Goal: Task Accomplishment & Management: Use online tool/utility

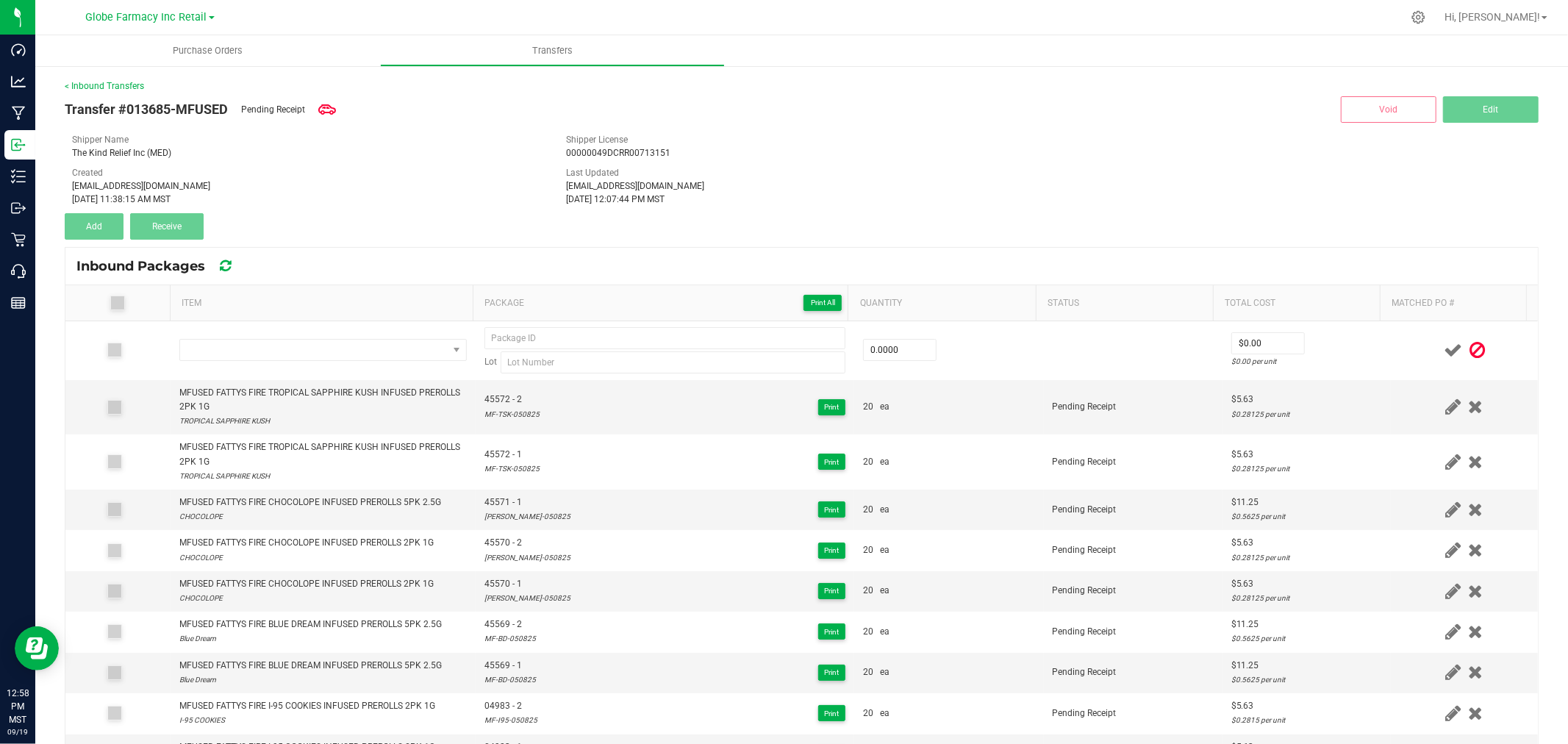
scroll to position [81, 0]
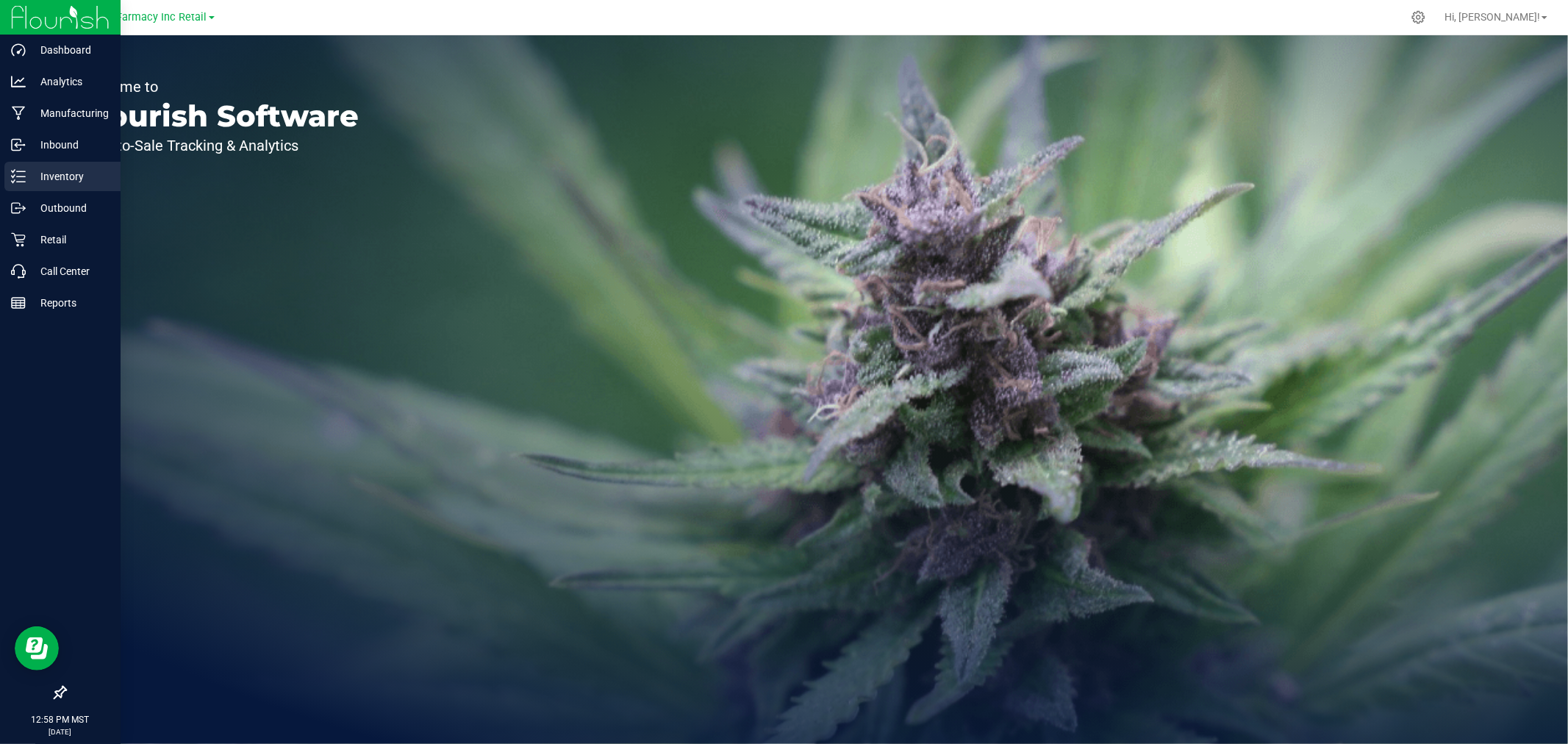
click at [69, 173] on p "Inventory" at bounding box center [70, 177] width 88 height 18
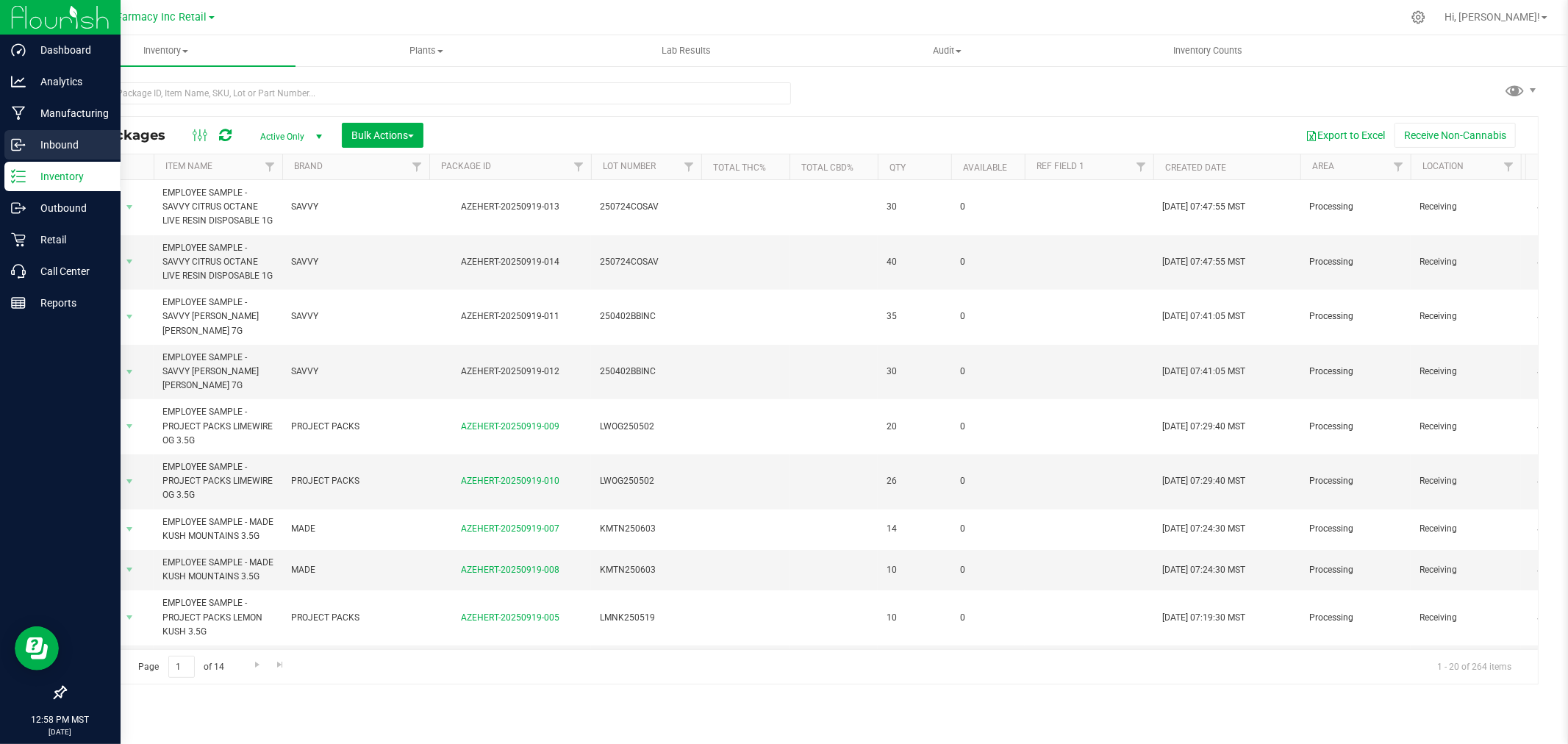
click at [16, 150] on icon at bounding box center [15, 145] width 9 height 11
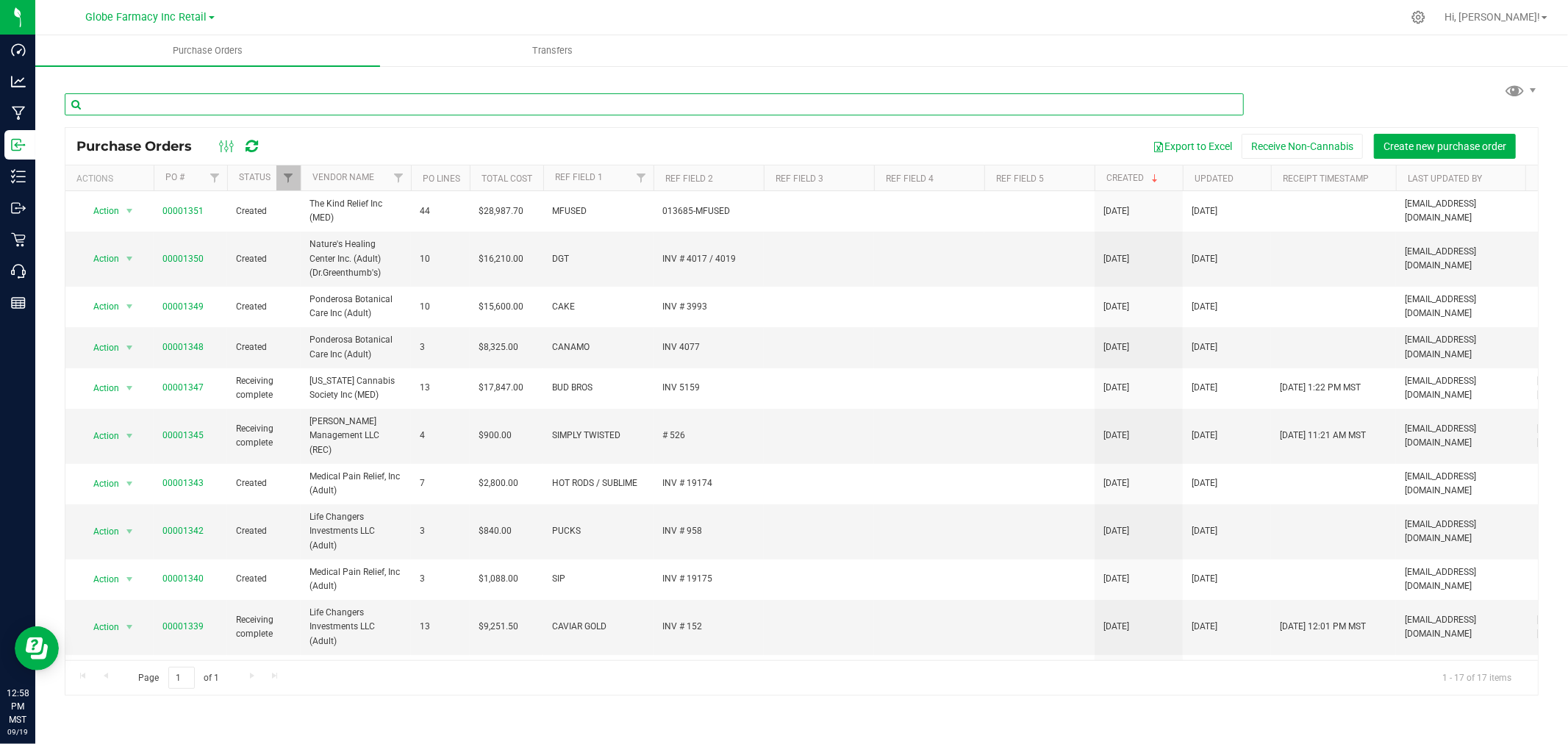
click at [509, 106] on input "text" at bounding box center [654, 104] width 1179 height 22
type input "pucks"
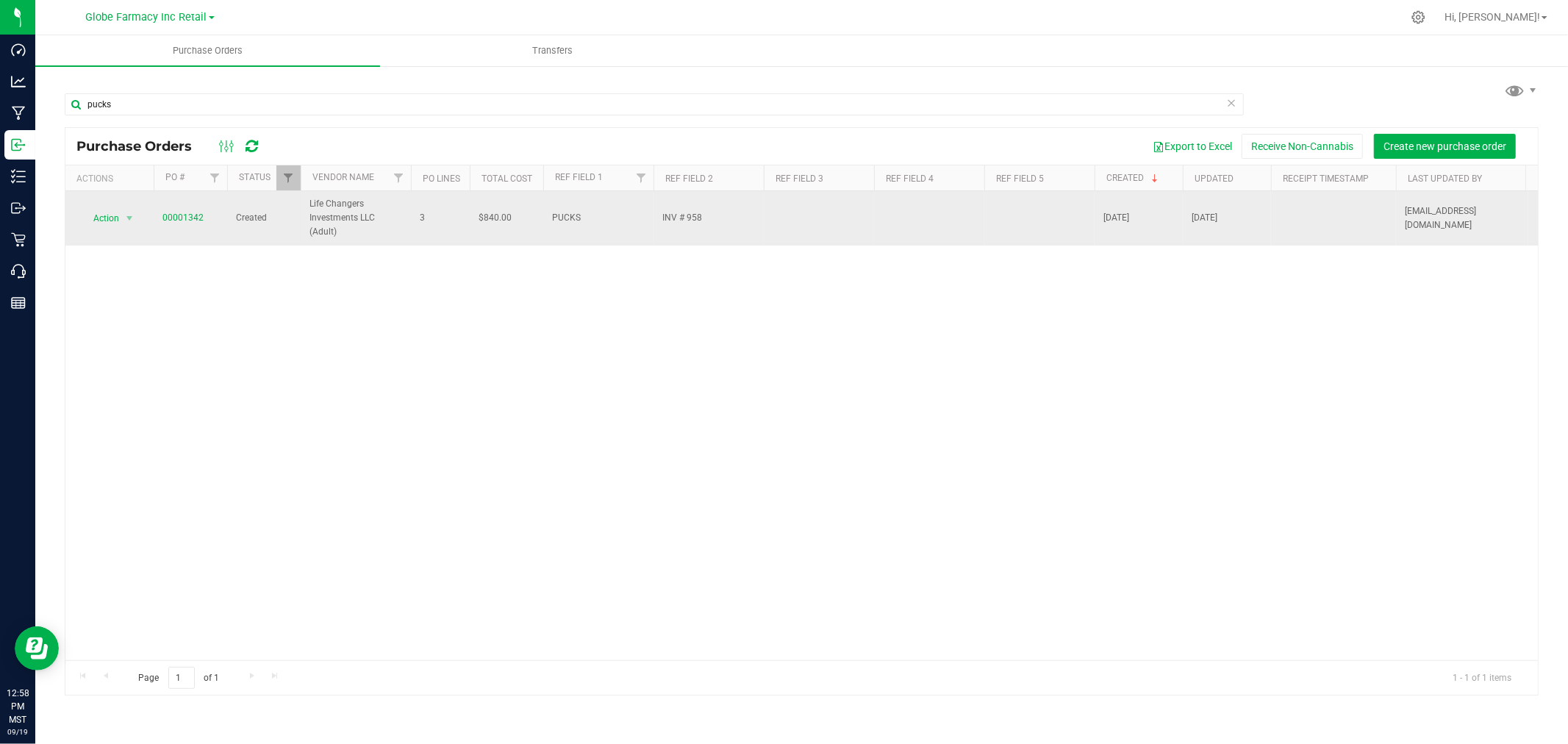
drag, startPoint x: 148, startPoint y: 221, endPoint x: 161, endPoint y: 218, distance: 13.3
click at [151, 221] on td "Action Action Cancel purchase order Close purchase order Edit purchase order PO…" at bounding box center [109, 218] width 88 height 55
click at [166, 218] on link "00001342" at bounding box center [183, 218] width 42 height 11
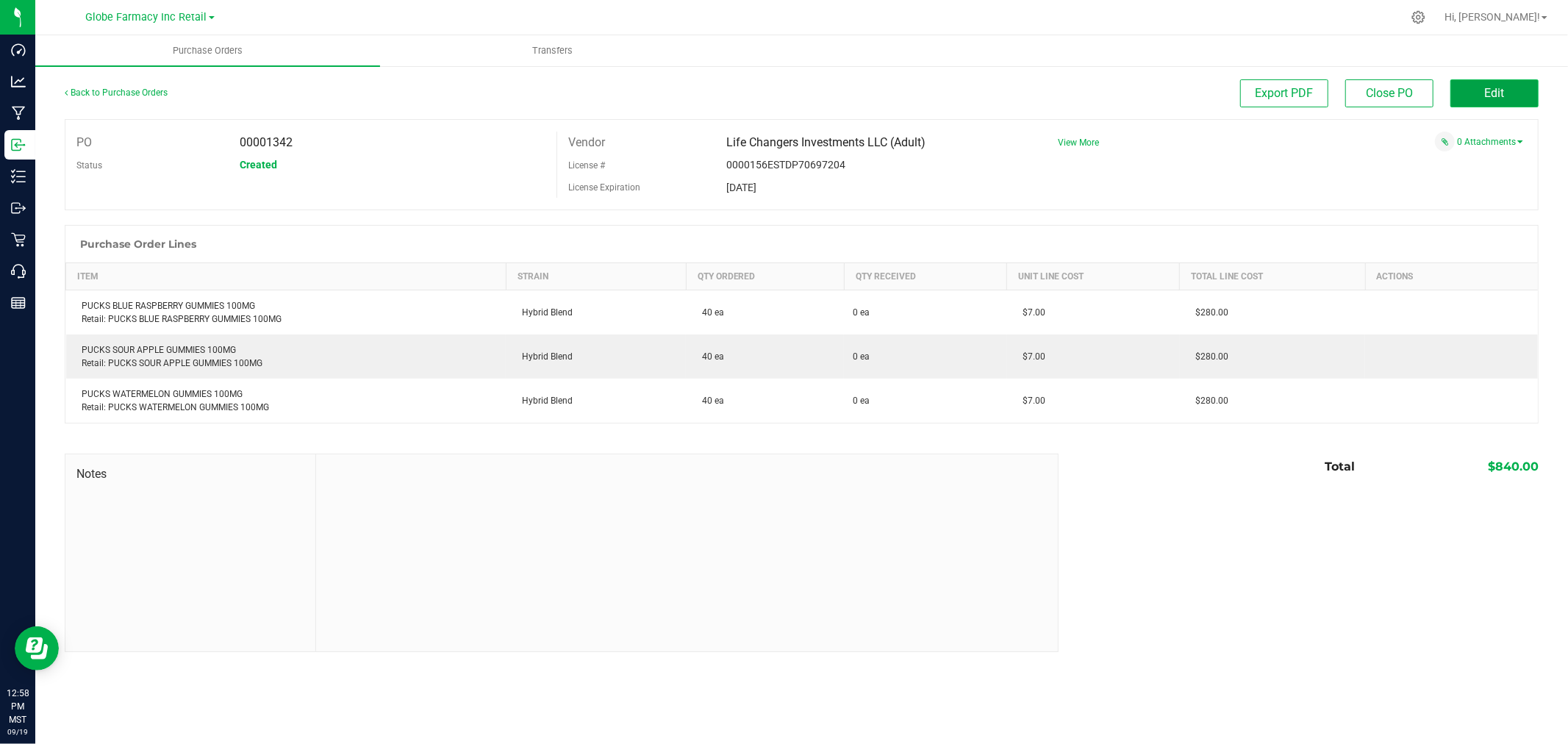
click at [1475, 93] on button "Edit" at bounding box center [1495, 93] width 88 height 28
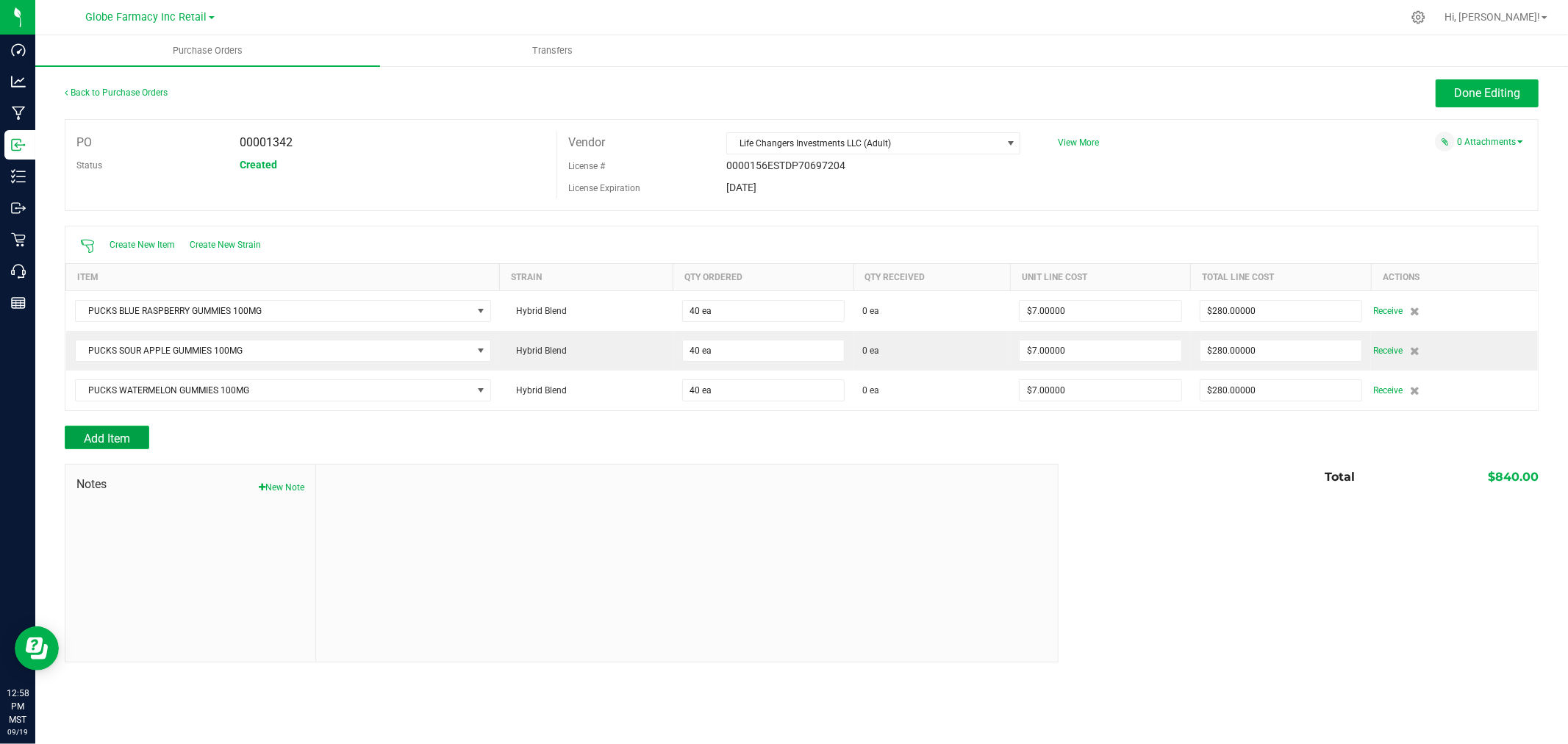
click at [135, 434] on button "Add Item" at bounding box center [107, 437] width 85 height 24
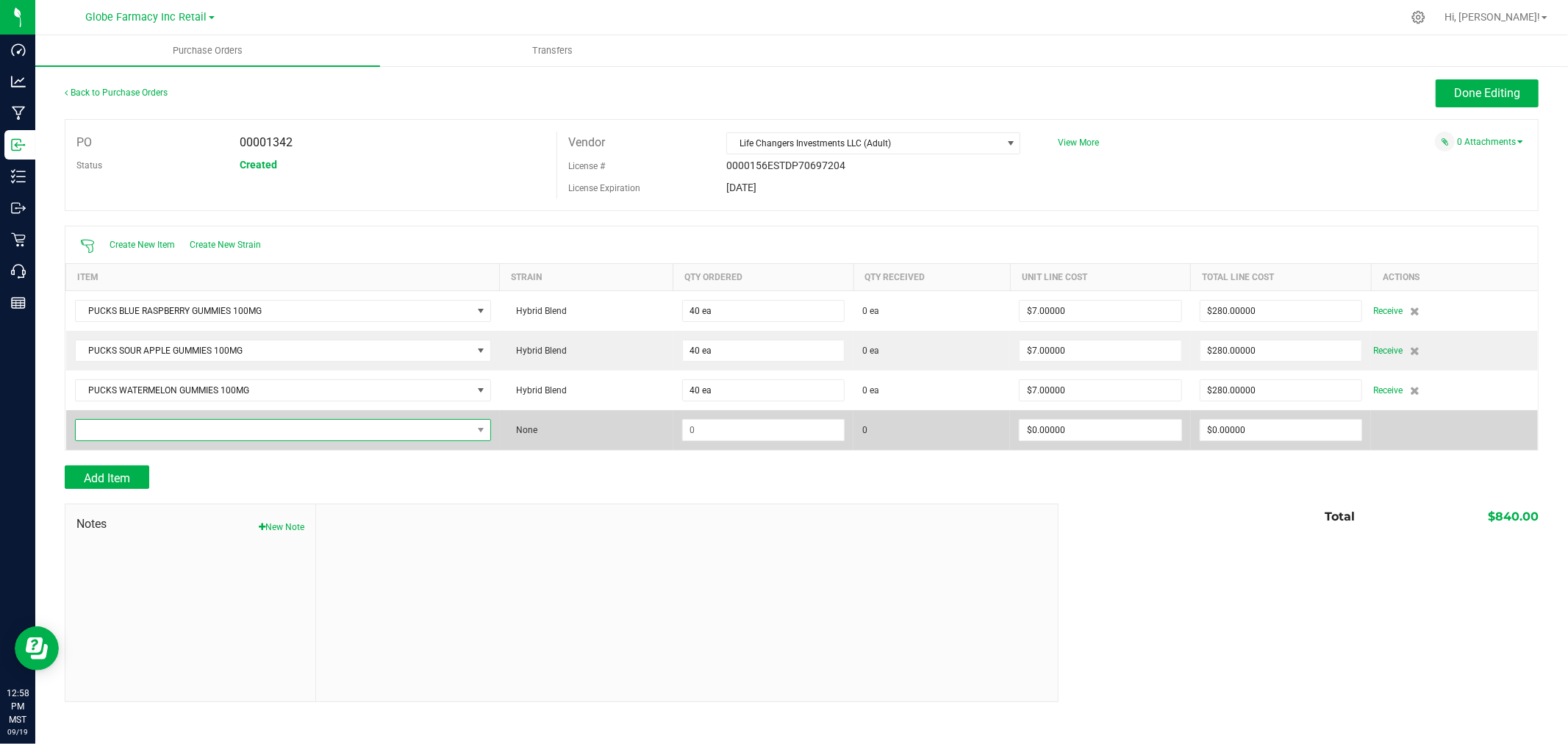
click at [394, 436] on span "NO DATA FOUND" at bounding box center [274, 429] width 396 height 20
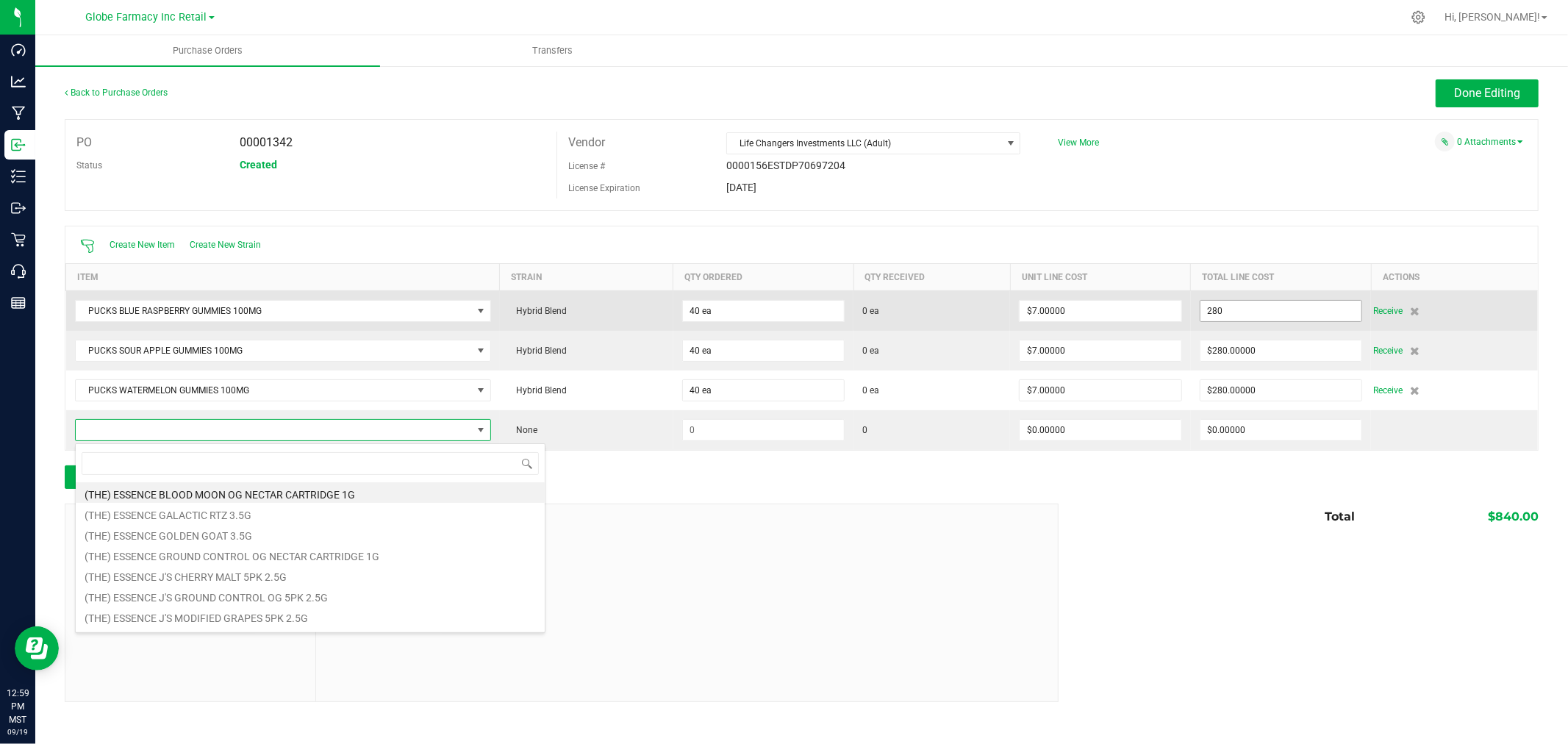
click at [1312, 305] on input "280" at bounding box center [1281, 310] width 161 height 20
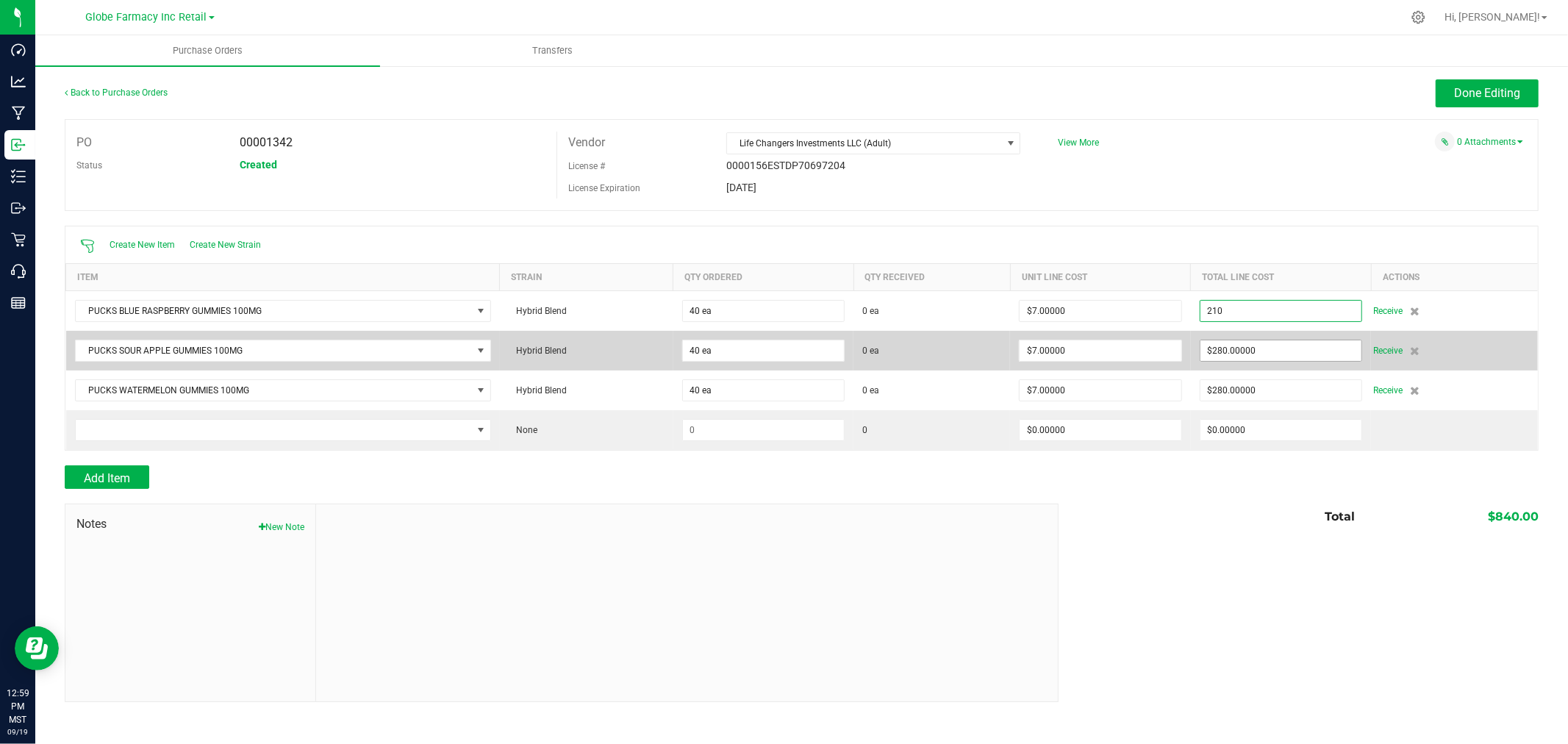
type input "$210.00000"
type input "280"
click at [1309, 347] on input "280" at bounding box center [1281, 350] width 161 height 20
type input "40"
type input "$5.25000"
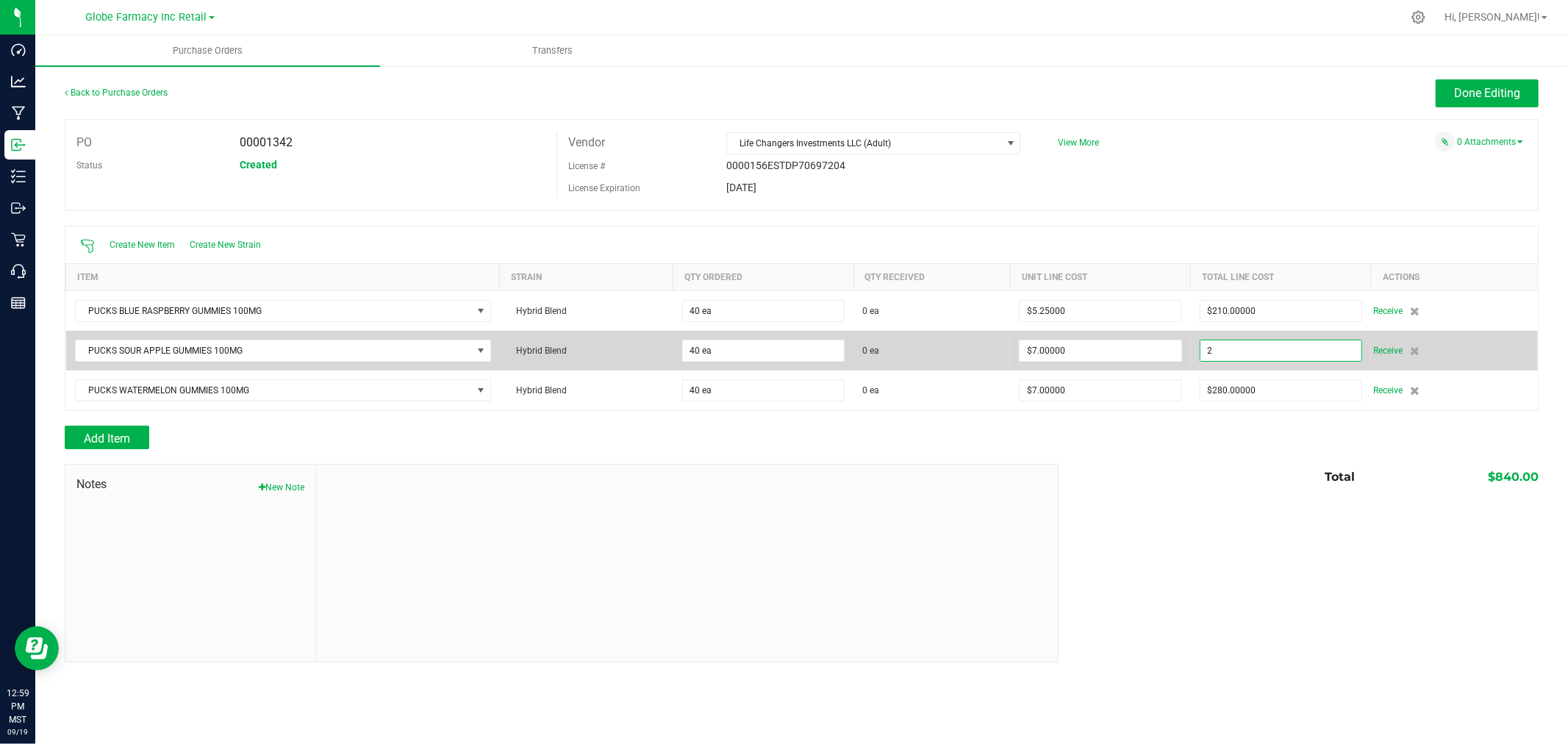
click at [1302, 353] on input "2" at bounding box center [1281, 350] width 161 height 20
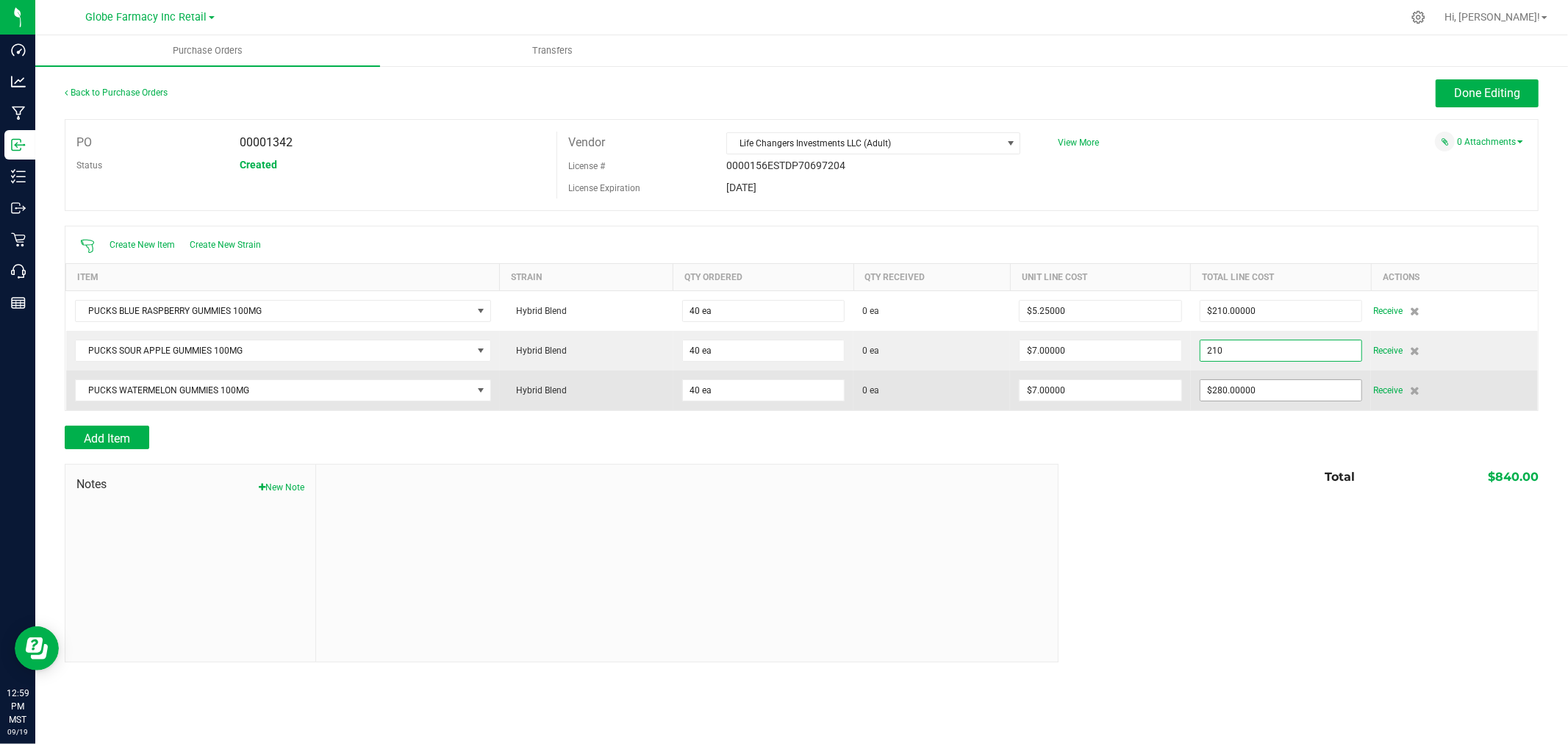
type input "$210.00000"
type input "280"
click at [1273, 399] on input "280" at bounding box center [1281, 390] width 161 height 20
type input "40"
type input "$5.25000"
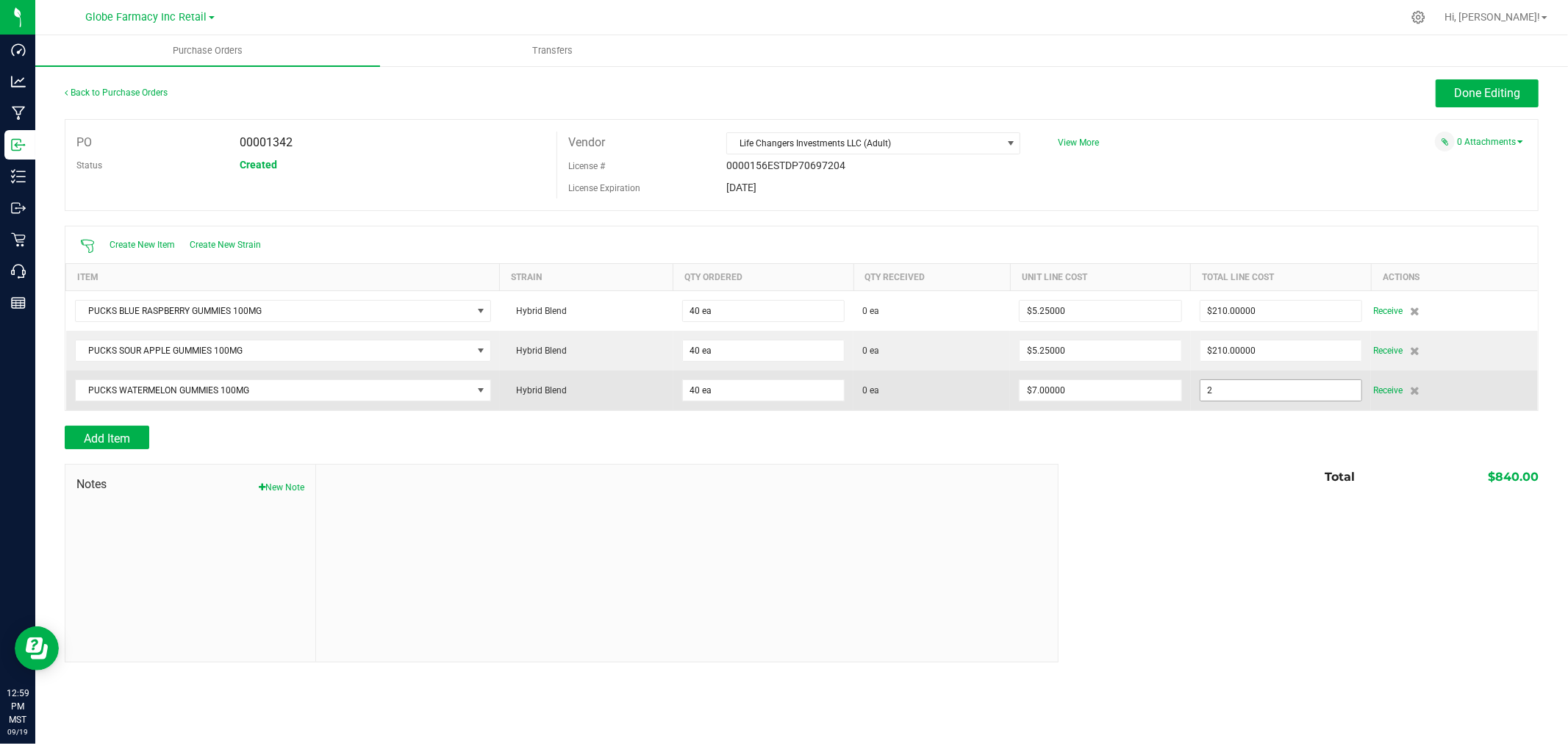
click at [1272, 400] on input "2" at bounding box center [1281, 390] width 161 height 20
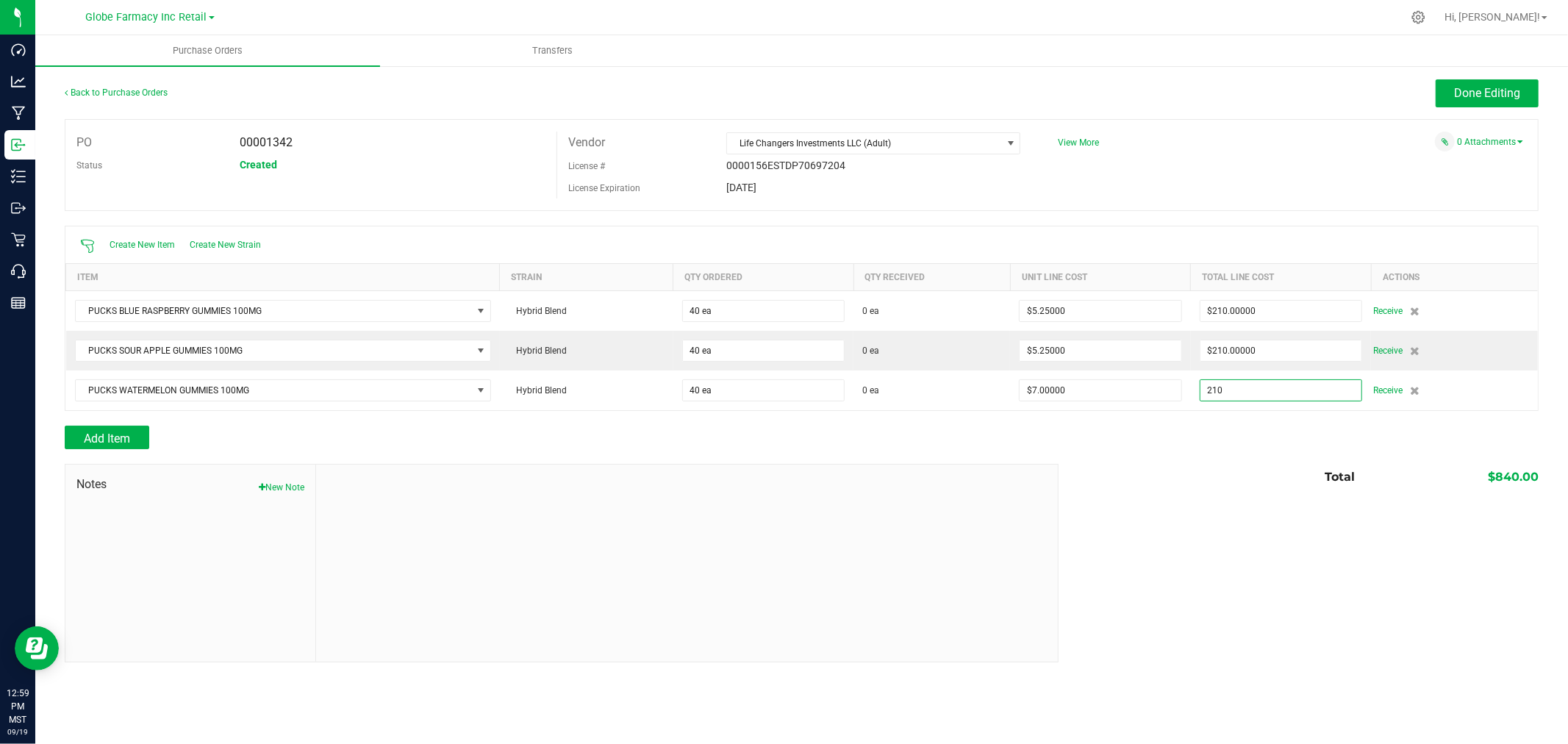
type input "$210.00000"
click at [1222, 437] on div "Add Item" at bounding box center [801, 437] width 1473 height 24
type input "40"
type input "$5.25000"
click at [146, 435] on button "Add Item" at bounding box center [107, 437] width 85 height 24
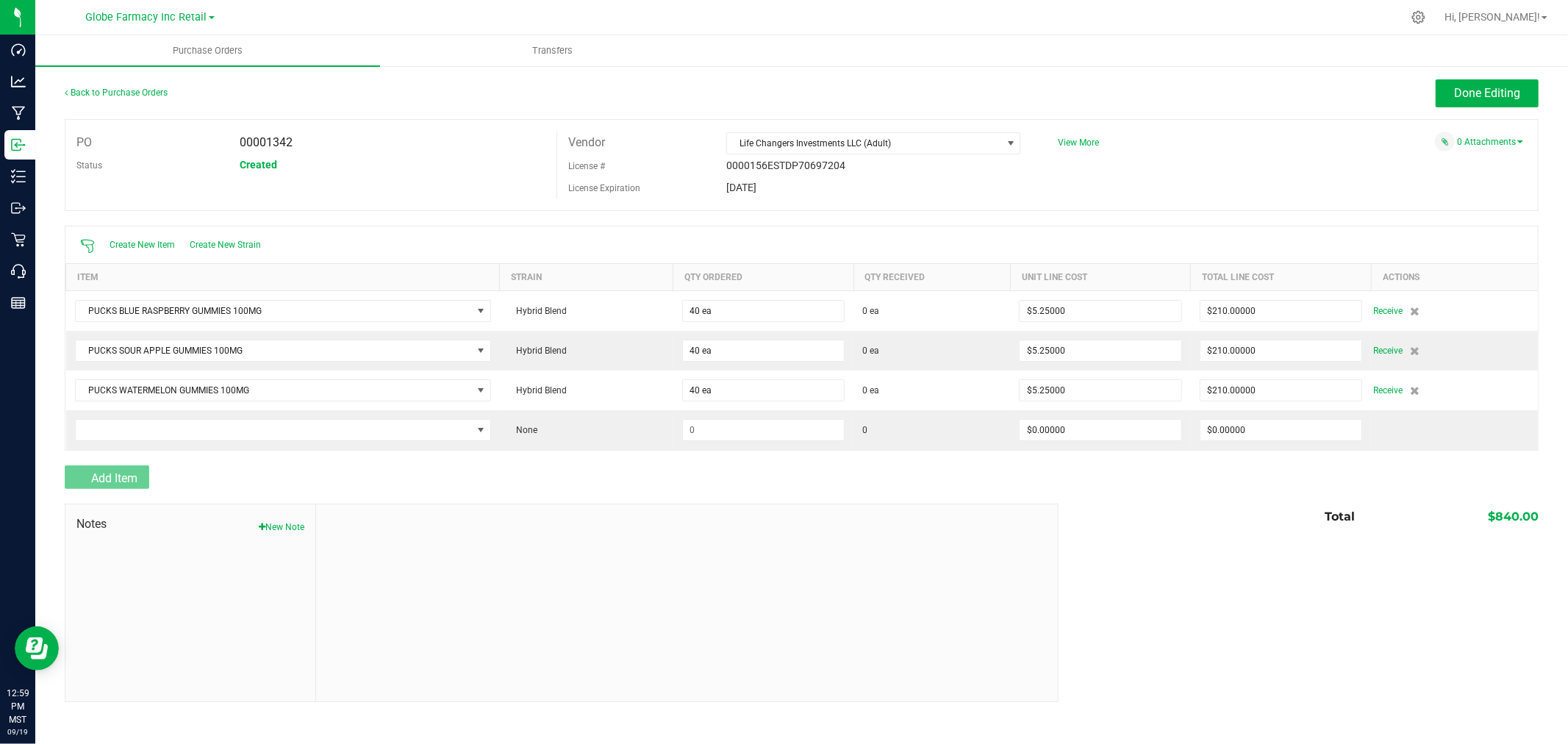
click at [152, 416] on td at bounding box center [283, 429] width 434 height 40
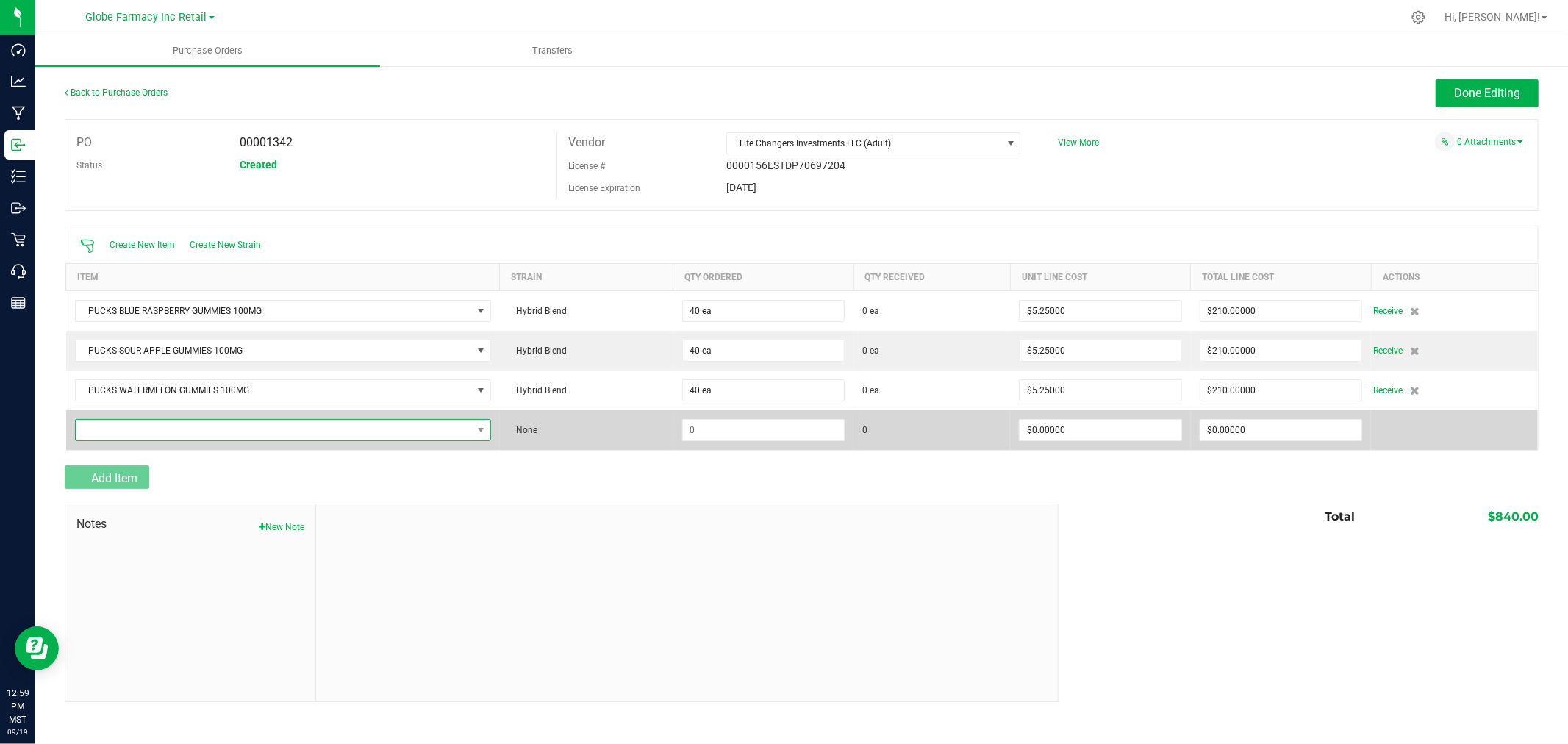
click at [146, 437] on span "NO DATA FOUND" at bounding box center [274, 429] width 396 height 20
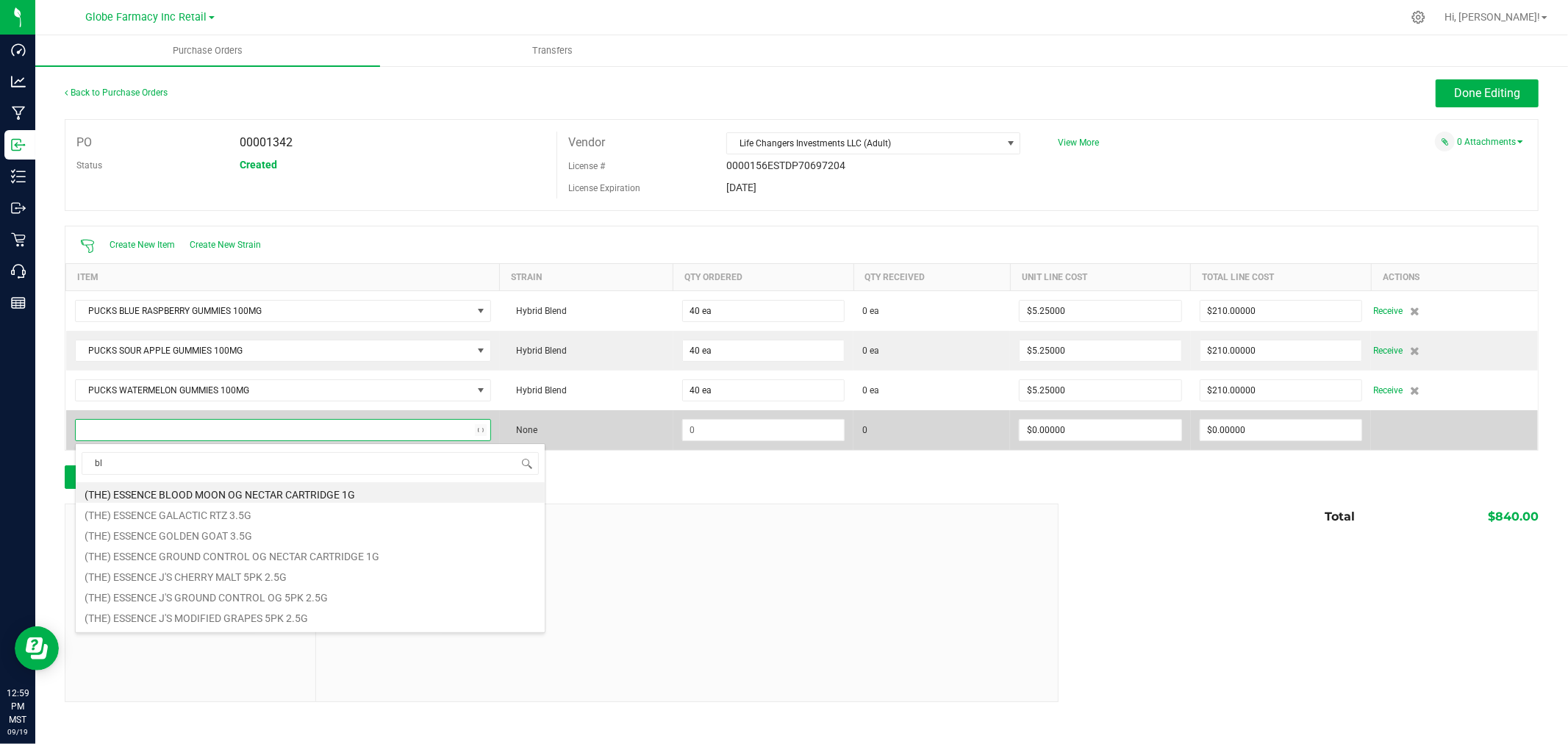
type input "b"
type input "pucks"
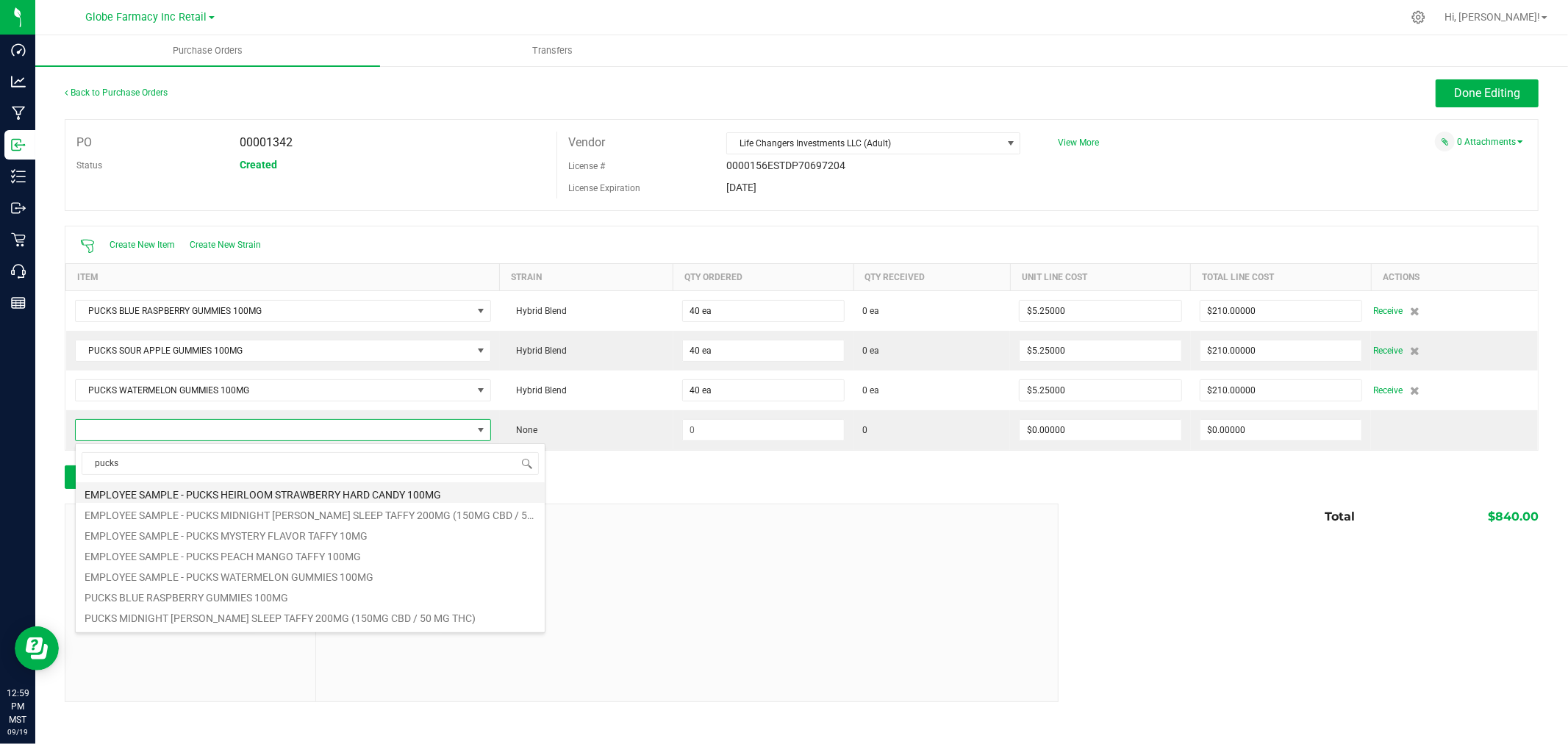
scroll to position [121, 0]
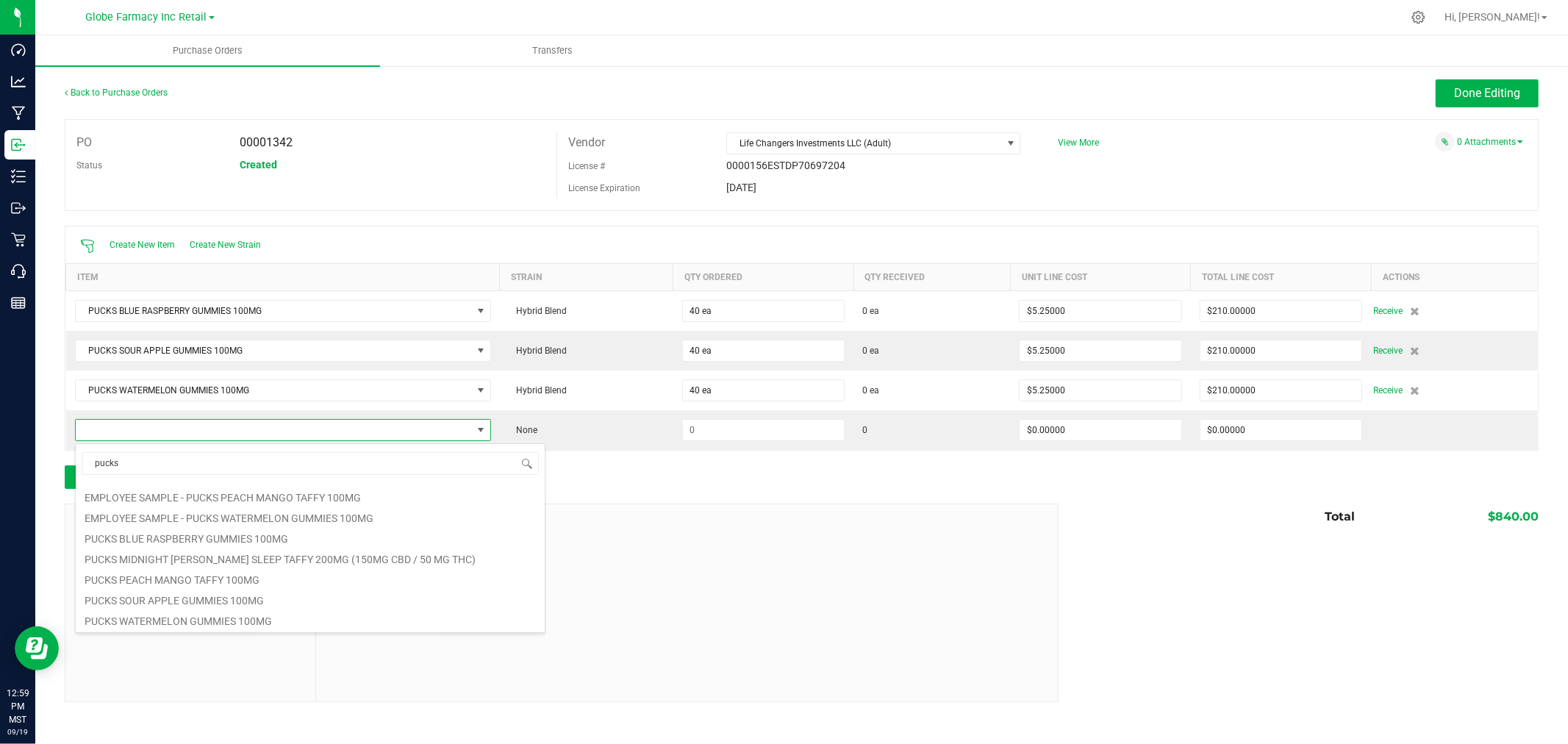
click at [829, 587] on div at bounding box center [686, 603] width 741 height 197
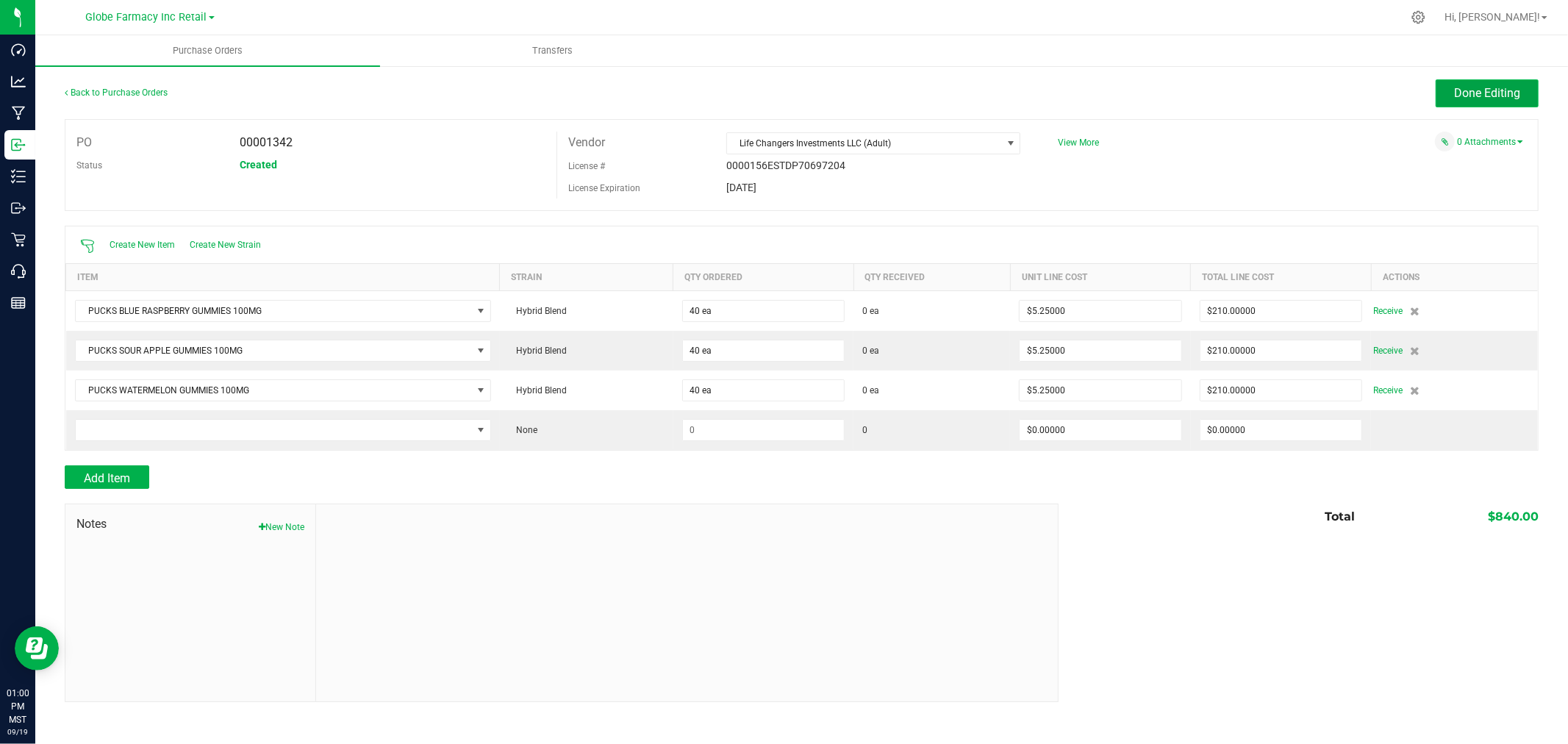
click at [1518, 104] on button "Done Editing" at bounding box center [1487, 93] width 103 height 28
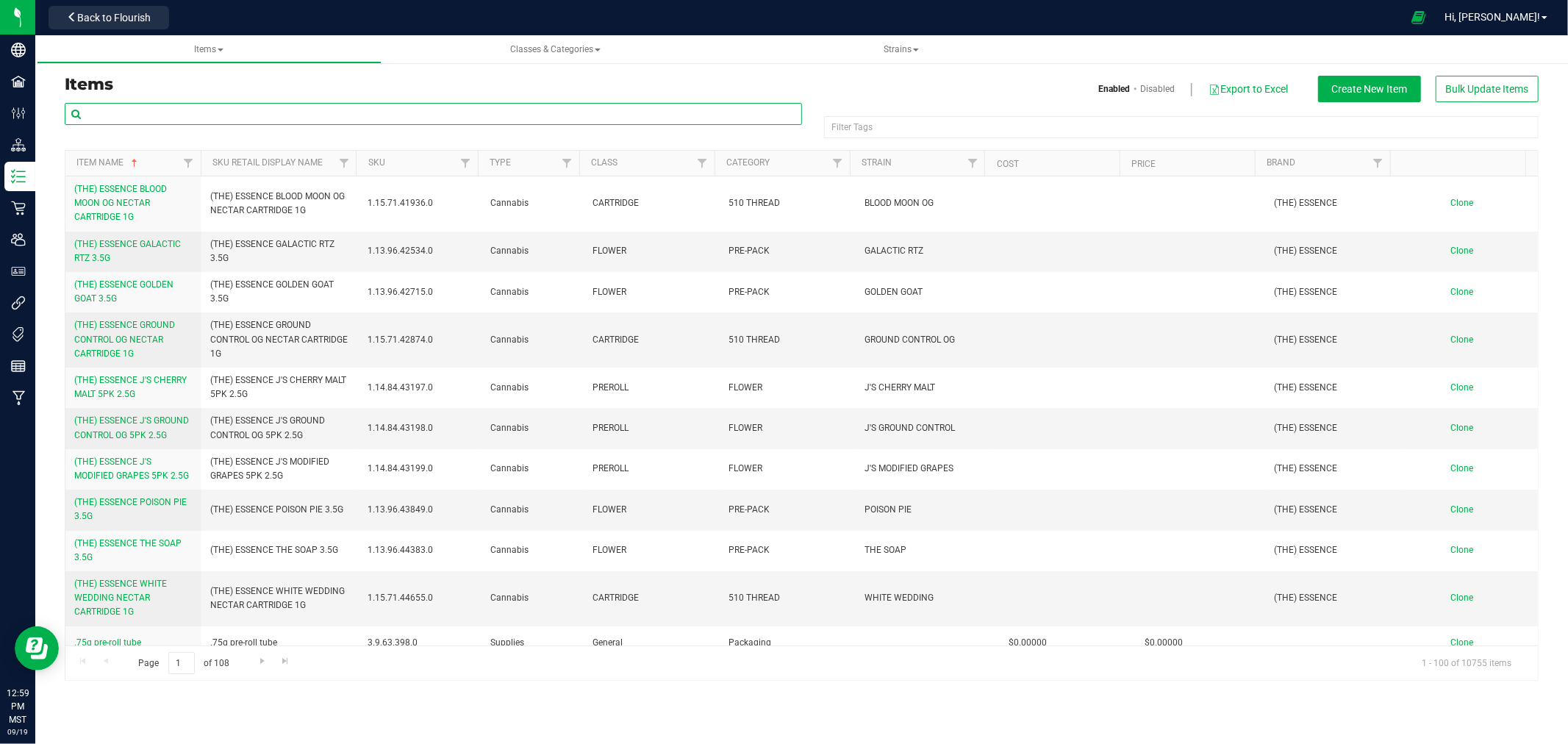
click at [269, 121] on input "text" at bounding box center [433, 113] width 738 height 22
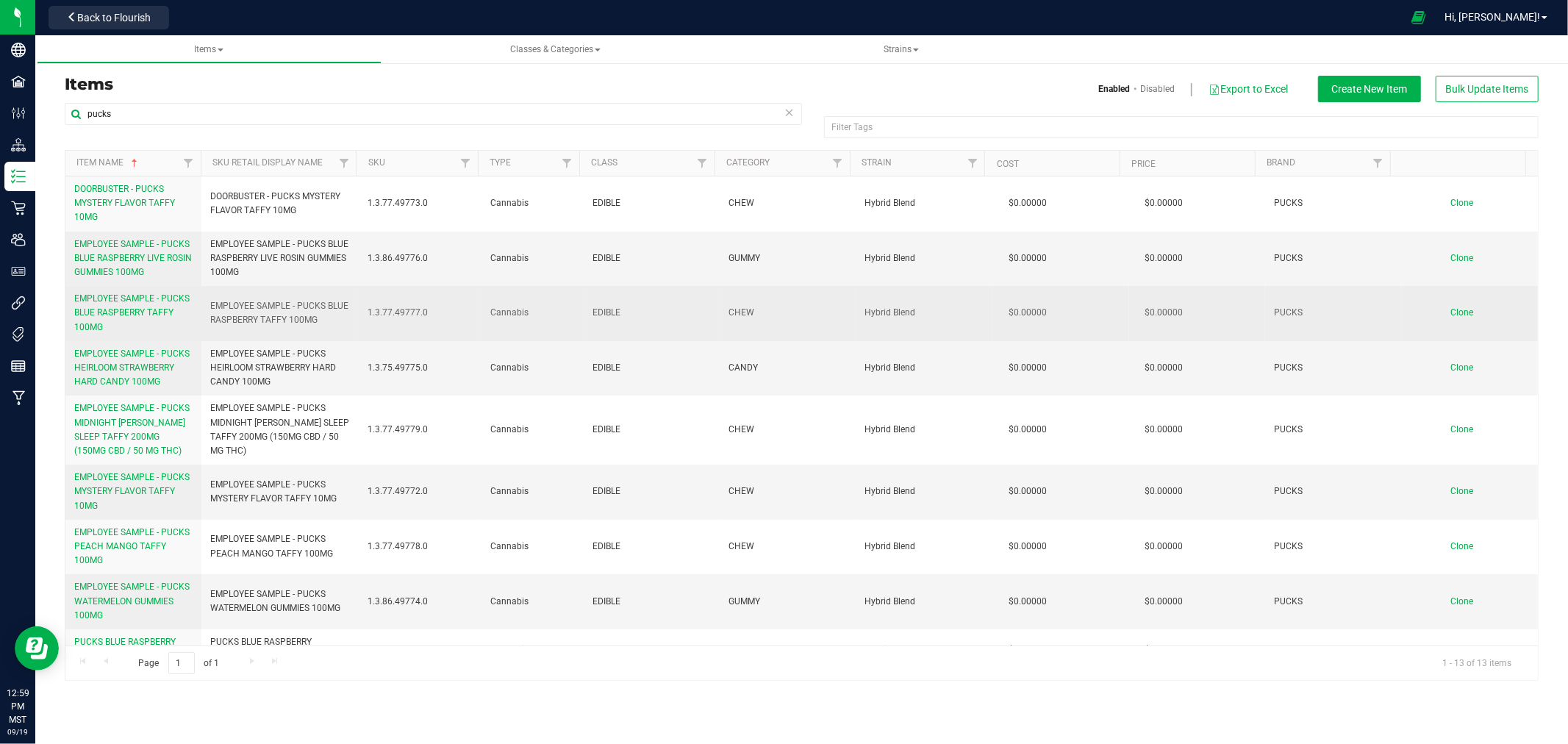
click at [278, 311] on span "EMPLOYEE SAMPLE - PUCKS BLUE RASPBERRY TAFFY 100MG" at bounding box center [280, 313] width 139 height 28
drag, startPoint x: 311, startPoint y: 307, endPoint x: 319, endPoint y: 324, distance: 18.8
click at [319, 324] on span "EMPLOYEE SAMPLE - PUCKS BLUE RASPBERRY TAFFY 100MG" at bounding box center [280, 313] width 139 height 28
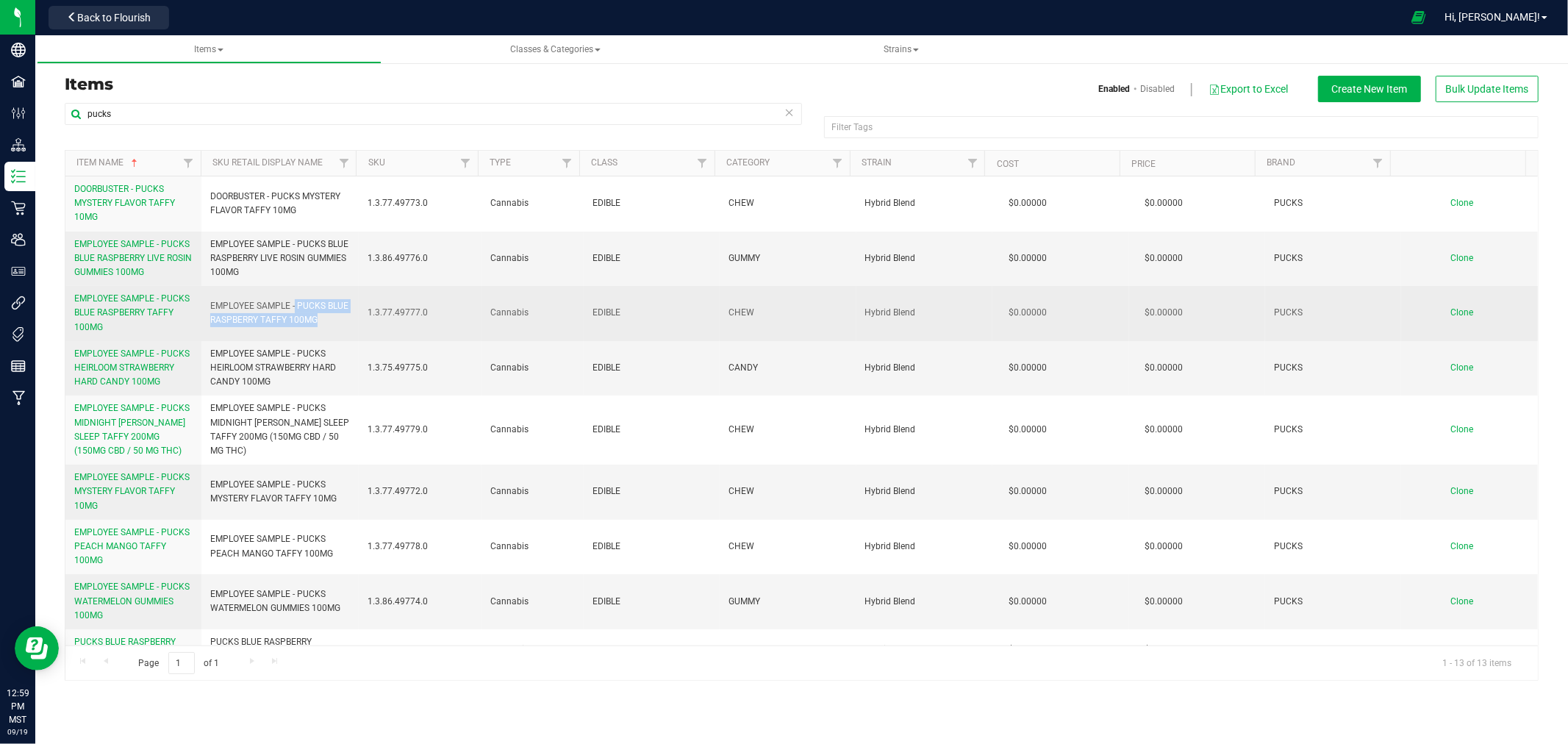
copy span "PUCKS BLUE RASPBERRY TAFFY 100MG"
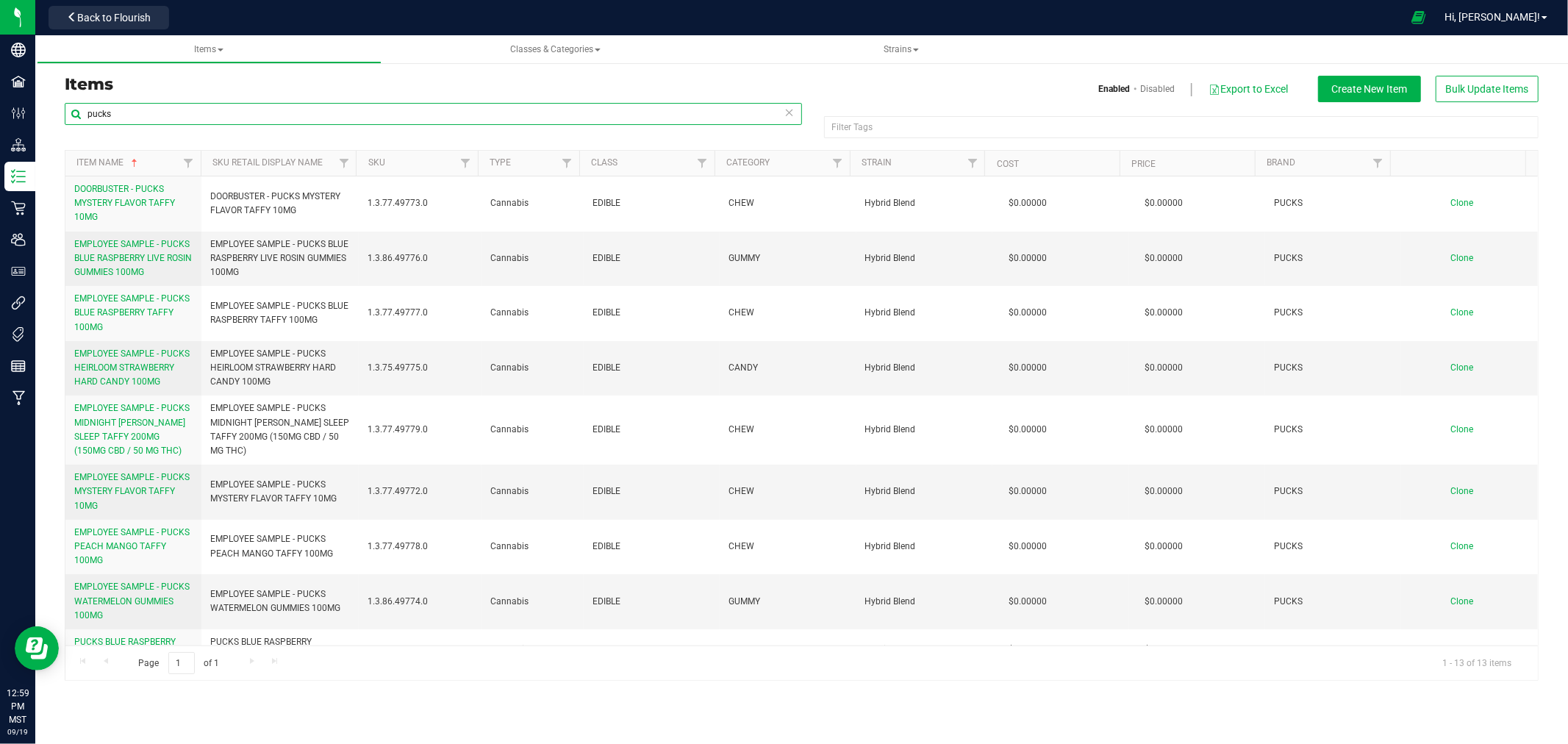
click at [310, 121] on input "pucks" at bounding box center [433, 113] width 738 height 22
click at [307, 119] on input "pucks" at bounding box center [433, 113] width 738 height 22
paste input "PUCKS BLUE RASPBERRY TAFFY 100MG"
paste input "text"
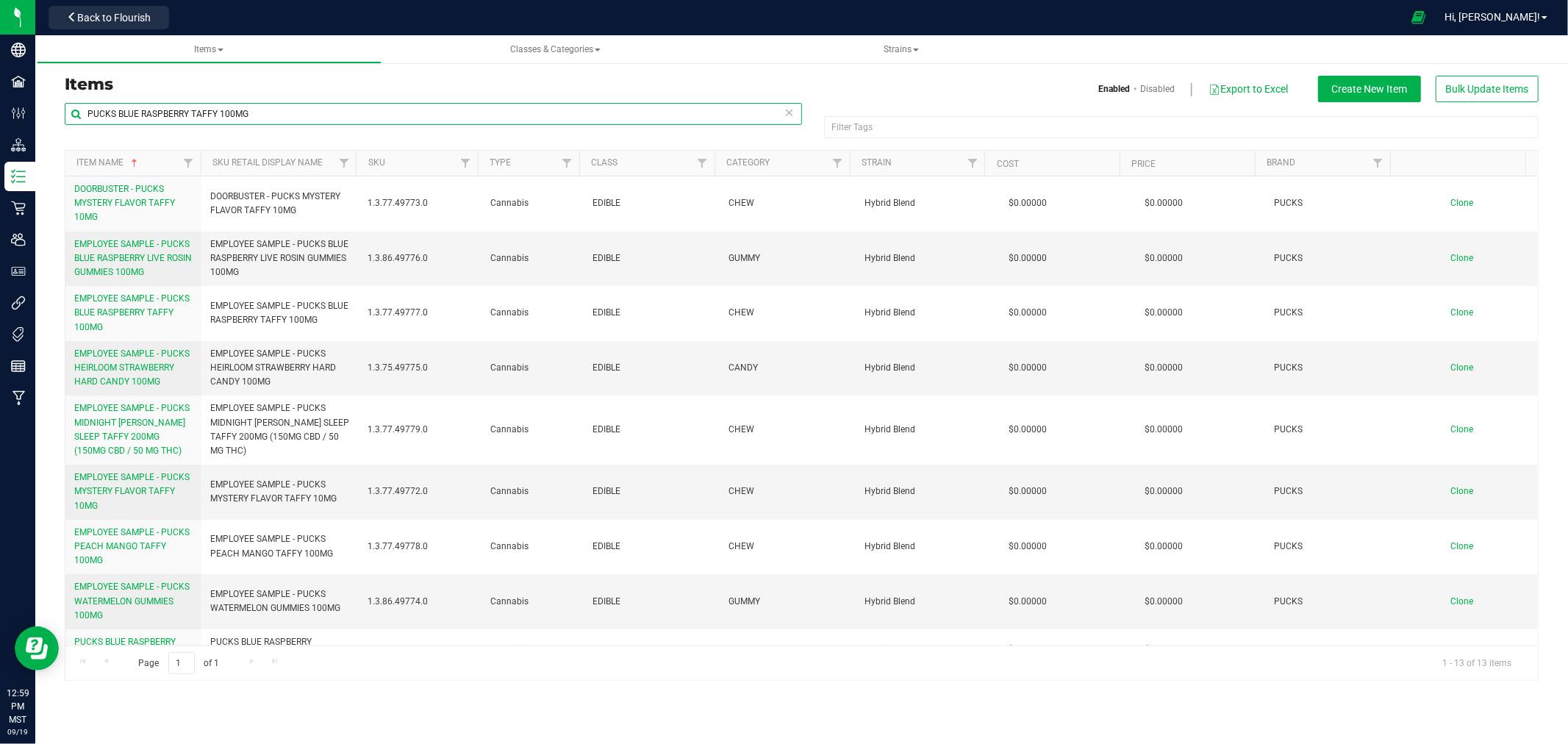
type input "PUCKS BLUE RASPBERRY TAFFY 100MG"
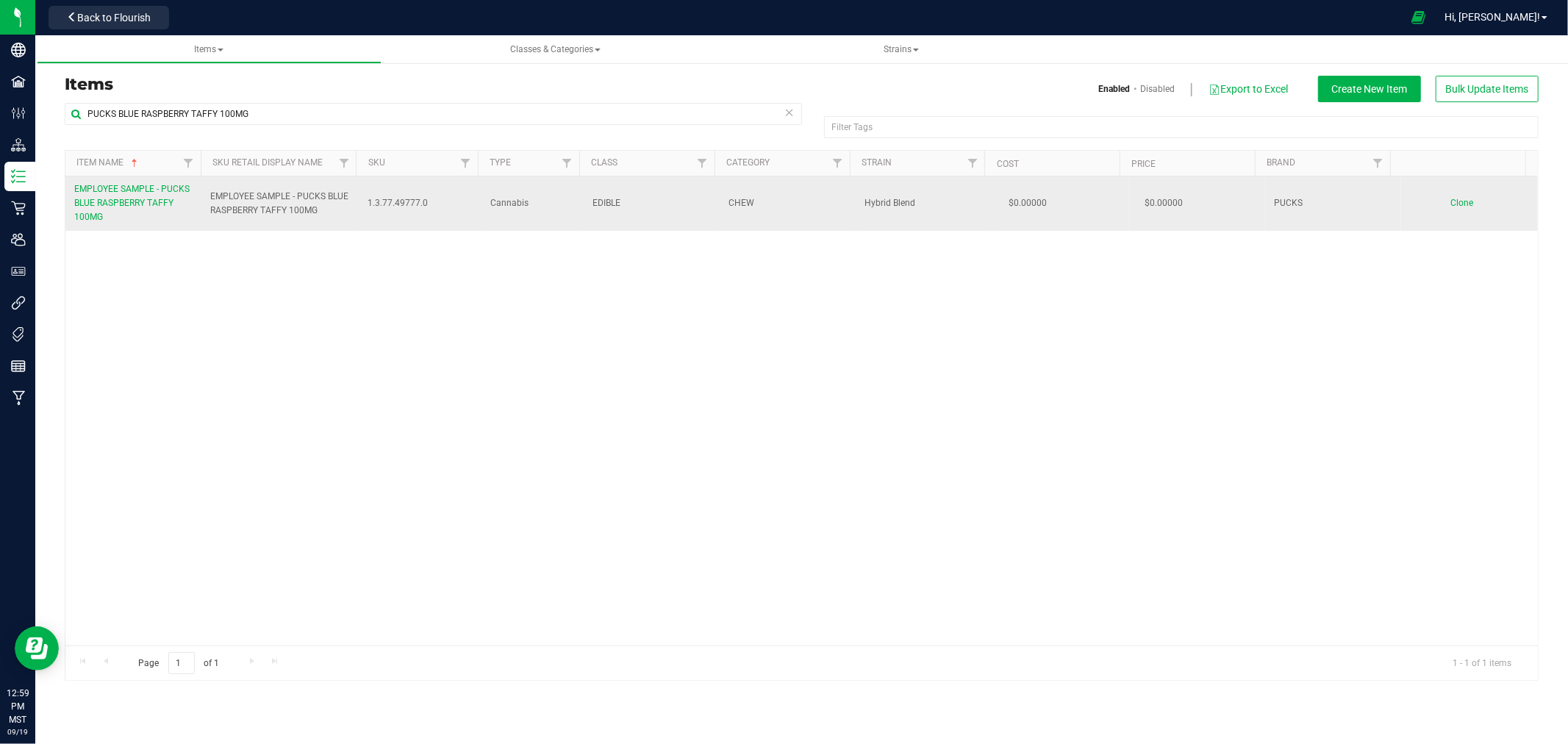
click at [1451, 200] on span "Clone" at bounding box center [1463, 203] width 23 height 11
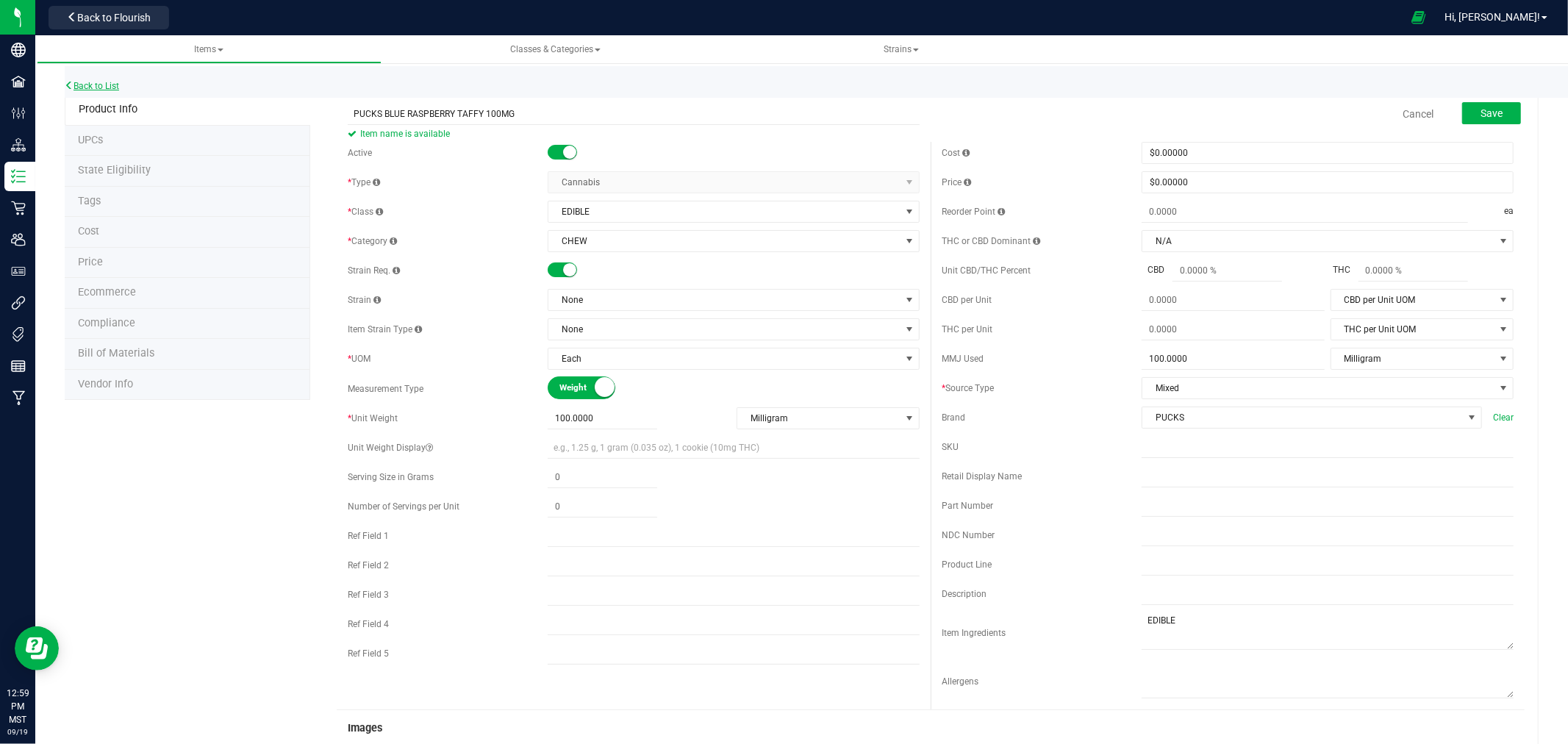
drag, startPoint x: 354, startPoint y: 113, endPoint x: 94, endPoint y: 84, distance: 261.6
click at [141, 91] on div "Back to List Product Info UPCs State Eligibility Tags Cost Price Ecommerce Comp…" at bounding box center [801, 649] width 1533 height 1213
type input "PUCKS BLUE RASPBERRY TAFFY 100MG"
click at [601, 297] on span "None" at bounding box center [725, 299] width 352 height 20
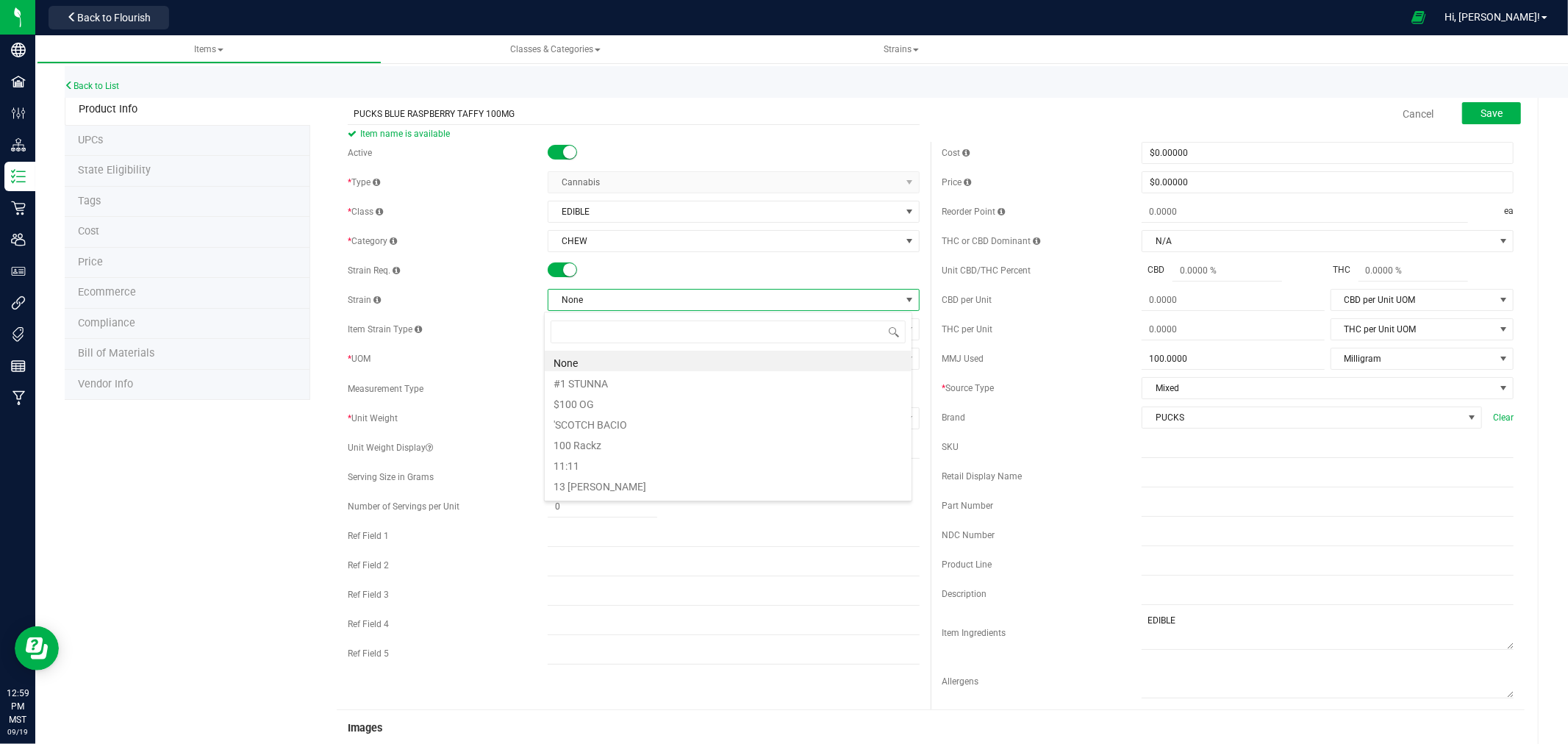
scroll to position [22, 368]
click at [613, 309] on span "None" at bounding box center [725, 299] width 352 height 20
type input "HYBRID BLEND"
drag, startPoint x: 586, startPoint y: 368, endPoint x: 577, endPoint y: 375, distance: 11.4
click at [577, 350] on ul "Hybrid Blend ROSIN HYBRID BLEND" at bounding box center [728, 350] width 367 height 0
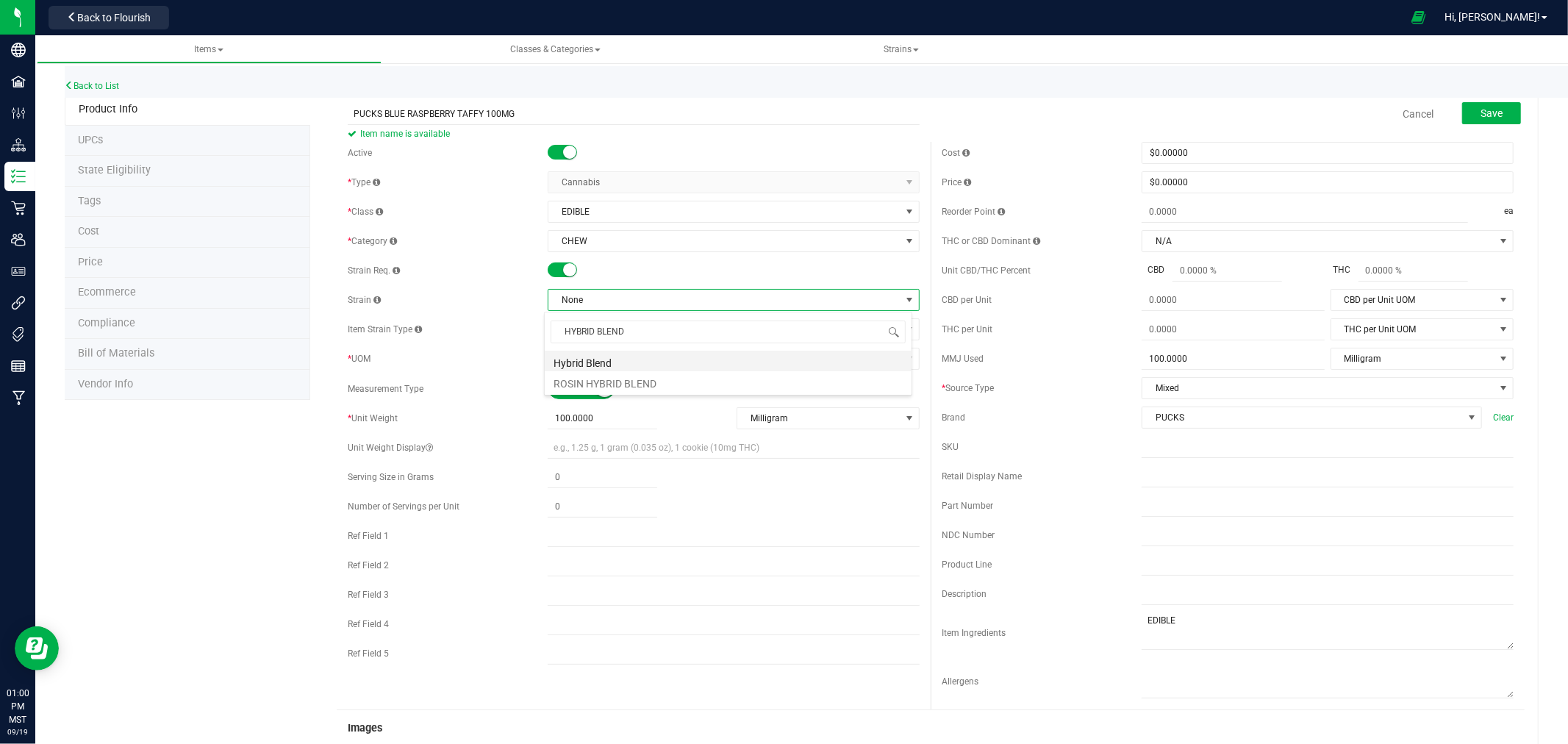
click at [584, 368] on li "Hybrid Blend" at bounding box center [728, 360] width 367 height 20
click at [612, 110] on input "PUCKS BLUE RASPBERRY TAFFY 100MG" at bounding box center [634, 113] width 572 height 22
click at [611, 110] on input "PUCKS BLUE RASPBERRY TAFFY 100MG" at bounding box center [634, 113] width 572 height 22
click at [1160, 478] on input "text" at bounding box center [1328, 476] width 372 height 22
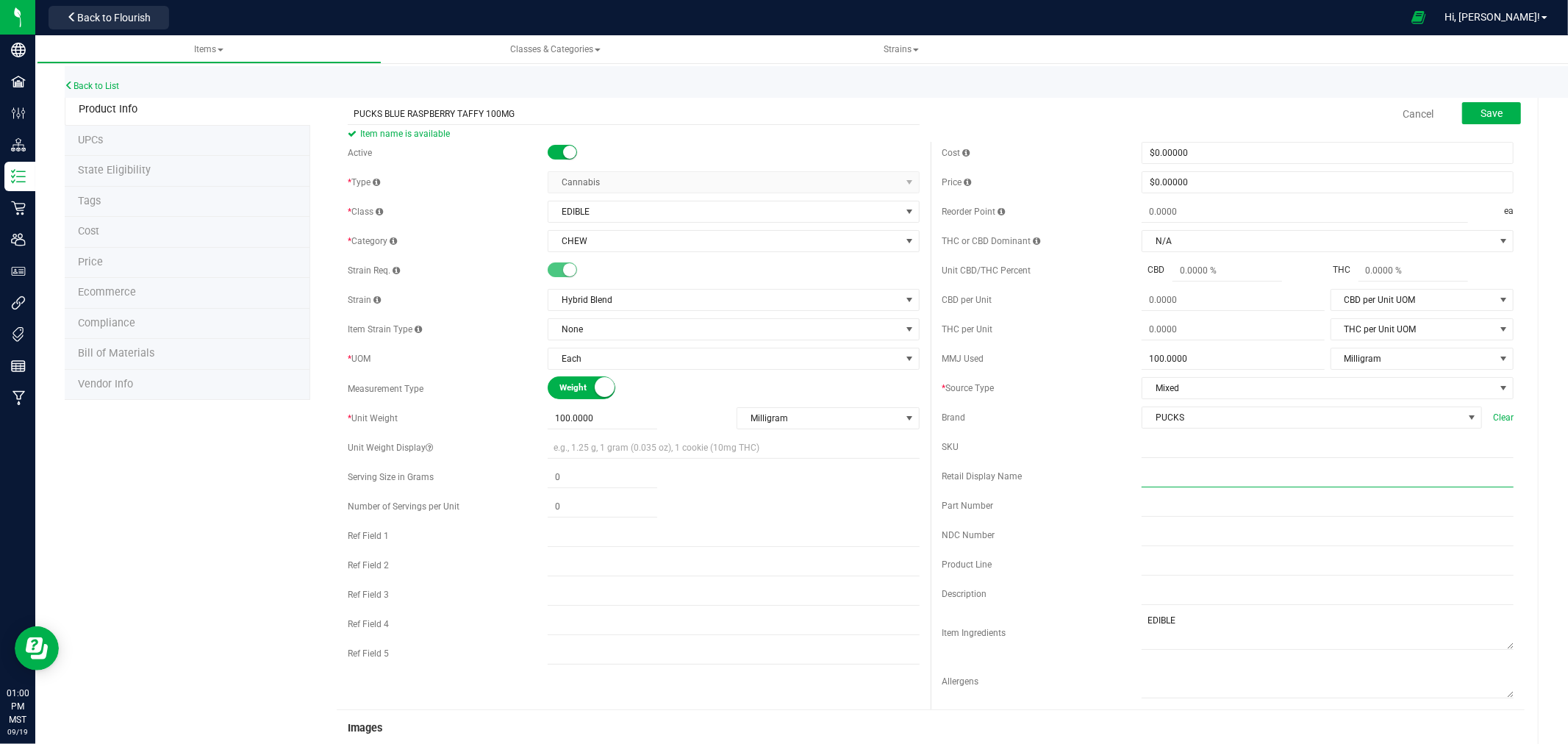
paste input "PUCKS BLUE RASPBERRY TAFFY 100MG"
type input "PUCKS BLUE RASPBERRY TAFFY 100MG"
click at [1481, 110] on span "Save" at bounding box center [1491, 113] width 22 height 11
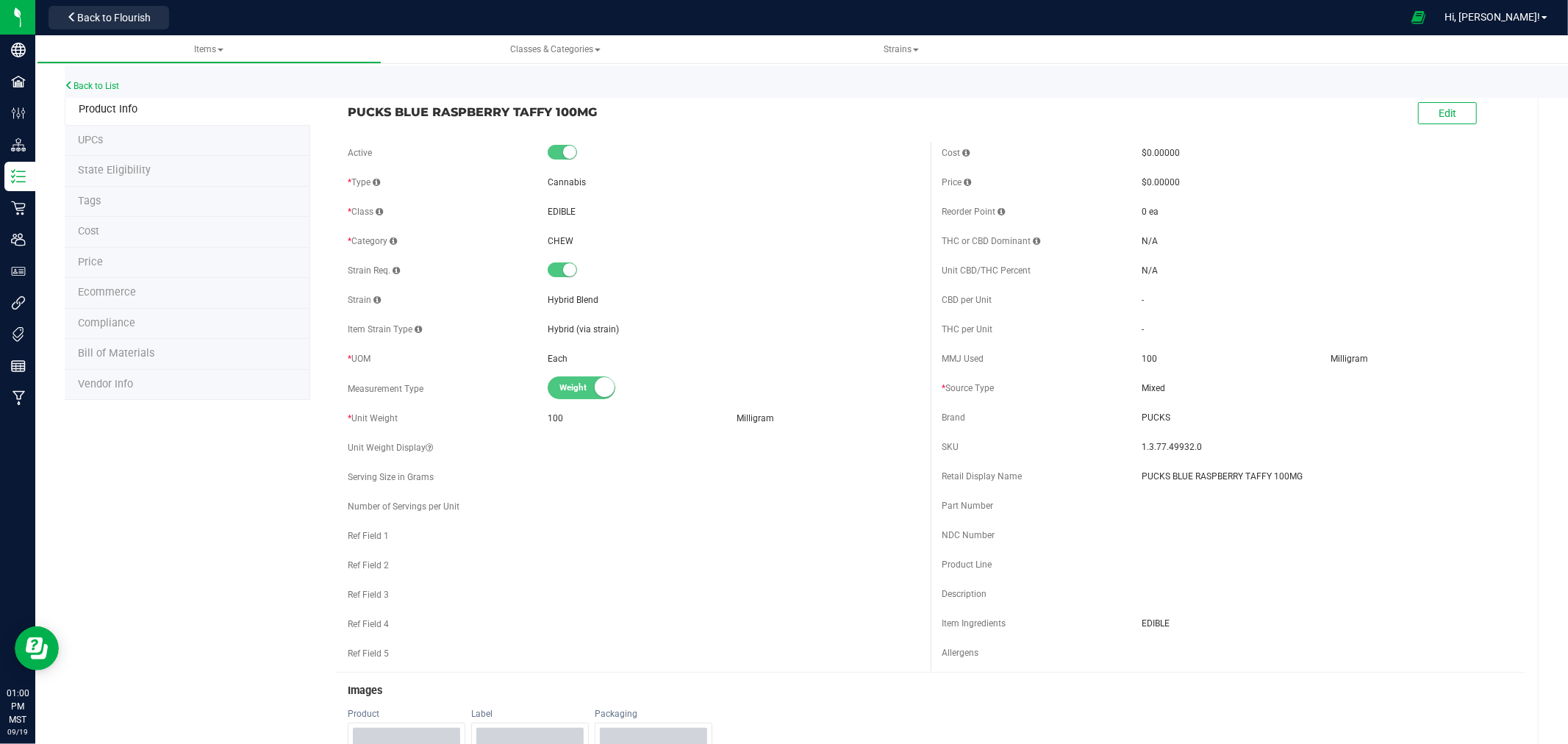
click at [112, 304] on li "Ecommerce" at bounding box center [187, 293] width 245 height 31
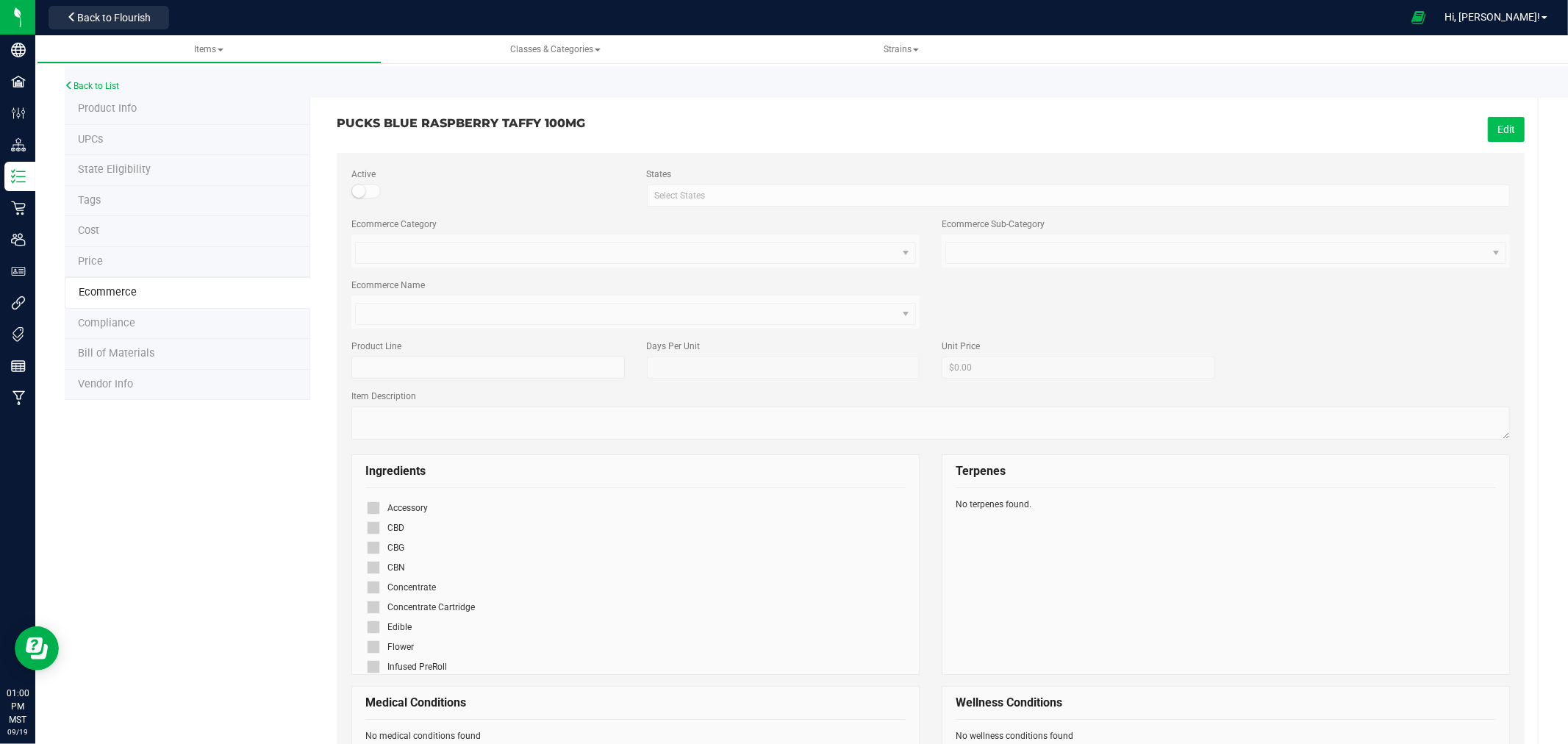
click at [1488, 125] on button "Edit" at bounding box center [1506, 129] width 37 height 25
click at [375, 627] on icon at bounding box center [373, 627] width 10 height 0
click at [0, 0] on input "checkbox" at bounding box center [0, 0] width 0 height 0
click at [1494, 130] on span "Save" at bounding box center [1504, 130] width 22 height 11
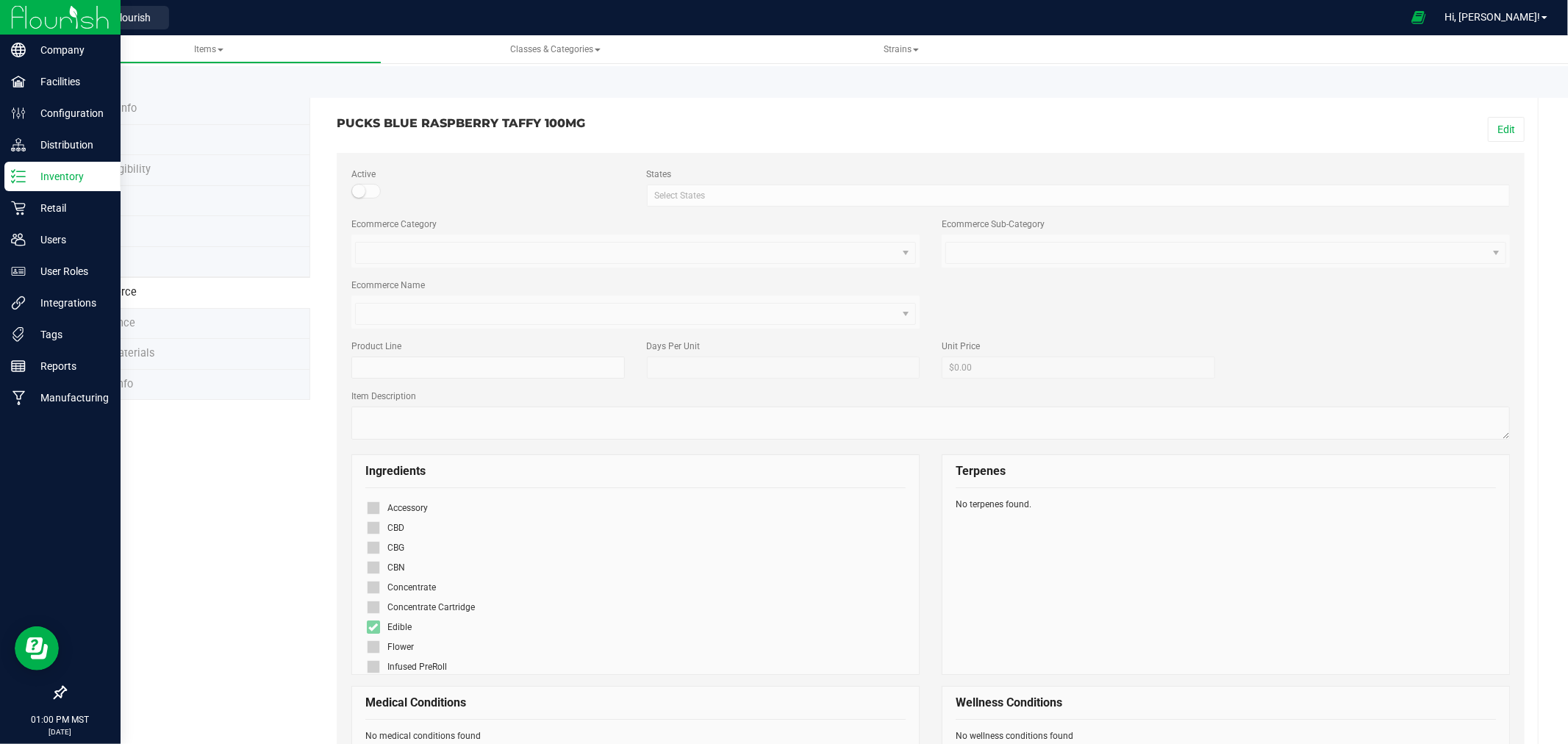
click at [22, 176] on line at bounding box center [21, 176] width 8 height 0
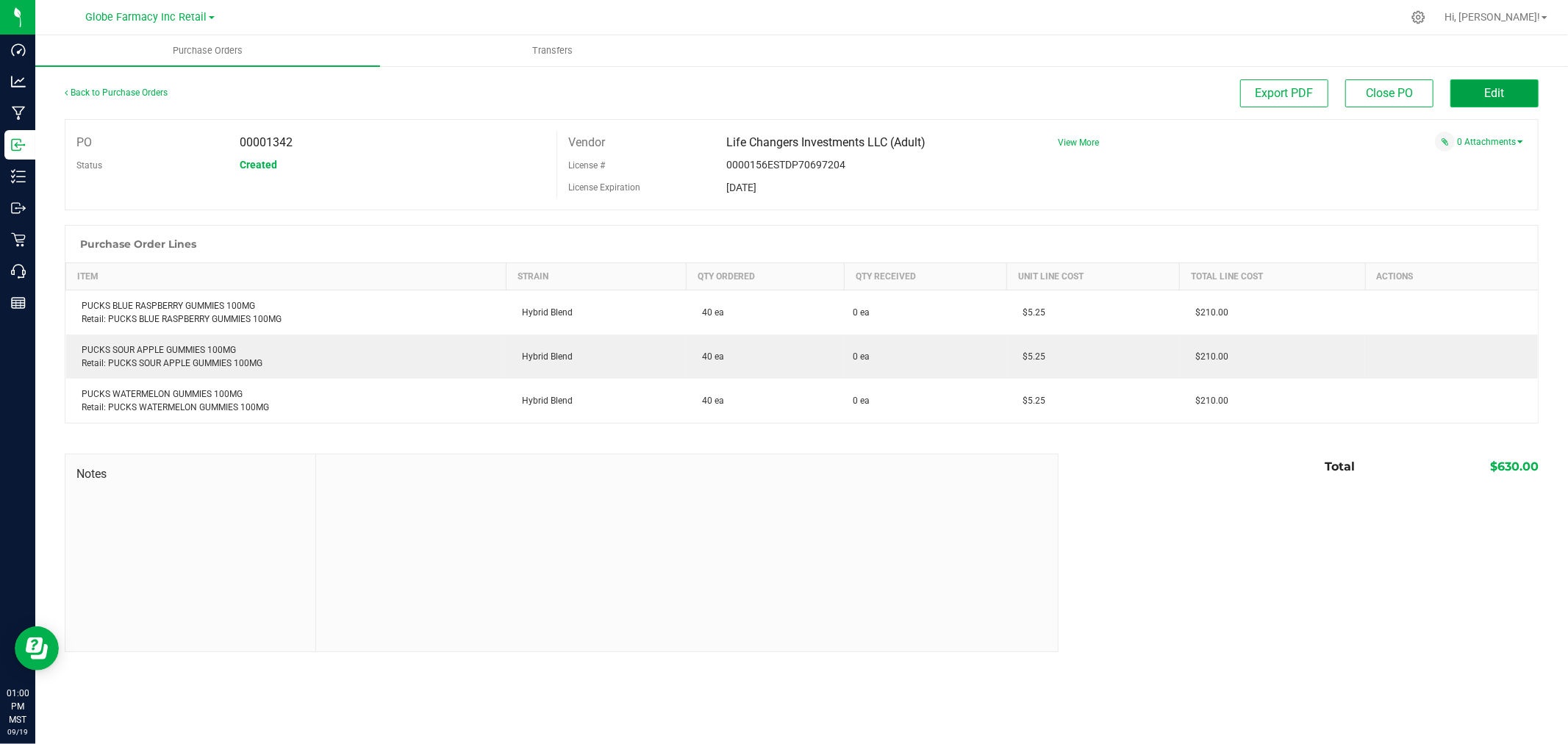
click at [1501, 86] on span "Edit" at bounding box center [1495, 93] width 20 height 14
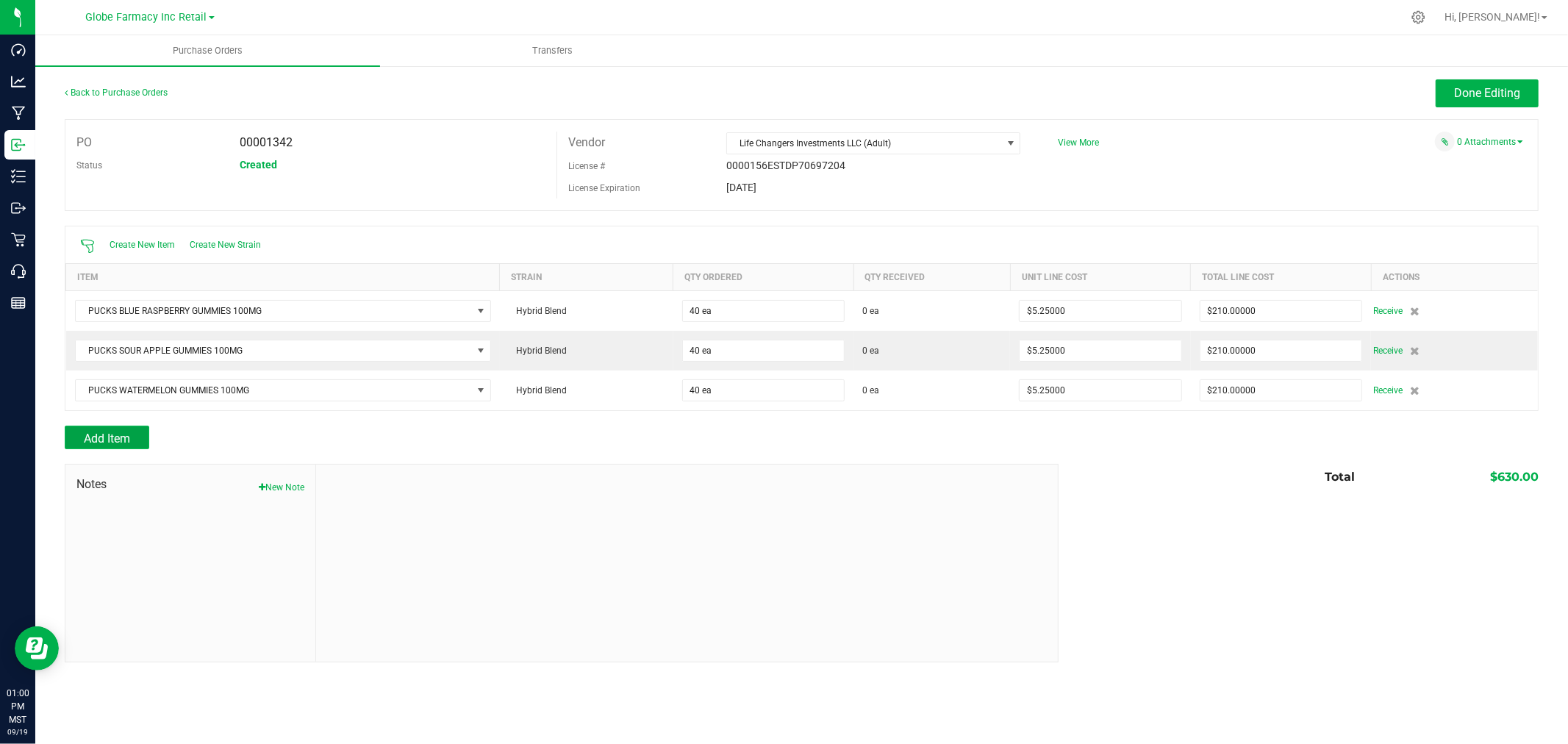
click at [111, 434] on span "Add Item" at bounding box center [107, 438] width 46 height 14
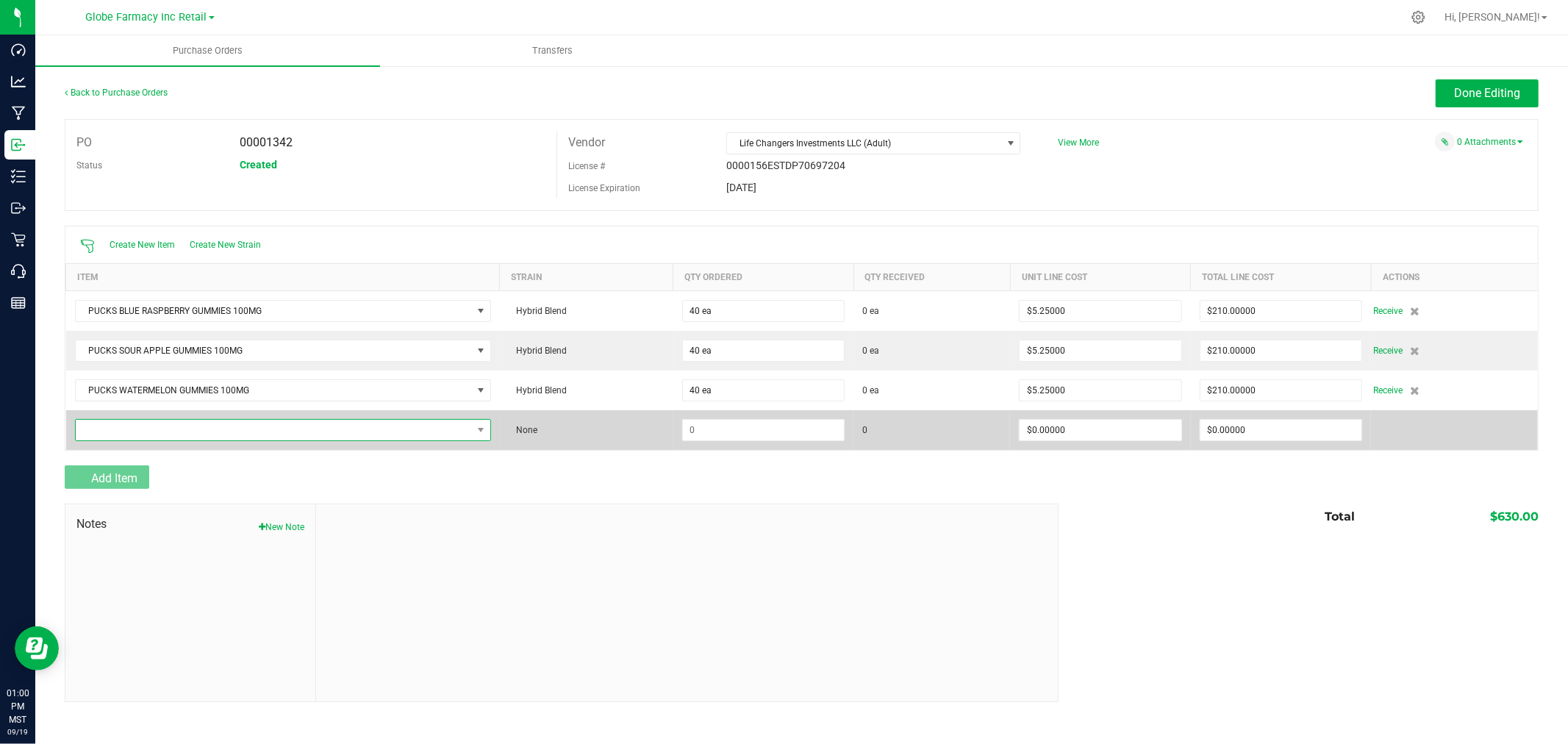
click at [130, 424] on span "NO DATA FOUND" at bounding box center [274, 429] width 396 height 20
type input "PUCKS BLUE RASPBERRY TAFFY 100MG"
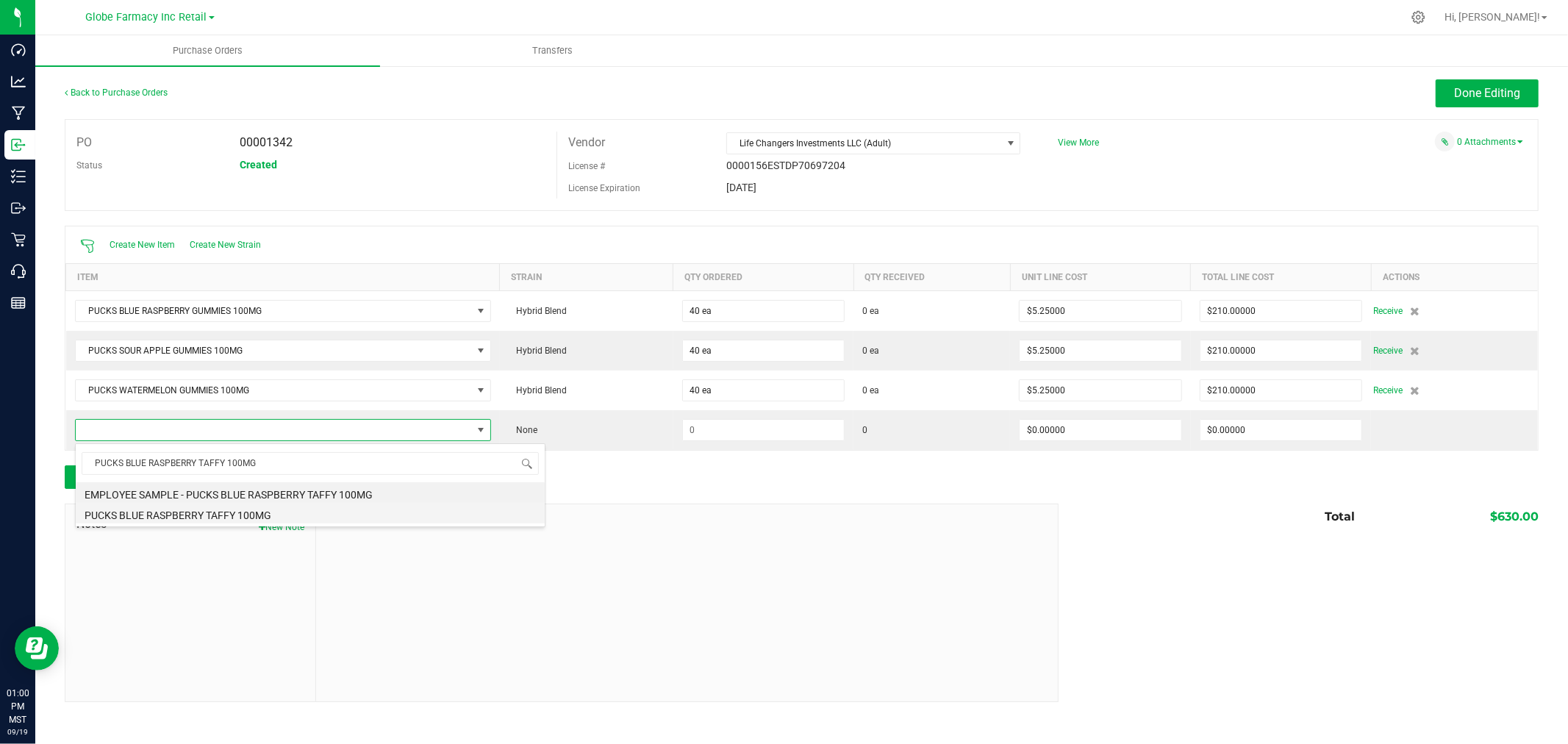
click at [211, 513] on li "PUCKS BLUE RASPBERRY TAFFY 100MG" at bounding box center [310, 513] width 469 height 20
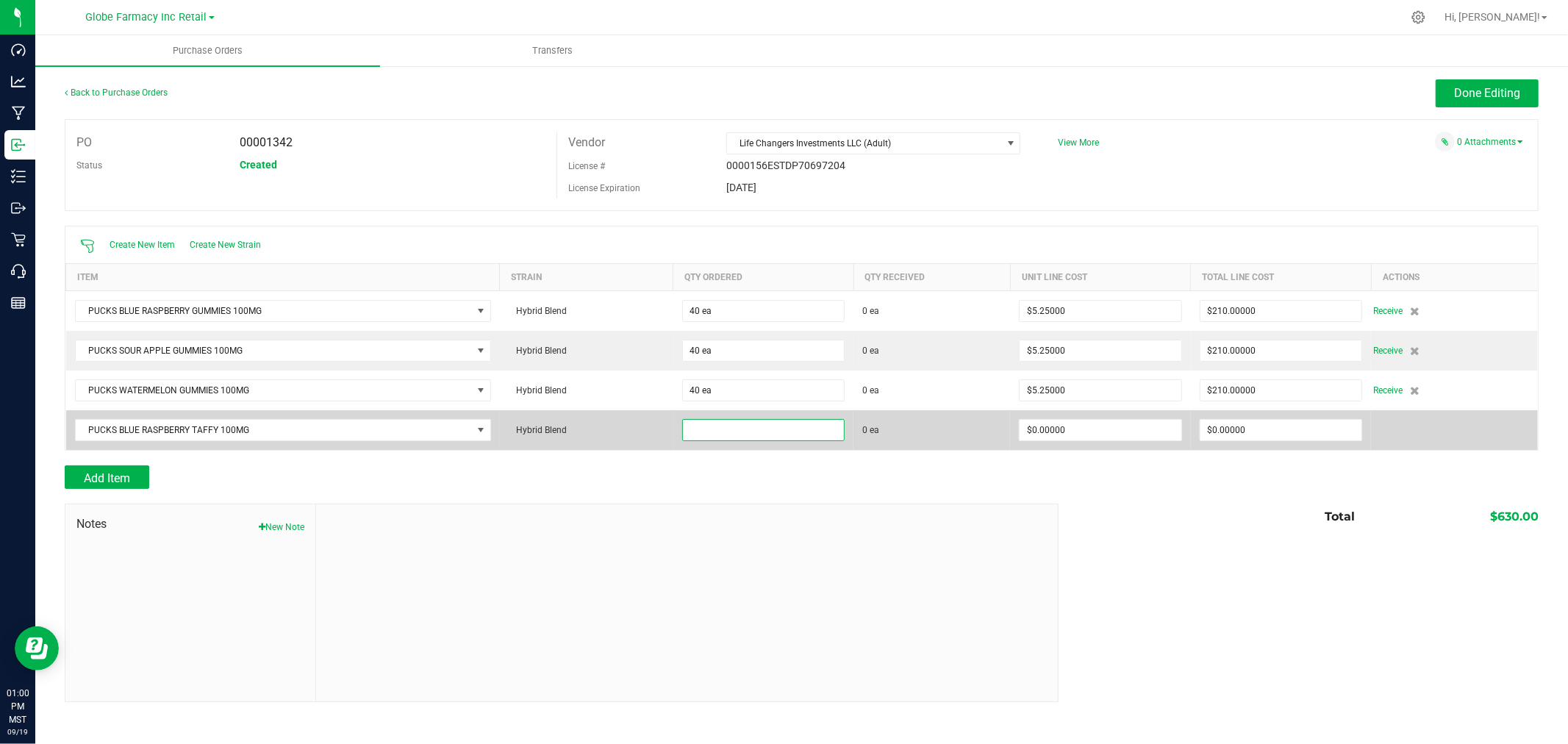
click at [754, 429] on input at bounding box center [764, 429] width 161 height 20
type input "40 ea"
type input "$6.00000"
type input "0"
type input "40"
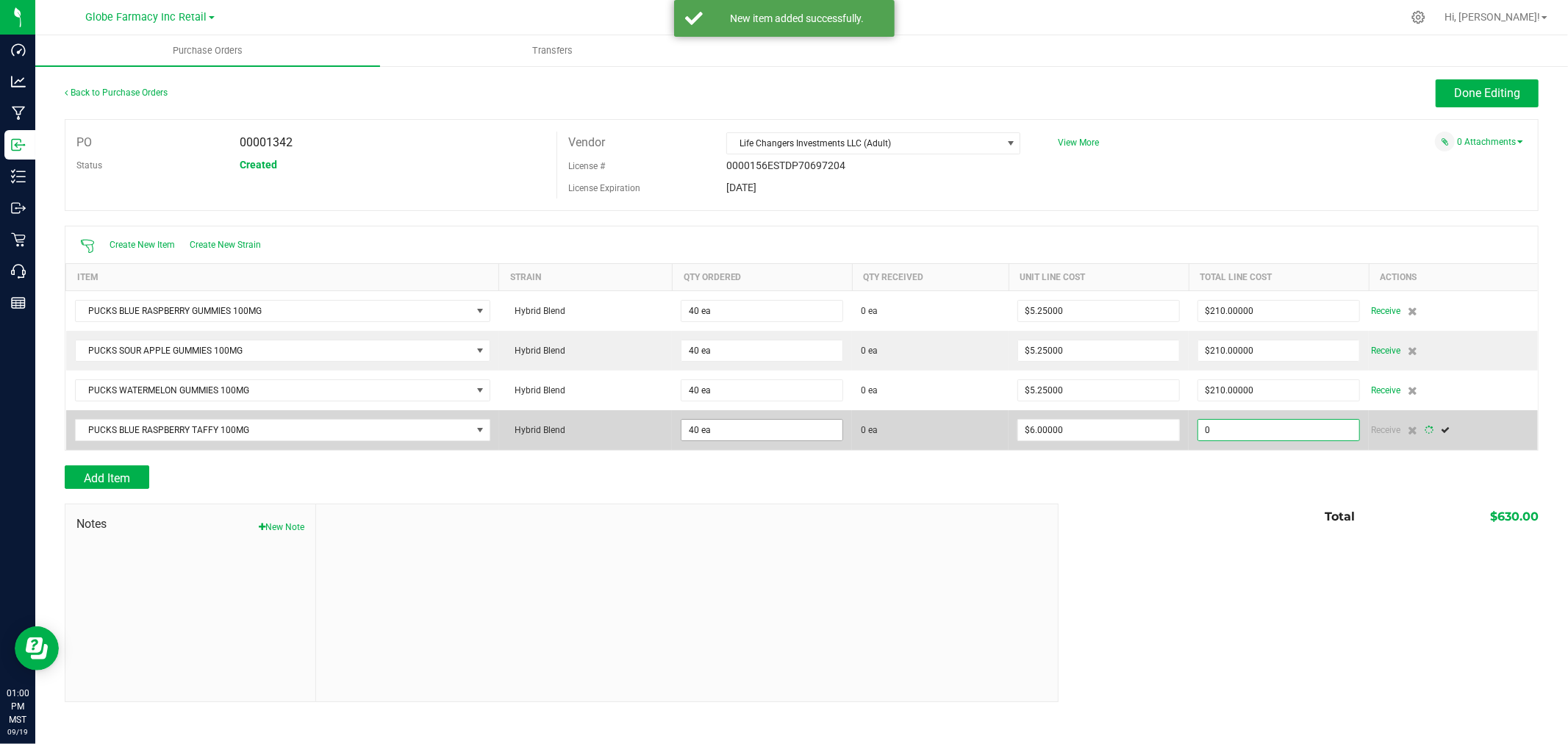
type input "240"
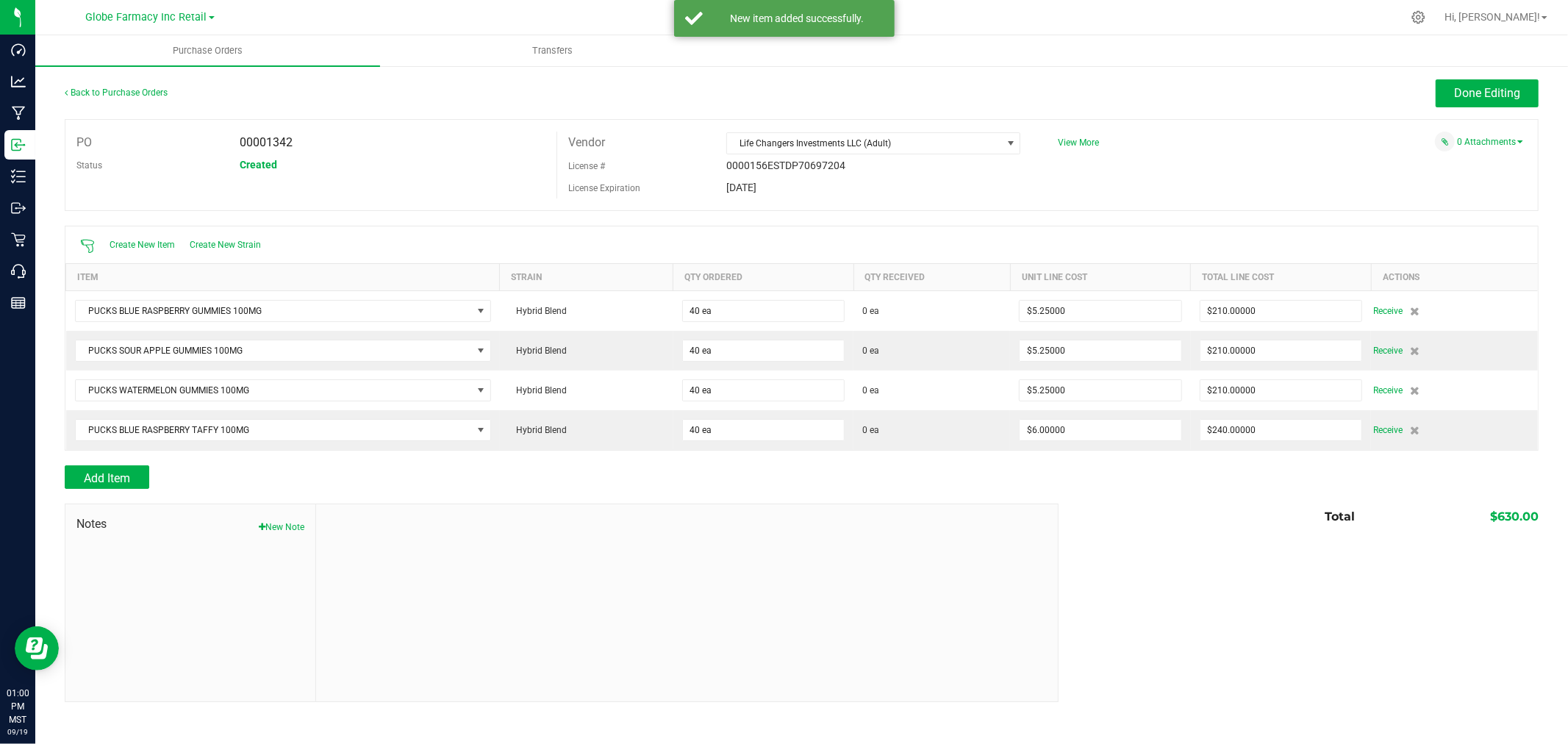
click at [829, 482] on div "Add Item" at bounding box center [556, 477] width 983 height 24
click at [1482, 91] on span "Done Editing" at bounding box center [1487, 93] width 66 height 14
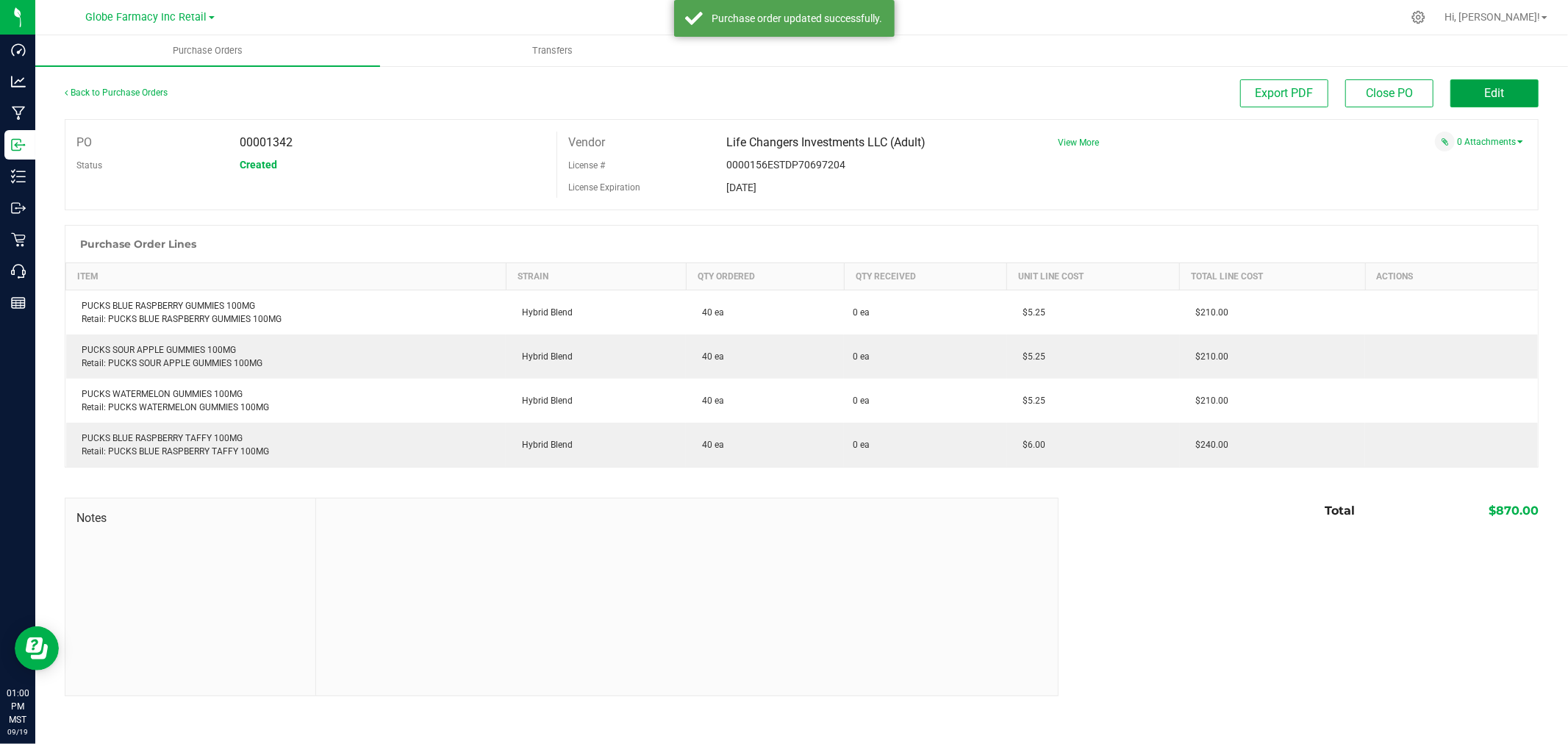
click at [1482, 91] on button "Edit" at bounding box center [1495, 93] width 88 height 28
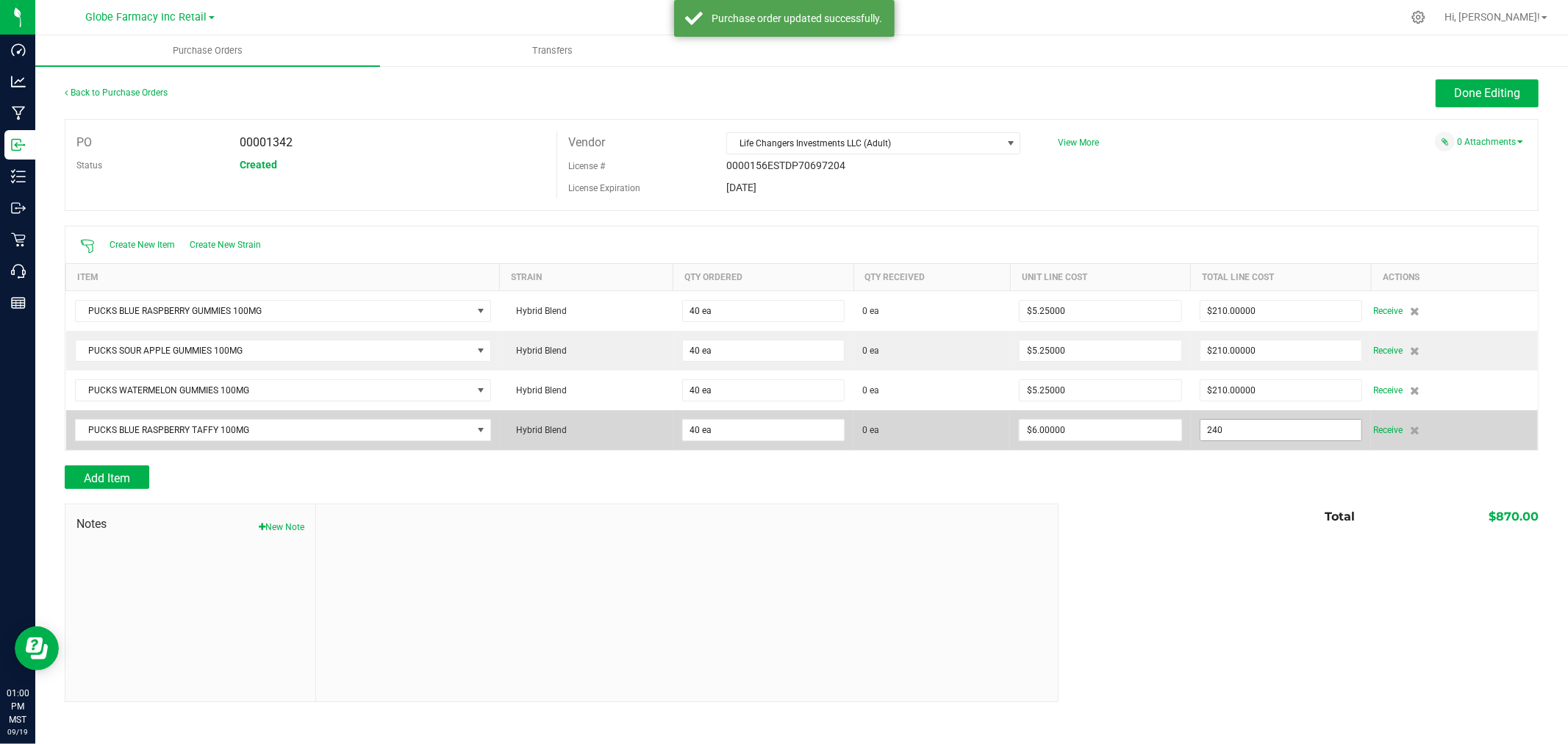
click at [1254, 422] on input "240" at bounding box center [1281, 429] width 161 height 20
click at [1254, 423] on input "240" at bounding box center [1281, 429] width 161 height 20
type input "$180.00000"
type input "40"
type input "$4.50000"
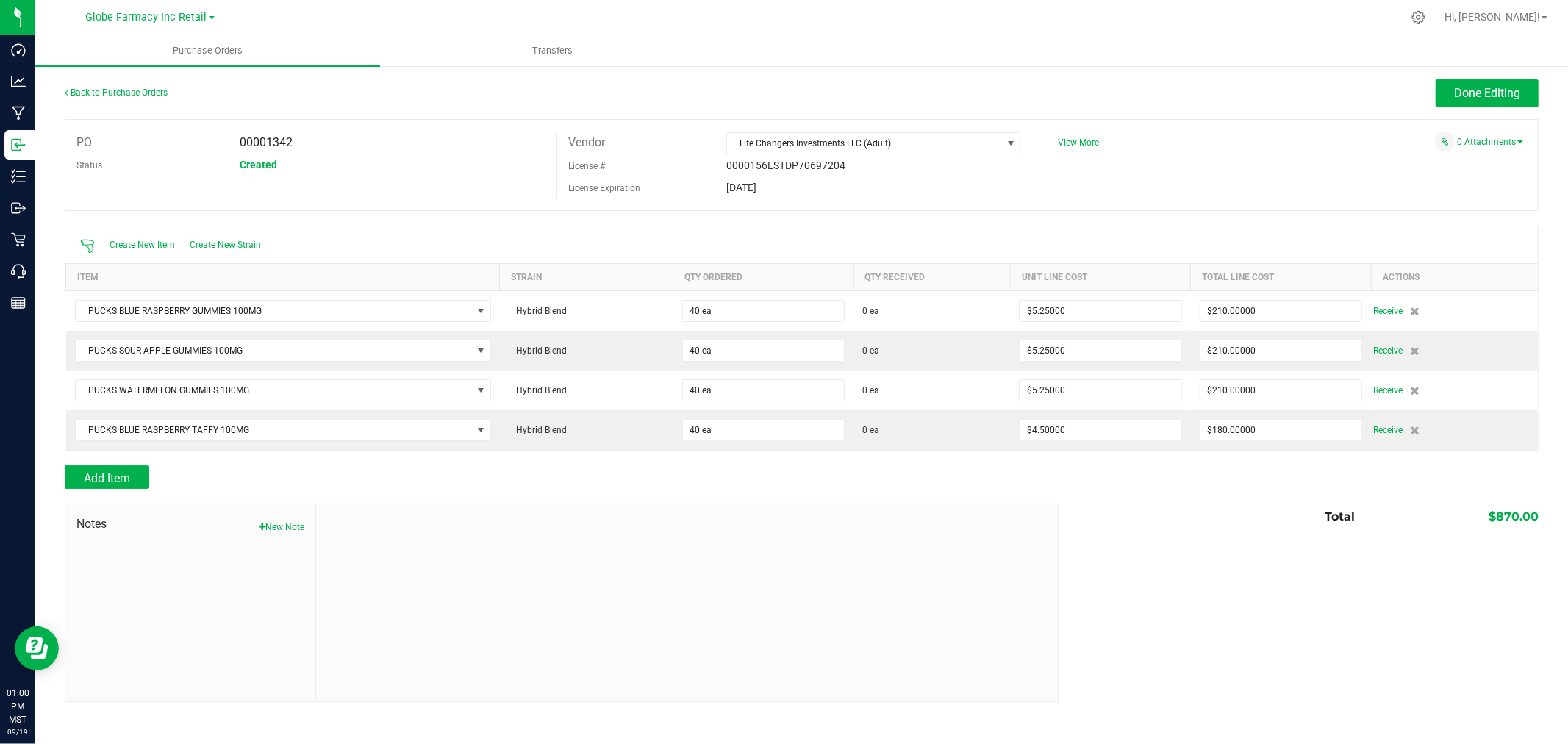
click at [1485, 74] on div "Back to Purchase Orders Done Editing PO 00001342 Status Created Vendor Life Cha…" at bounding box center [801, 390] width 1533 height 652
click at [1481, 81] on button "Done Editing" at bounding box center [1487, 93] width 103 height 28
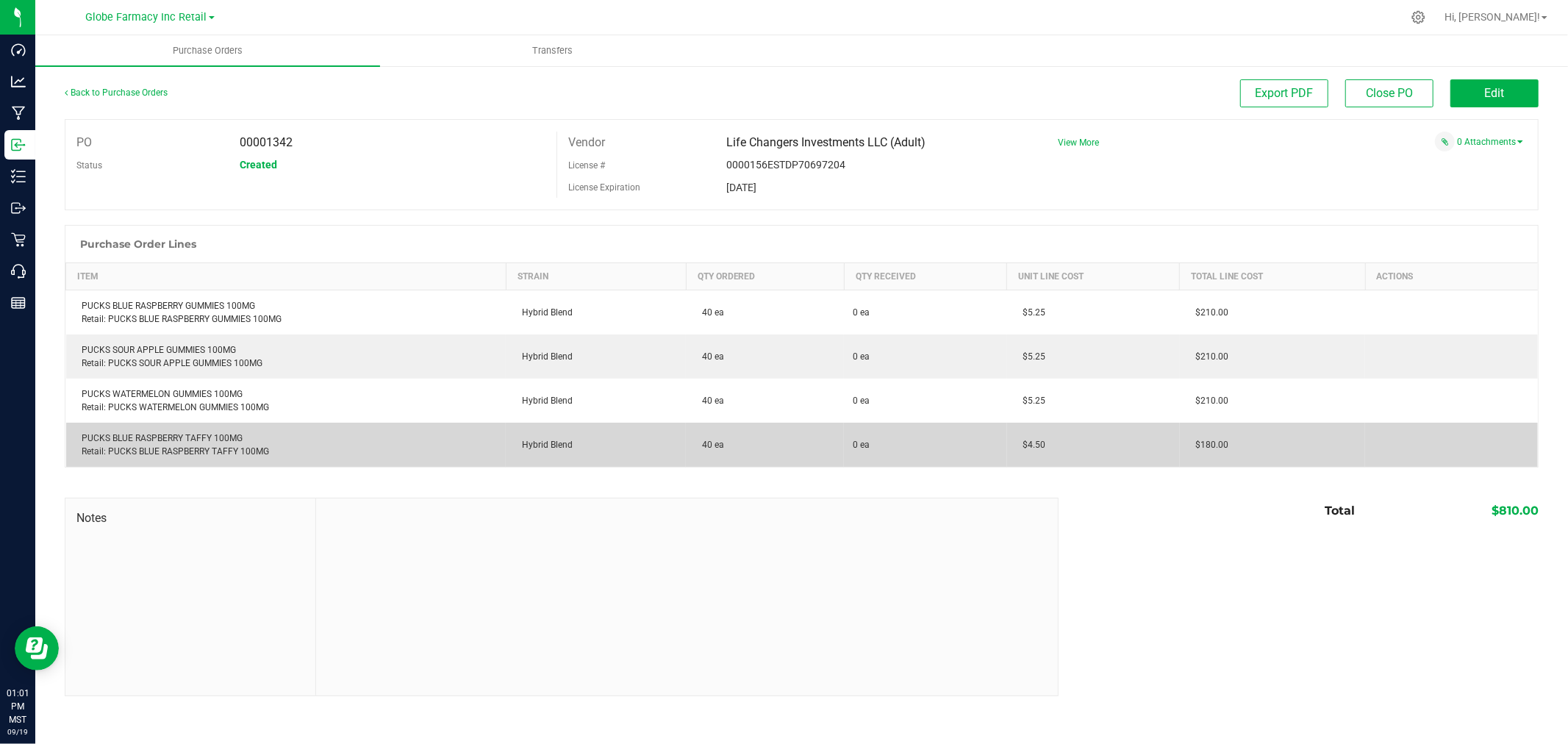
click at [188, 437] on div "PUCKS BLUE RASPBERRY TAFFY 100MG Retail: PUCKS BLUE RASPBERRY TAFFY 100MG" at bounding box center [286, 444] width 423 height 26
copy div "PUCKS BLUE RASPBERRY TAFFY 100MG"
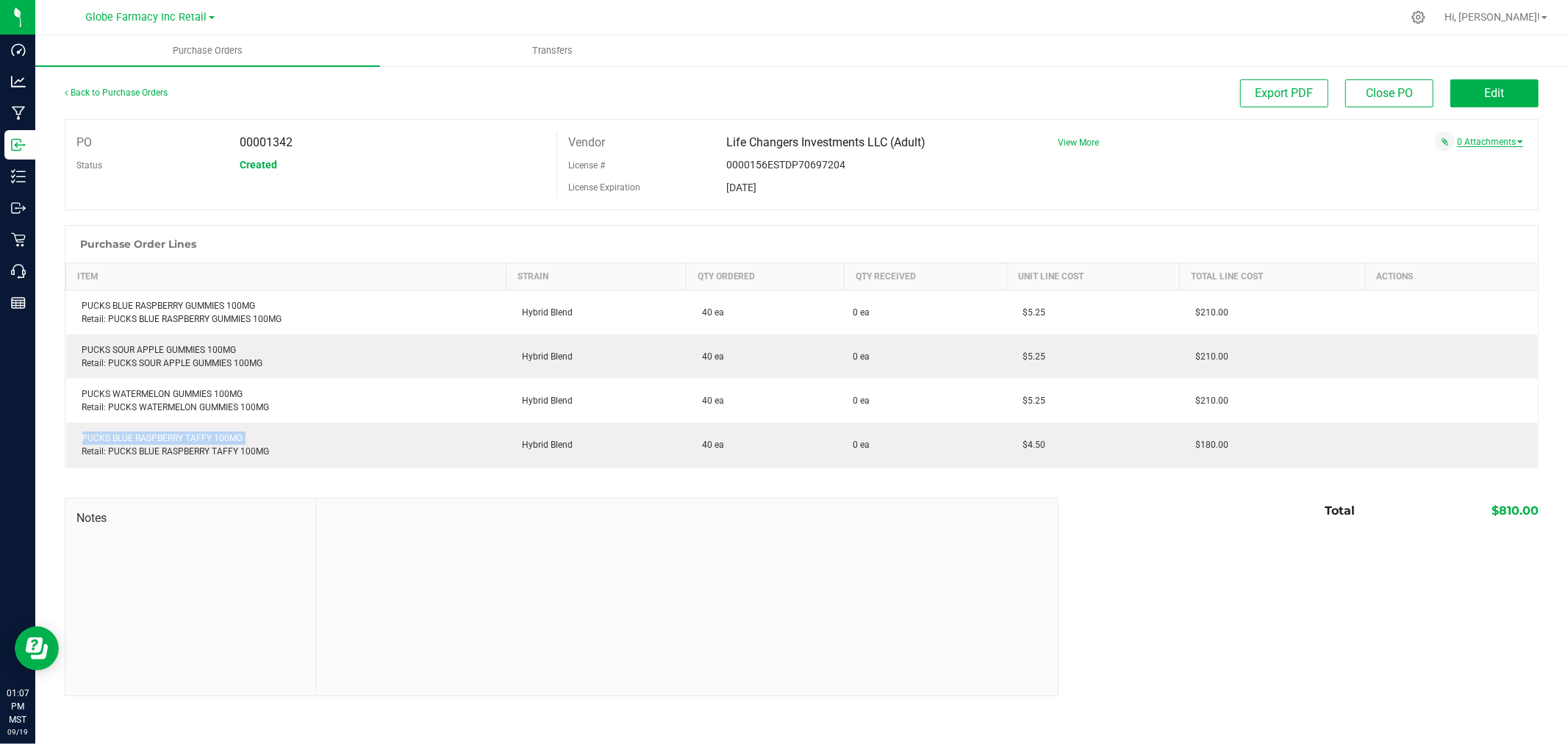
click at [1487, 142] on link "0 Attachments" at bounding box center [1490, 142] width 66 height 11
click at [1438, 164] on button "Attach new document" at bounding box center [1475, 161] width 96 height 13
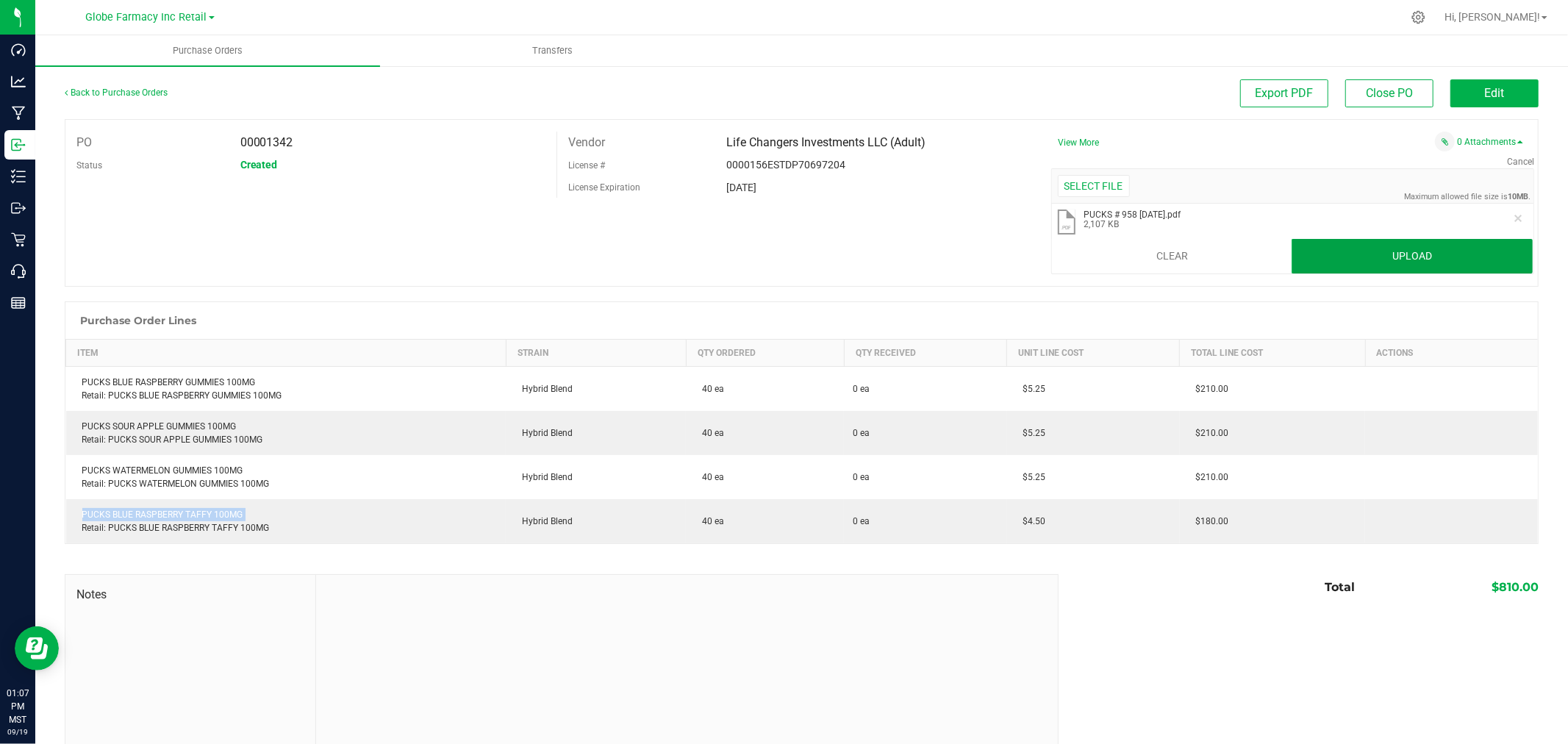
click at [1341, 254] on button "Upload" at bounding box center [1412, 256] width 241 height 35
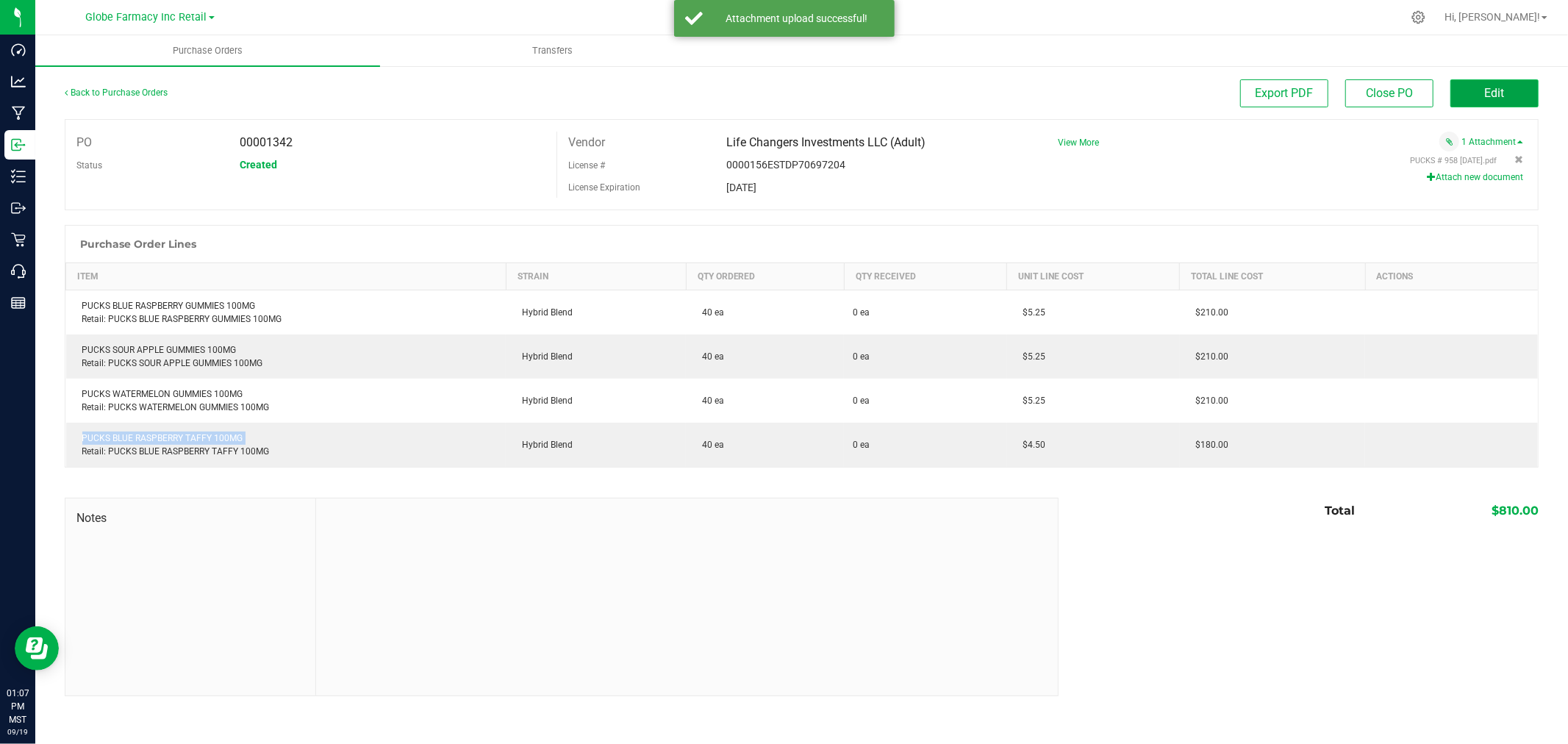
click at [1507, 86] on button "Edit" at bounding box center [1495, 93] width 88 height 28
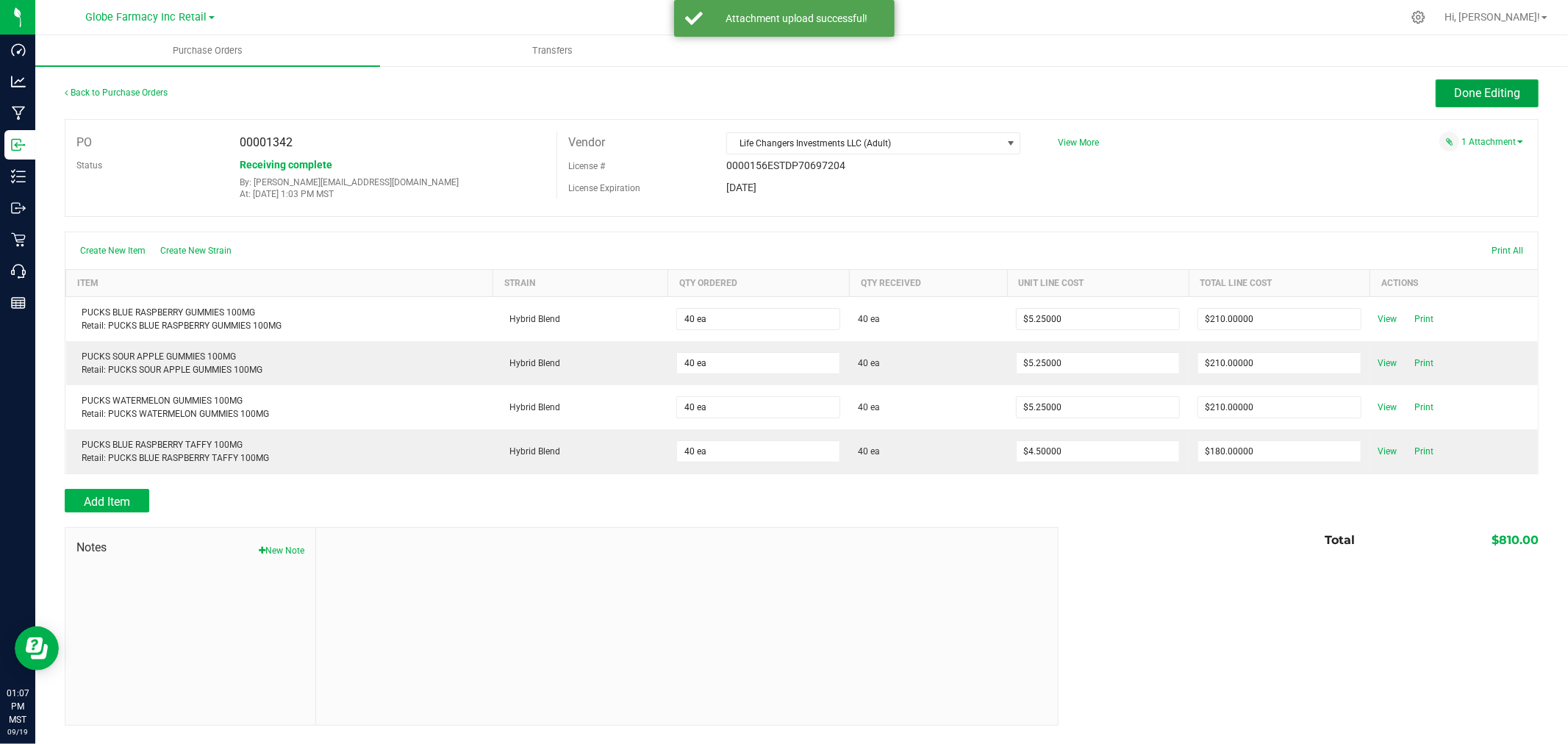
click at [1507, 86] on span "Done Editing" at bounding box center [1487, 93] width 66 height 14
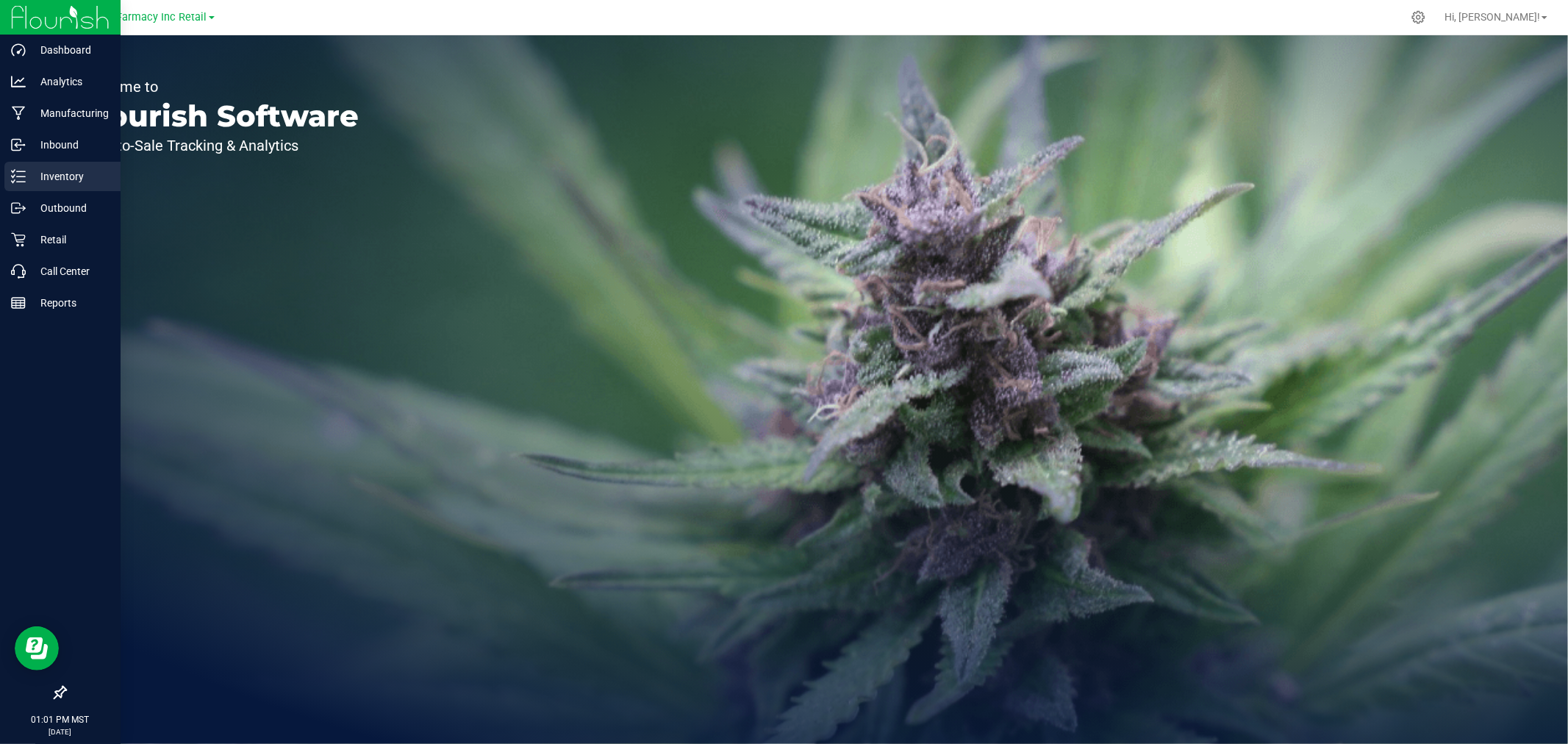
click at [37, 168] on p "Inventory" at bounding box center [70, 177] width 88 height 18
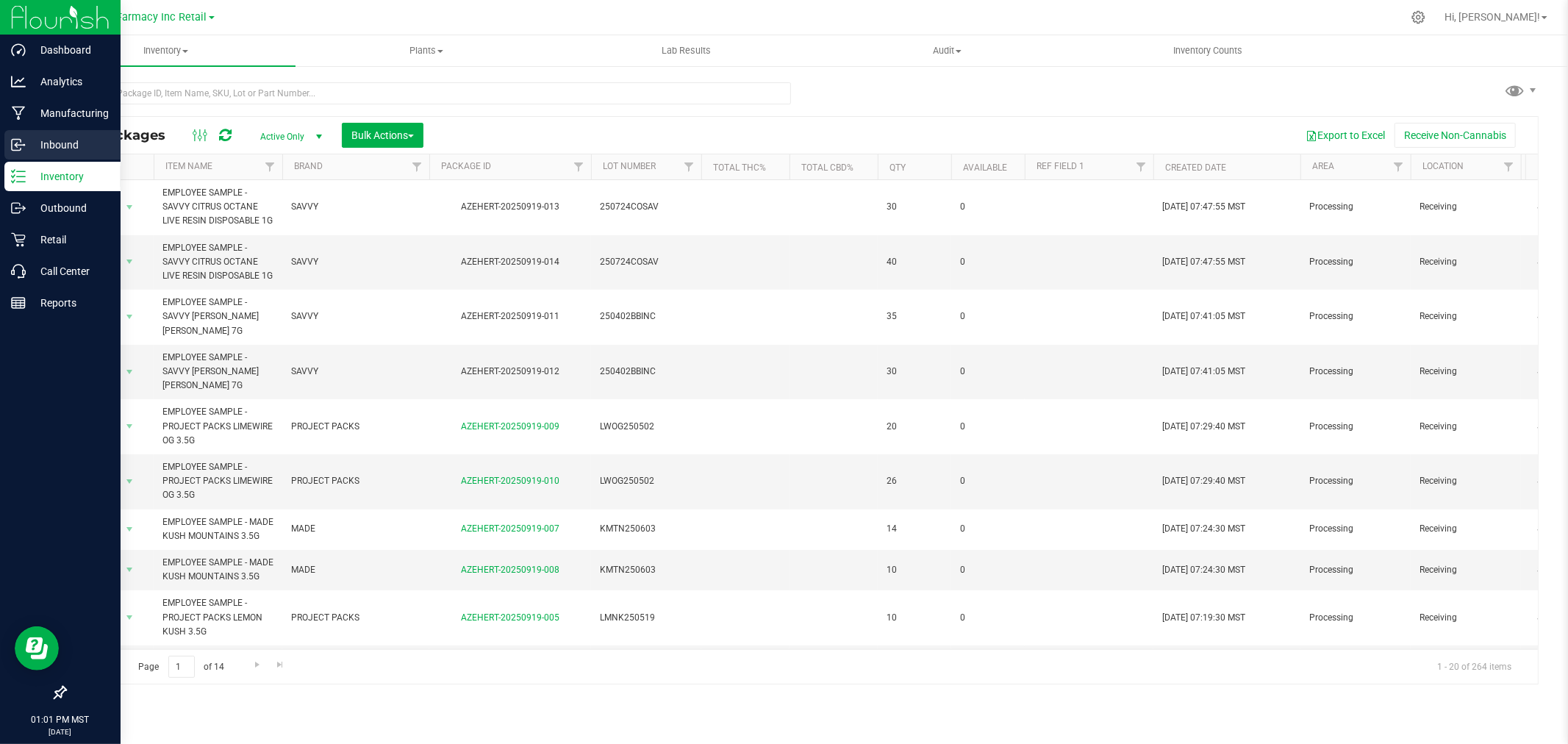
click at [60, 143] on p "Inbound" at bounding box center [70, 145] width 88 height 18
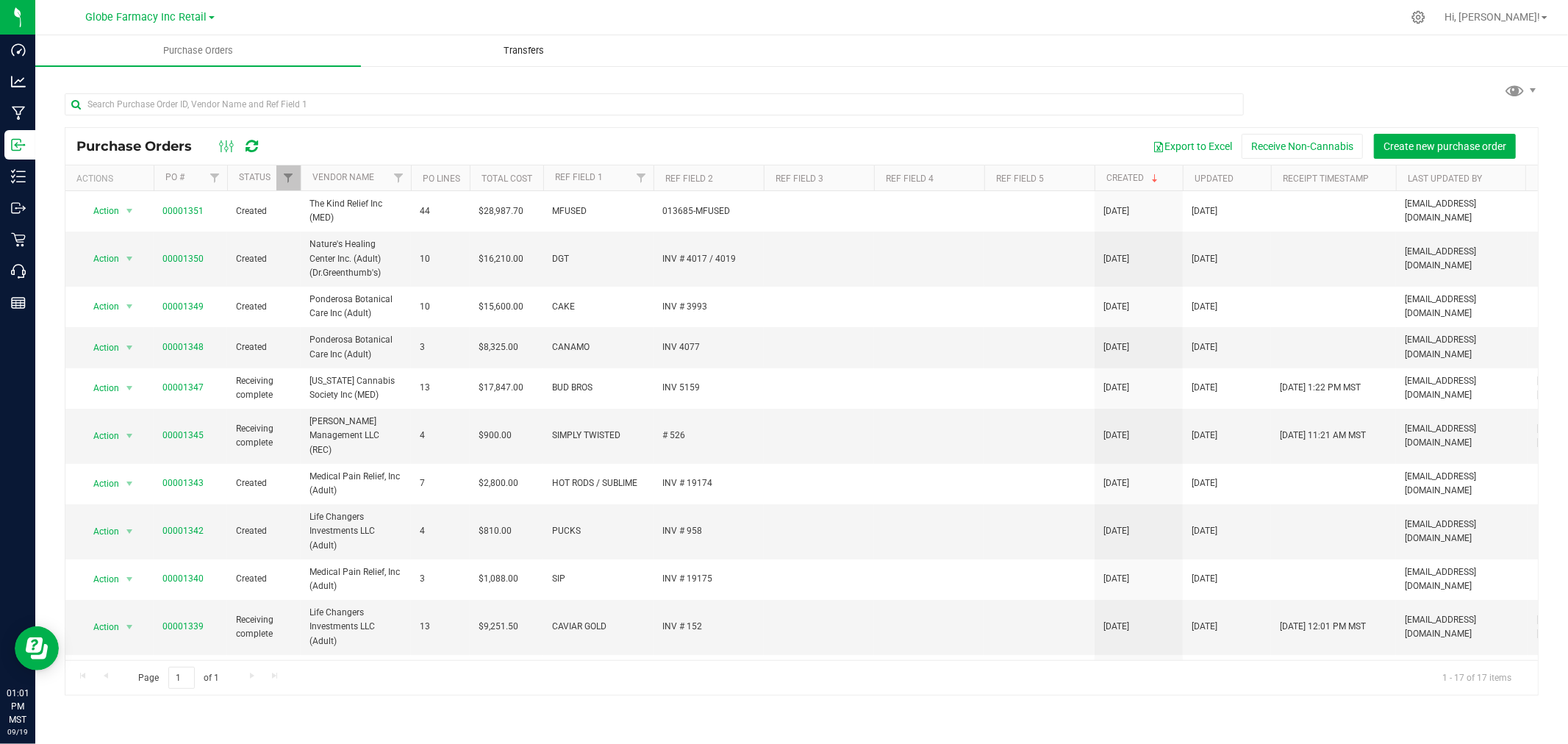
click at [513, 46] on span "Transfers" at bounding box center [524, 51] width 80 height 13
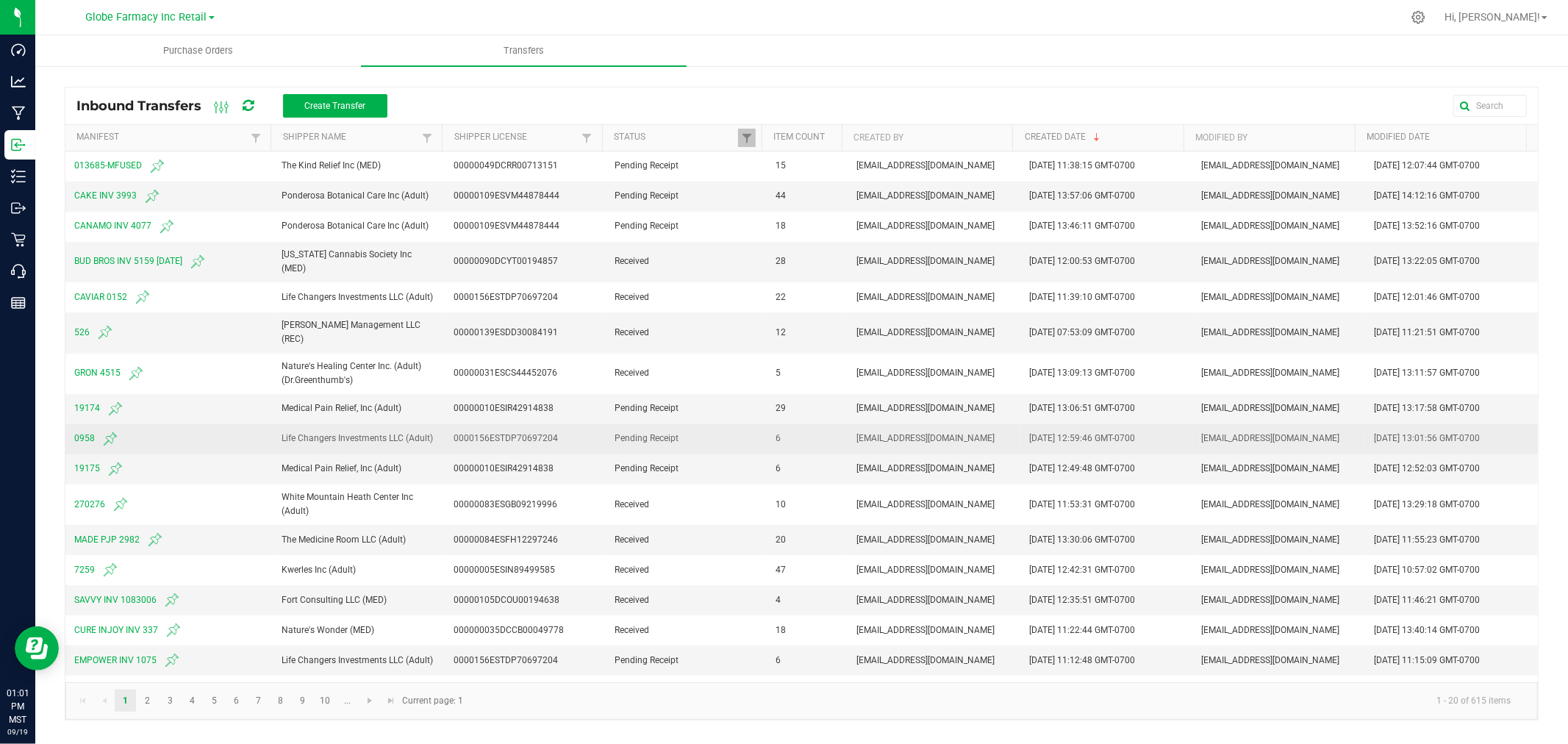
click at [84, 430] on span "0958" at bounding box center [169, 439] width 190 height 18
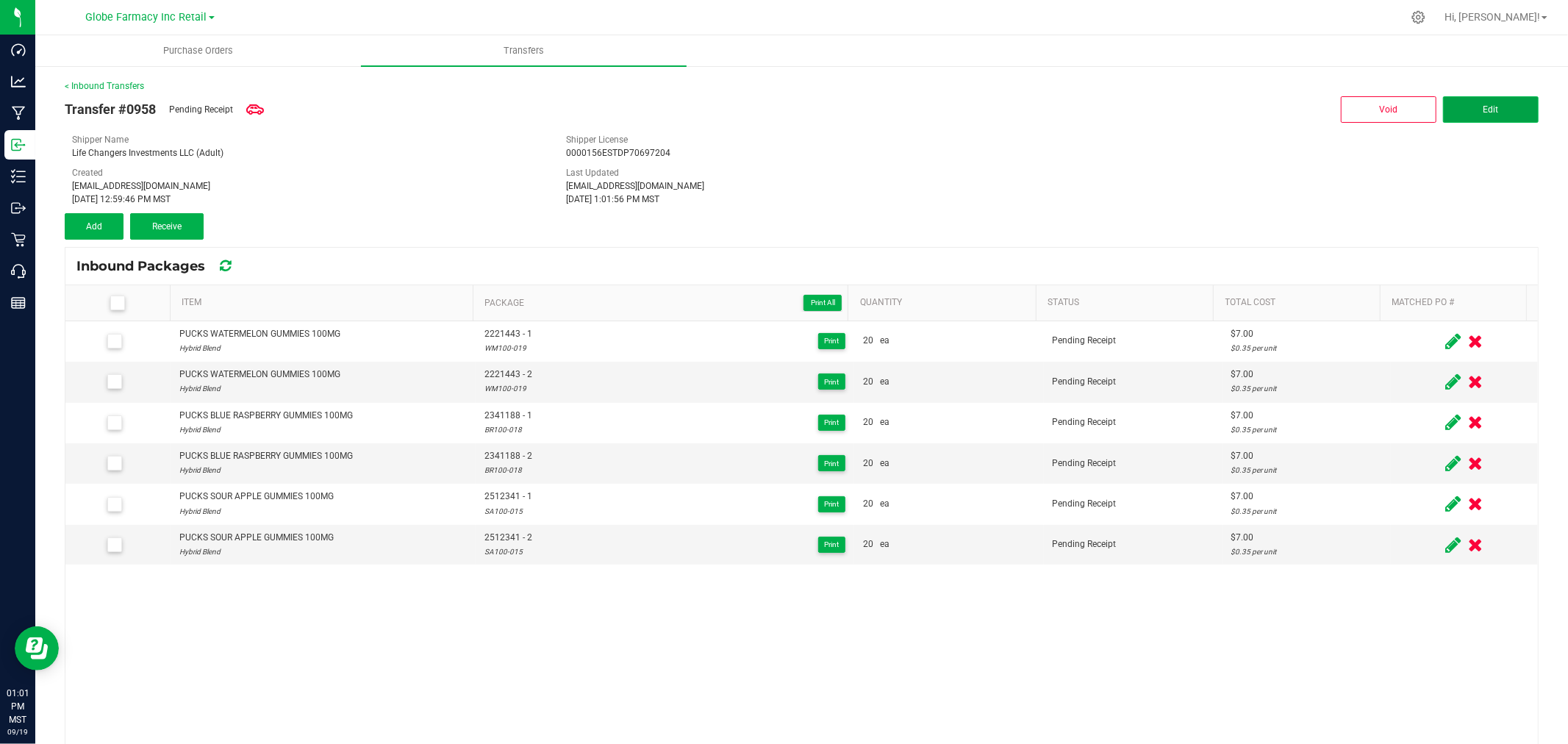
click at [1444, 97] on button "Edit" at bounding box center [1491, 109] width 95 height 26
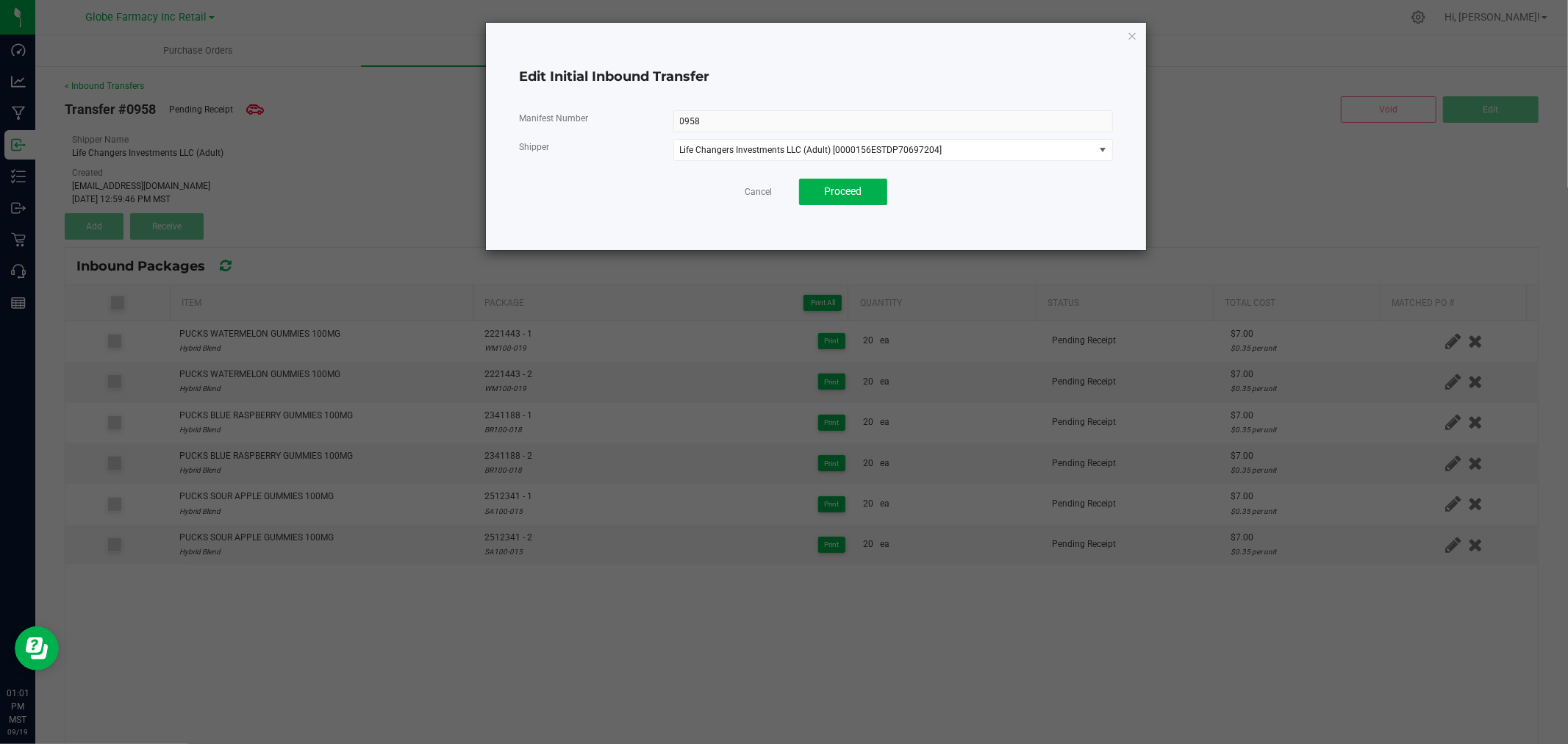
click at [1126, 35] on div "Edit Initial Inbound Transfer Manifest Number 0958 Shipper Life Changers Invest…" at bounding box center [816, 136] width 660 height 227
click at [1134, 33] on icon "button" at bounding box center [1132, 35] width 11 height 18
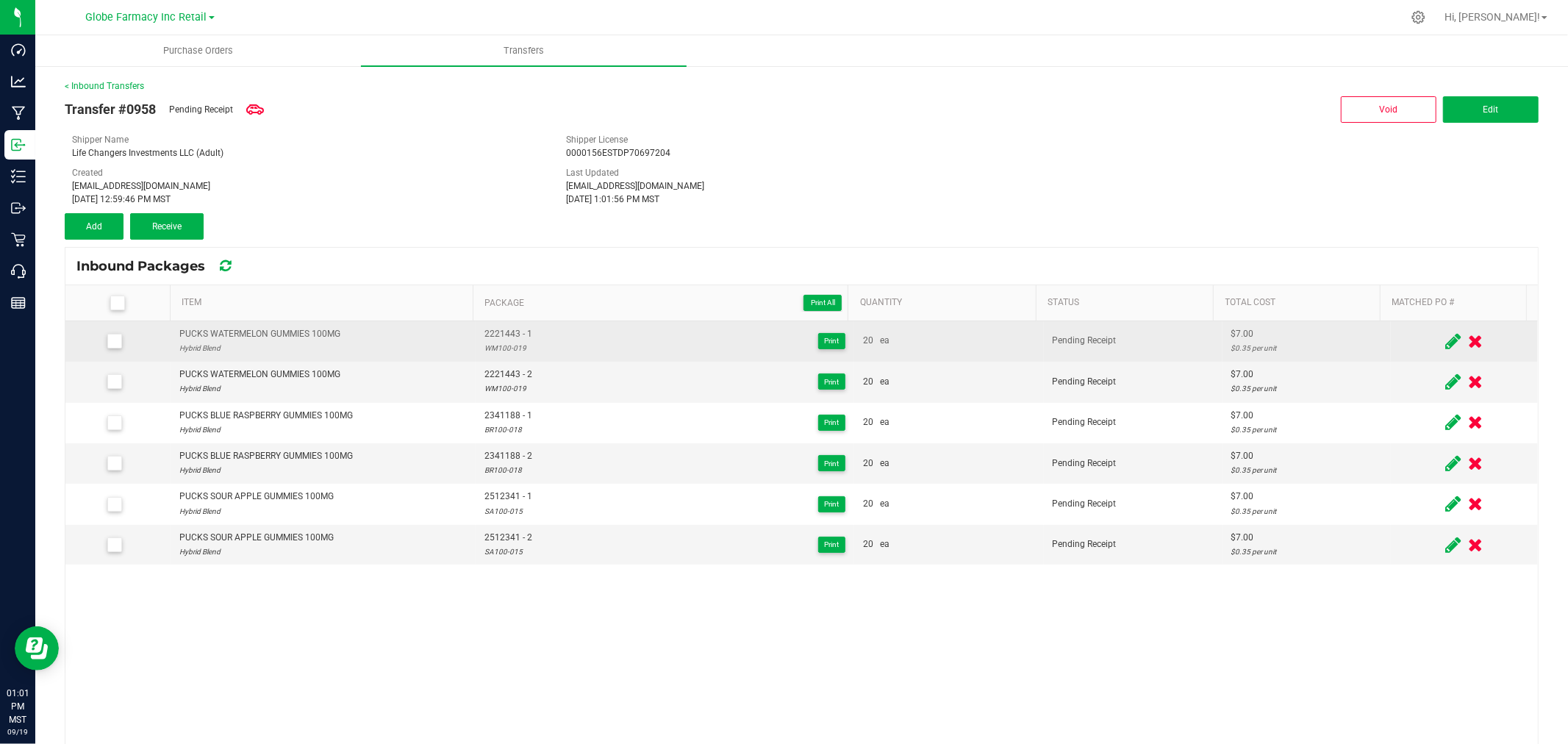
drag, startPoint x: 1429, startPoint y: 346, endPoint x: 1408, endPoint y: 346, distance: 21.0
click at [1445, 346] on icon at bounding box center [1452, 341] width 15 height 19
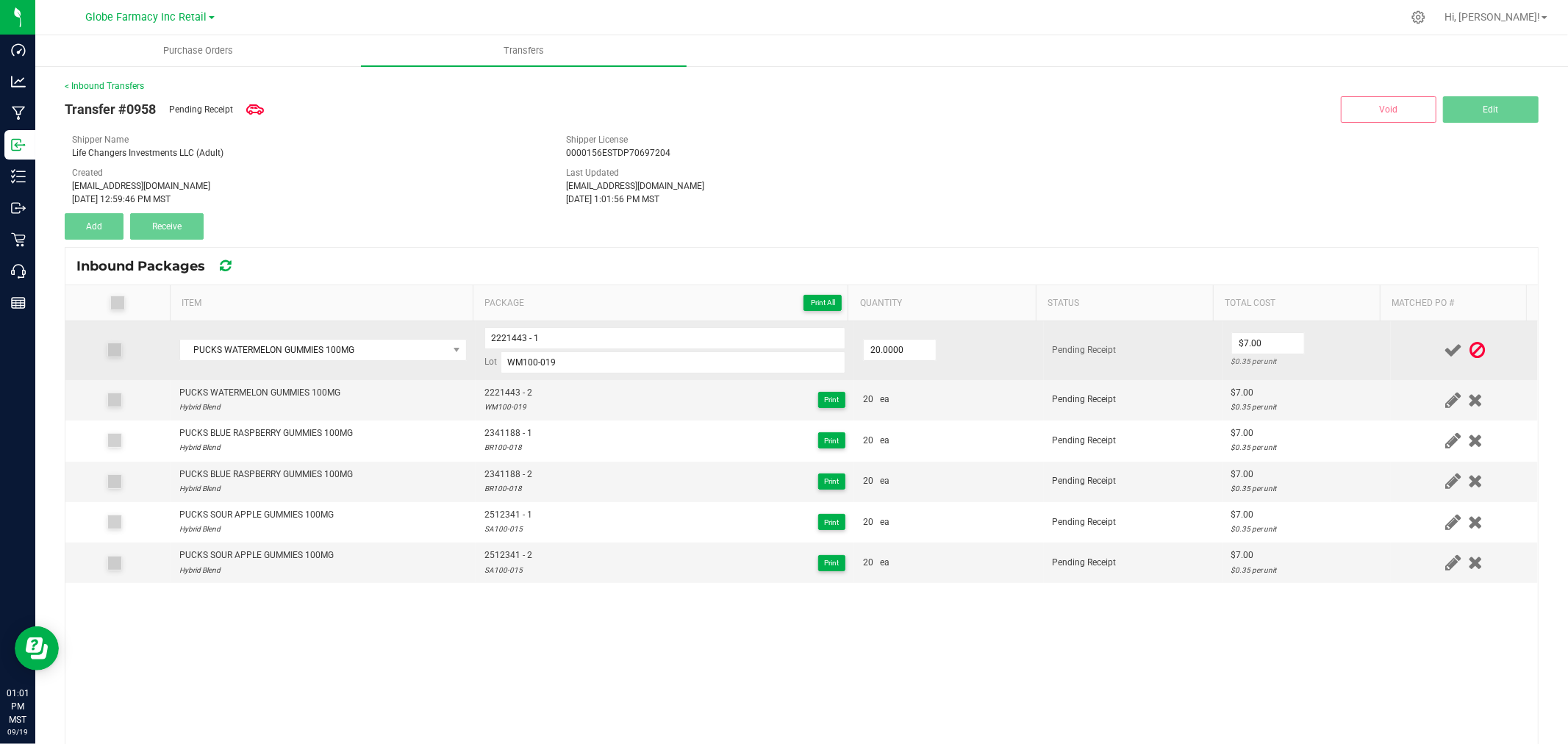
click at [1222, 346] on td "$7.00 $0.35 per unit" at bounding box center [1306, 350] width 169 height 59
click at [1254, 346] on input "7" at bounding box center [1268, 343] width 72 height 20
type input "$5.25"
click at [1309, 354] on div "$0.2625 per unit" at bounding box center [1306, 361] width 151 height 14
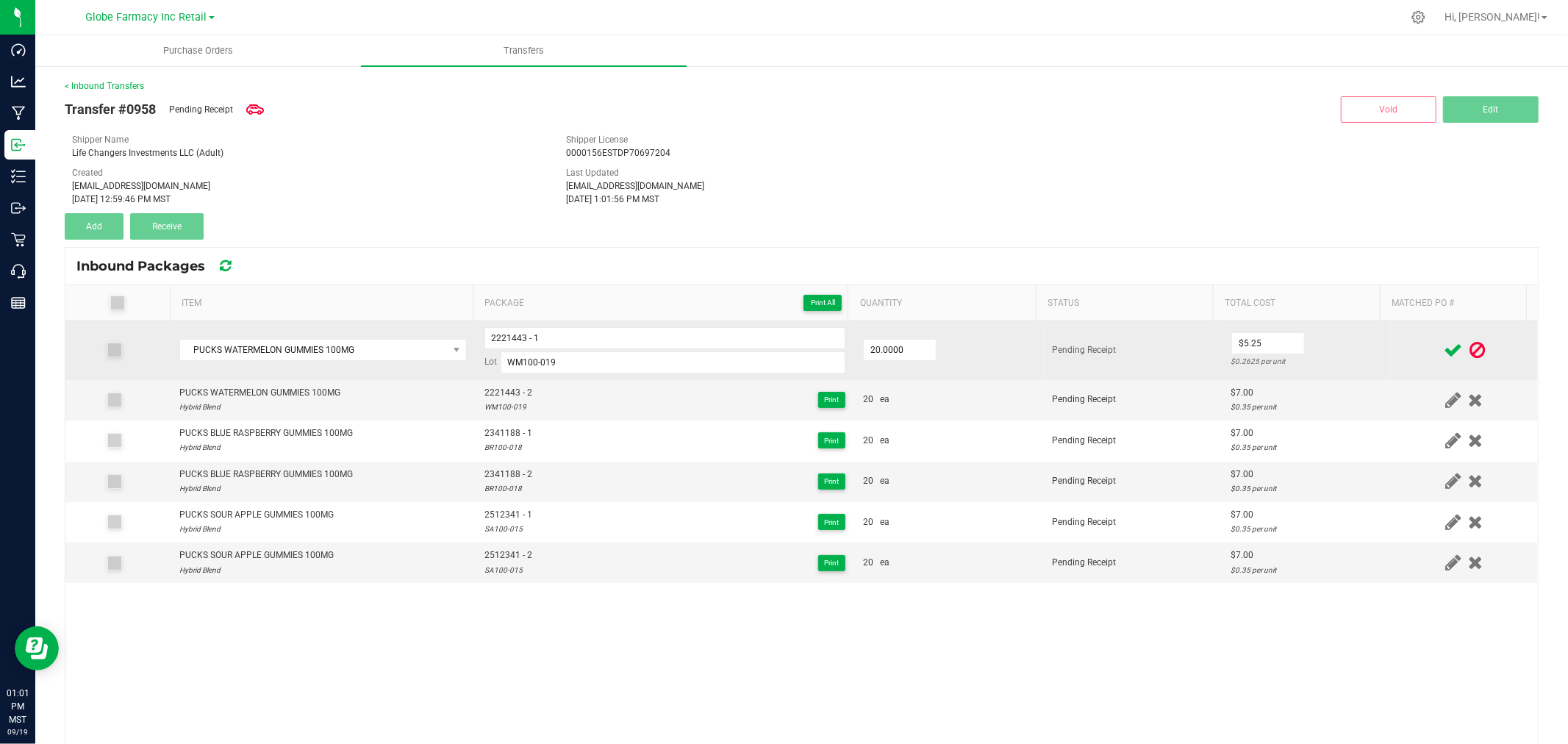
click at [1443, 346] on icon at bounding box center [1452, 350] width 19 height 19
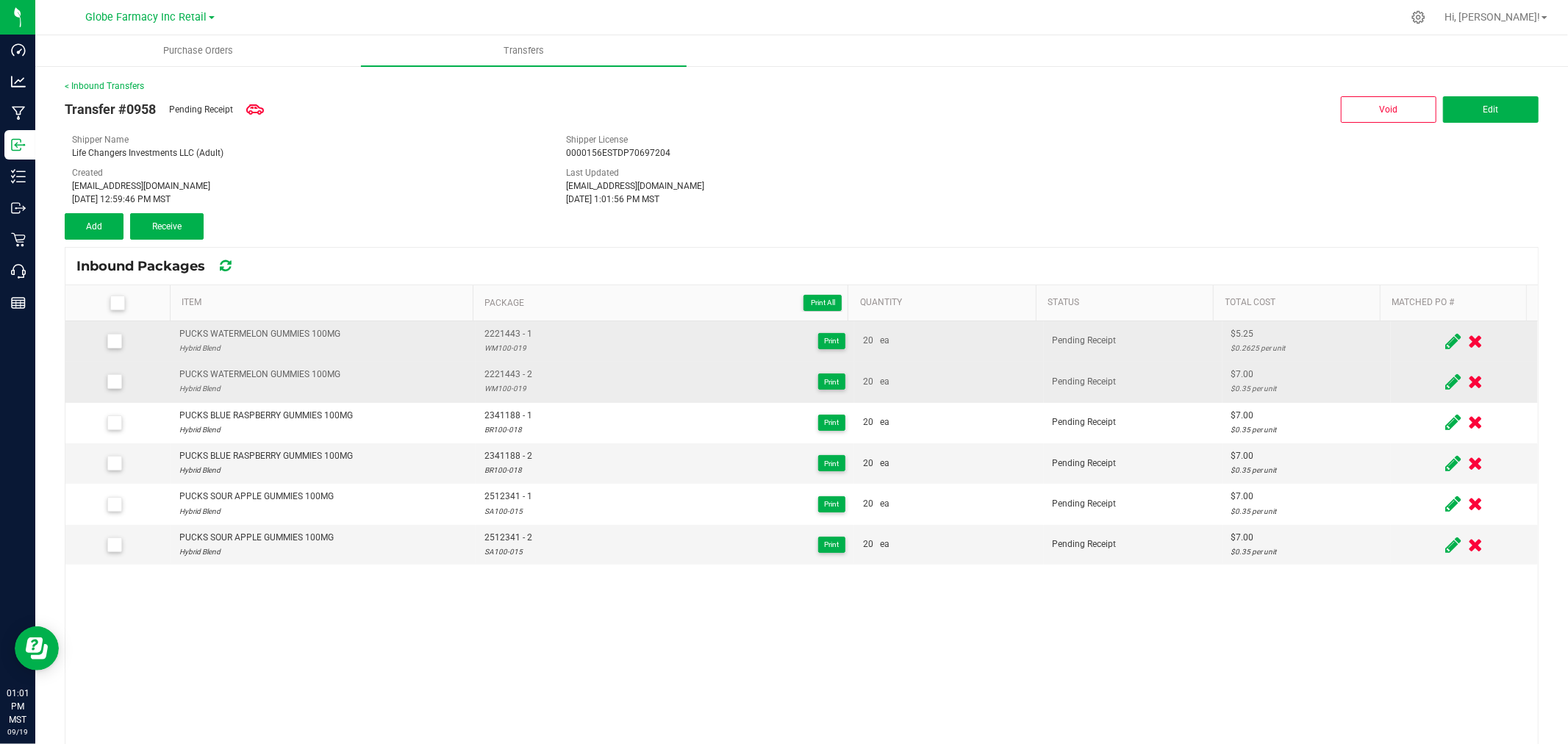
click at [1442, 381] on span at bounding box center [1453, 381] width 23 height 29
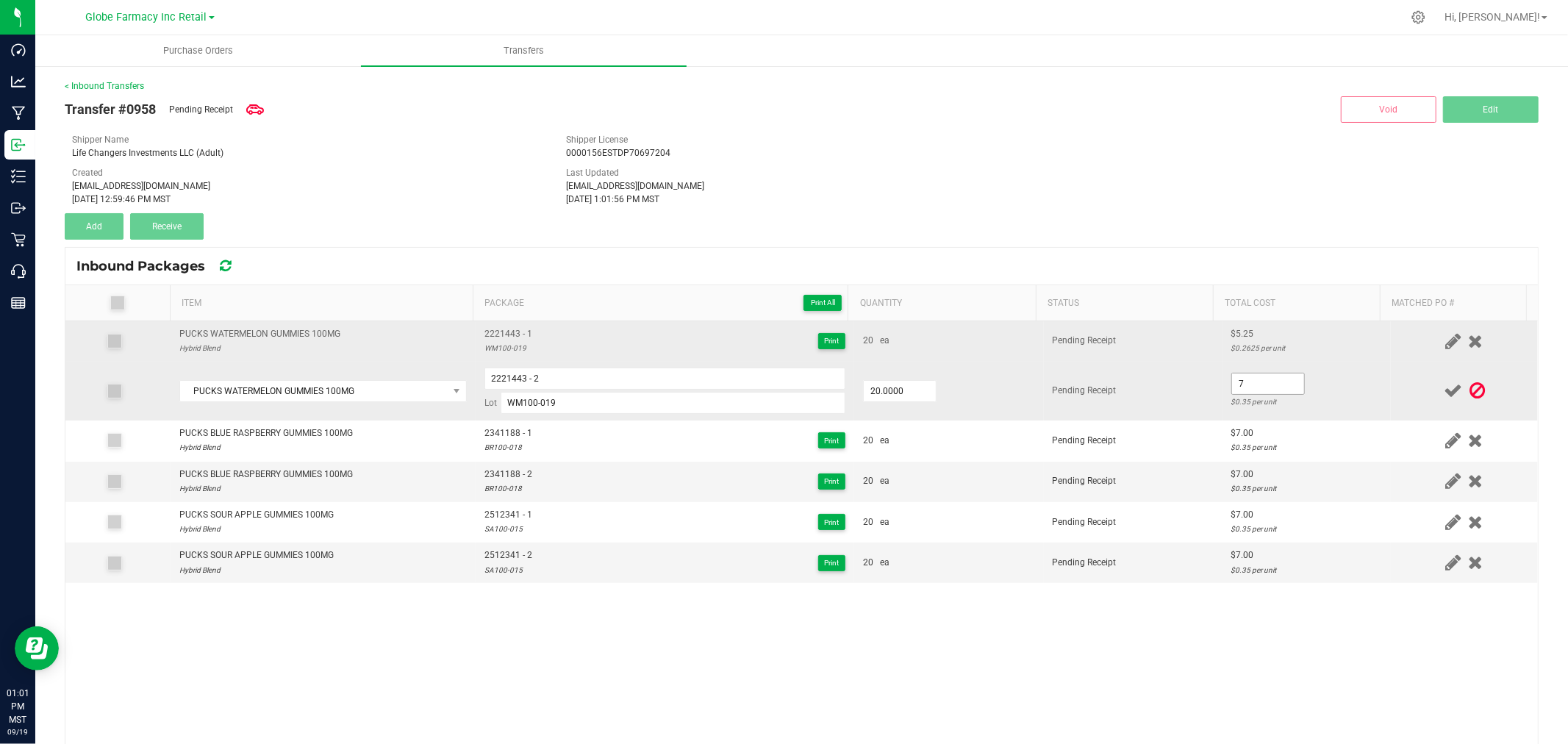
click at [1265, 382] on input "7" at bounding box center [1268, 383] width 72 height 20
type input "$5.25"
click at [1328, 394] on td "$5.25 $0.2625 per unit" at bounding box center [1306, 391] width 169 height 59
click at [1443, 392] on icon at bounding box center [1452, 390] width 19 height 19
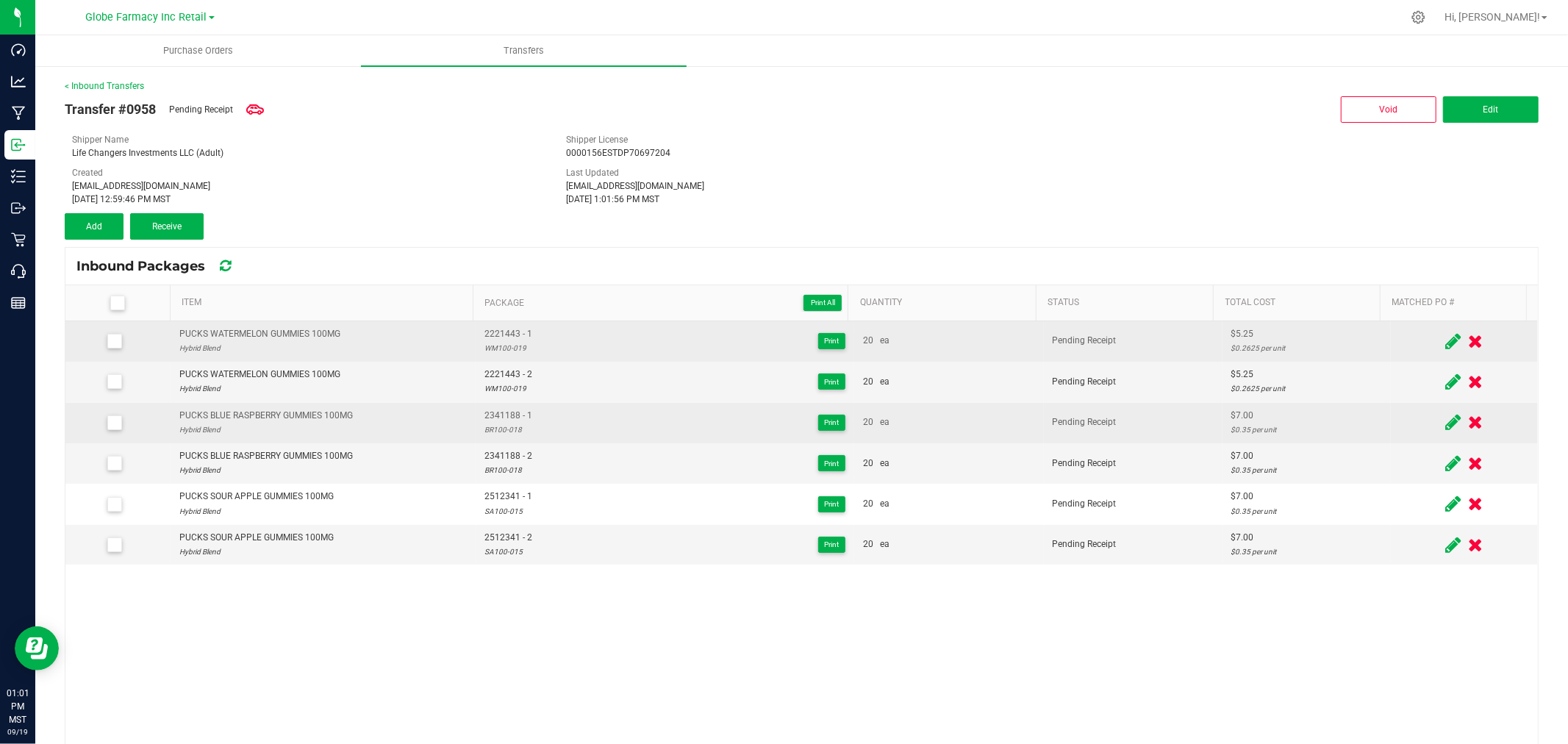
click at [1442, 435] on span at bounding box center [1453, 422] width 23 height 29
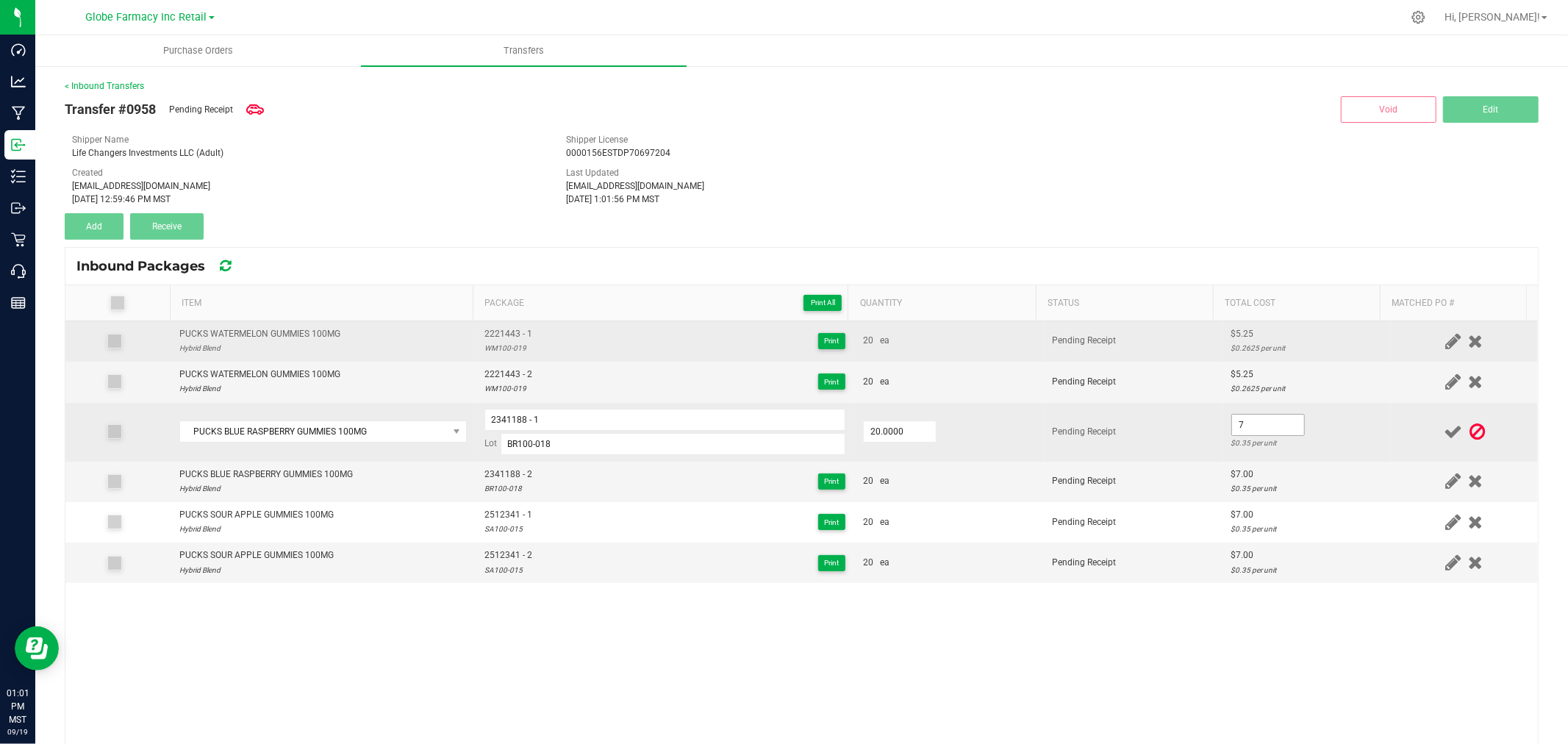
click at [1257, 431] on input "7" at bounding box center [1268, 425] width 72 height 20
type input "$5.25"
click at [1332, 442] on div "$0.2625 per unit" at bounding box center [1306, 442] width 151 height 14
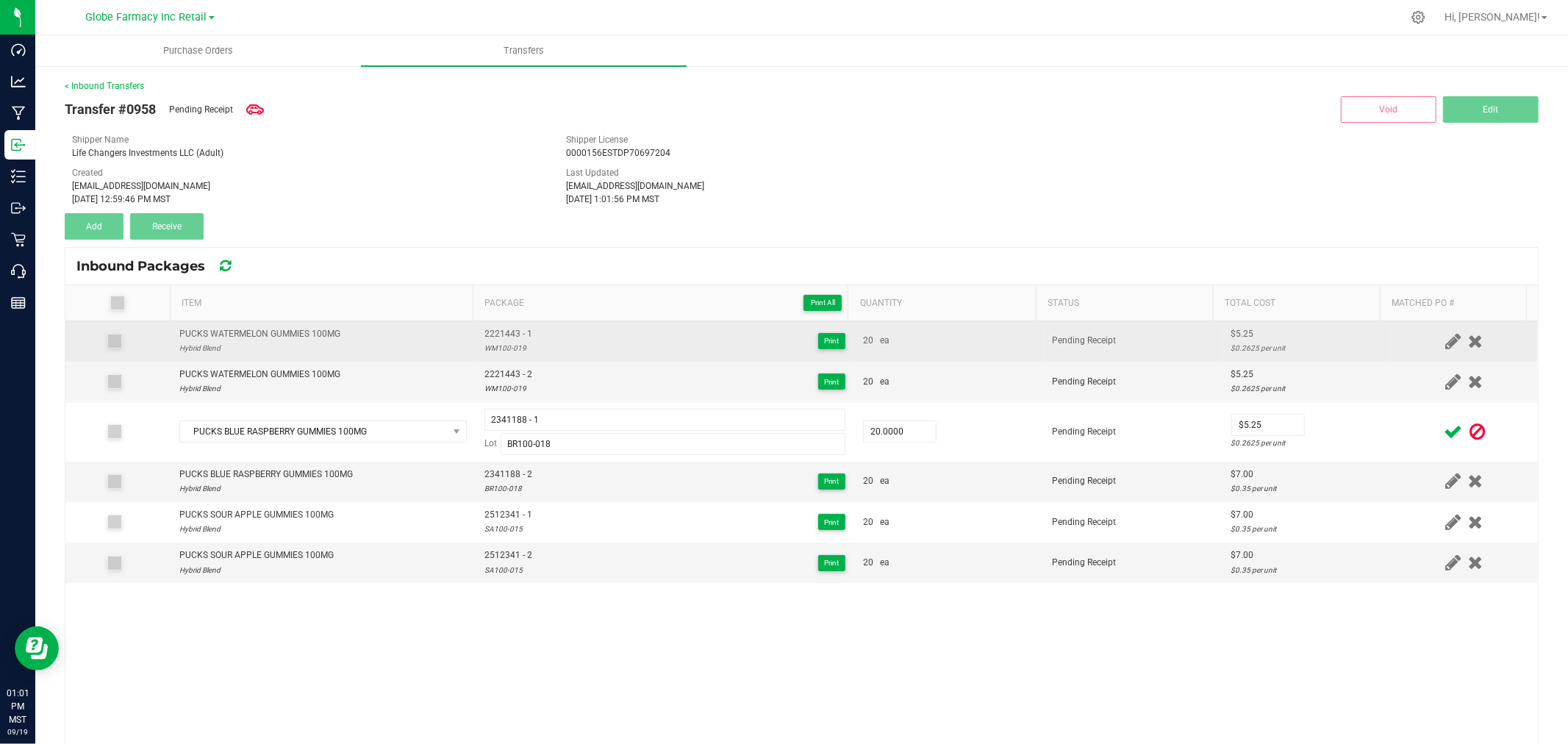
click at [1415, 431] on div at bounding box center [1464, 432] width 130 height 19
click at [1443, 431] on icon at bounding box center [1452, 432] width 19 height 19
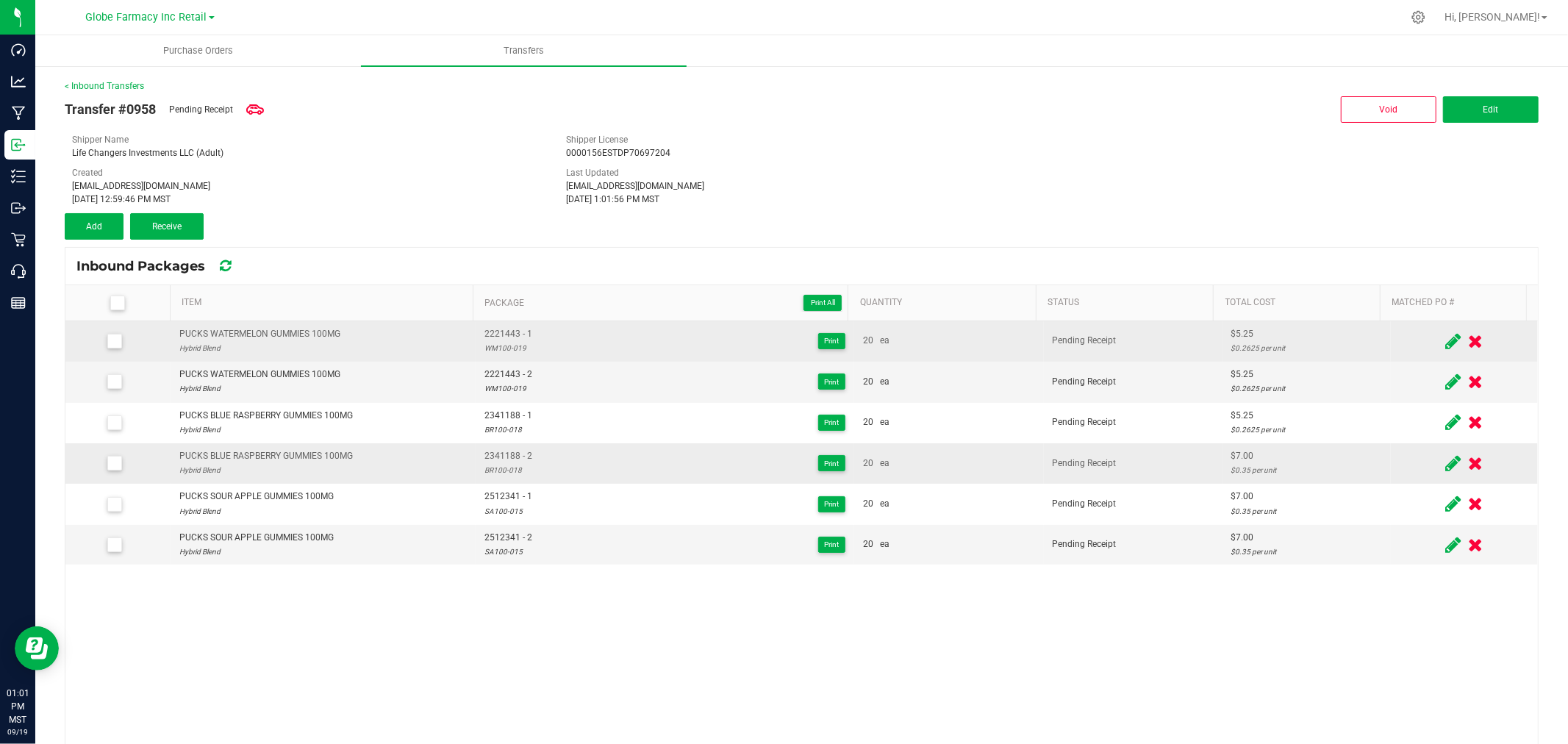
click at [1445, 456] on icon at bounding box center [1452, 463] width 15 height 19
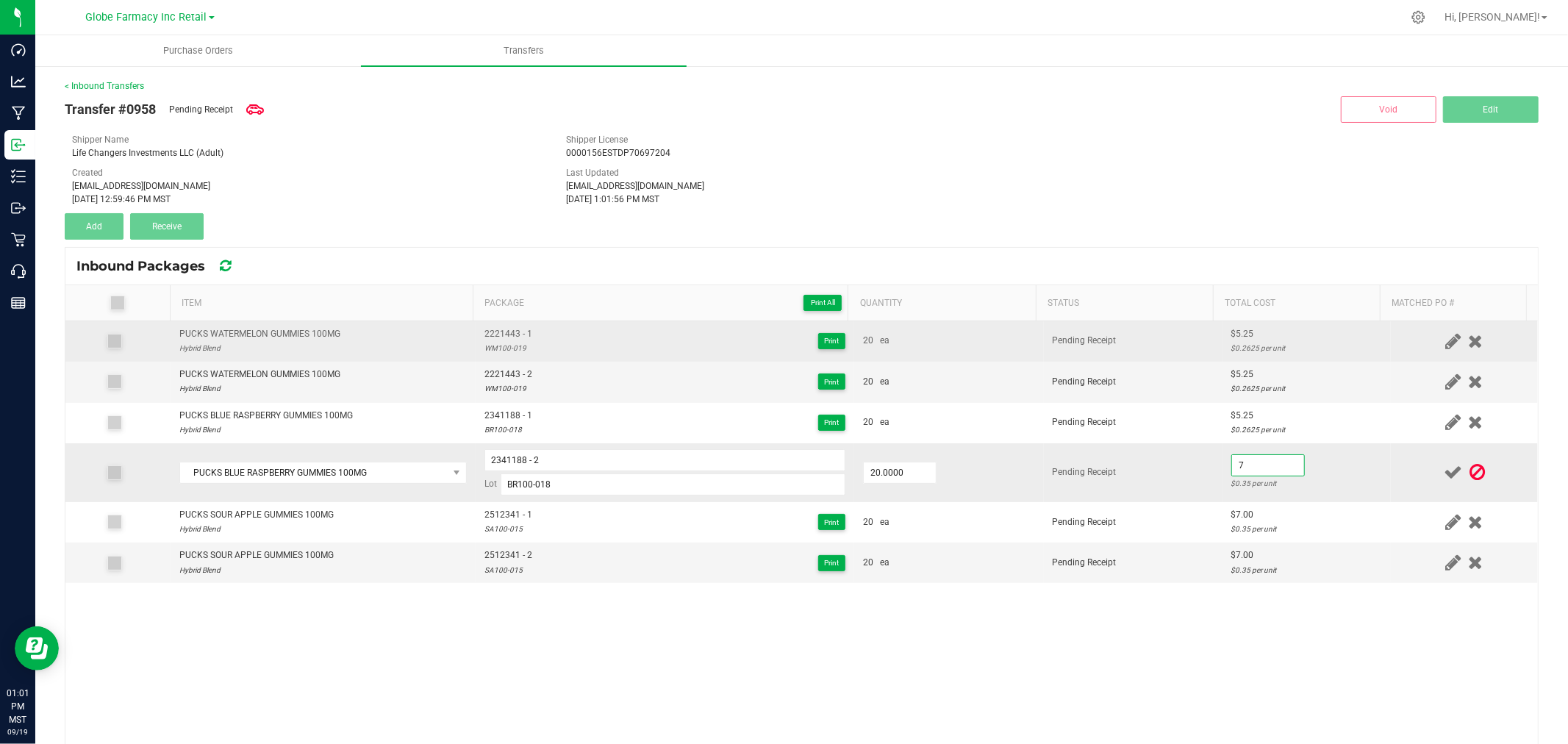
click at [1249, 460] on input "7" at bounding box center [1268, 464] width 72 height 20
type input "$5.25"
click at [1313, 469] on td "$5.25 $0.2625 per unit" at bounding box center [1306, 473] width 169 height 59
click at [1443, 466] on icon at bounding box center [1452, 472] width 19 height 19
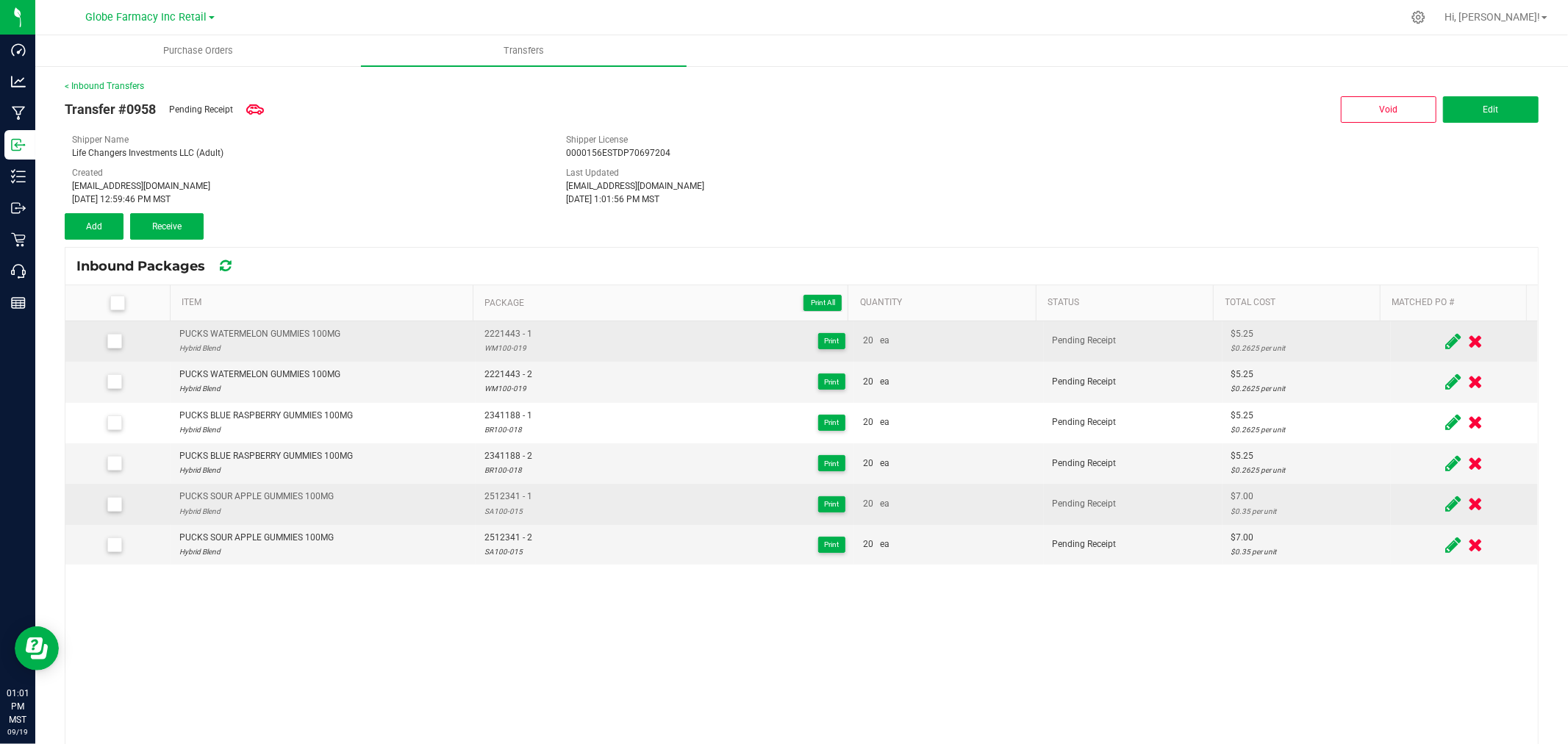
click at [1445, 511] on icon at bounding box center [1452, 504] width 15 height 19
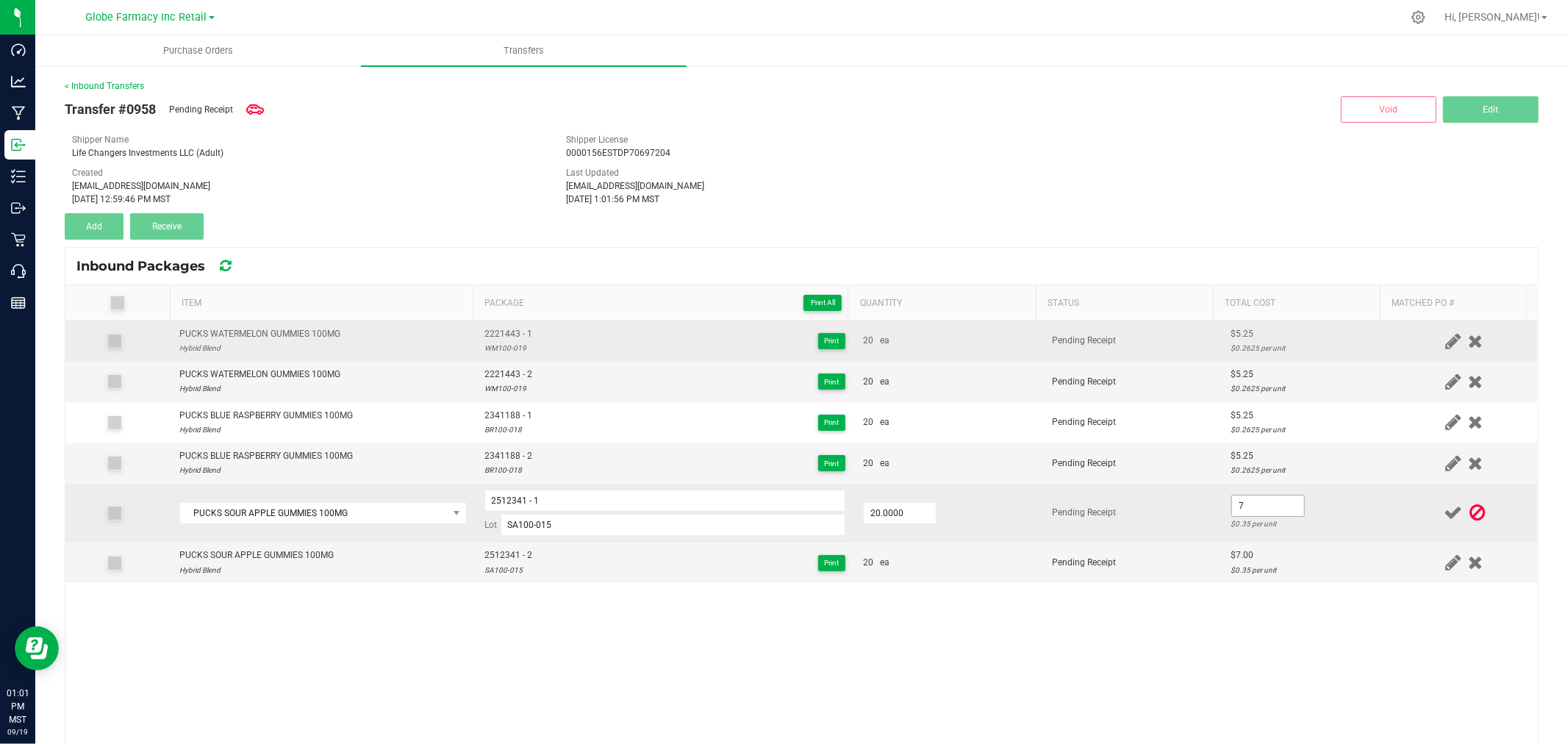
click at [1253, 512] on input "7" at bounding box center [1268, 505] width 72 height 20
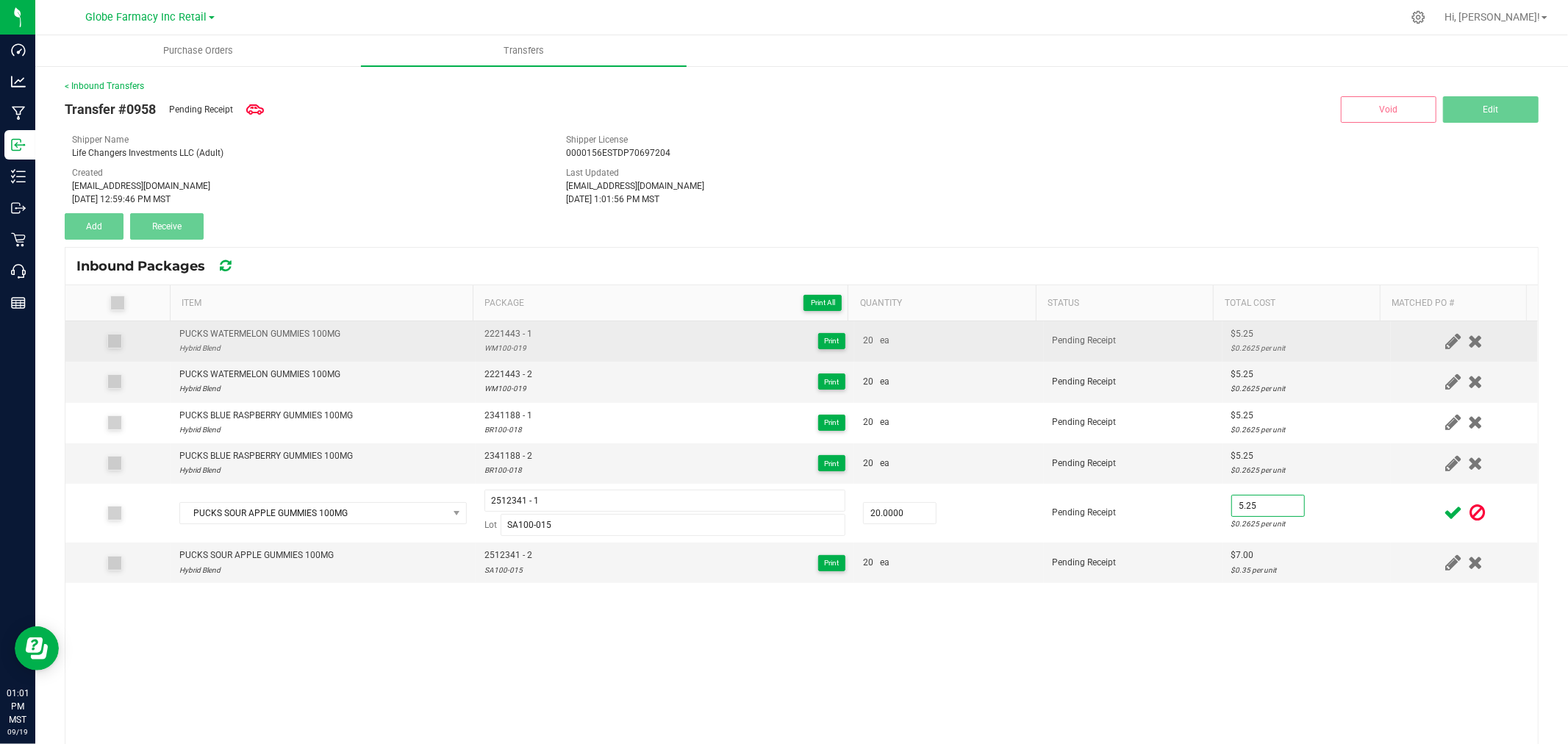
type input "$5.25"
click at [1359, 502] on td "$5.25 $0.2625 per unit" at bounding box center [1306, 513] width 169 height 59
click at [1443, 515] on icon at bounding box center [1452, 513] width 19 height 19
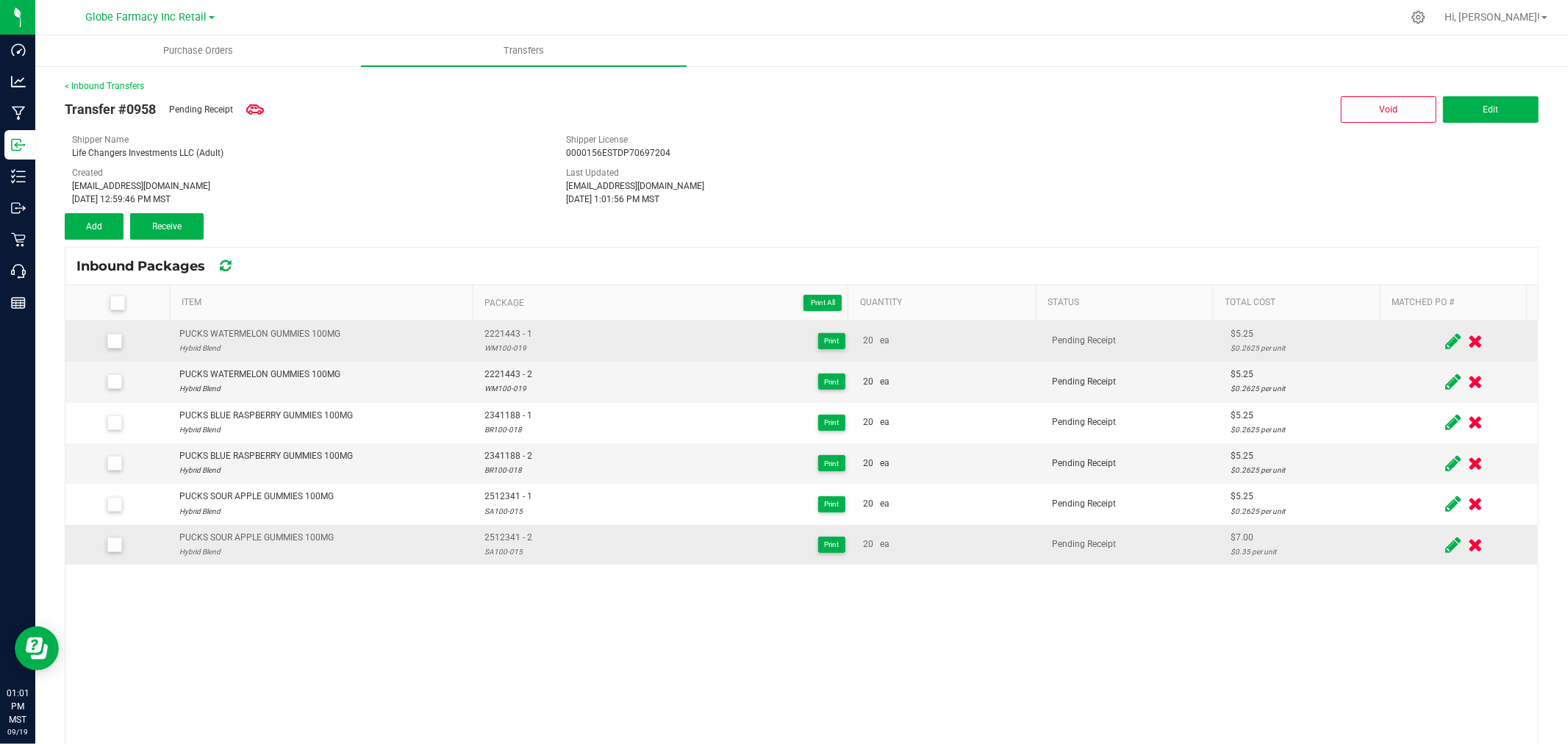
click at [1445, 544] on icon at bounding box center [1452, 545] width 15 height 19
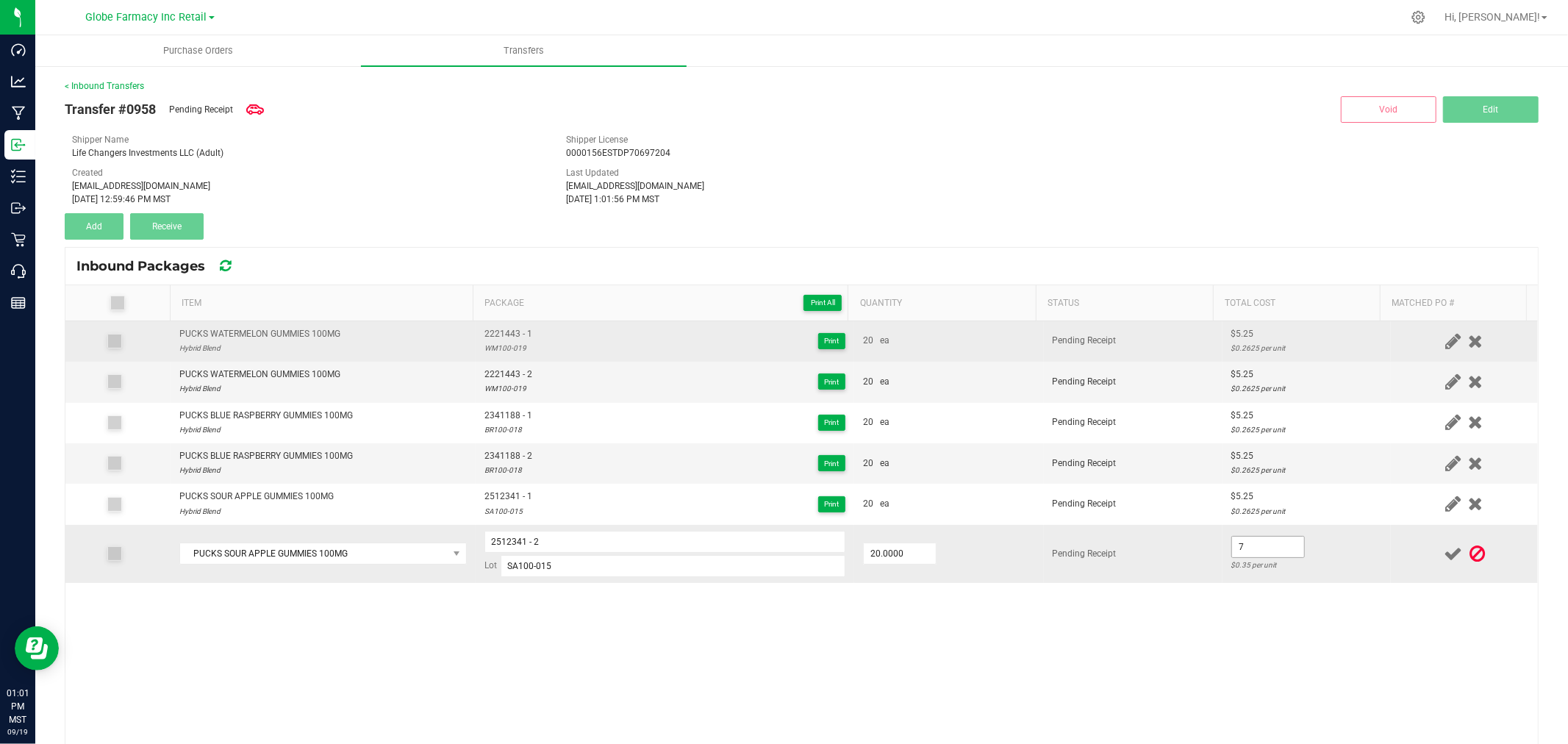
click at [1237, 549] on input "7" at bounding box center [1268, 546] width 72 height 20
click at [1236, 551] on input "7" at bounding box center [1268, 546] width 72 height 20
type input "$5.25"
click at [1333, 549] on td "$5.25 $0.2625 per unit" at bounding box center [1306, 553] width 169 height 58
click at [1443, 552] on icon at bounding box center [1452, 553] width 19 height 19
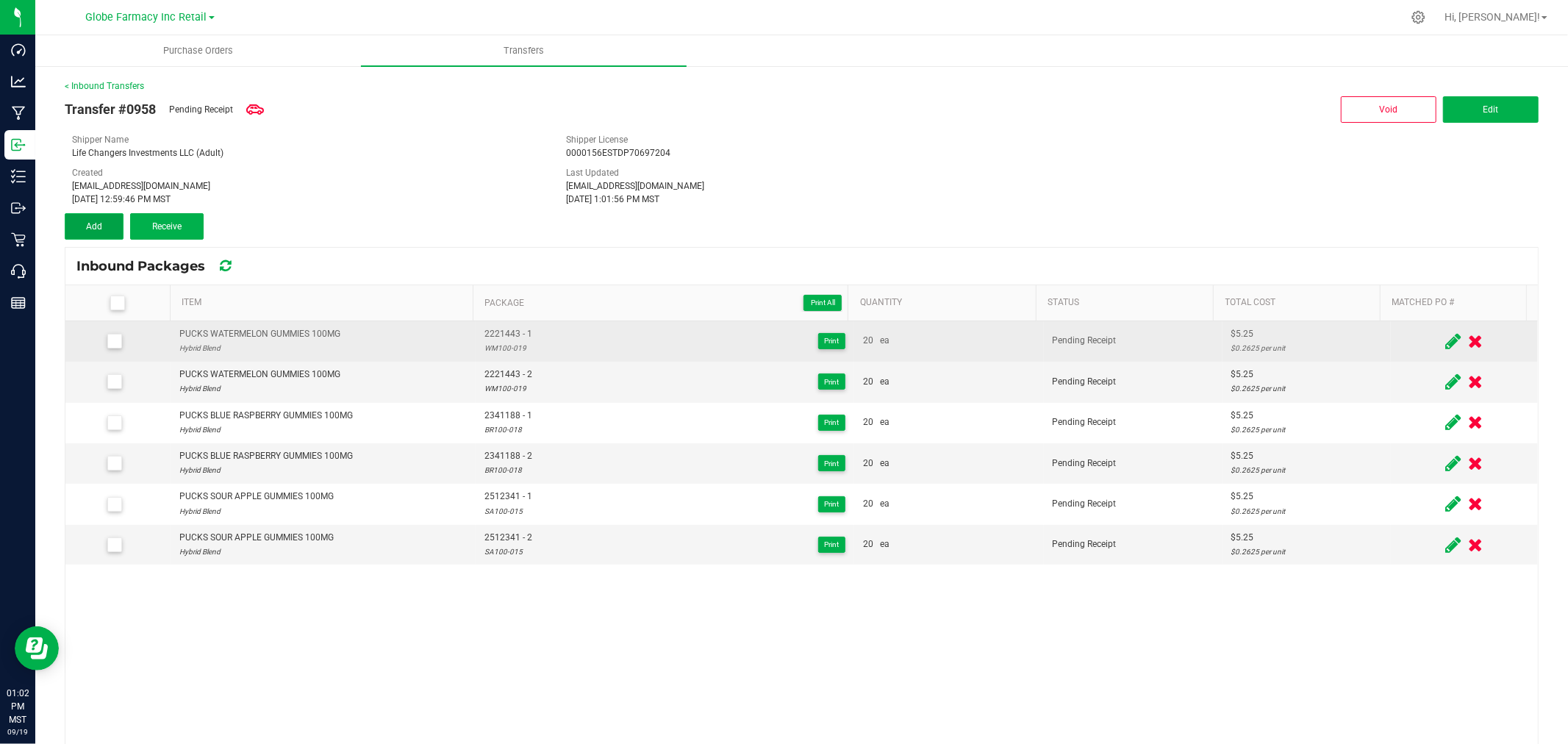
click at [101, 218] on button "Add" at bounding box center [94, 227] width 59 height 26
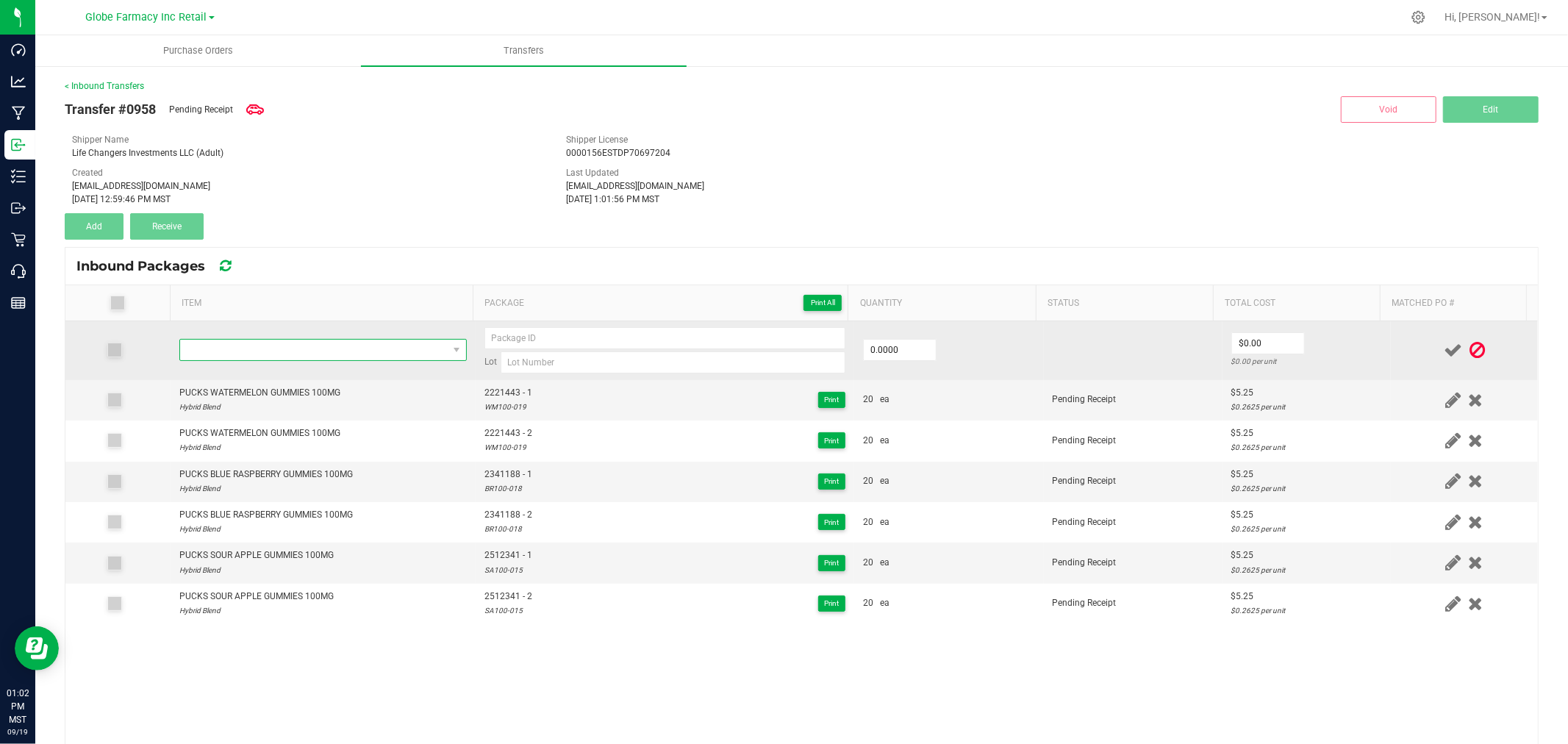
click at [284, 344] on span "NO DATA FOUND" at bounding box center [314, 350] width 267 height 20
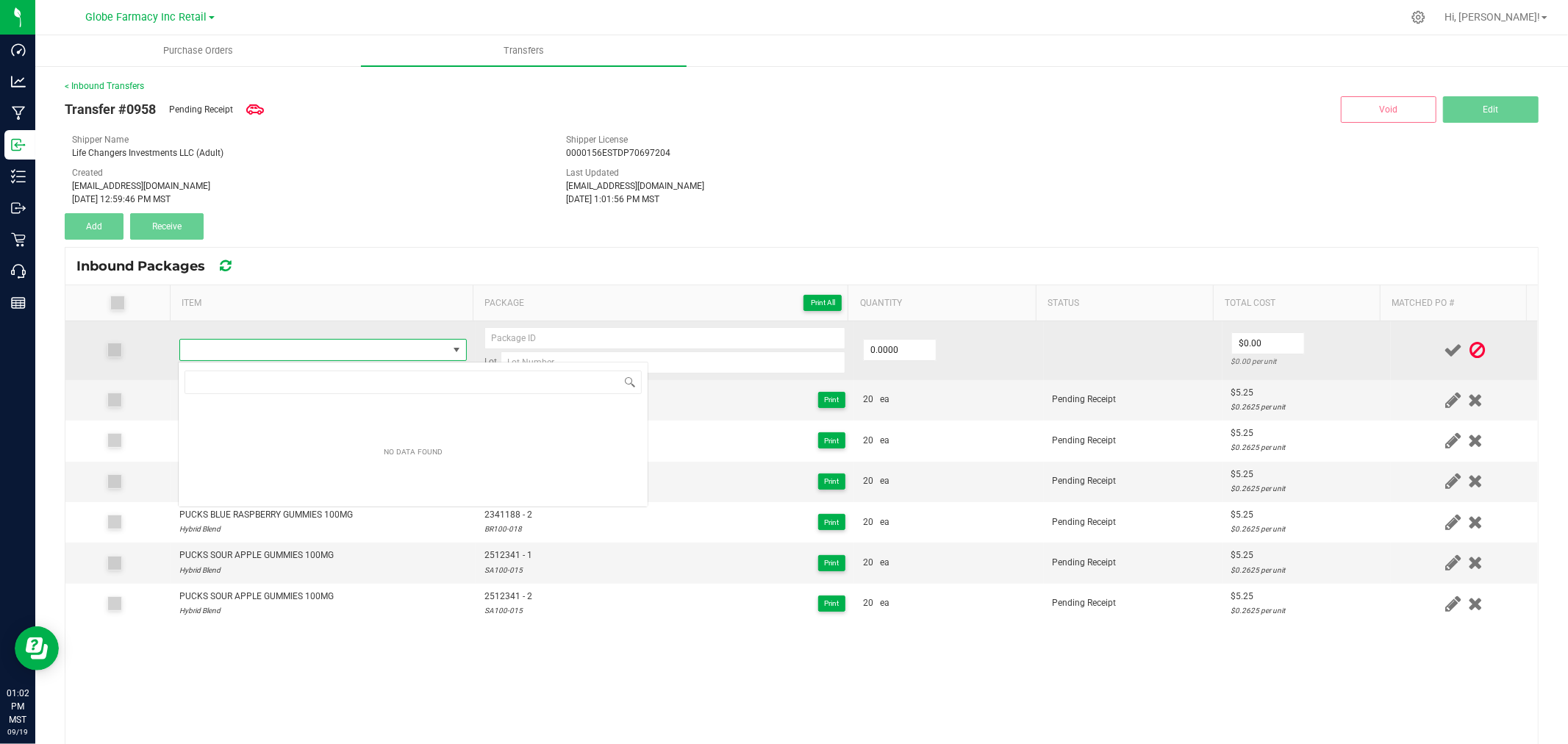
type input "PUCKS BLUE RASPBERRY TAFFY 100MG"
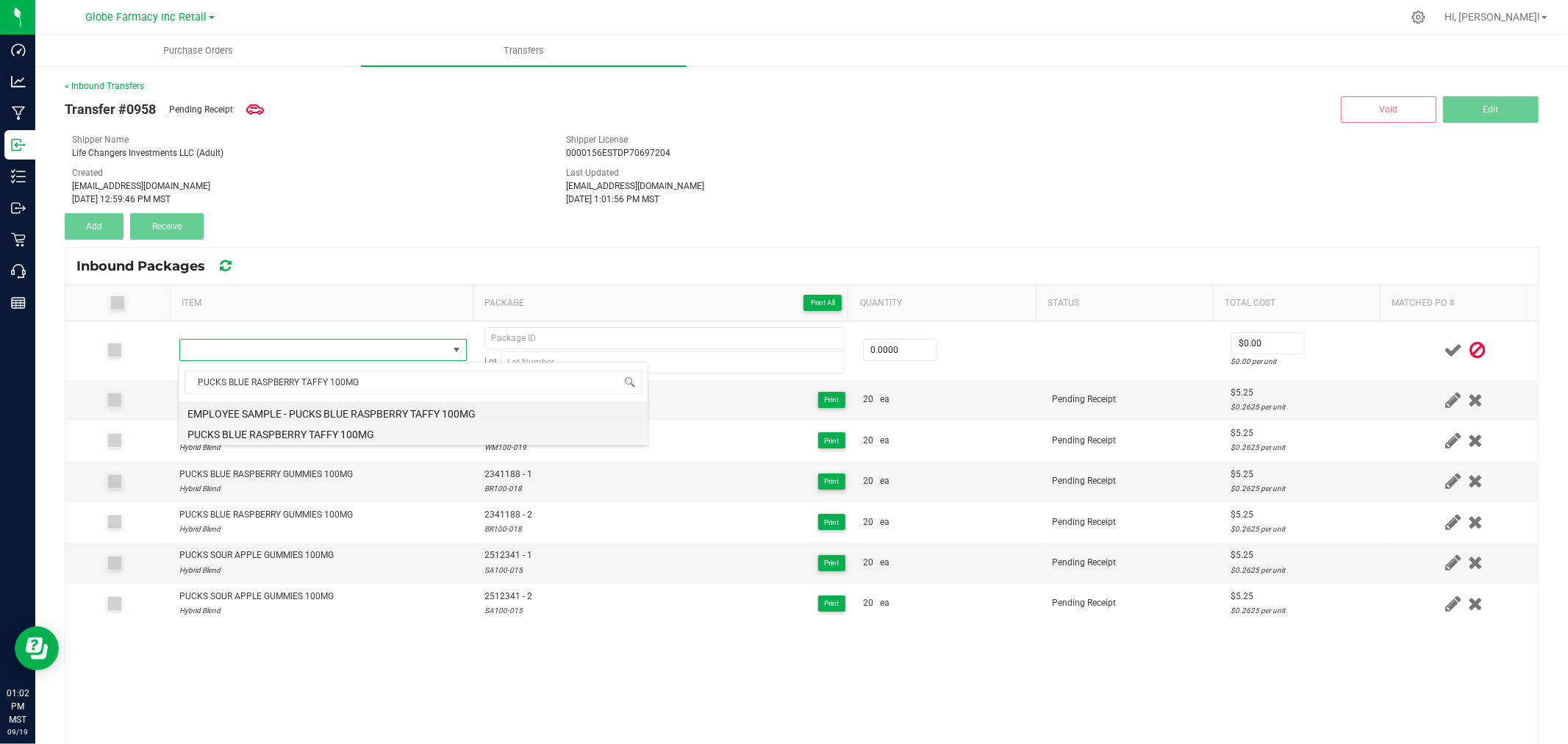
click at [334, 430] on li "PUCKS BLUE RASPBERRY TAFFY 100MG" at bounding box center [412, 432] width 469 height 20
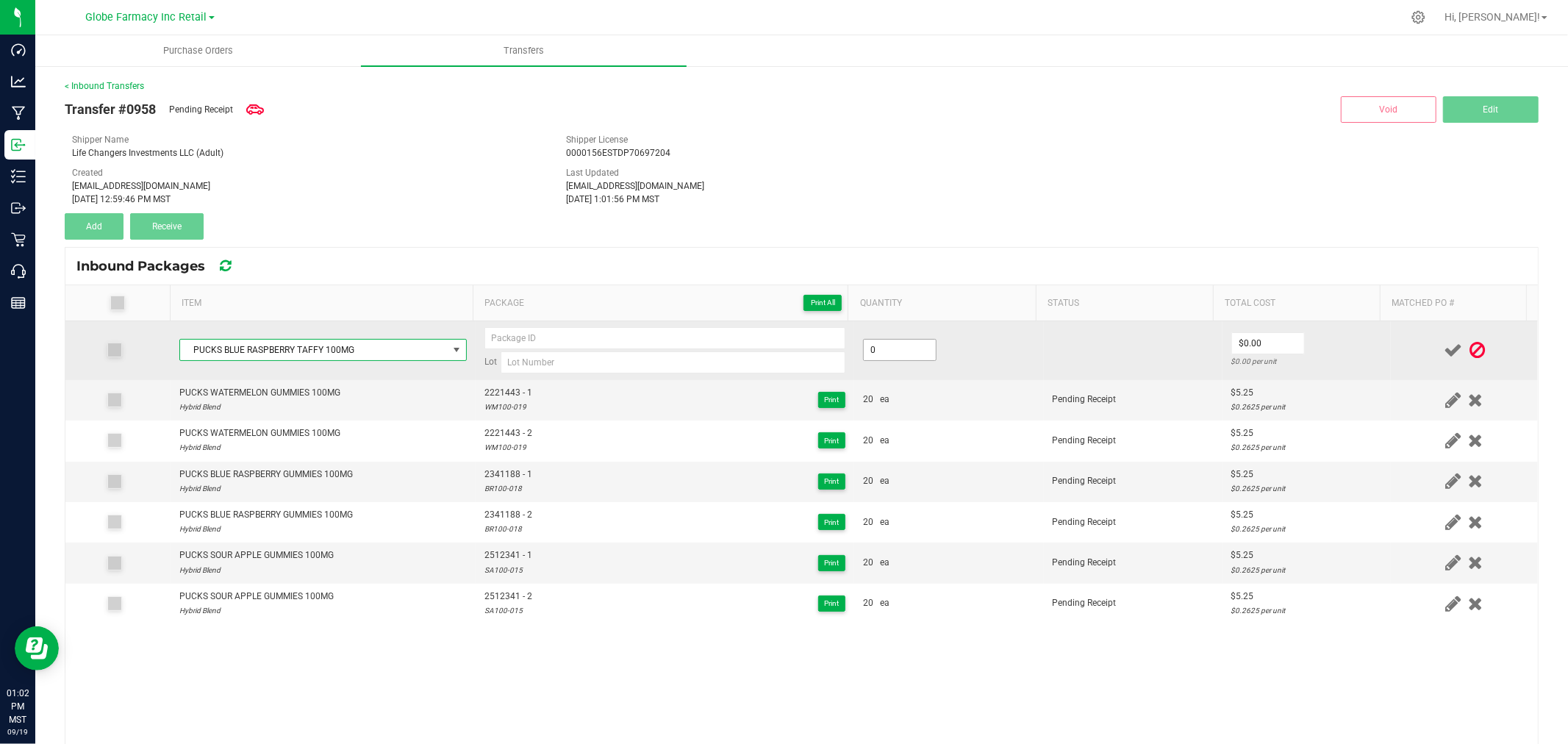
click at [898, 344] on input "0" at bounding box center [900, 350] width 72 height 20
type input "20 ea"
type input "$4.50"
click at [725, 356] on input at bounding box center [672, 362] width 345 height 22
click at [703, 356] on input "BRT-001" at bounding box center [672, 362] width 345 height 22
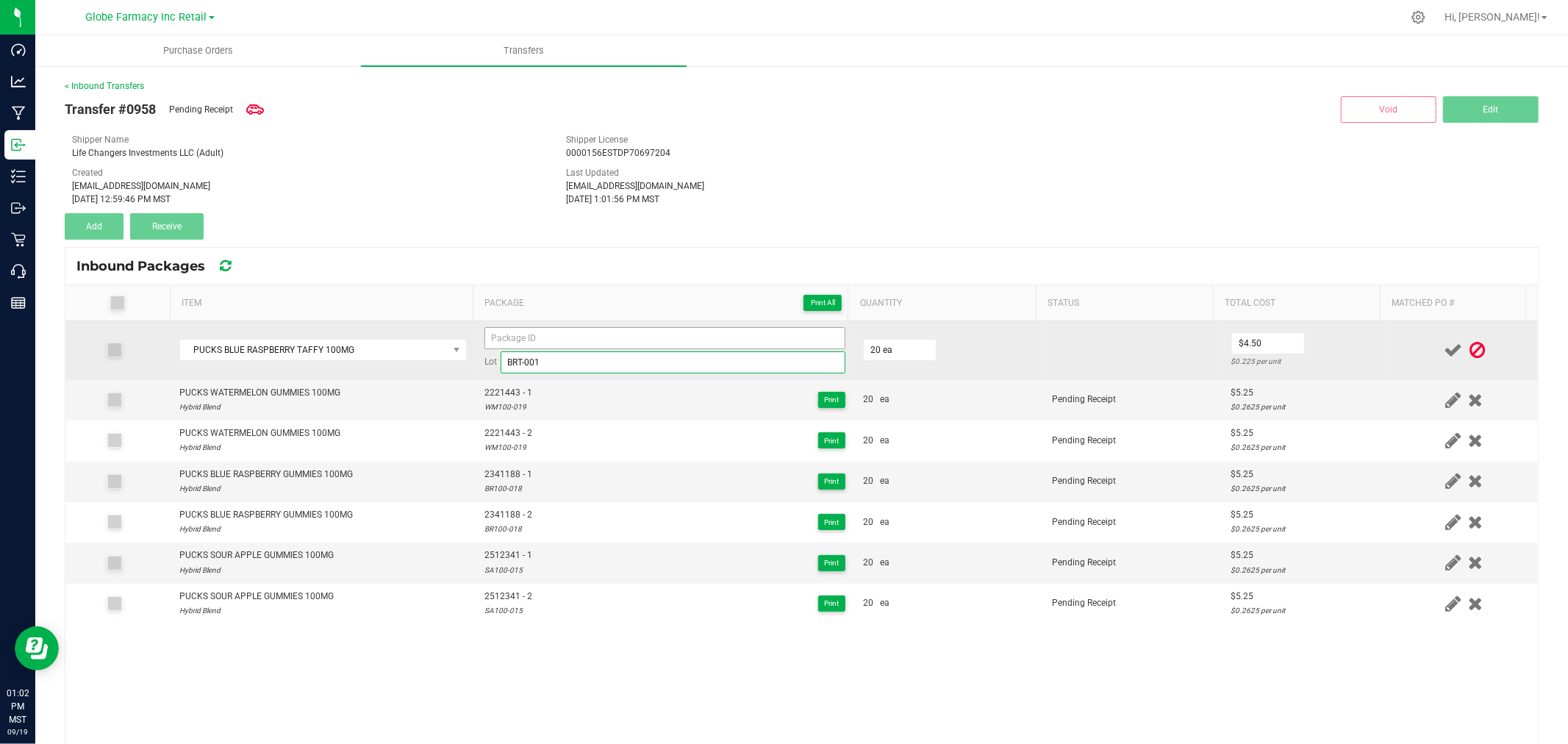
type input "BRT-001"
click at [707, 343] on input at bounding box center [664, 337] width 361 height 22
type input "7157251 - 1"
type input "20 ea"
type input "$0.00"
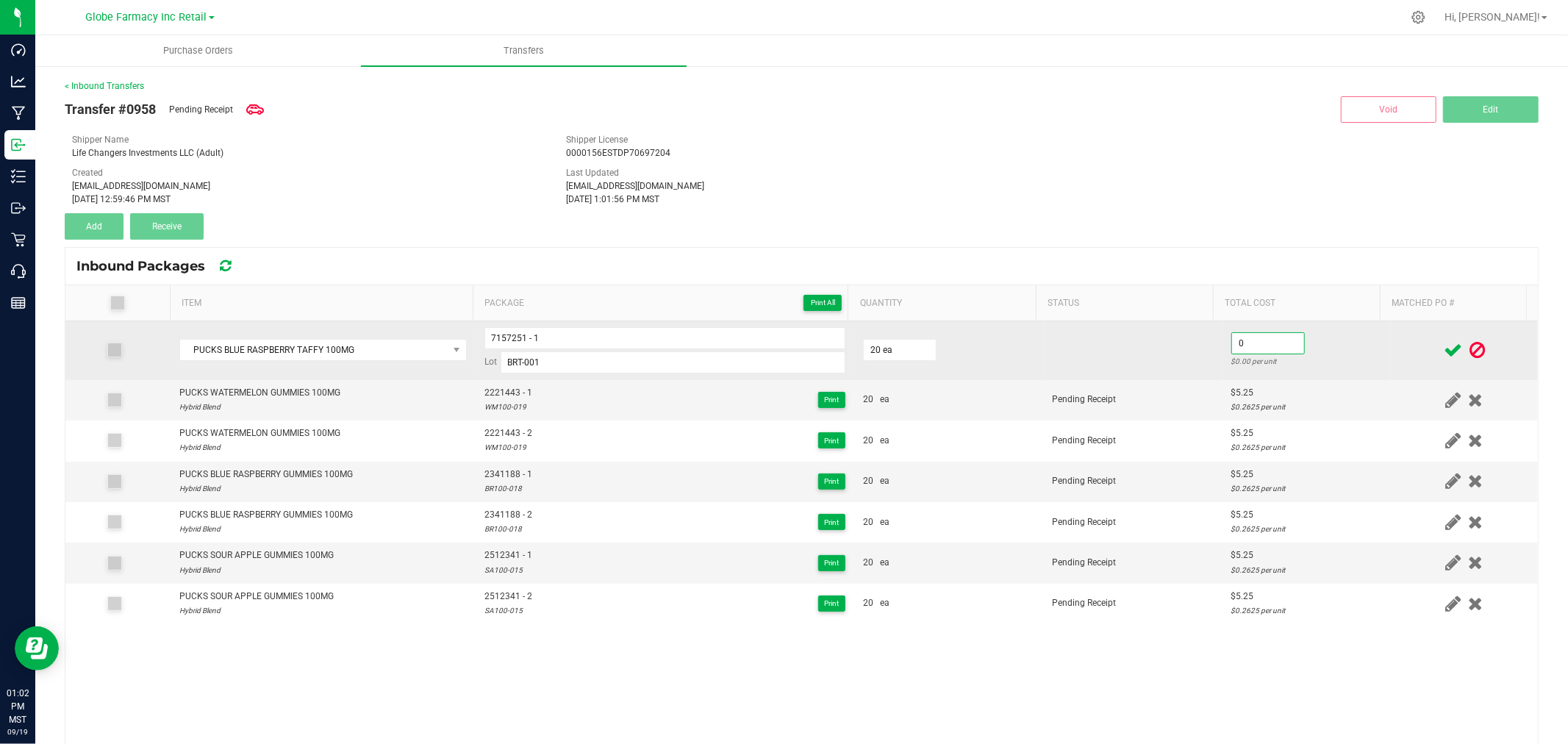
click at [1257, 337] on input "0" at bounding box center [1268, 343] width 72 height 20
type input "$4.50"
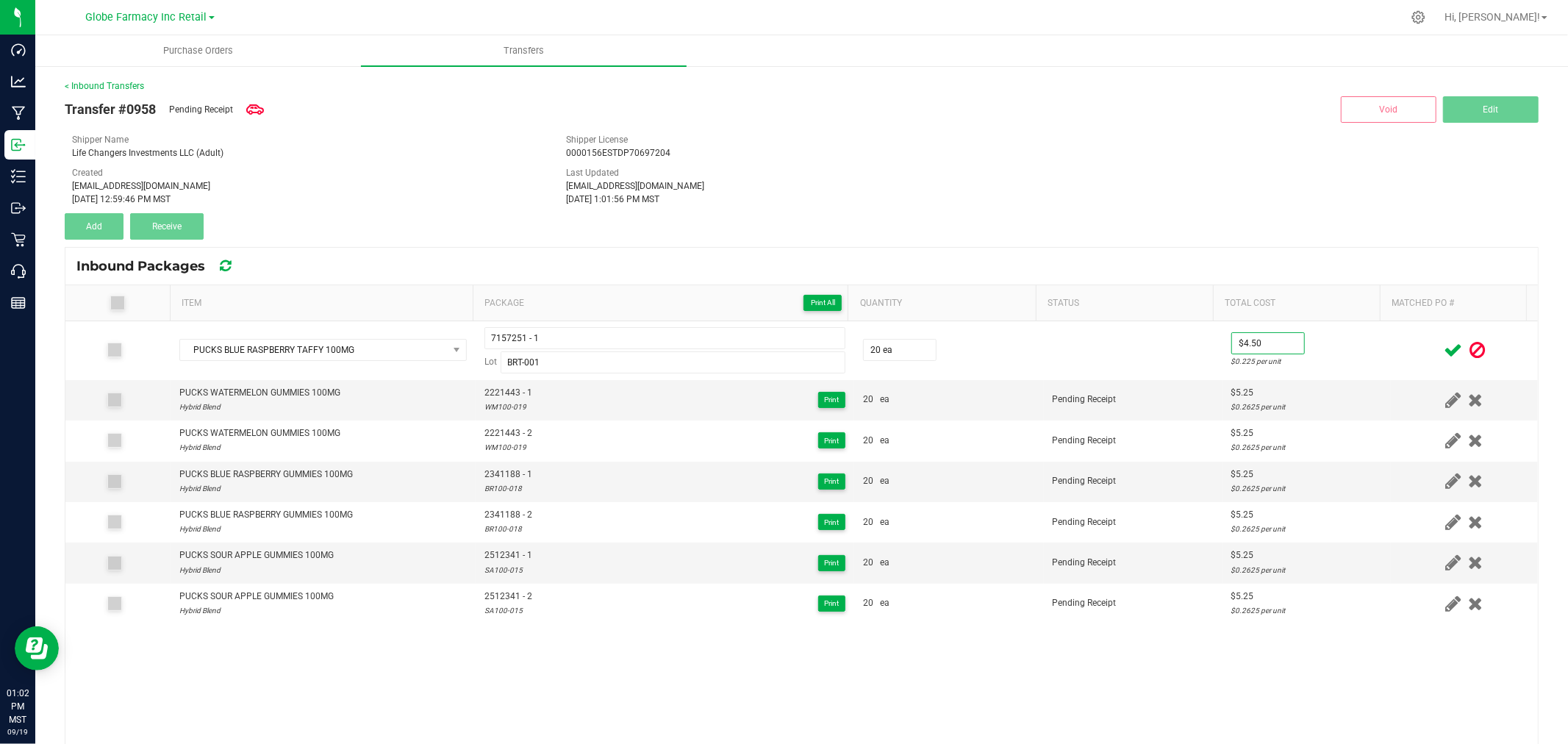
drag, startPoint x: 1354, startPoint y: 337, endPoint x: 1442, endPoint y: 349, distance: 88.8
click at [1354, 338] on td "$4.50 $0.225 per unit" at bounding box center [1306, 350] width 169 height 59
click at [1440, 350] on span at bounding box center [1453, 350] width 26 height 29
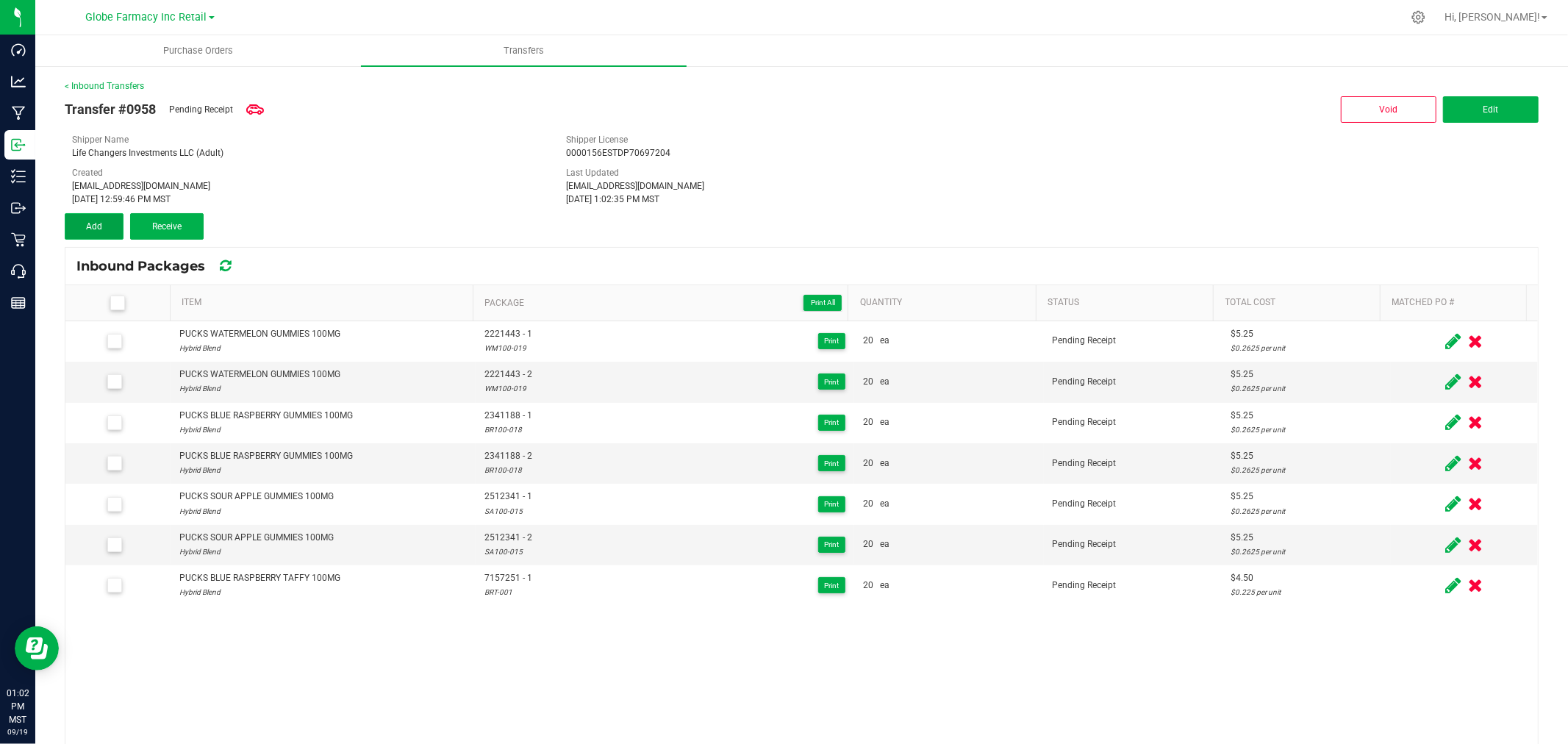
click at [75, 222] on button "Add" at bounding box center [94, 227] width 59 height 26
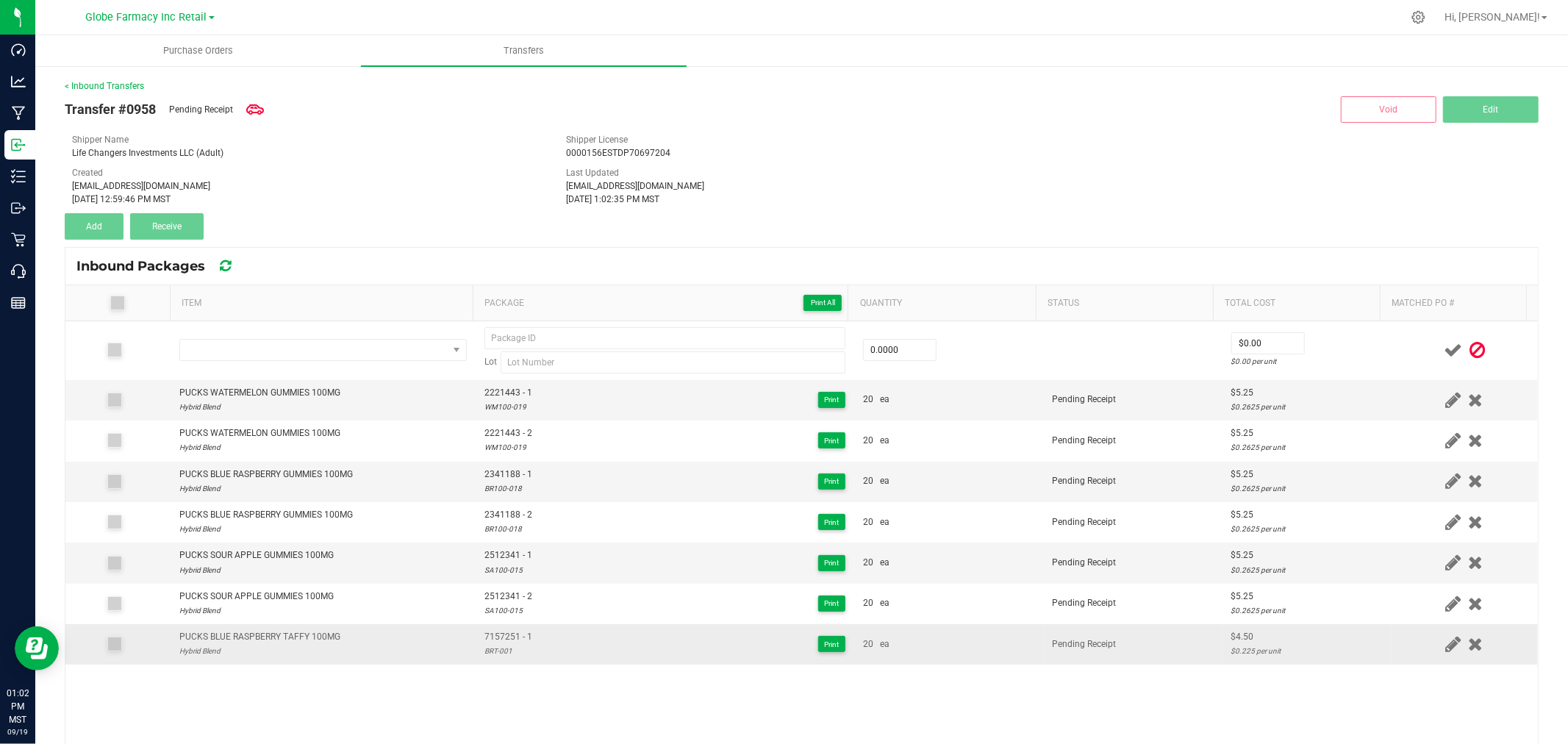
click at [302, 634] on div "PUCKS BLUE RASPBERRY TAFFY 100MG" at bounding box center [260, 636] width 161 height 14
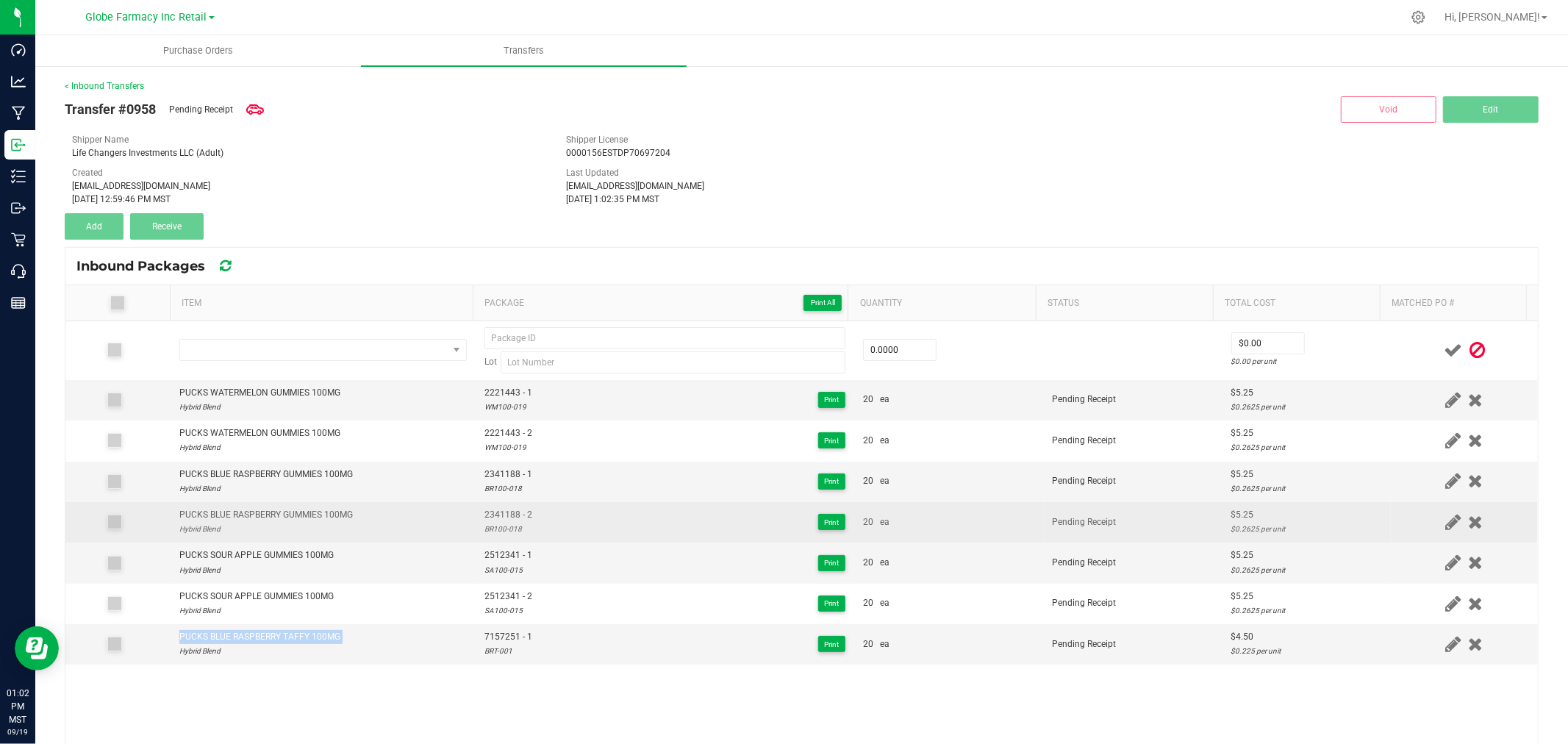
copy div "PUCKS BLUE RASPBERRY TAFFY 100MG"
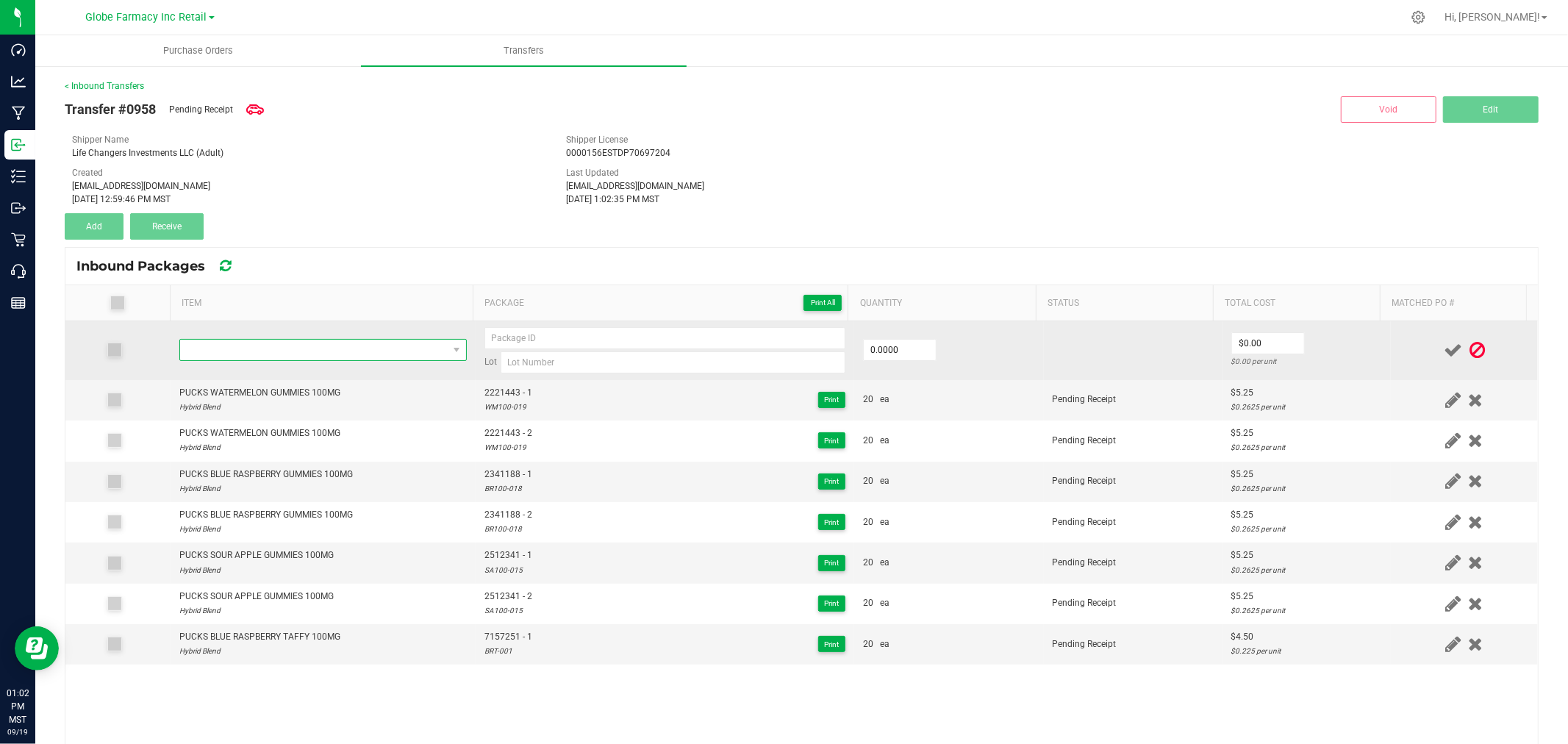
click at [339, 344] on span "NO DATA FOUND" at bounding box center [314, 350] width 267 height 20
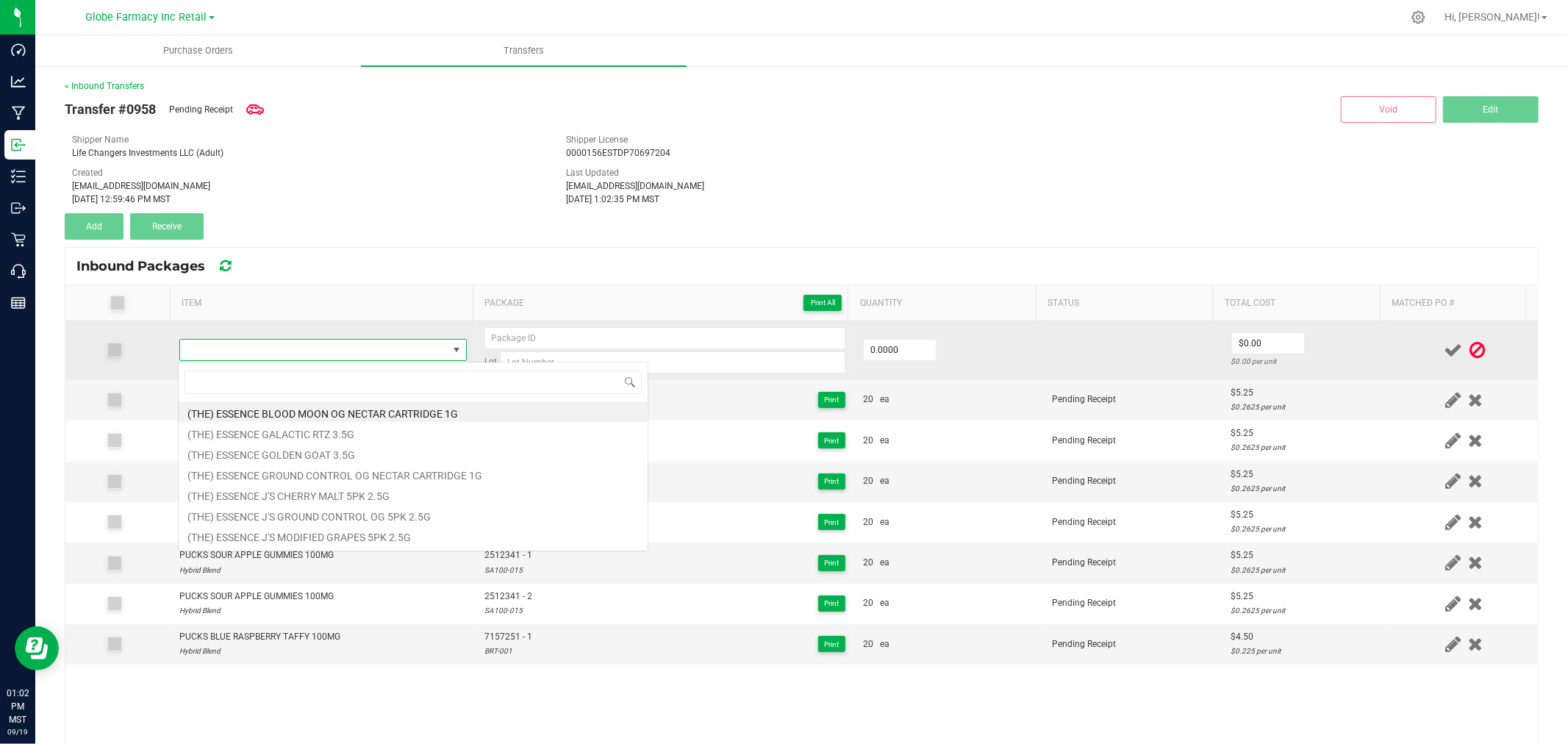
type input "PUCKS BLUE RASPBERRY TAFFY 100MG"
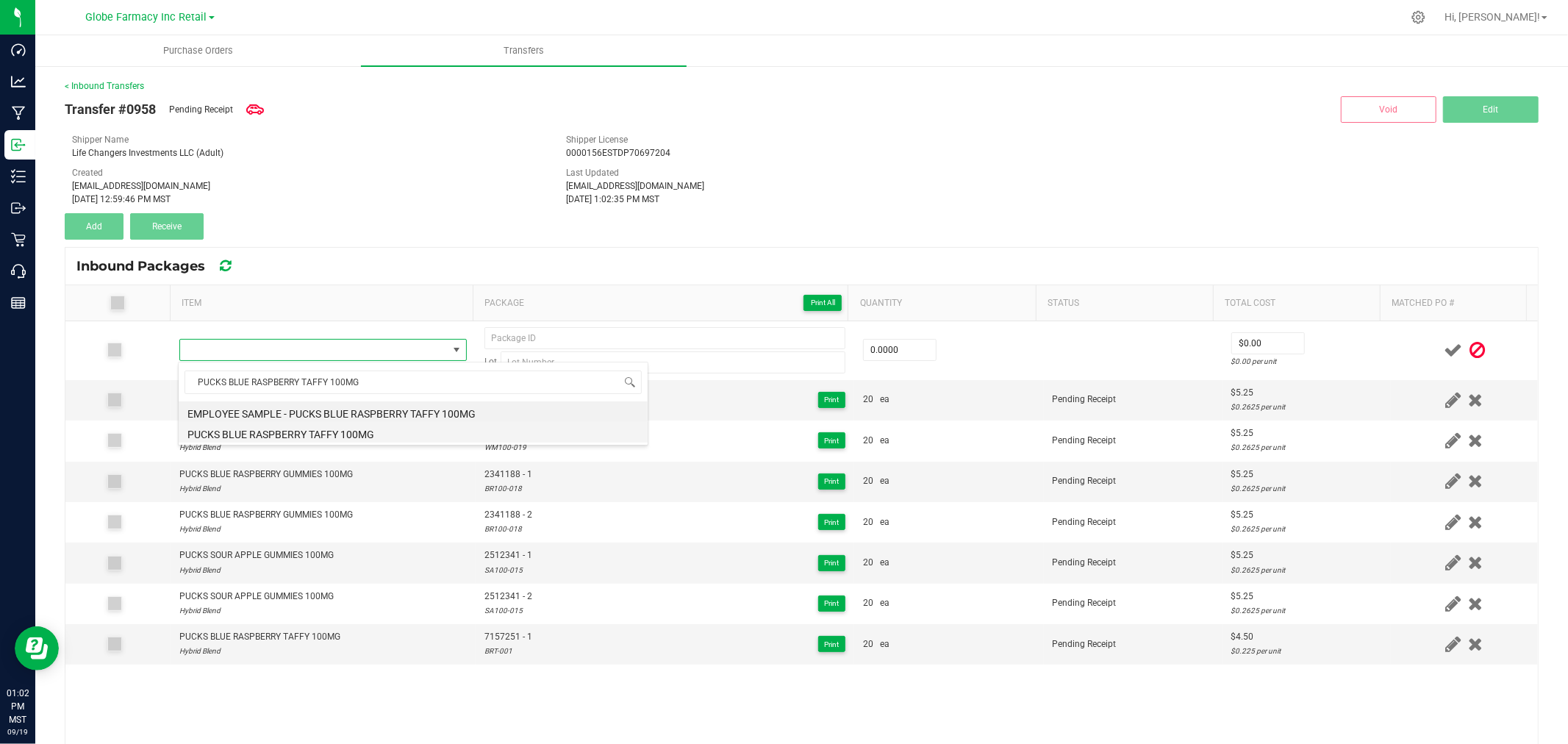
click at [293, 428] on li "PUCKS BLUE RASPBERRY TAFFY 100MG" at bounding box center [412, 432] width 469 height 20
type input "0 ea"
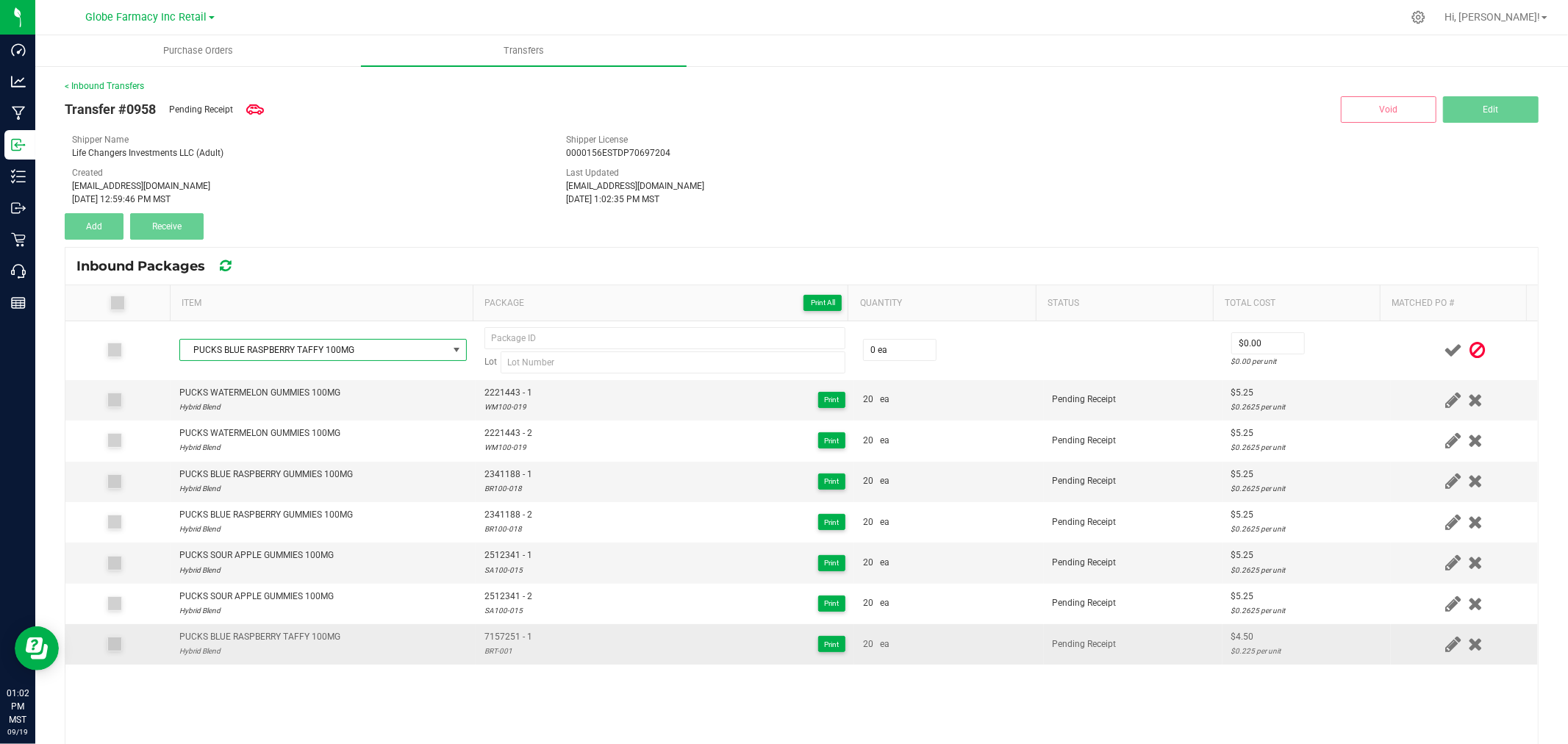
click at [501, 637] on span "7157251 - 1" at bounding box center [508, 636] width 48 height 14
type input "7157251 - 1"
click at [495, 669] on div "PUCKS BLUE RASPBERRY TAFFY 100MG 7157251 - 1 Lot 0 ea $0.00 $0.00 per unit PUCK…" at bounding box center [801, 608] width 1473 height 574
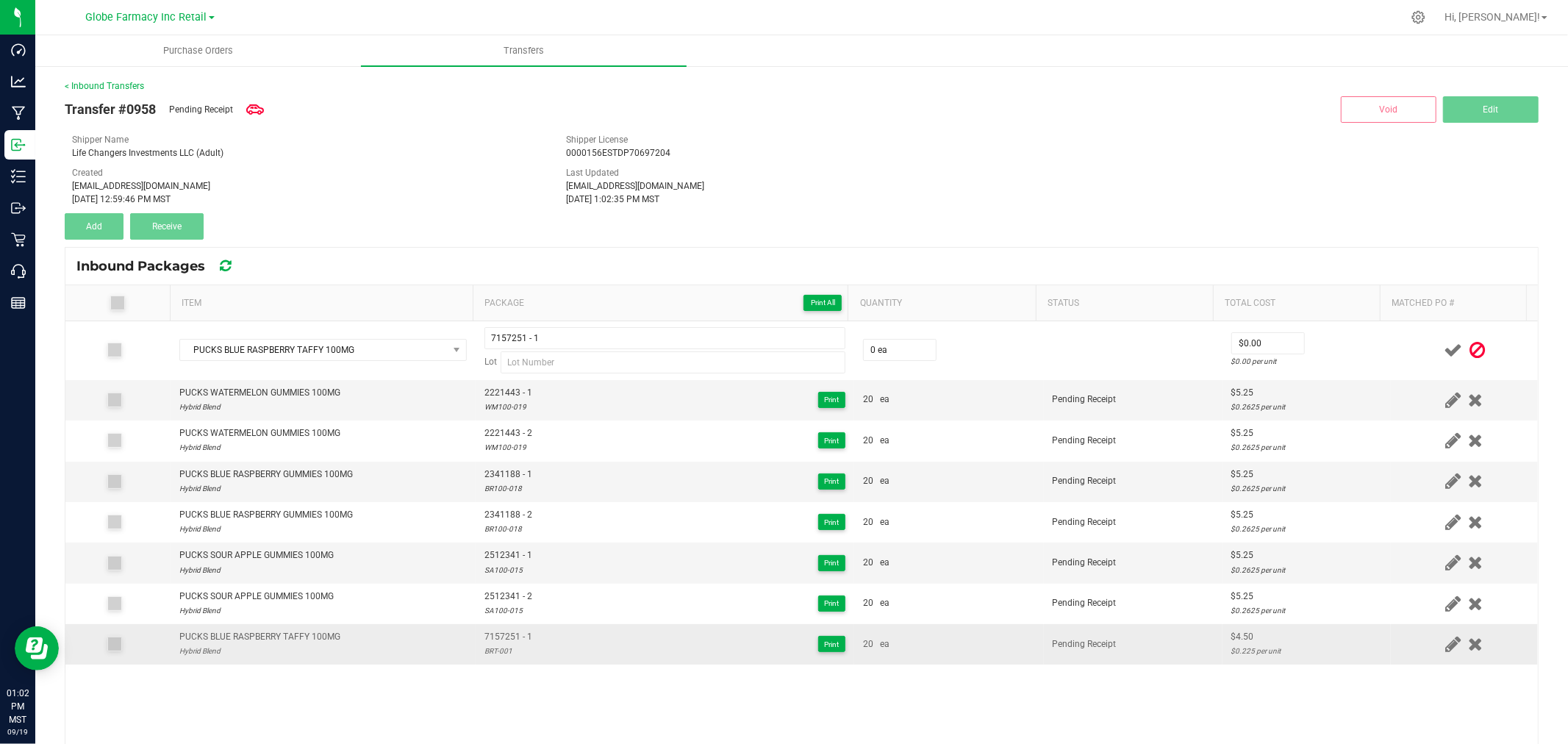
click at [488, 649] on div "BRT-001" at bounding box center [508, 650] width 48 height 14
drag, startPoint x: 488, startPoint y: 649, endPoint x: 502, endPoint y: 647, distance: 14.1
click at [504, 648] on div "BRT-001" at bounding box center [508, 650] width 48 height 14
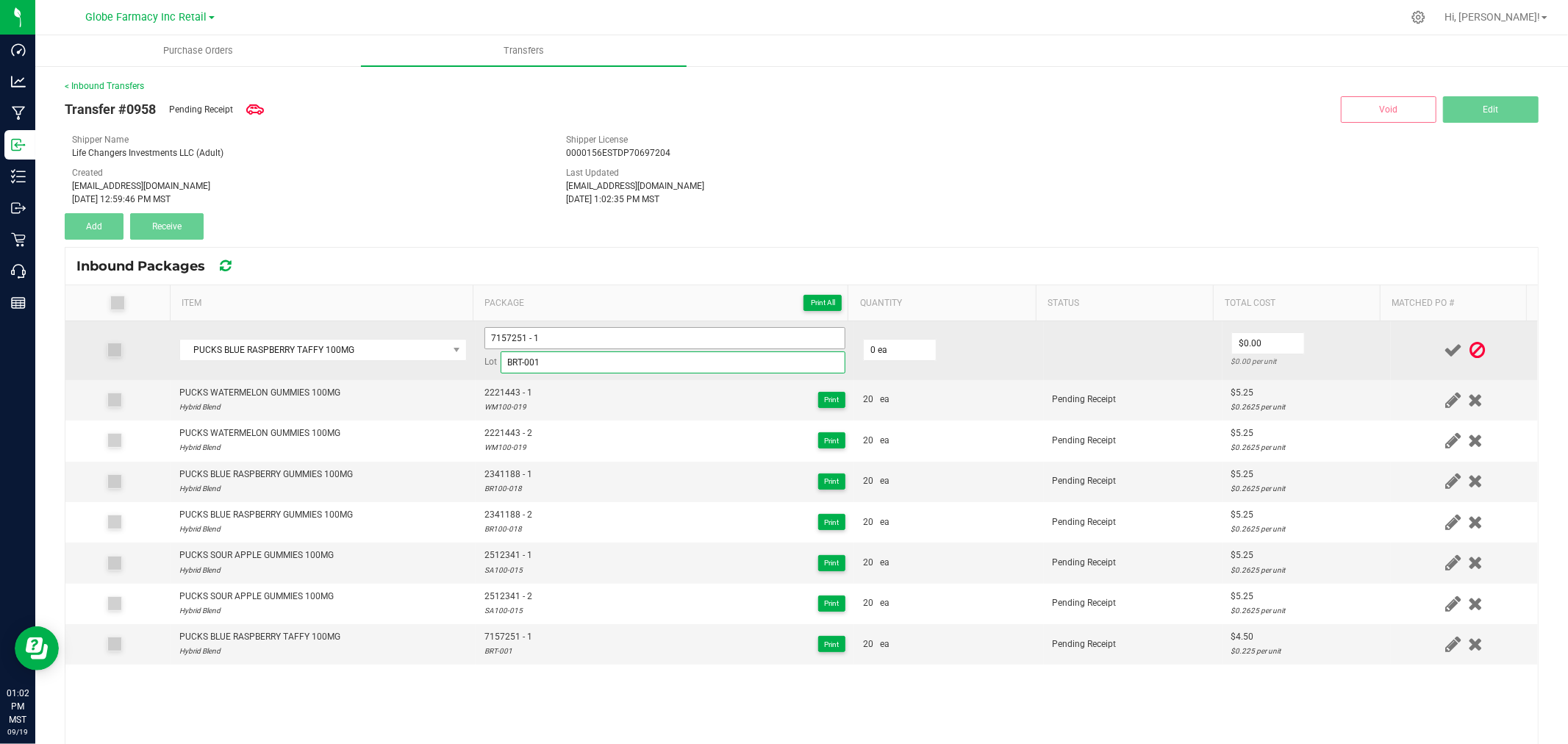
type input "BRT-001"
click at [553, 346] on input "7157251 - 1" at bounding box center [664, 337] width 361 height 22
type input "7157251 - 2"
click at [874, 344] on input "0" at bounding box center [900, 350] width 72 height 20
type input "20 ea"
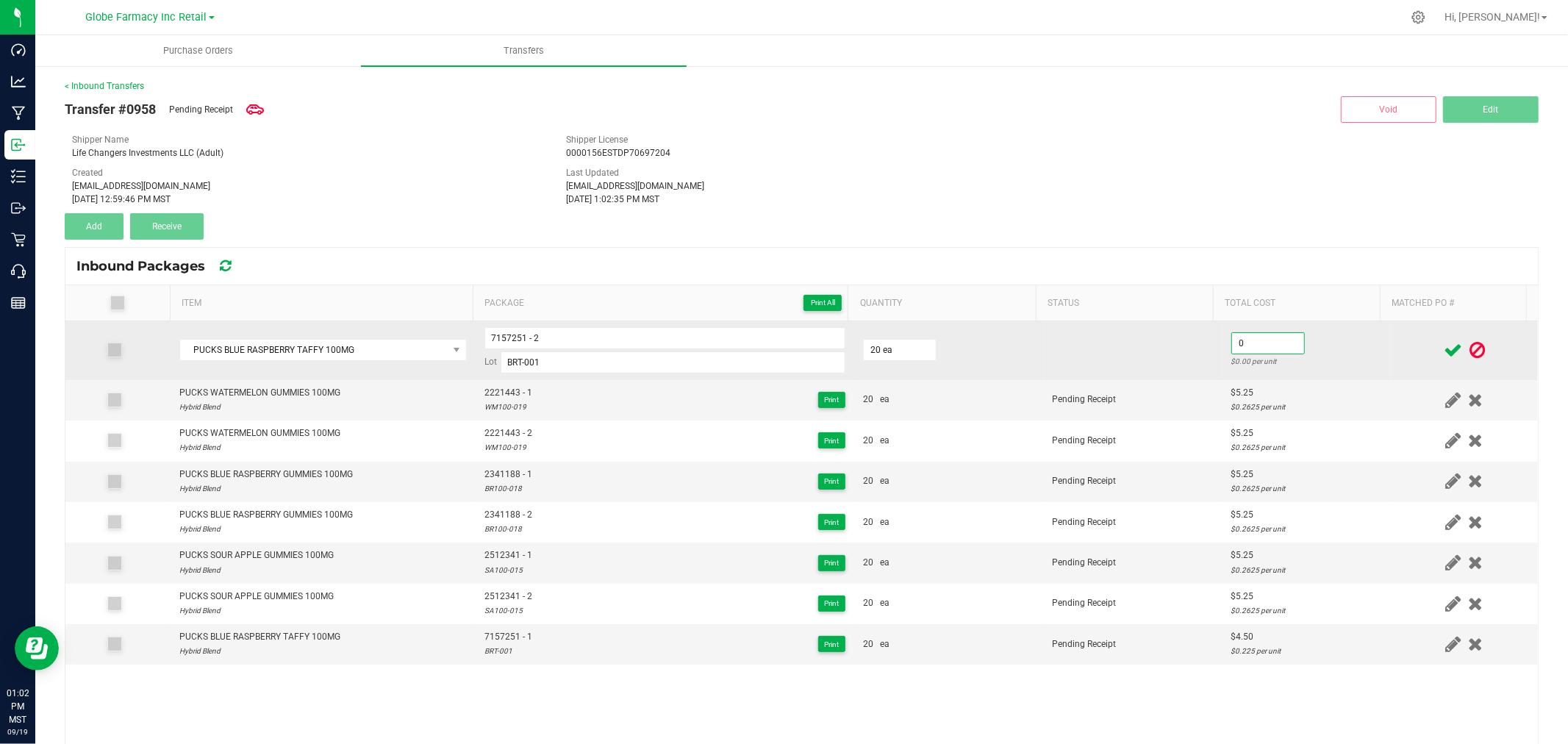
click at [1265, 339] on input "0" at bounding box center [1268, 343] width 72 height 20
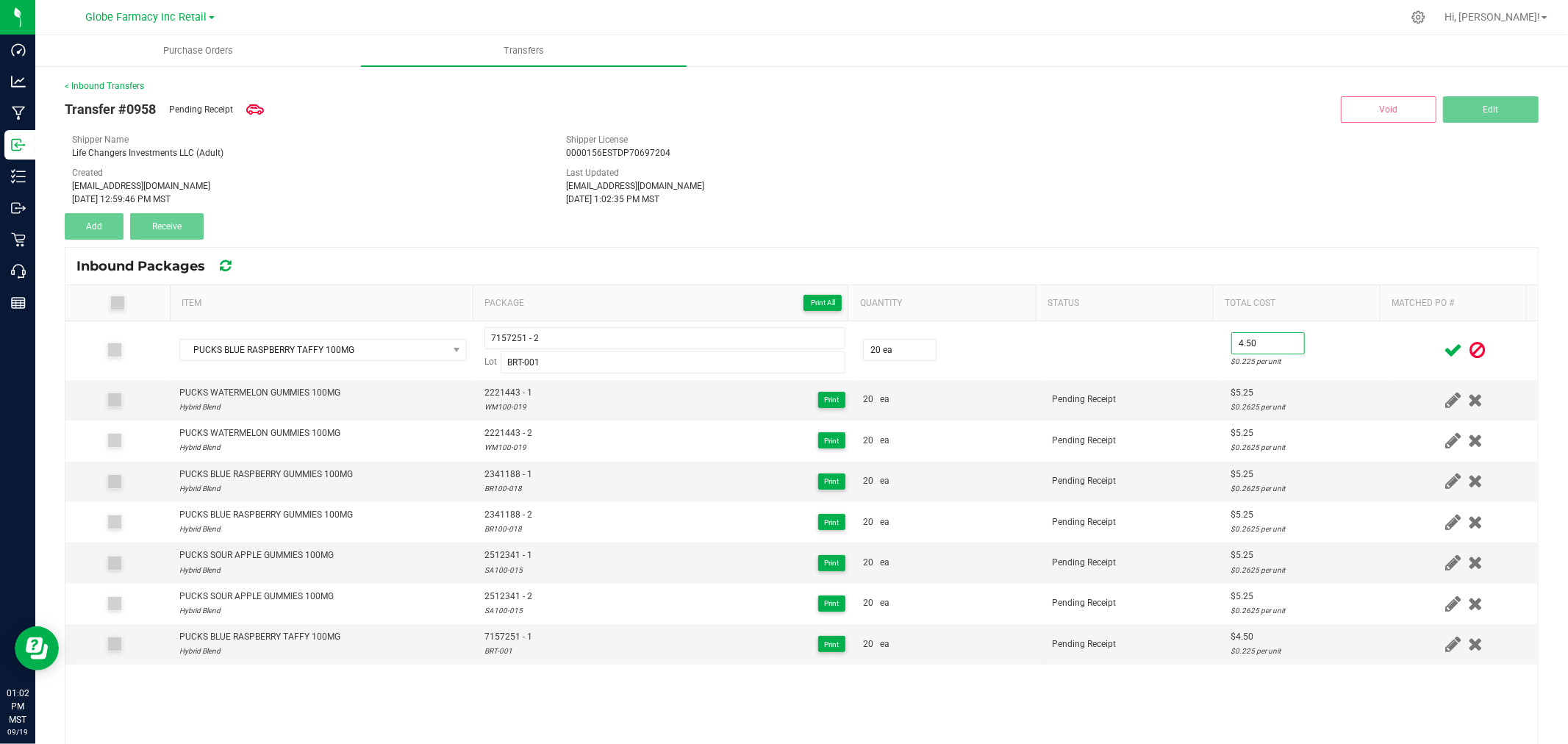
type input "$4.50"
click at [1391, 348] on td at bounding box center [1464, 350] width 147 height 59
click at [1443, 348] on icon at bounding box center [1452, 350] width 19 height 19
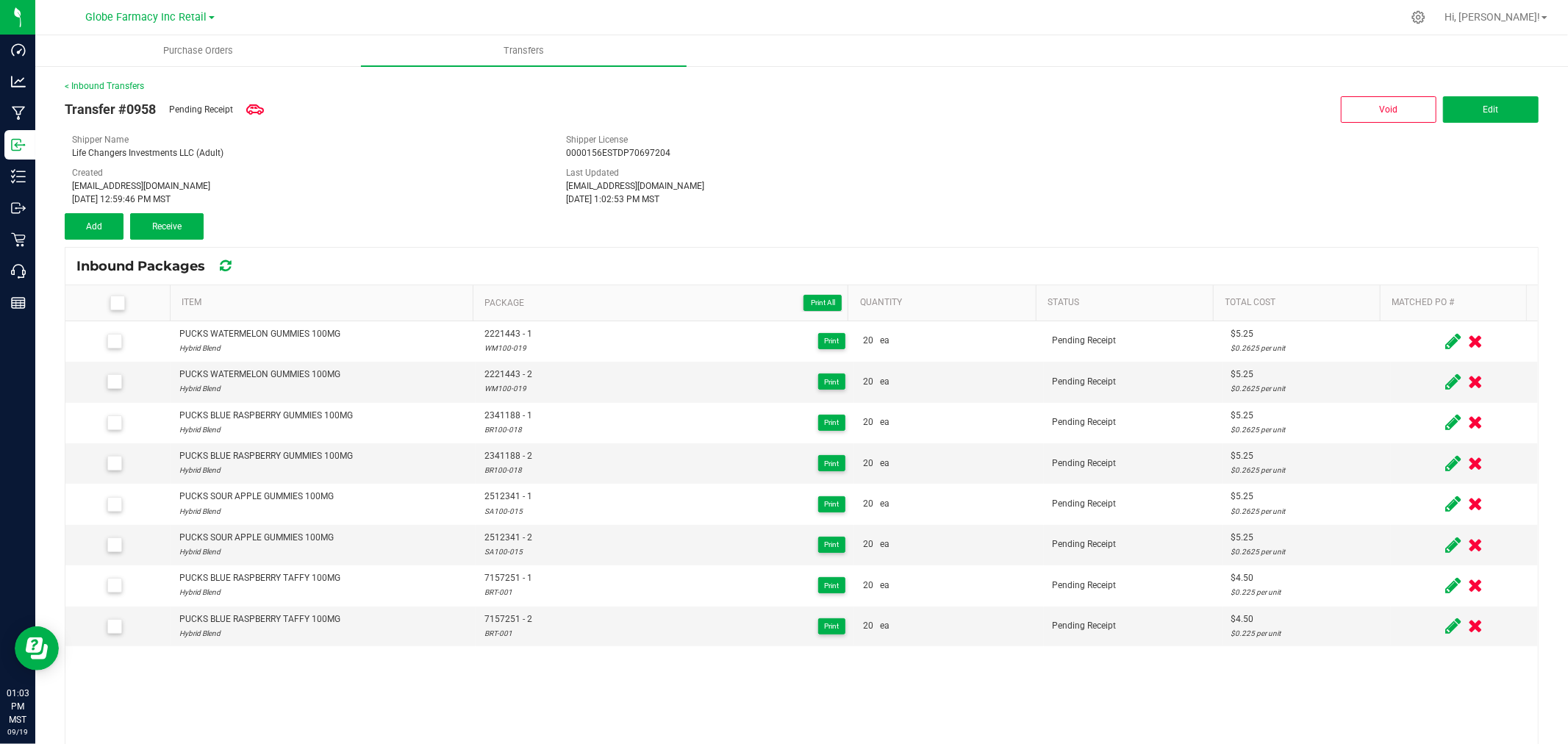
click at [121, 300] on span at bounding box center [117, 303] width 15 height 15
click at [0, 0] on input "checkbox" at bounding box center [0, 0] width 0 height 0
click at [150, 221] on span "Receive (8)" at bounding box center [167, 226] width 42 height 11
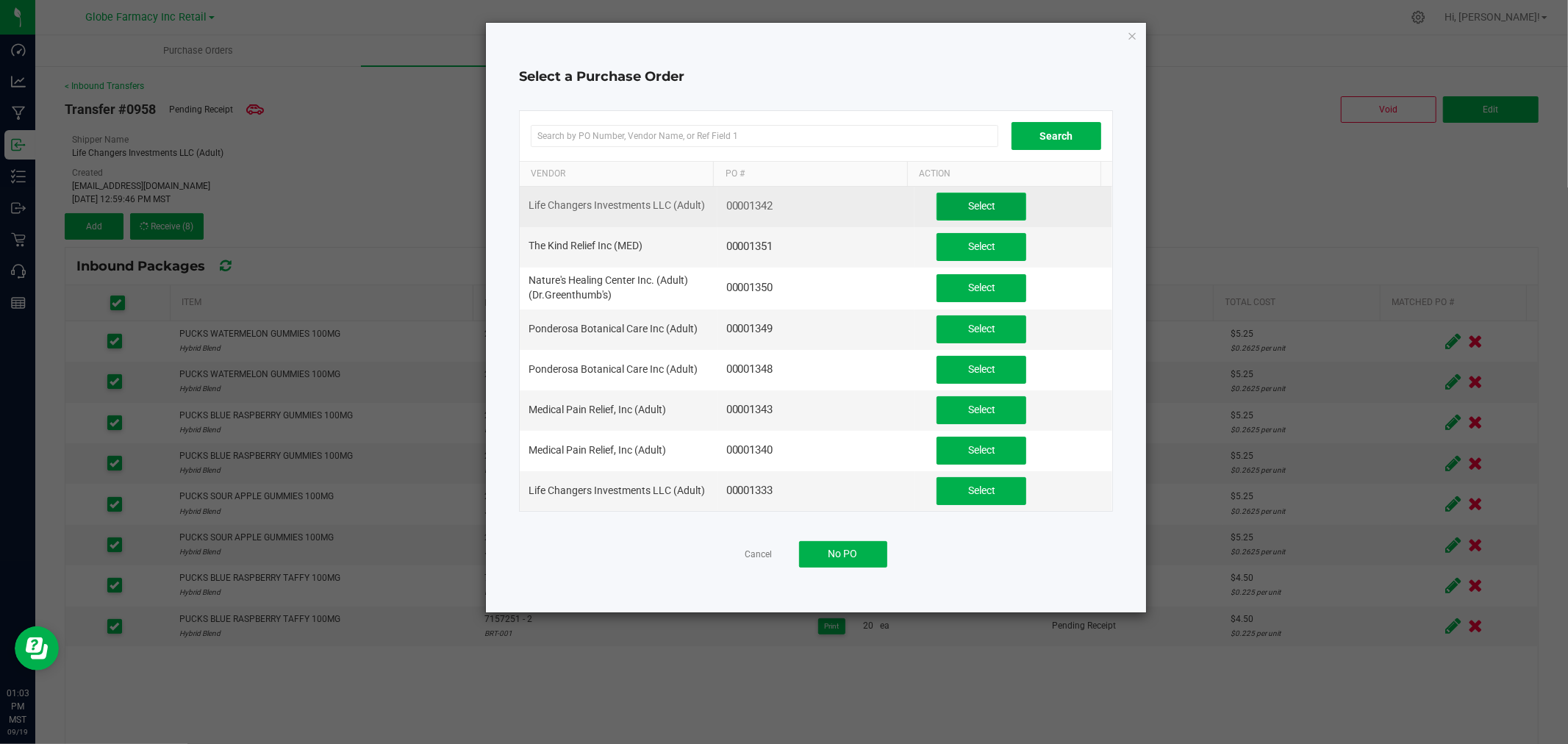
click at [982, 194] on button "Select" at bounding box center [981, 206] width 90 height 28
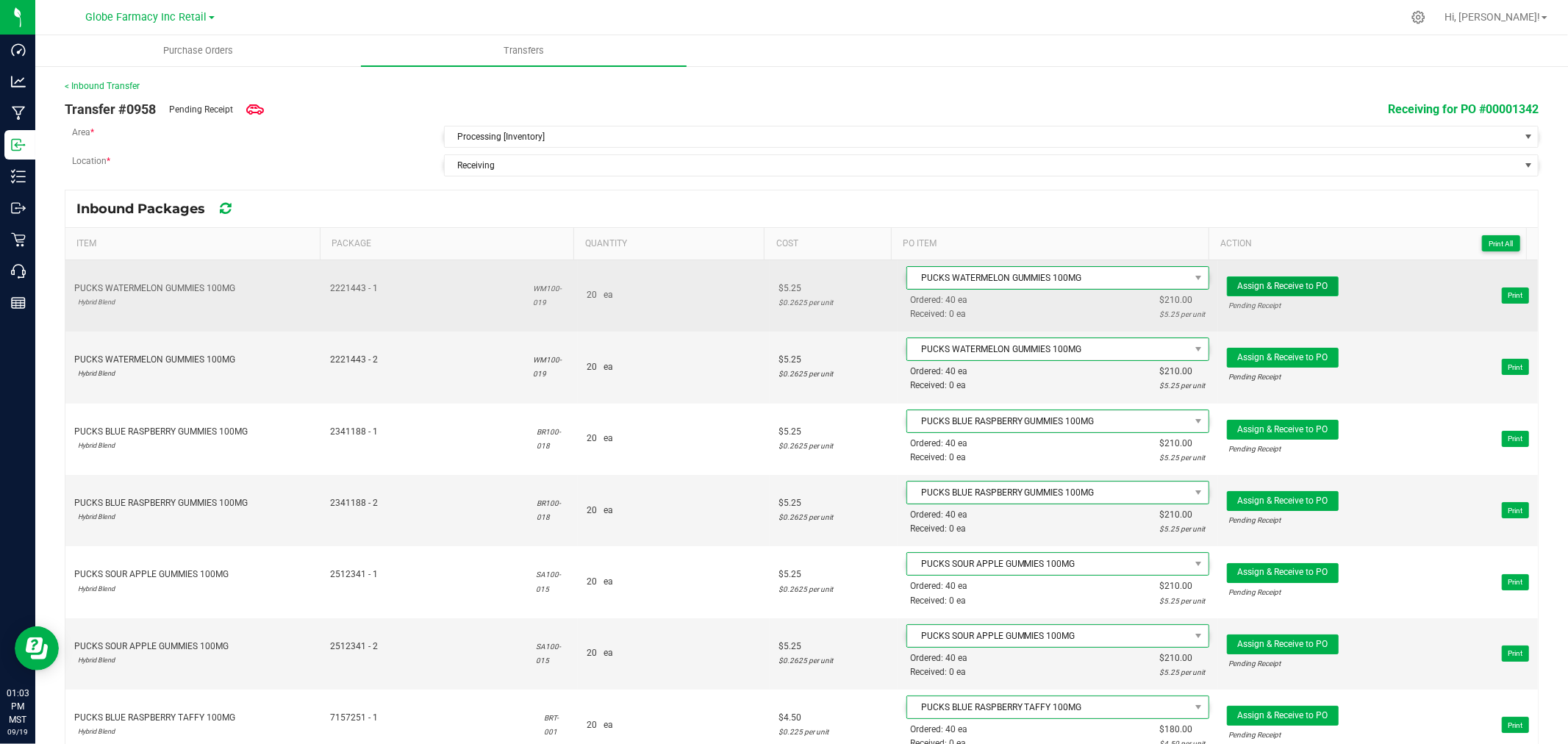
click at [1293, 281] on span "Assign & Receive to PO" at bounding box center [1282, 286] width 90 height 11
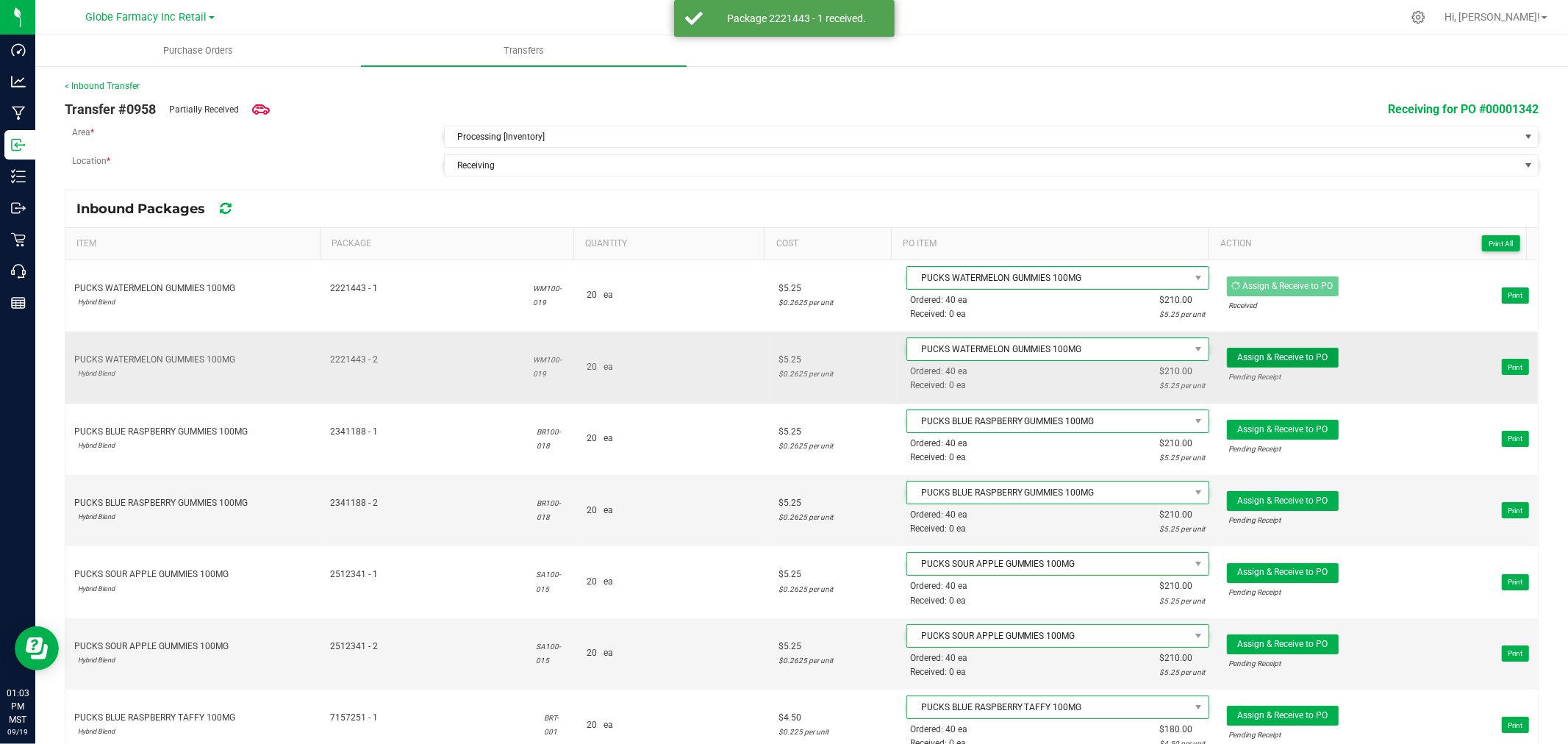
click at [1266, 353] on span "Assign & Receive to PO" at bounding box center [1282, 357] width 90 height 11
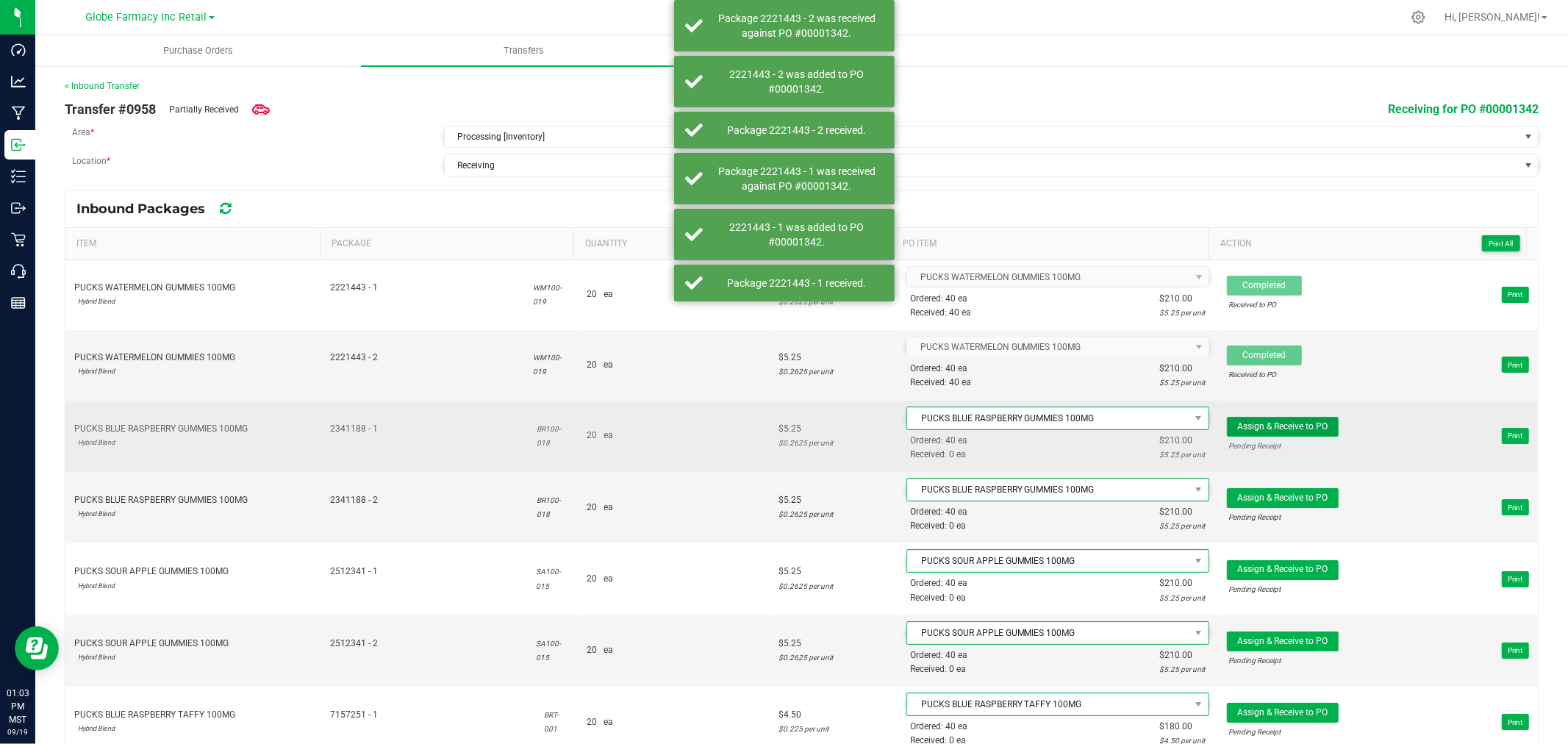
click at [1305, 422] on span "Assign & Receive to PO" at bounding box center [1282, 426] width 90 height 11
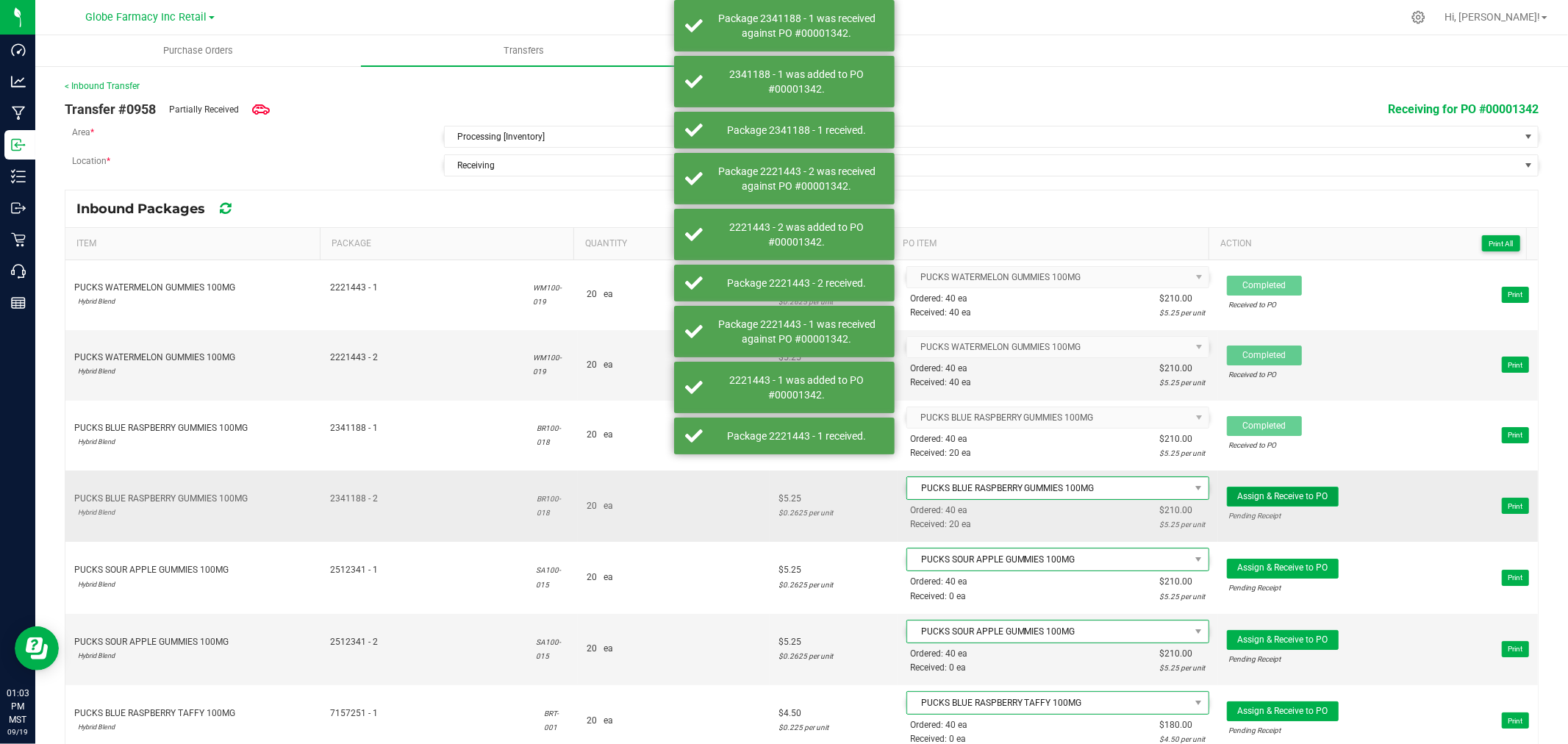
click at [1237, 504] on button "Assign & Receive to PO" at bounding box center [1282, 496] width 112 height 20
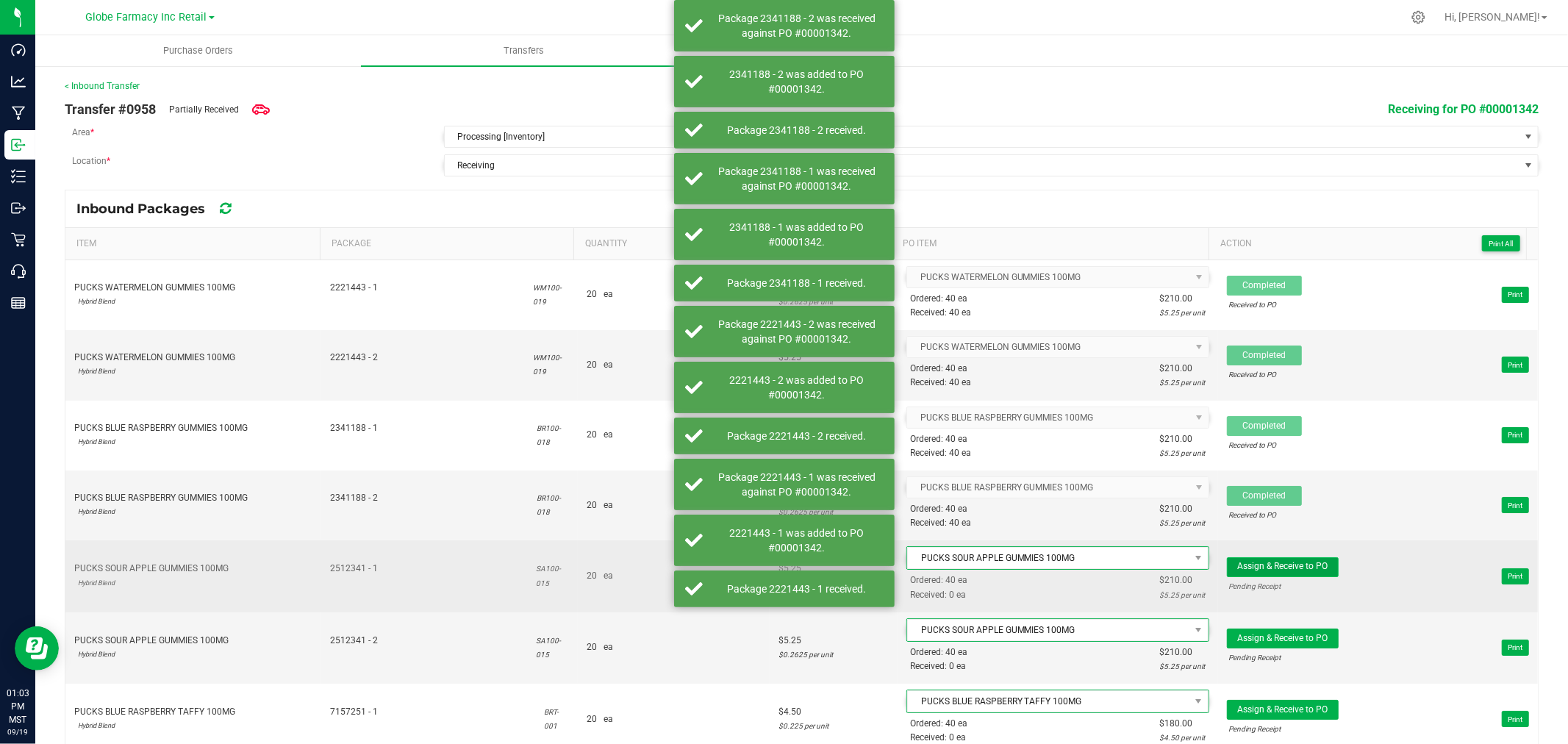
click at [1269, 561] on button "Assign & Receive to PO" at bounding box center [1282, 567] width 112 height 20
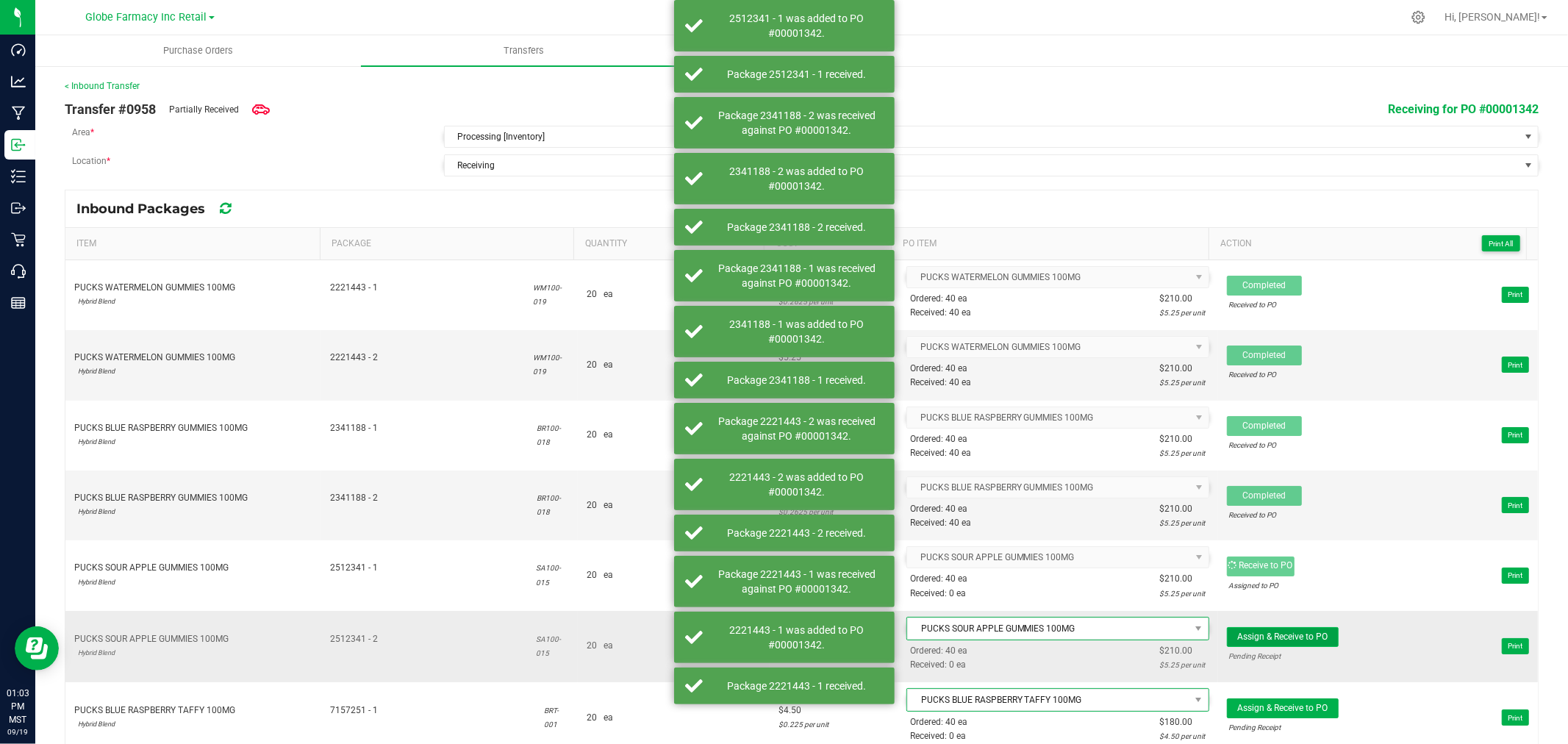
click at [1284, 631] on button "Assign & Receive to PO" at bounding box center [1282, 636] width 112 height 20
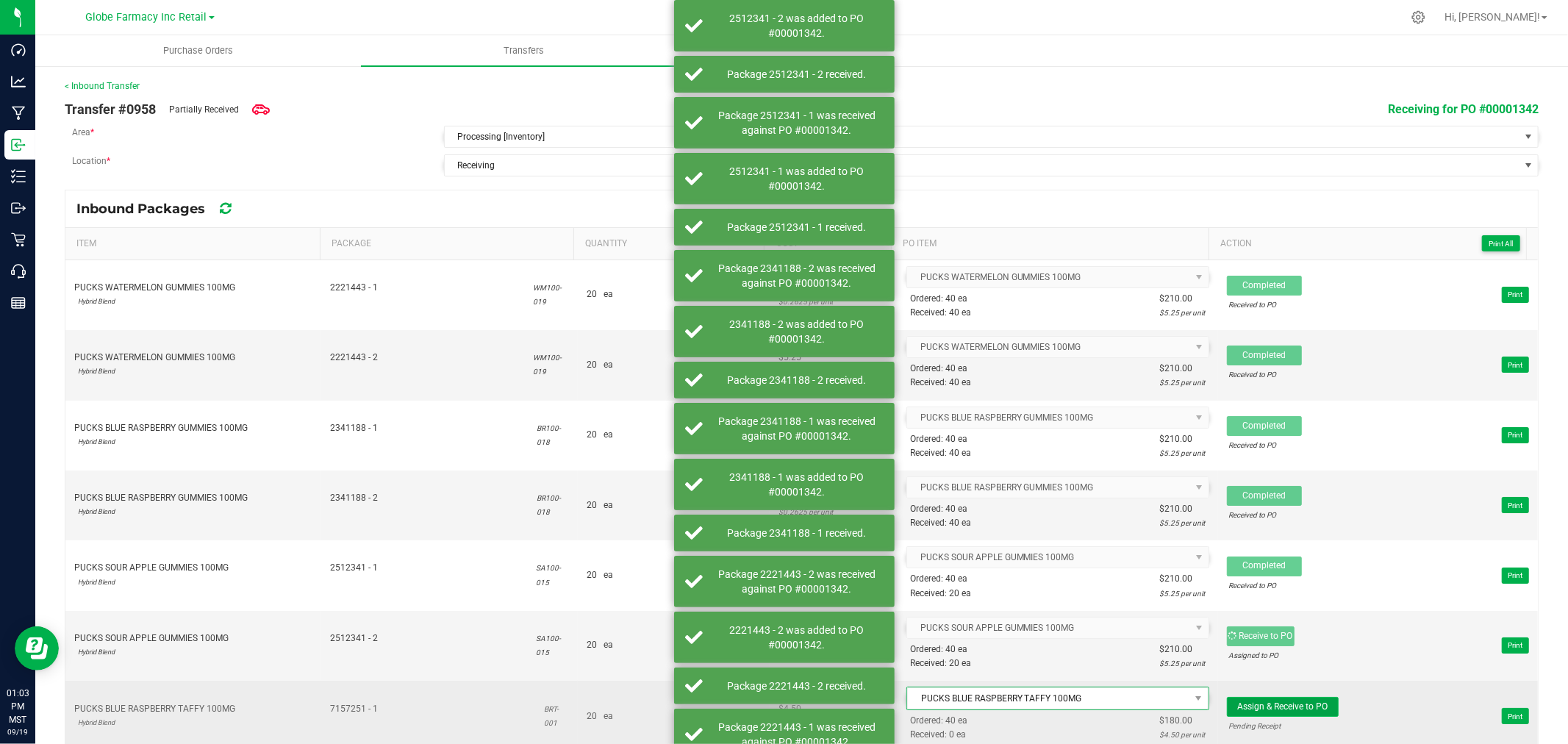
click at [1271, 701] on button "Assign & Receive to PO" at bounding box center [1282, 707] width 112 height 20
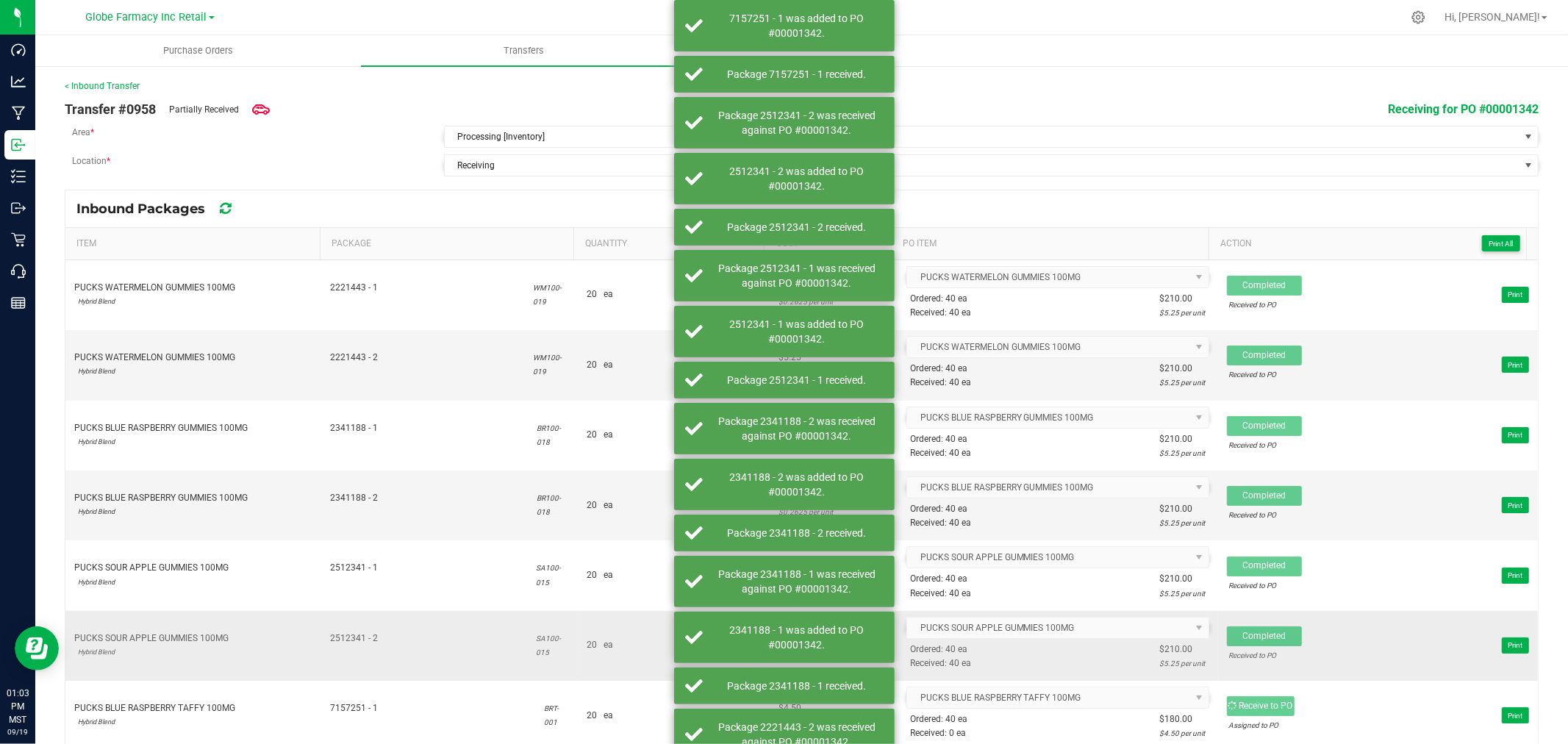
scroll to position [74, 0]
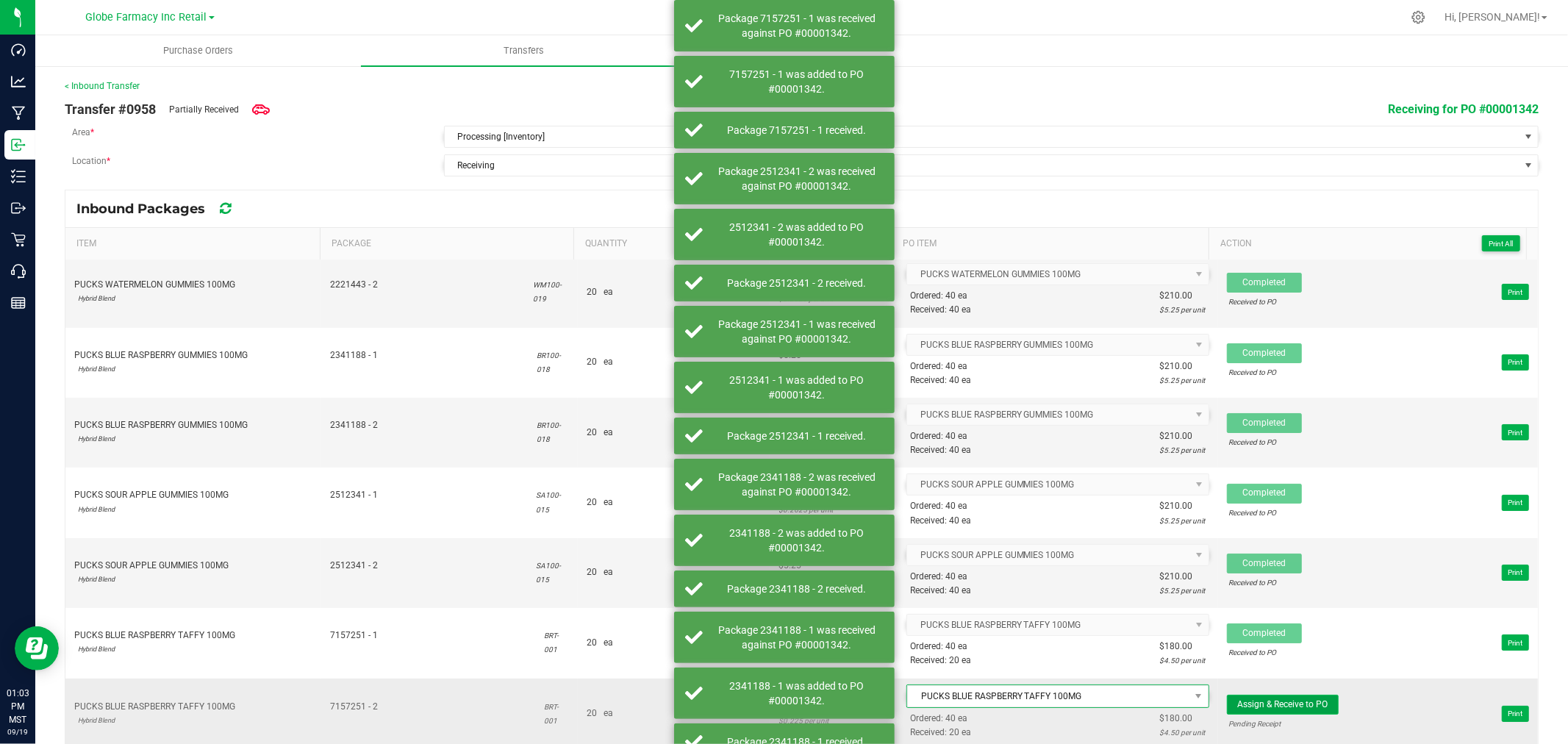
click at [1289, 702] on span "Assign & Receive to PO" at bounding box center [1282, 704] width 90 height 11
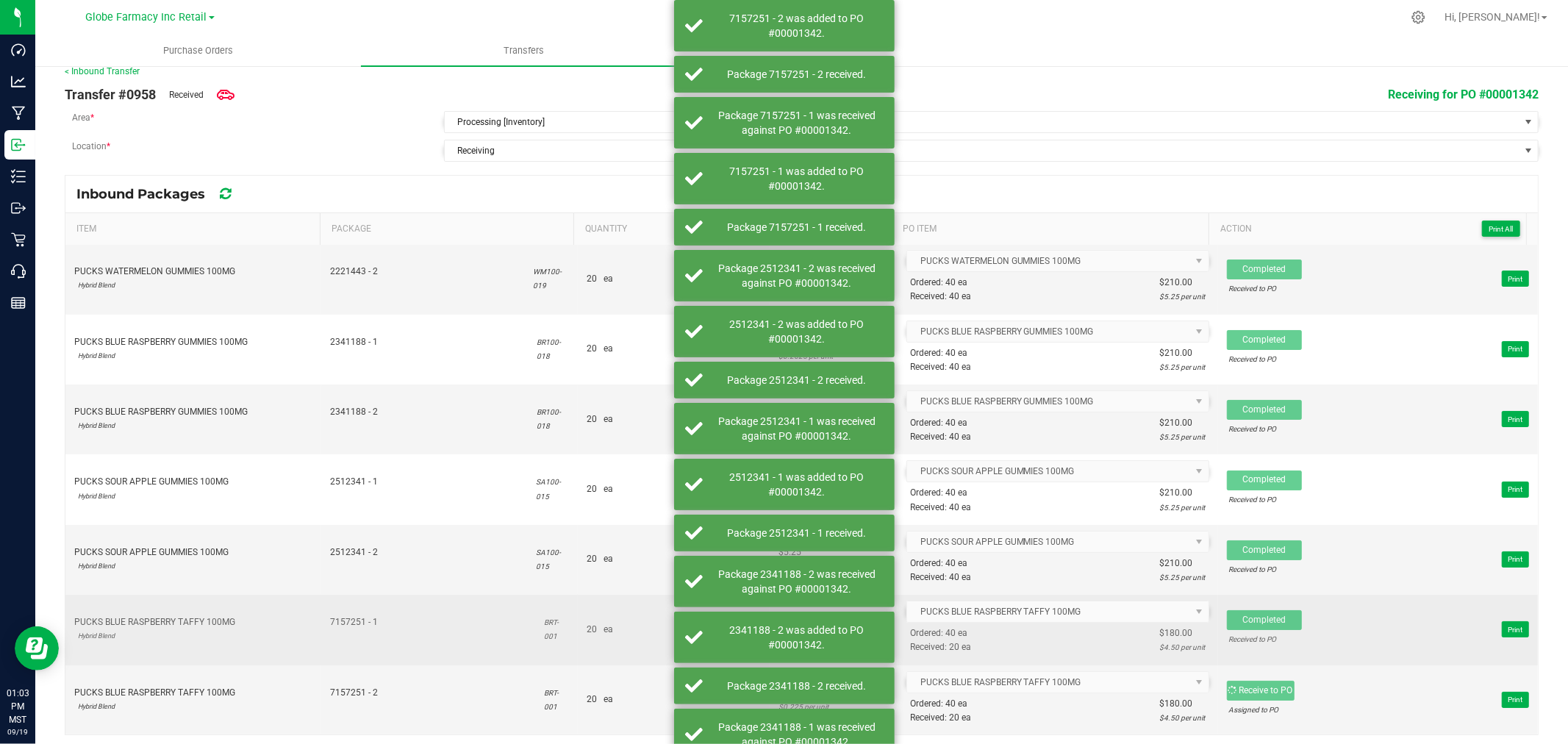
scroll to position [20, 0]
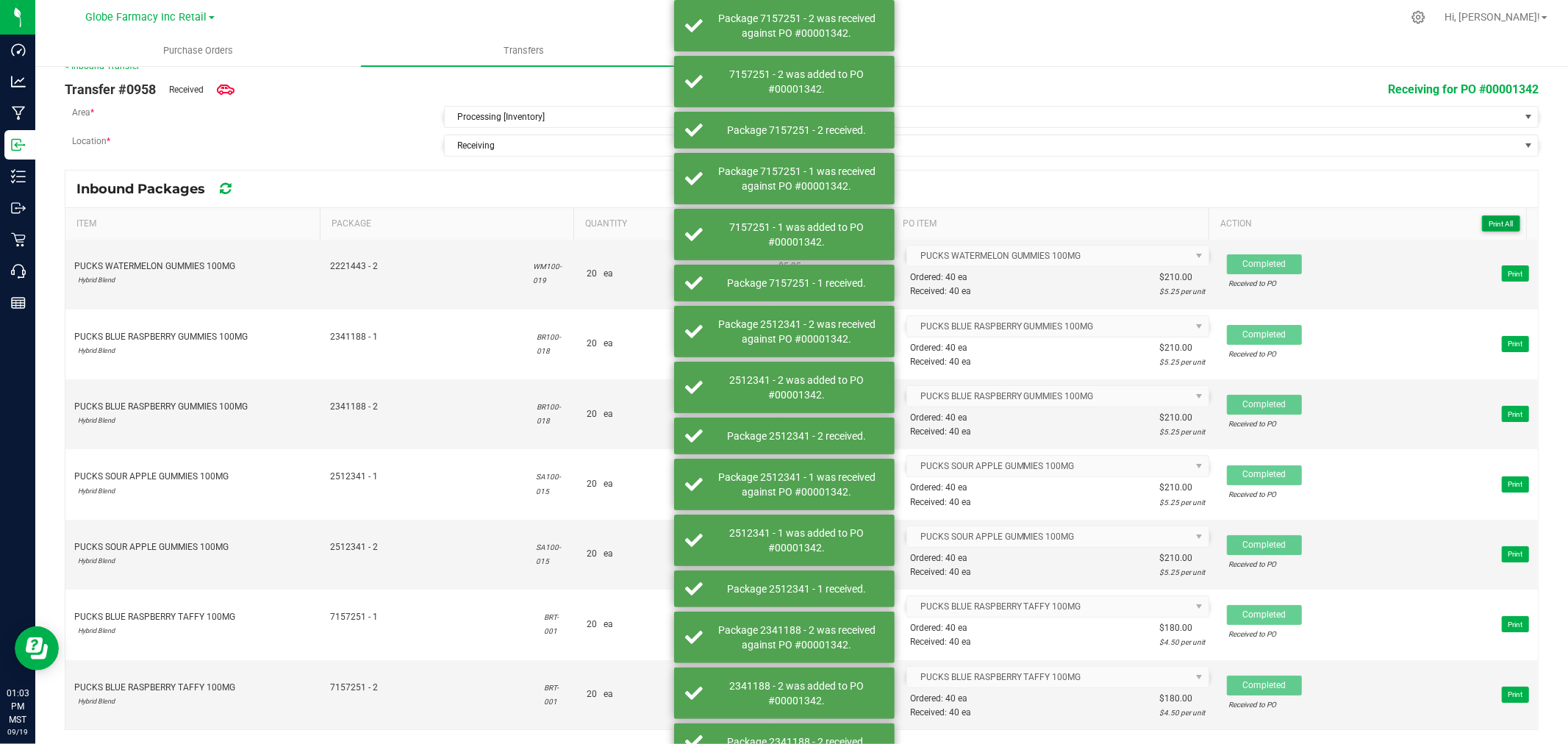
click at [1489, 224] on span "Print All" at bounding box center [1501, 224] width 24 height 8
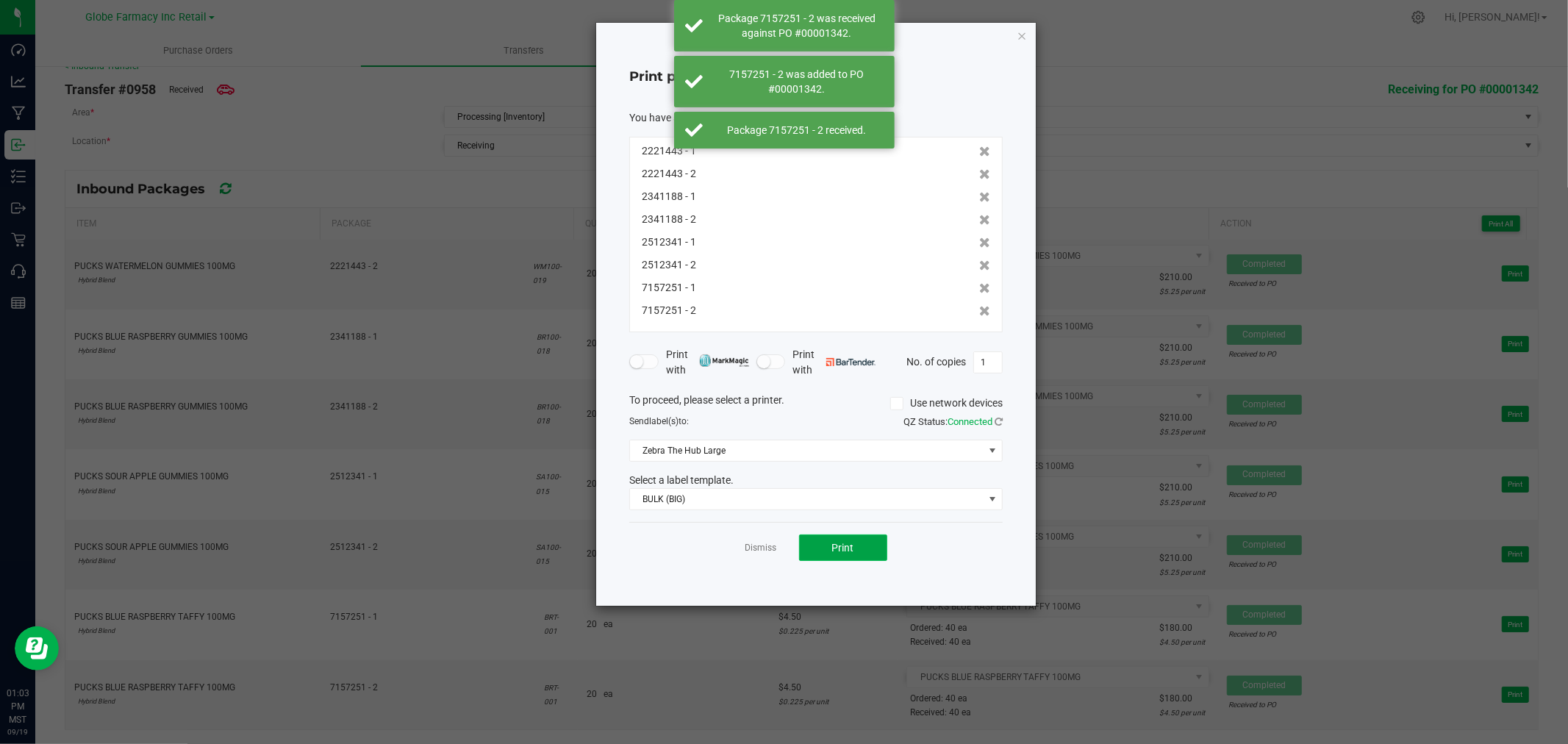
click at [854, 560] on button "Print" at bounding box center [843, 548] width 88 height 26
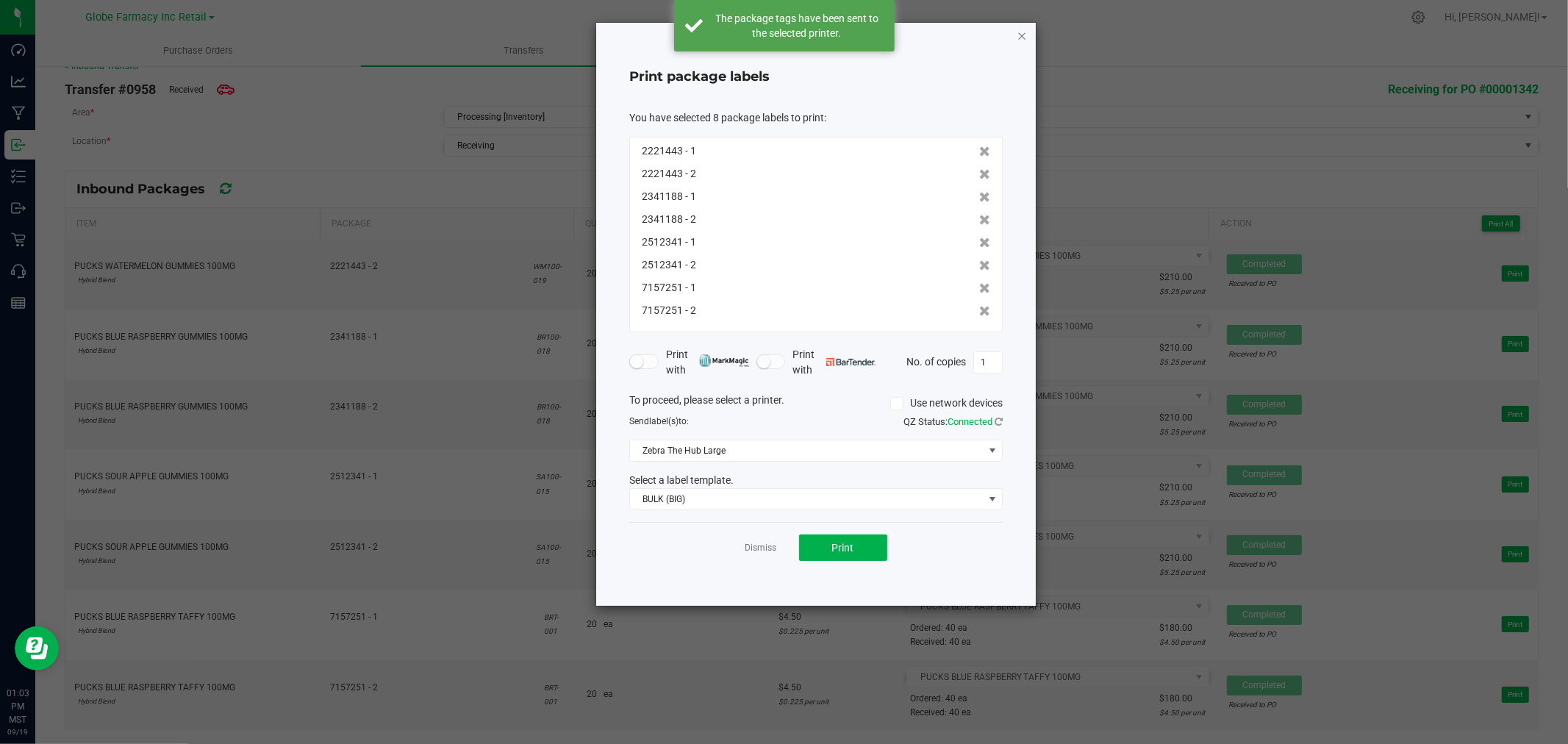
click at [1020, 33] on icon "button" at bounding box center [1021, 35] width 11 height 18
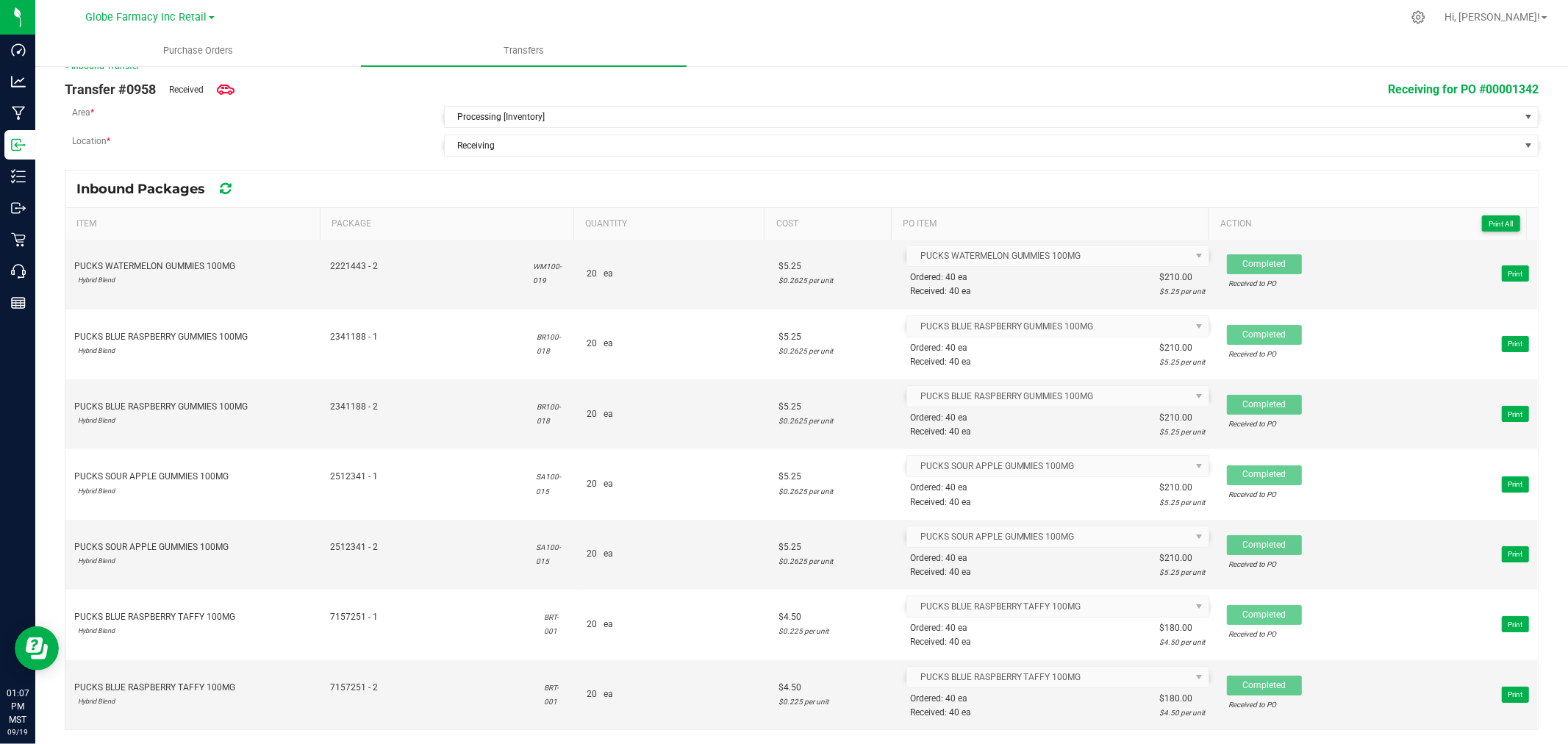
click at [1464, 170] on div "Inbound Packages" at bounding box center [801, 188] width 1473 height 37
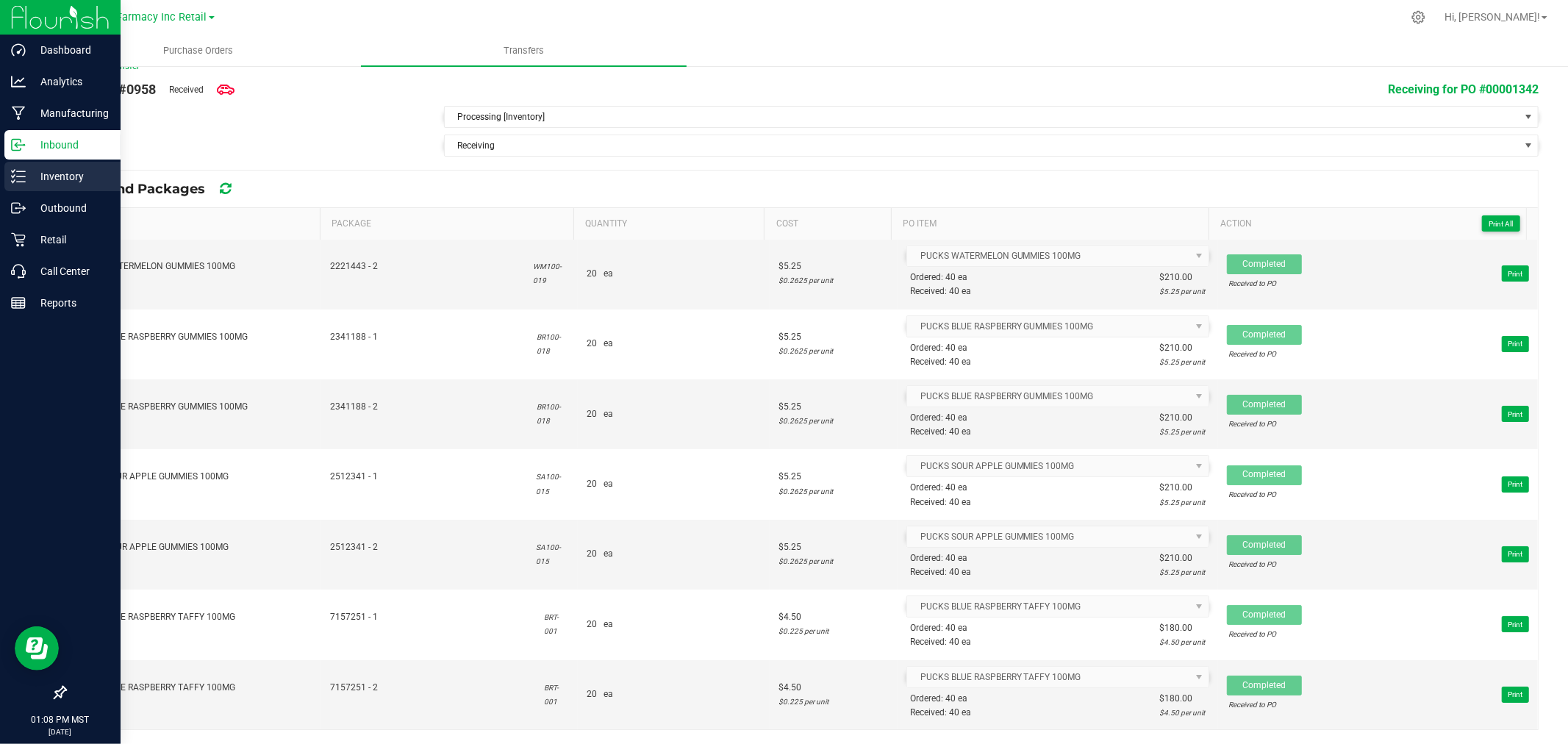
click at [86, 178] on p "Inventory" at bounding box center [70, 177] width 88 height 18
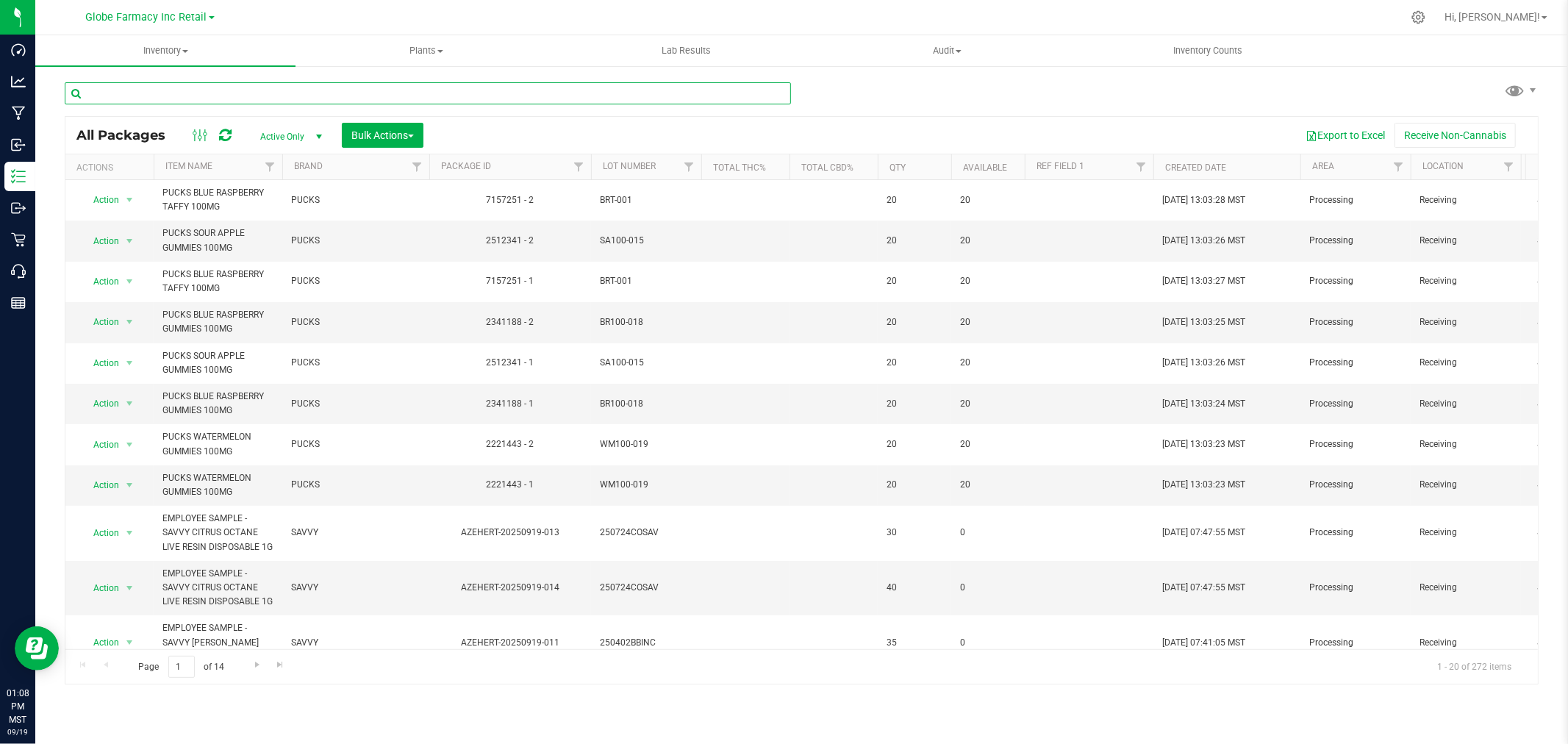
click at [536, 92] on input "text" at bounding box center [427, 93] width 726 height 22
paste input "BR100-018;"
type input "BR100-018"
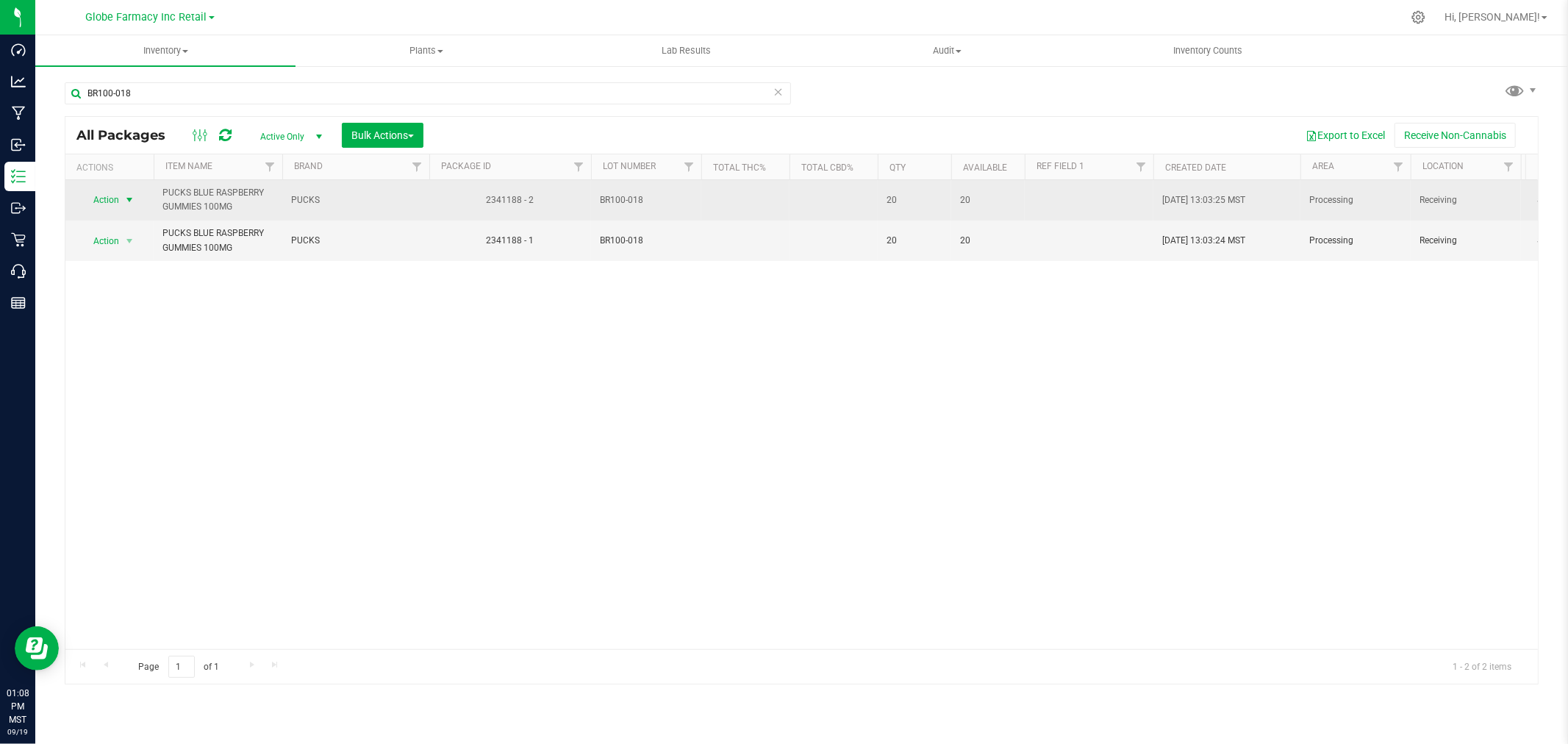
click at [134, 206] on span "select" at bounding box center [130, 200] width 11 height 11
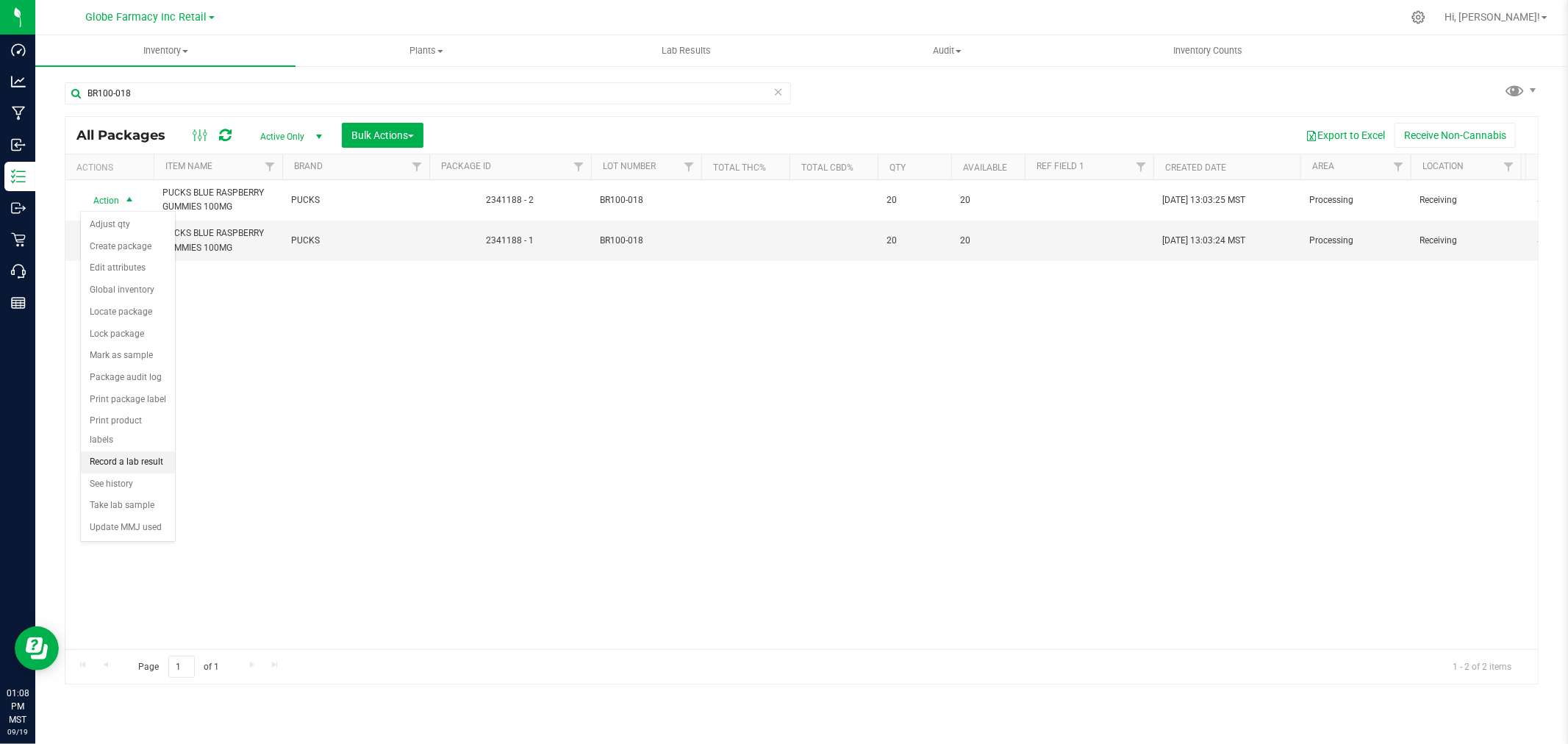
click at [153, 464] on li "Record a lab result" at bounding box center [127, 462] width 94 height 22
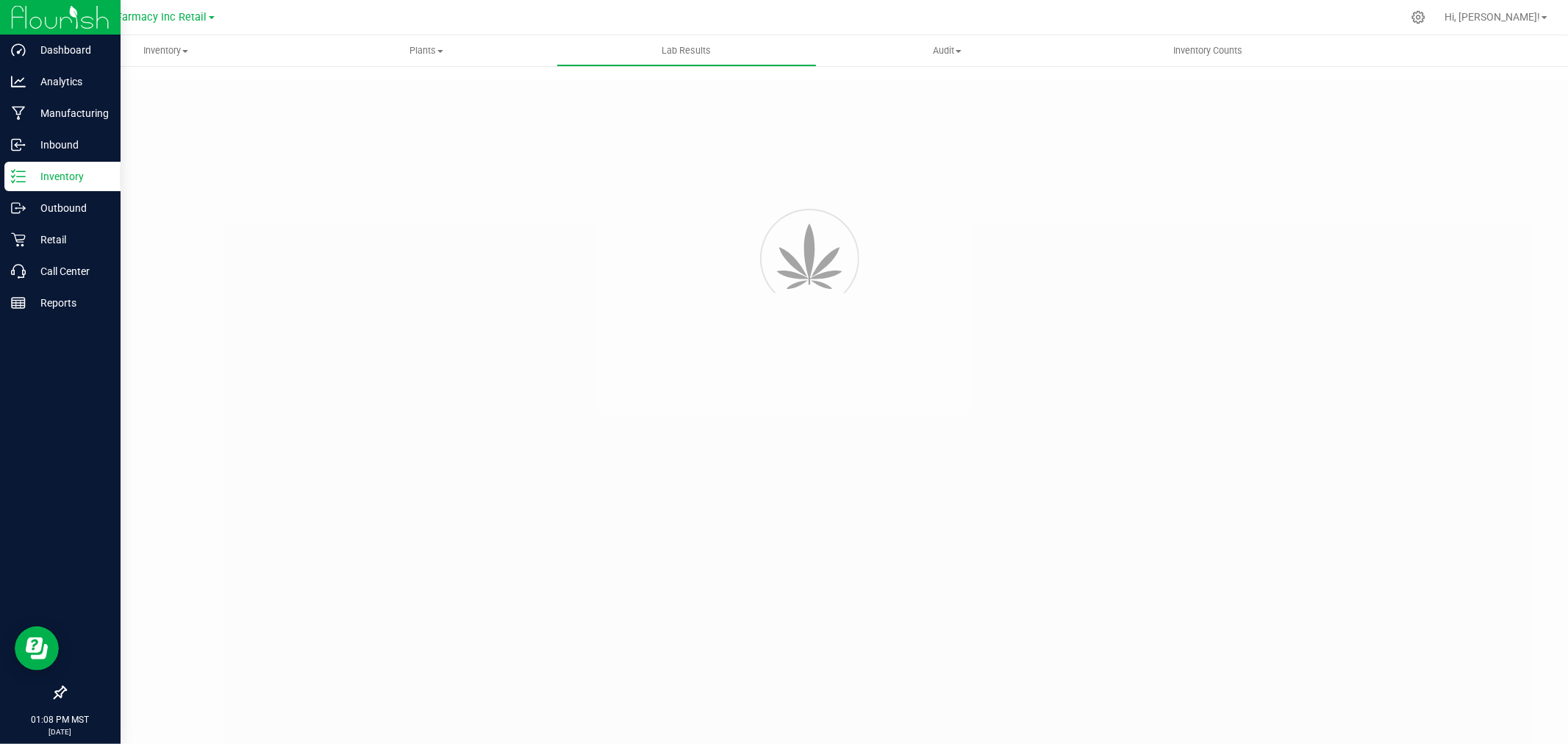
type input "2341188 - 2"
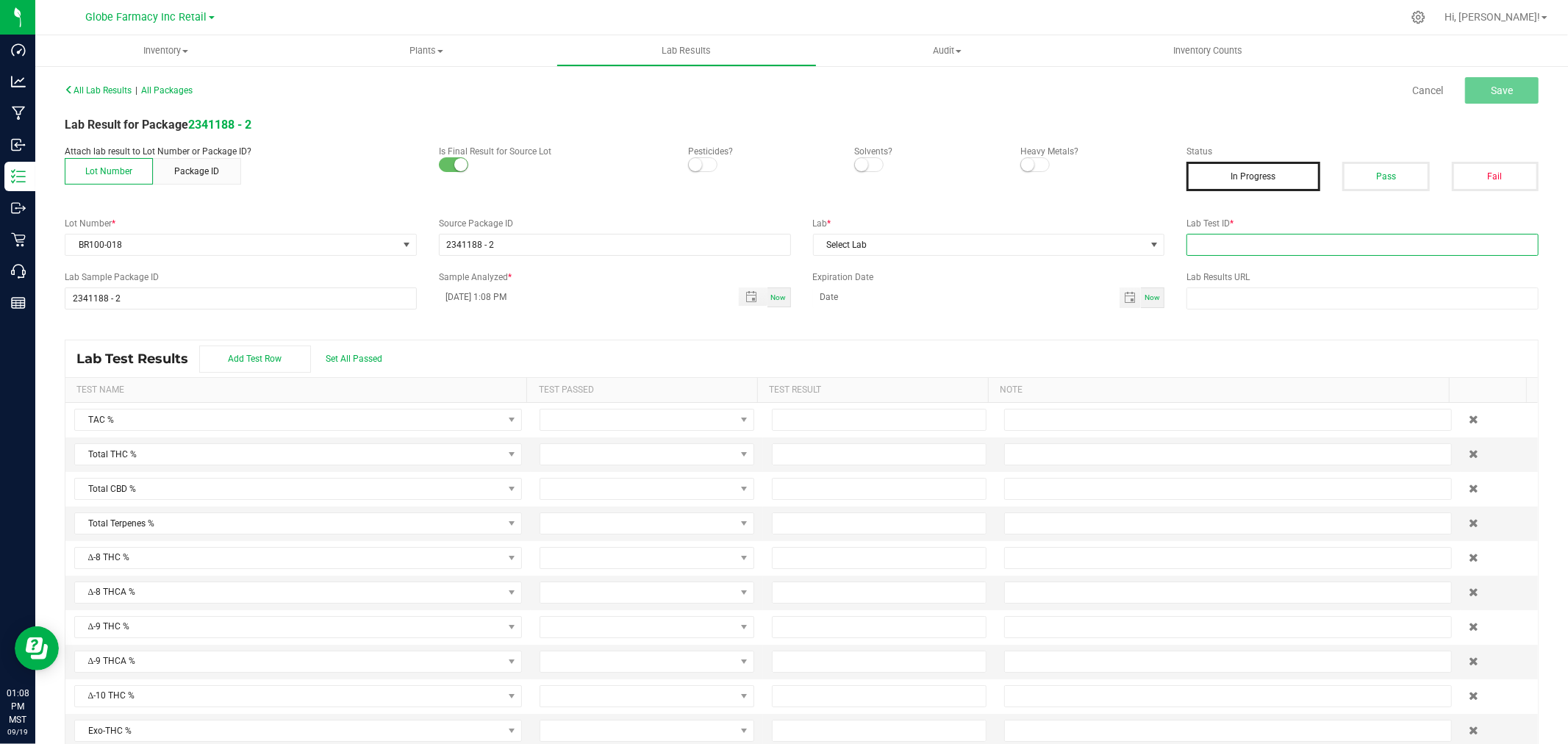
click at [1300, 251] on input "text" at bounding box center [1363, 244] width 352 height 22
paste input "2505EAZ0331.1518"
type input "2505EAZ0331.1518"
click at [1366, 158] on div "Status In Progress Pass Fail" at bounding box center [1363, 168] width 352 height 46
click at [1368, 174] on button "Pass" at bounding box center [1385, 176] width 86 height 29
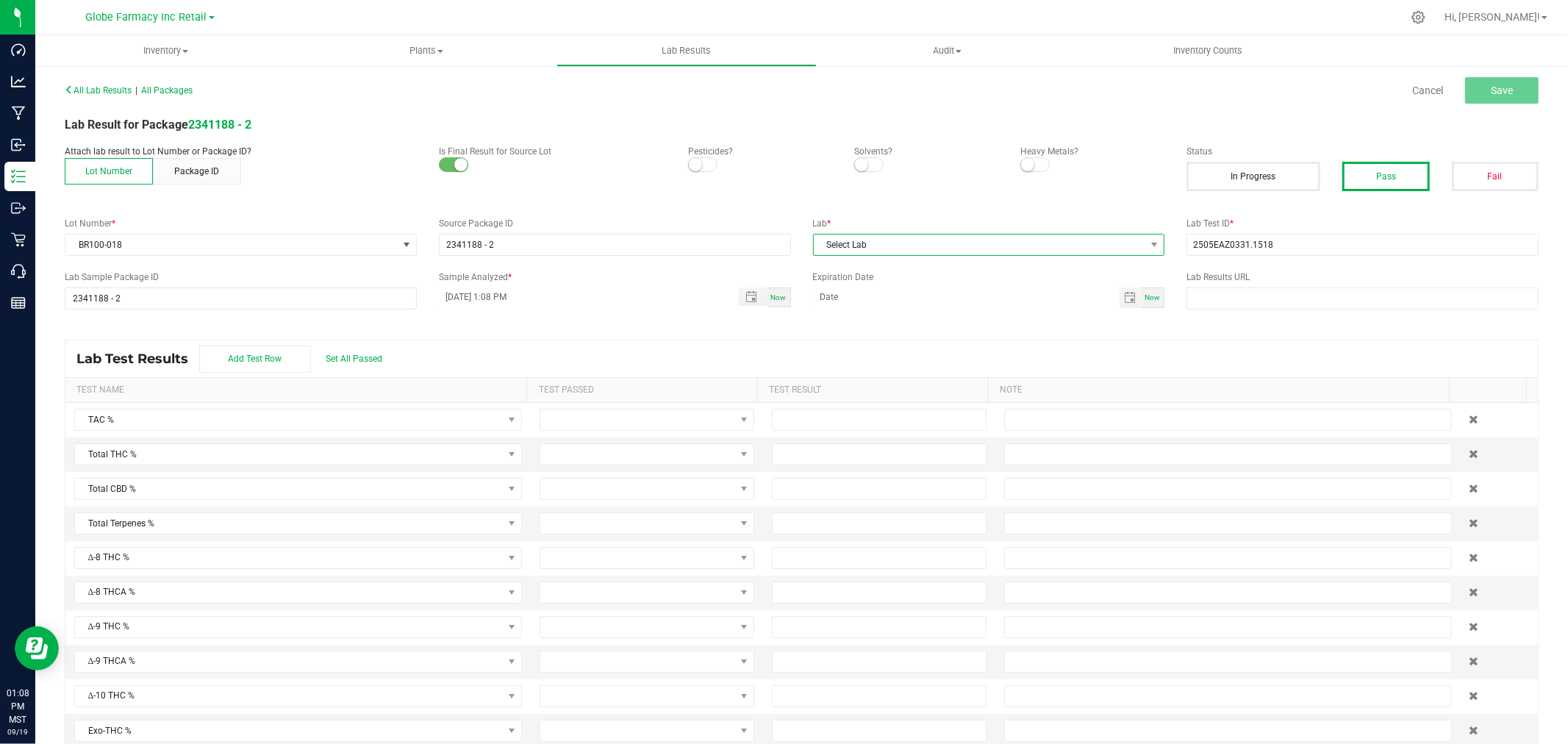
click at [949, 241] on span "Select Lab" at bounding box center [980, 244] width 333 height 20
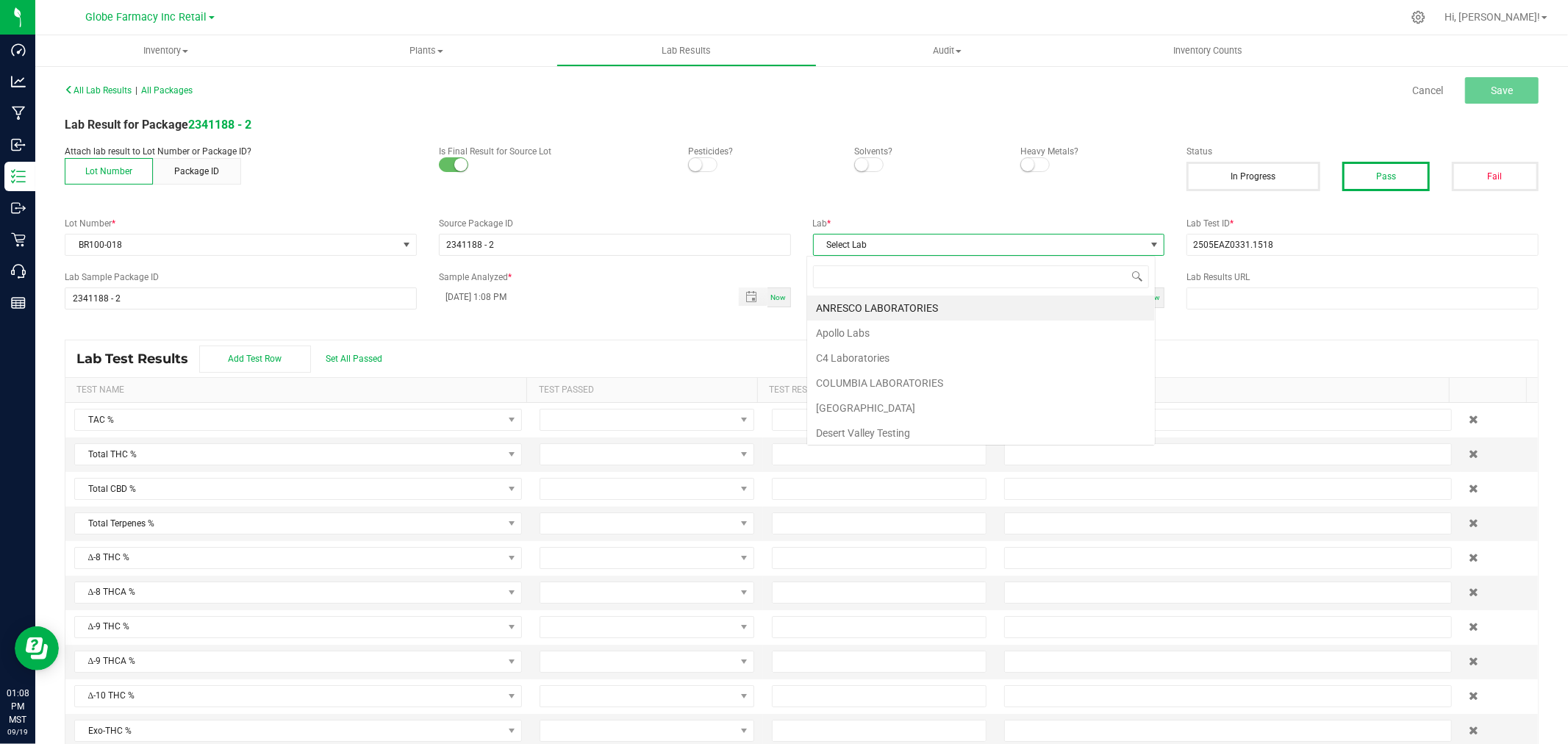
scroll to position [22, 349]
type input "[MEDICAL_DATA]"
click at [958, 296] on li "ENCORE LABS" at bounding box center [980, 308] width 348 height 25
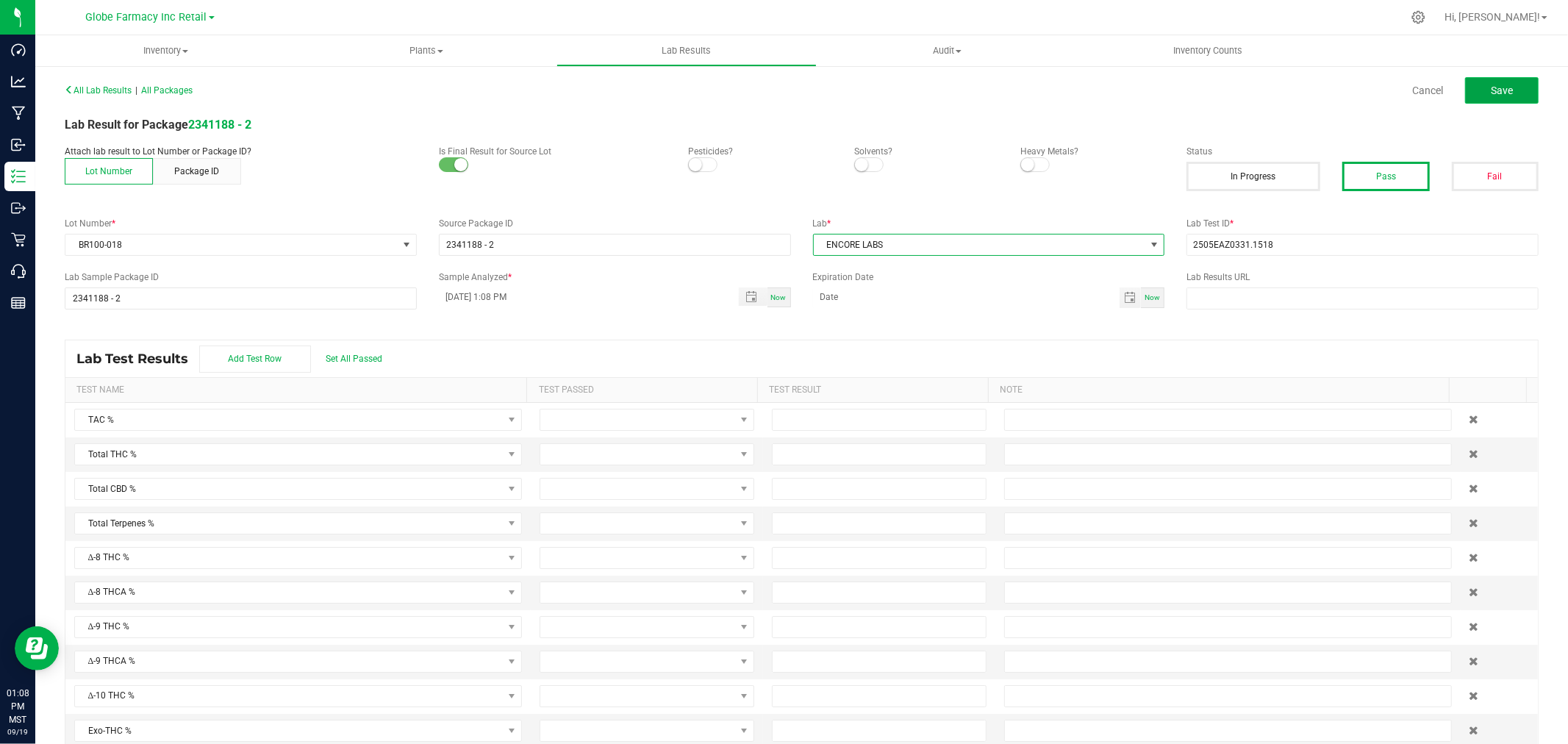
click at [1494, 89] on span "Save" at bounding box center [1501, 90] width 22 height 11
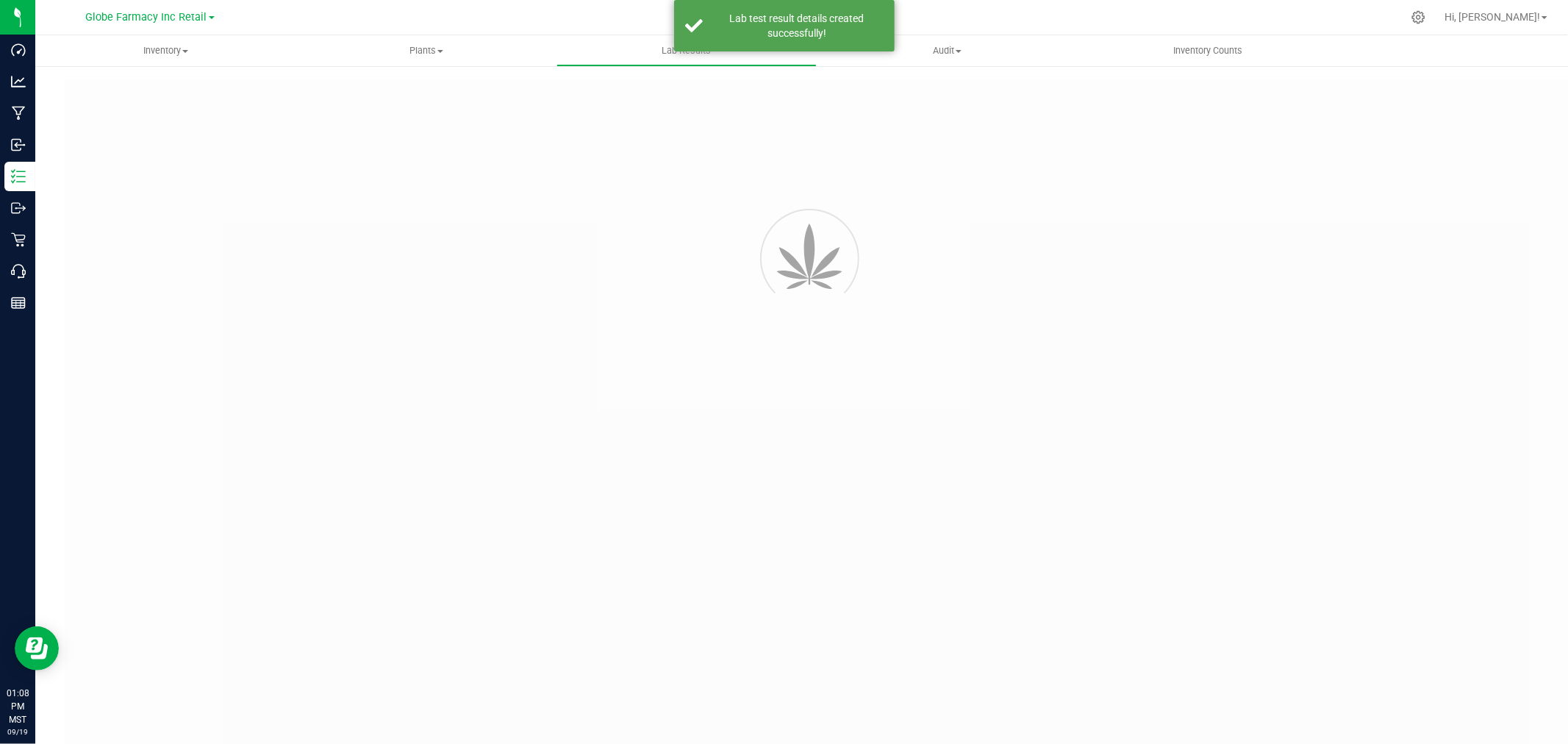
type input "2341188 - 2"
type input "2505EAZ0331.1518"
type input "2341188 - 2"
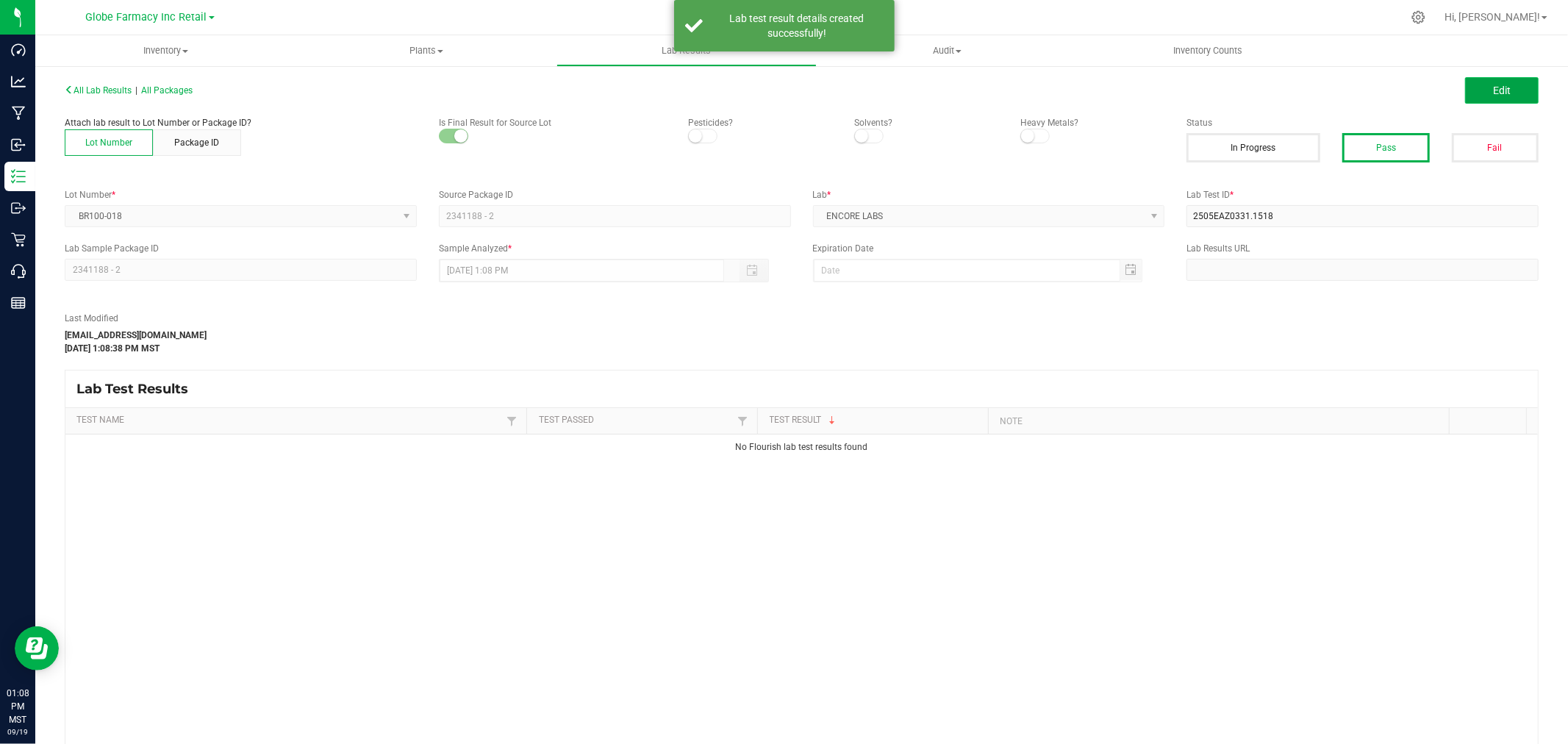
click at [1493, 90] on span "Edit" at bounding box center [1502, 90] width 18 height 11
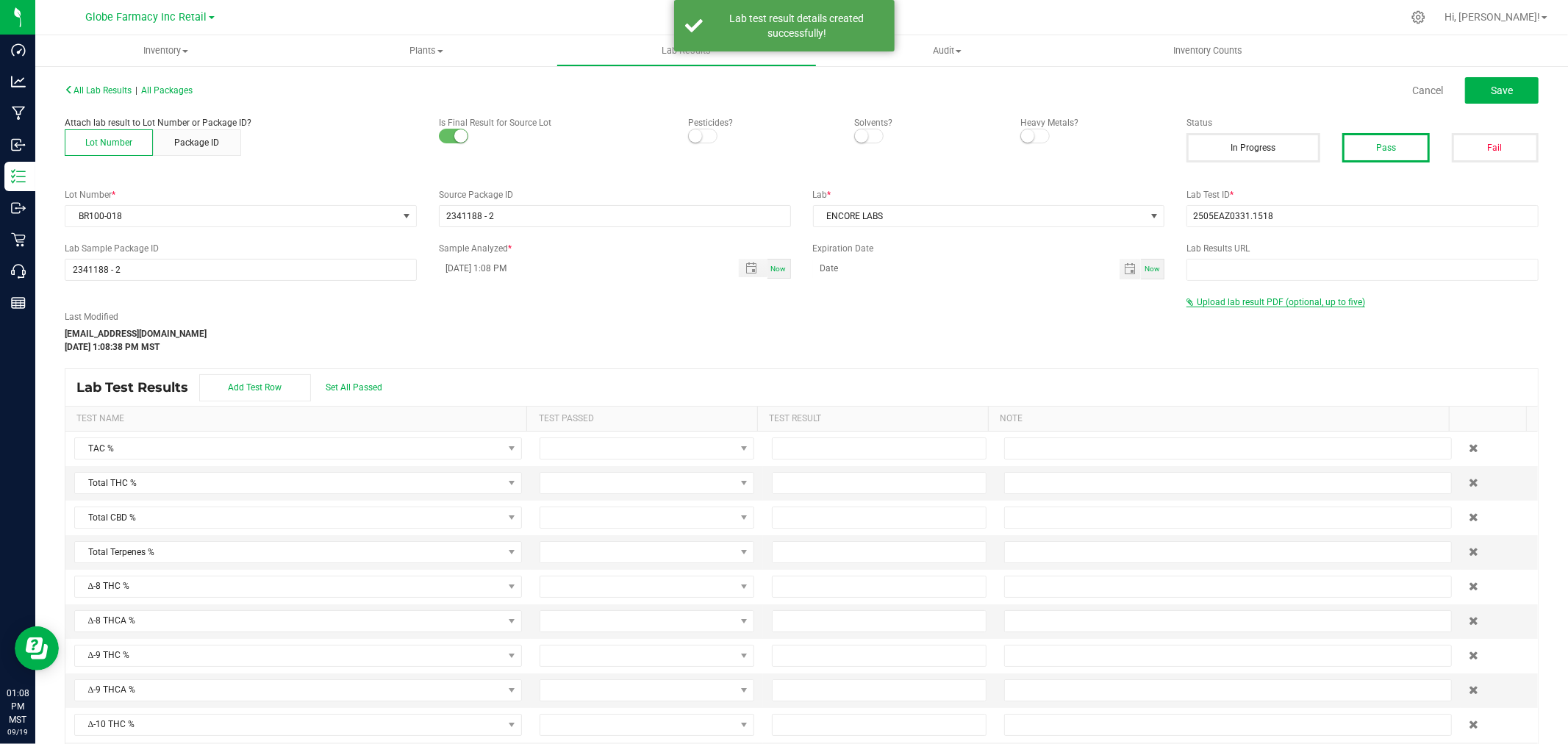
click at [1220, 302] on span "Upload lab result PDF (optional, up to five)" at bounding box center [1280, 302] width 169 height 11
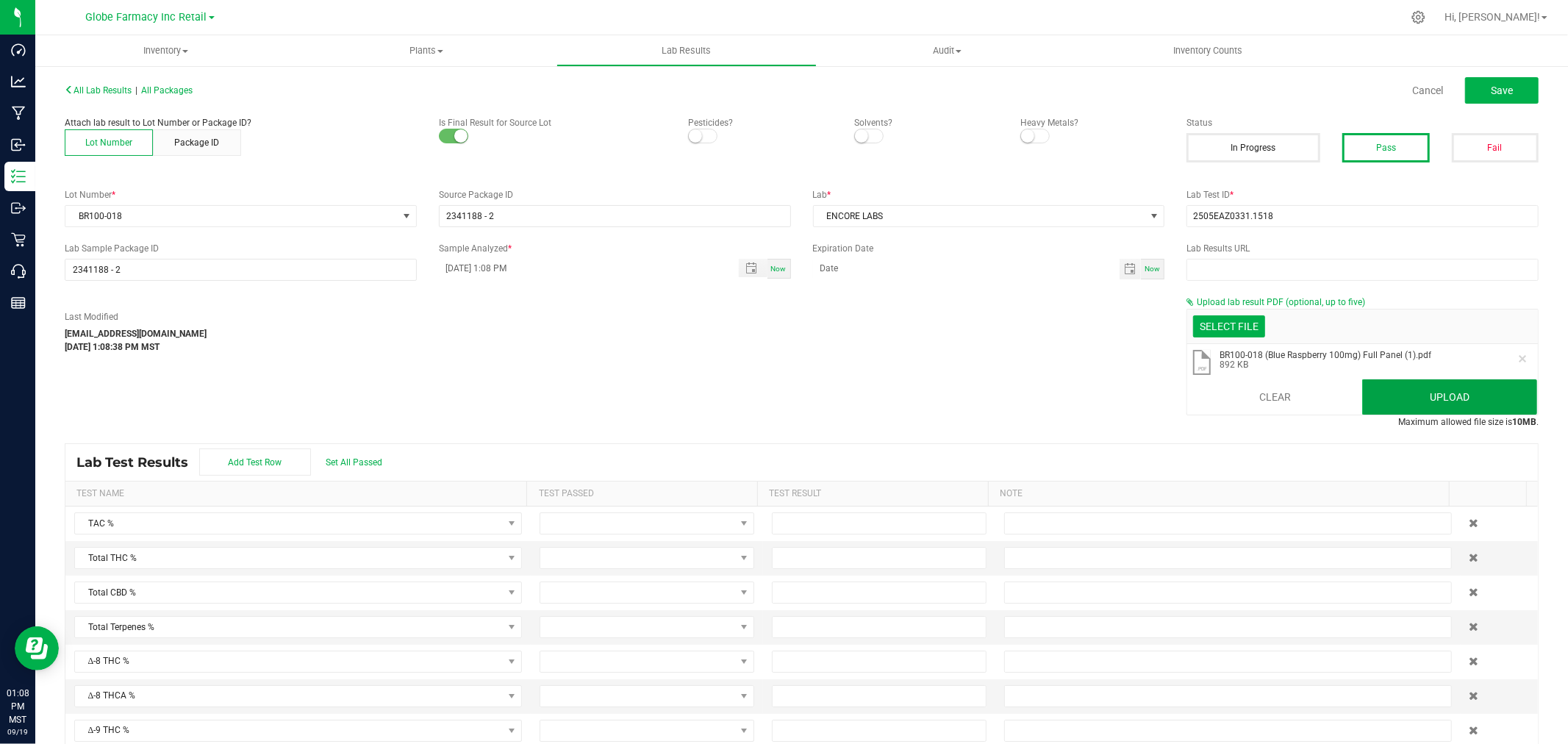
click at [1387, 397] on button "Upload" at bounding box center [1449, 396] width 175 height 35
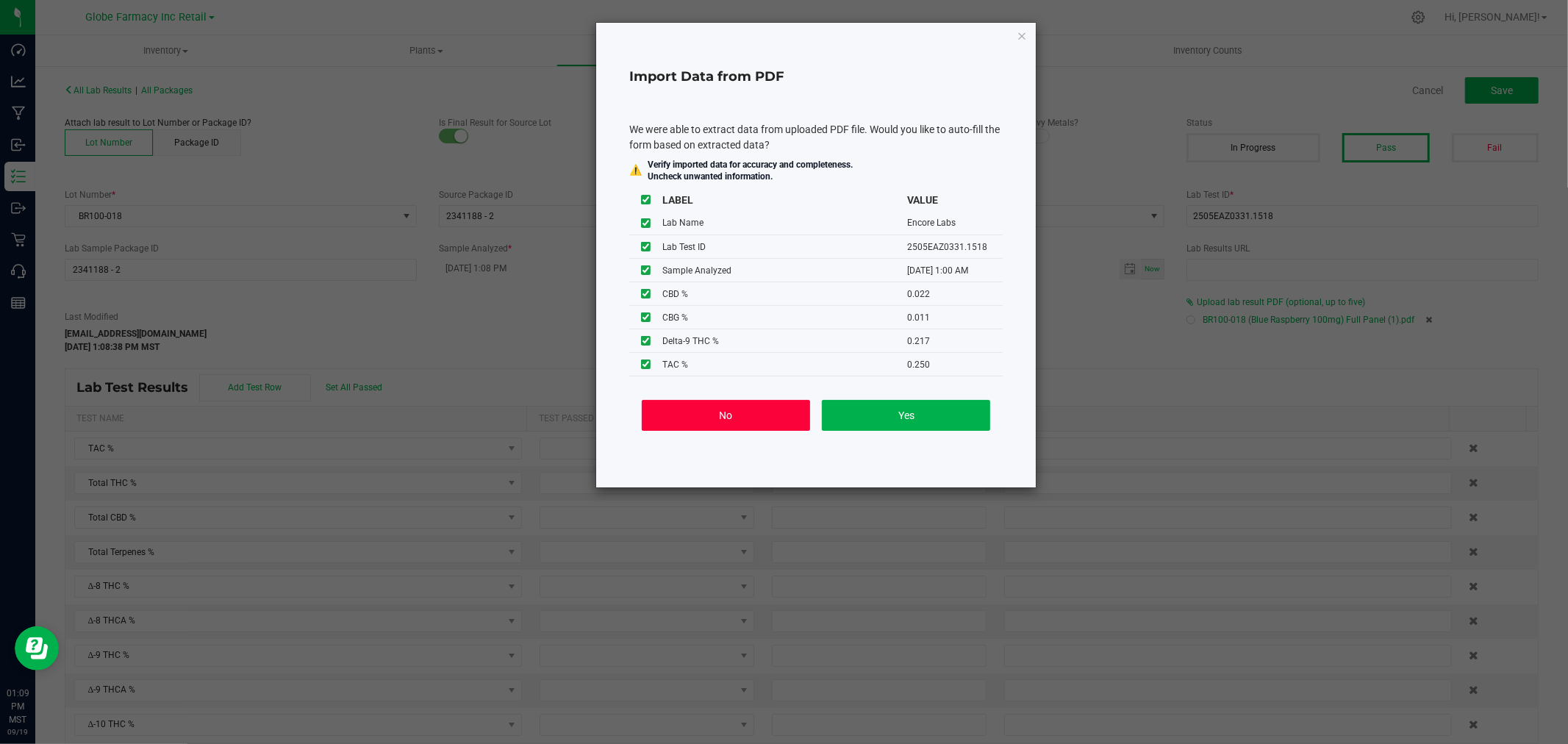
click at [761, 420] on button "No" at bounding box center [725, 416] width 169 height 31
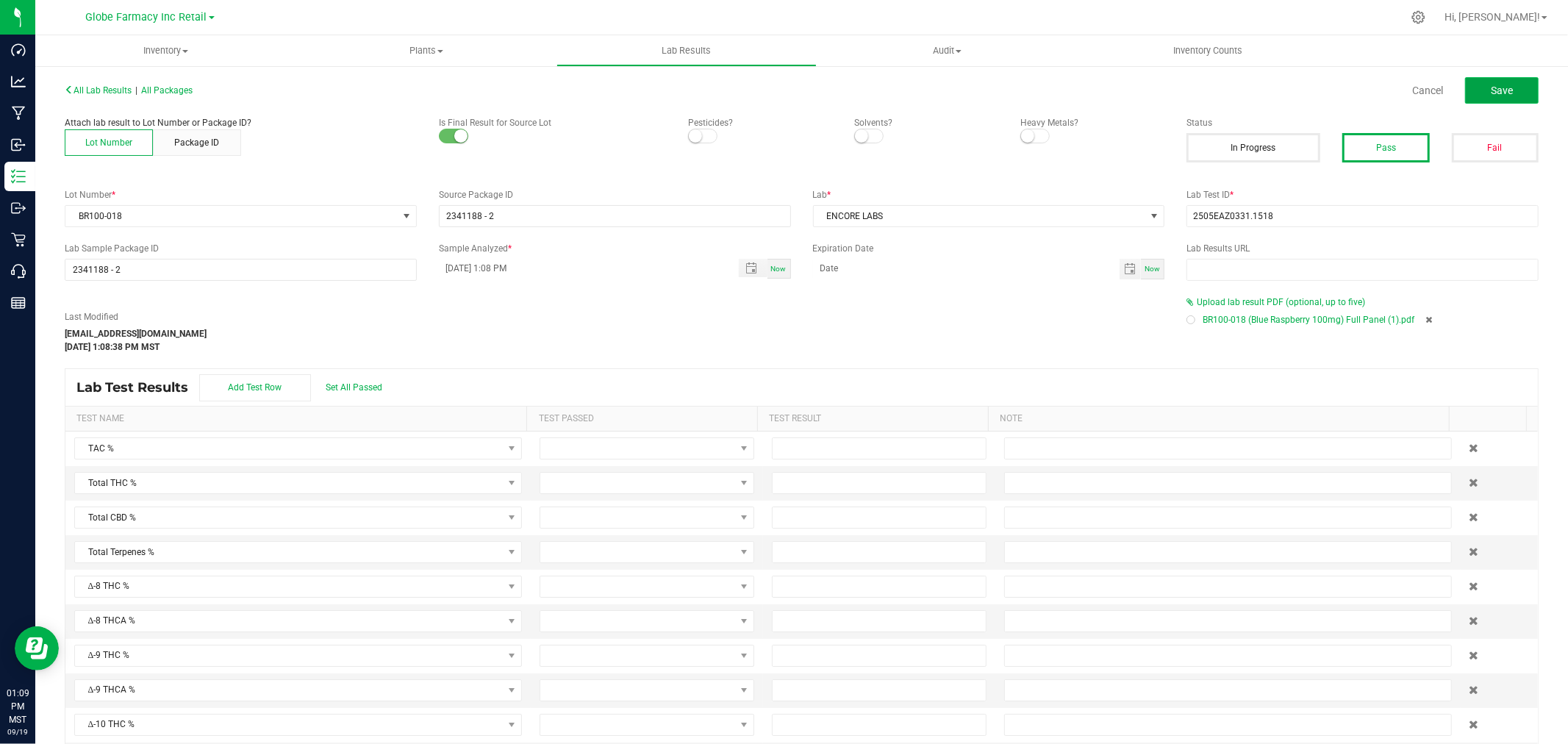
click at [1498, 79] on button "Save" at bounding box center [1502, 90] width 73 height 26
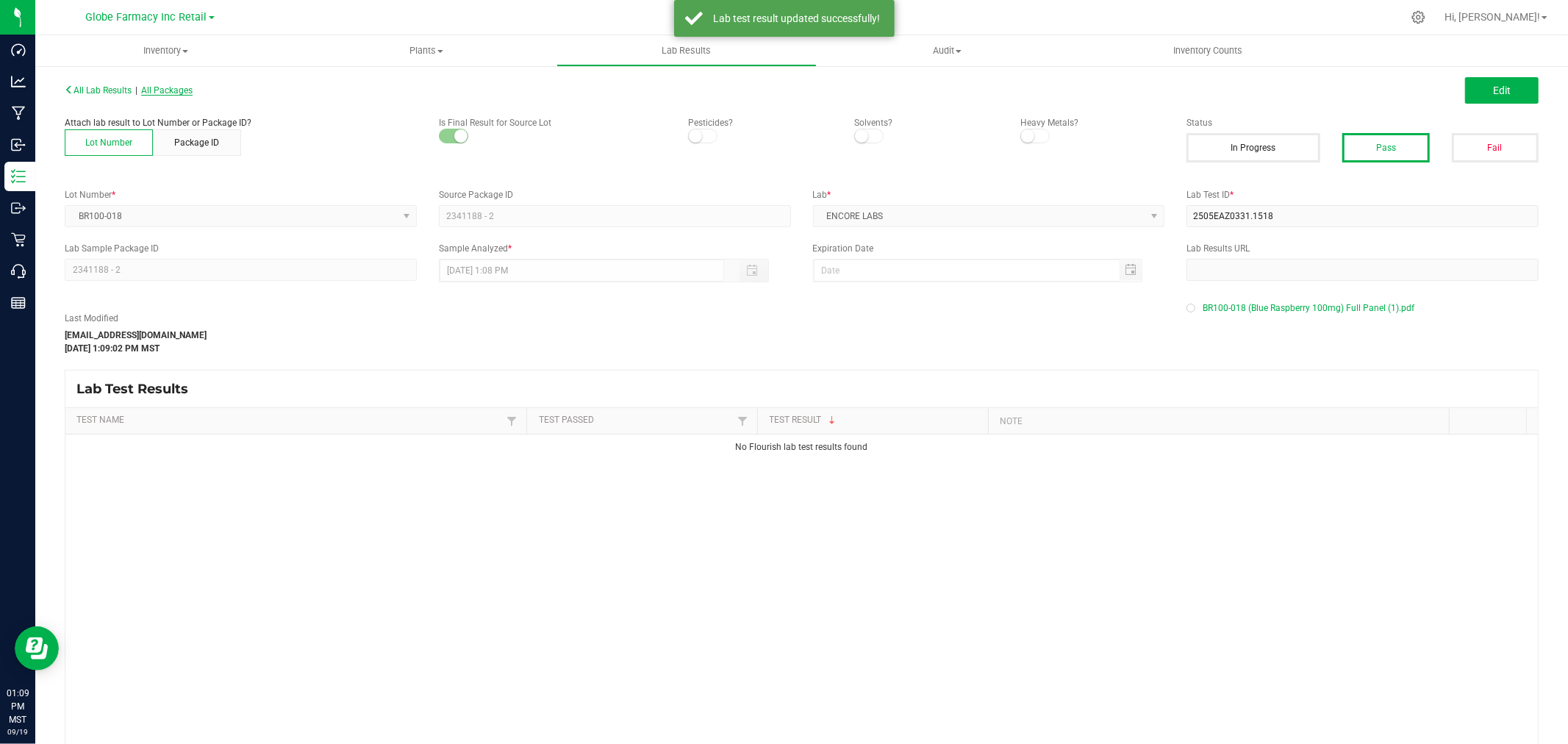
click at [160, 88] on span "All Packages" at bounding box center [166, 90] width 51 height 11
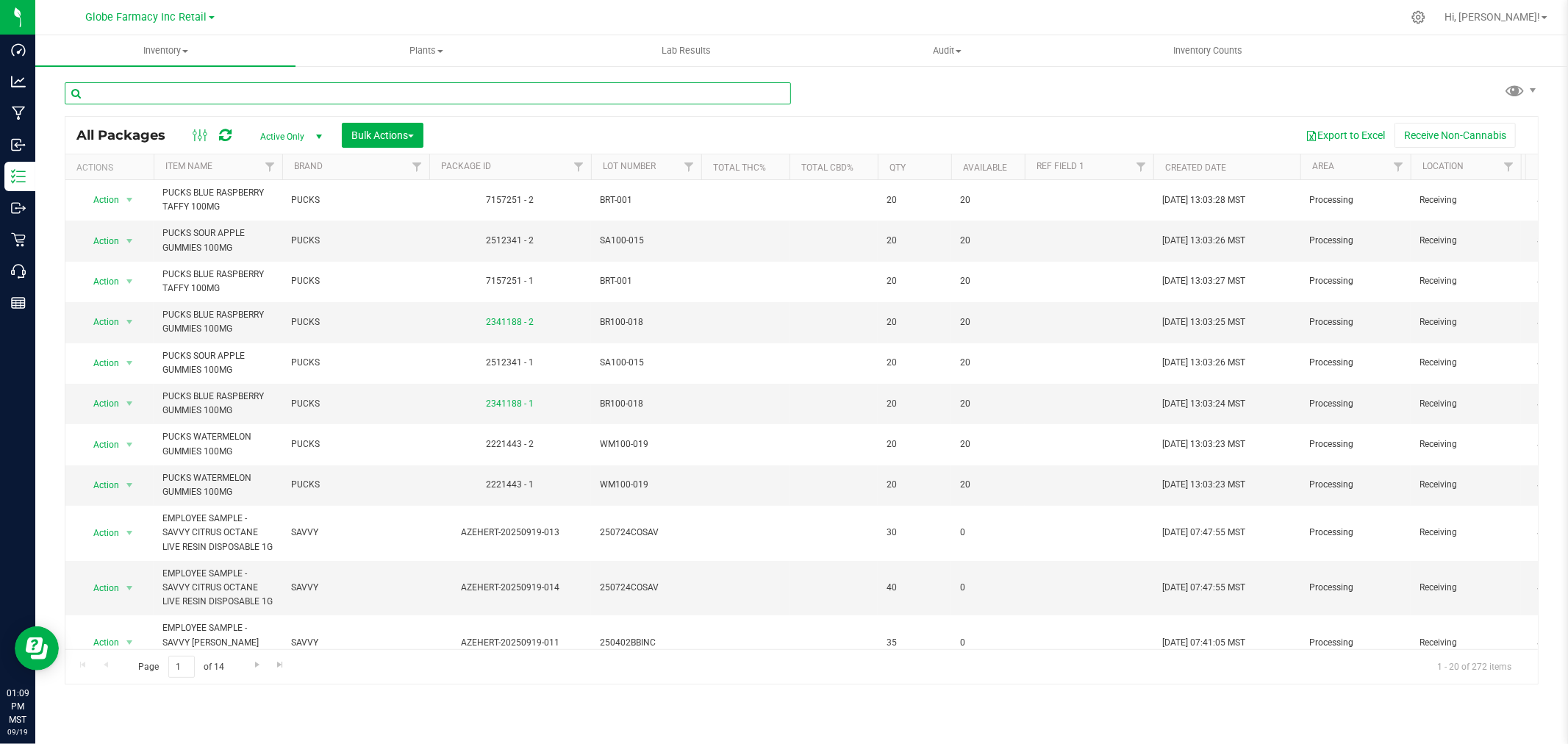
click at [544, 86] on input "text" at bounding box center [427, 93] width 726 height 22
paste input "WM100-019"
type input "WM100-019"
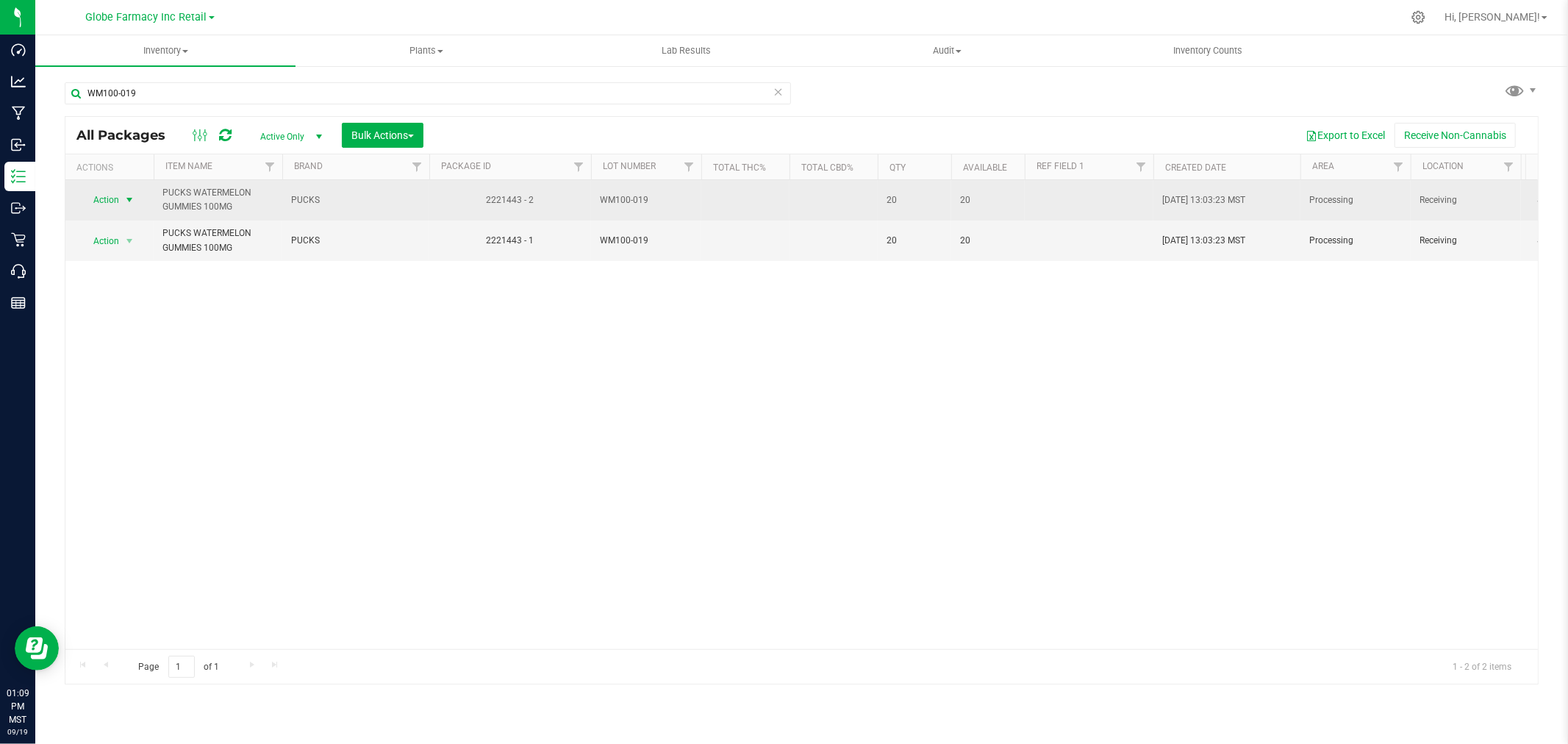
click at [129, 199] on span "select" at bounding box center [130, 200] width 11 height 11
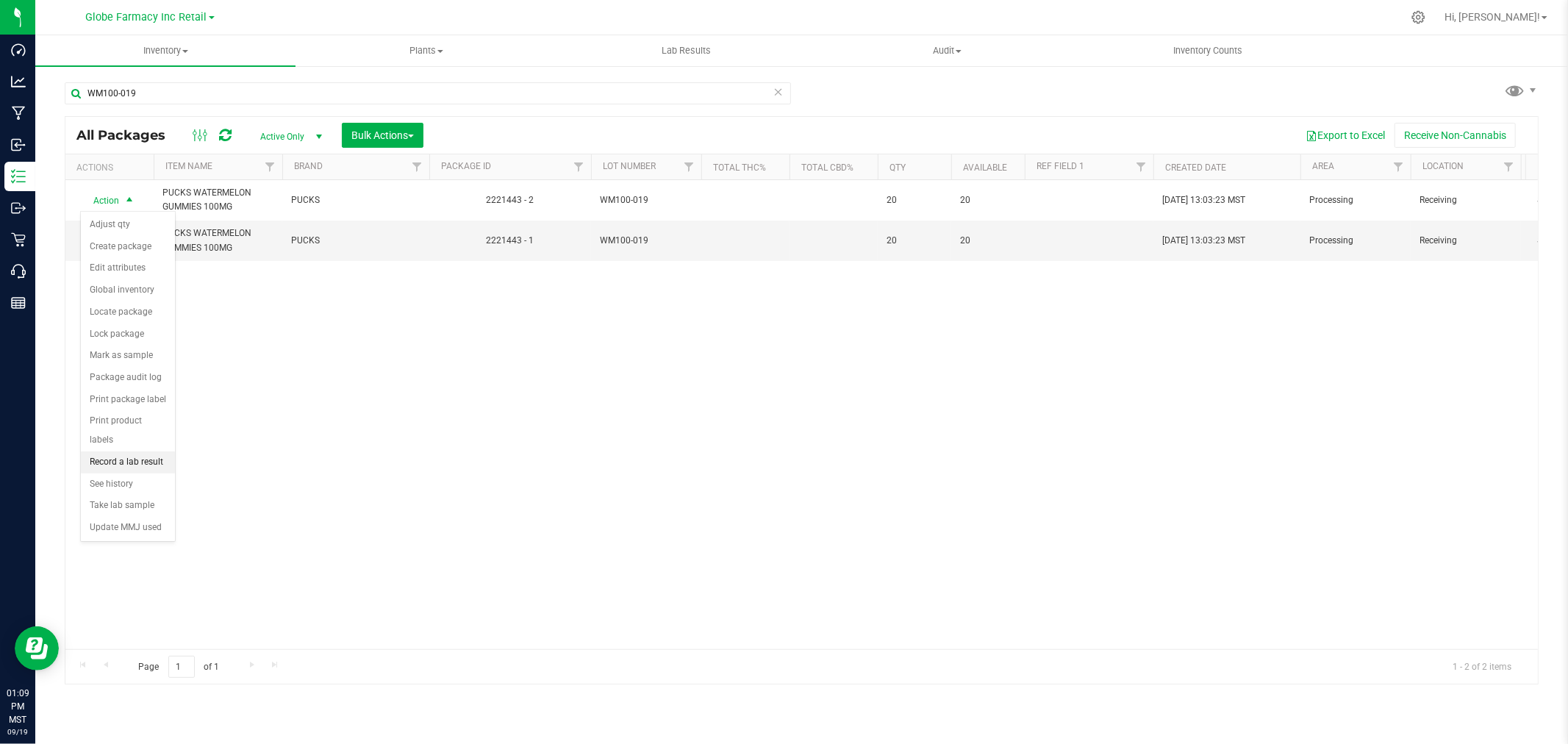
click at [125, 454] on li "Record a lab result" at bounding box center [127, 462] width 94 height 22
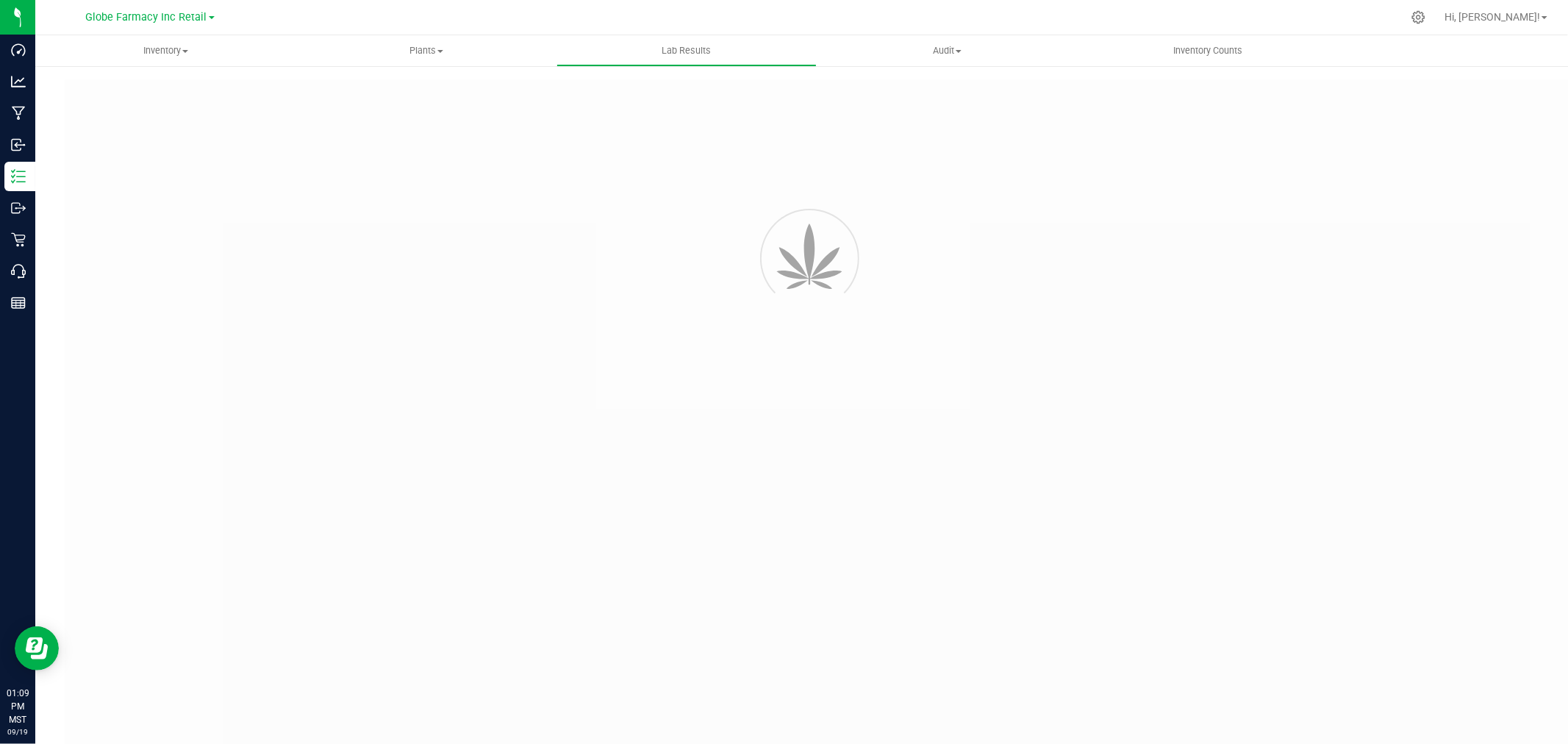
type input "2221443 - 2"
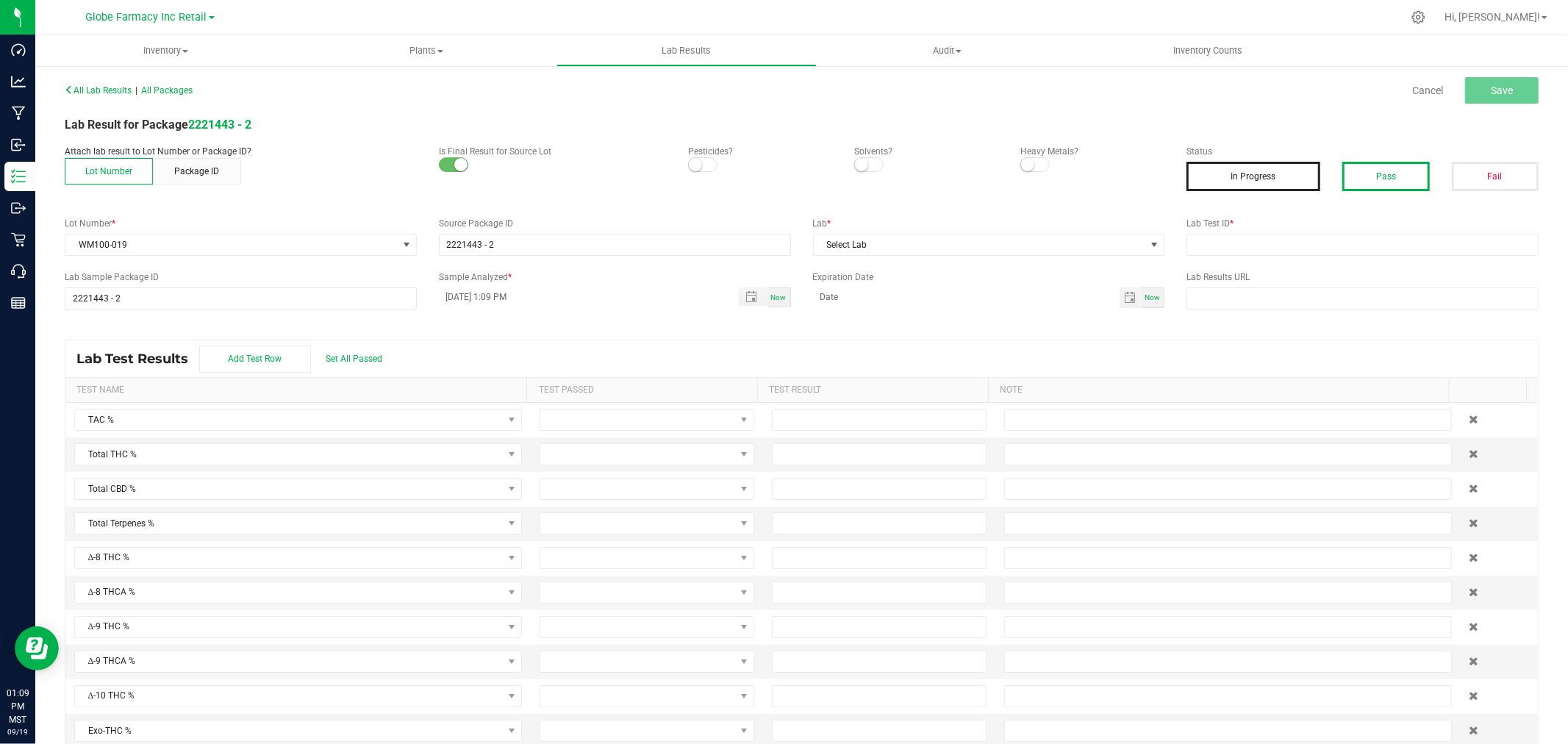
click at [1370, 175] on button "Pass" at bounding box center [1385, 176] width 86 height 29
click at [1358, 253] on input "text" at bounding box center [1363, 244] width 352 height 22
paste input "2505SMAZ0850.2431"
type input "2505SMAZ0850.2431"
click at [1011, 239] on span "Select Lab" at bounding box center [980, 244] width 333 height 20
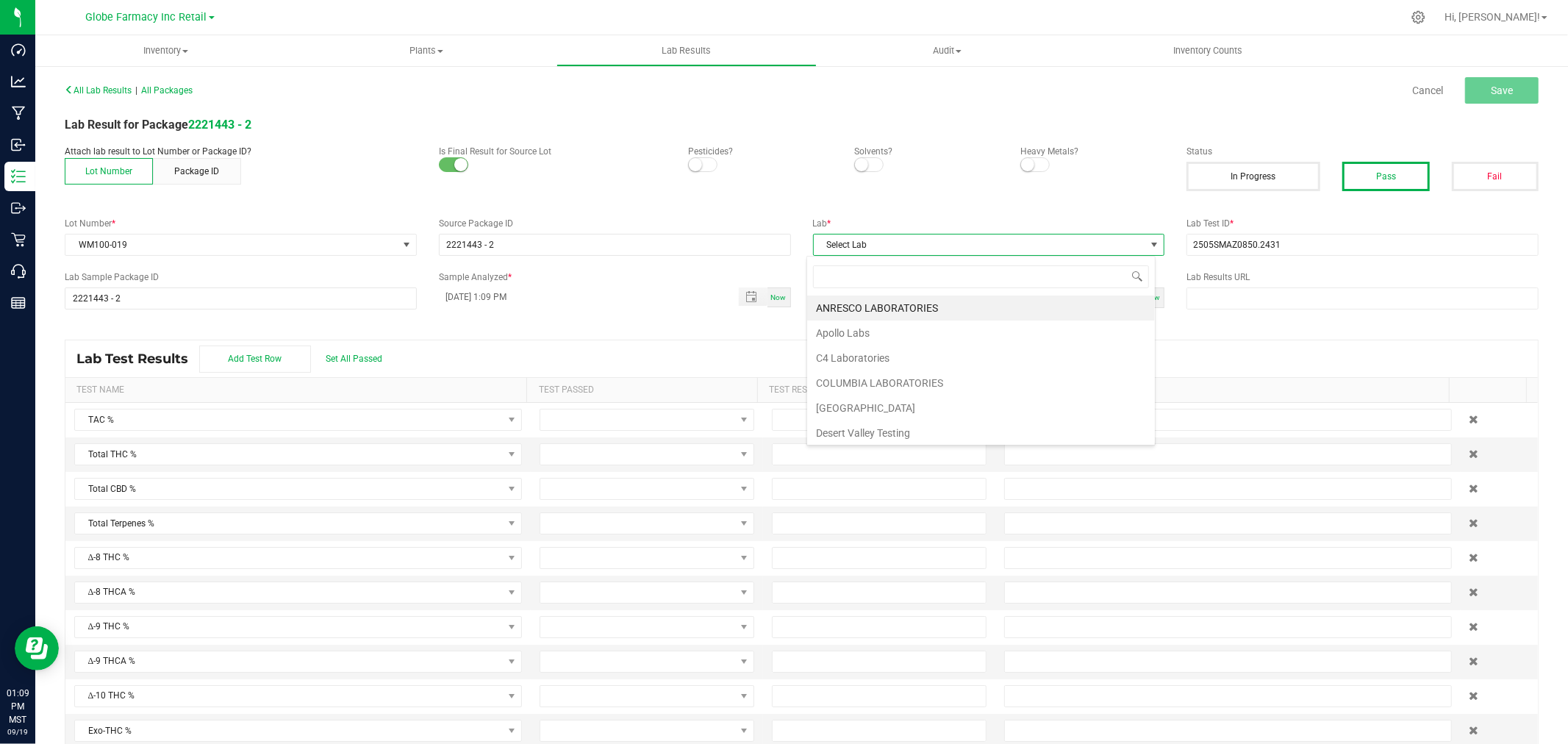
scroll to position [22, 349]
type input "[PERSON_NAME]"
click at [901, 333] on div "All Lab Results | All Packages Cancel Save Lab Result for Package 2221443 - 2 A…" at bounding box center [801, 419] width 1473 height 680
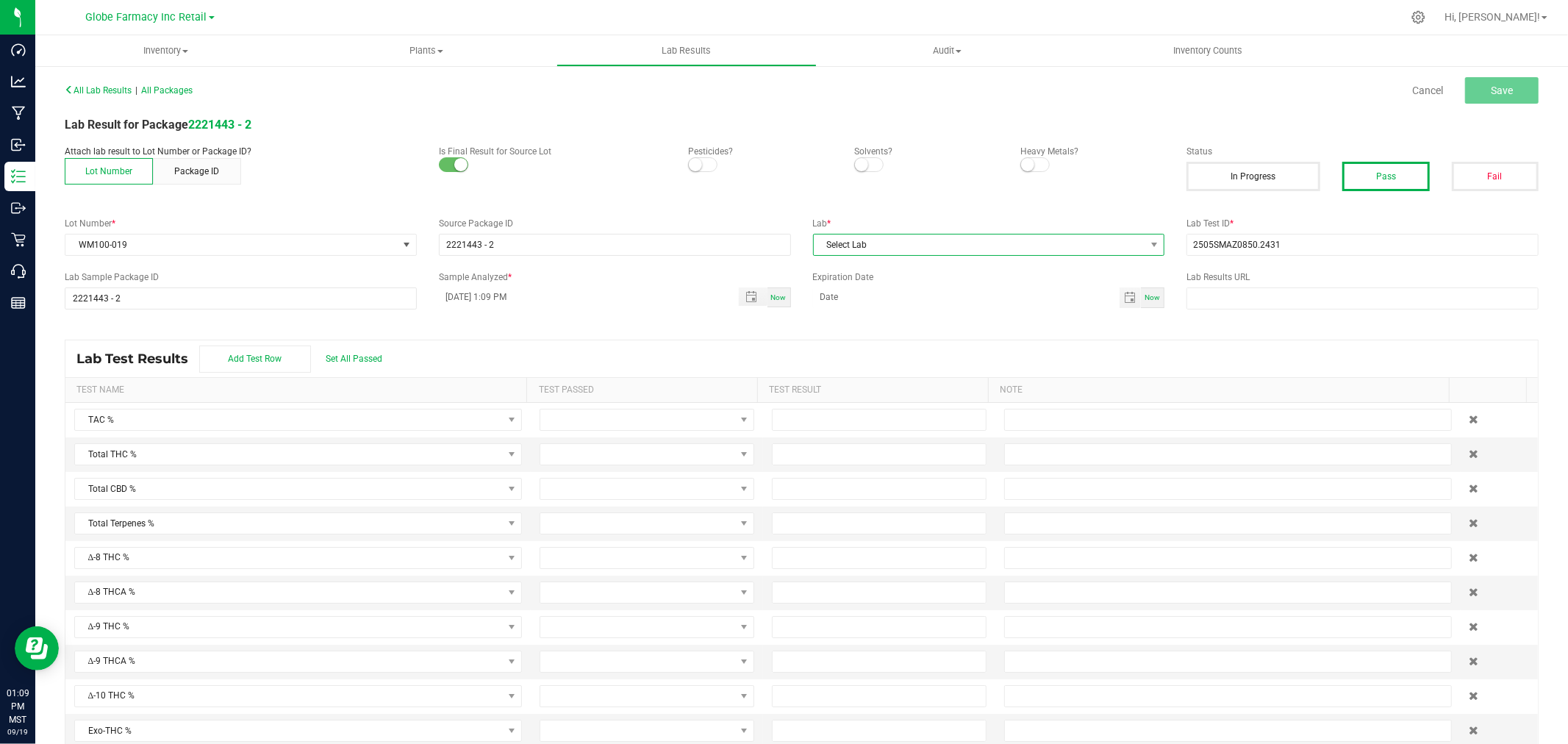
click at [934, 238] on span "Select Lab" at bounding box center [980, 244] width 333 height 20
type input "[PERSON_NAME]"
click at [895, 302] on li "[PERSON_NAME]" at bounding box center [980, 308] width 348 height 25
click at [1497, 88] on span "Save" at bounding box center [1501, 90] width 22 height 11
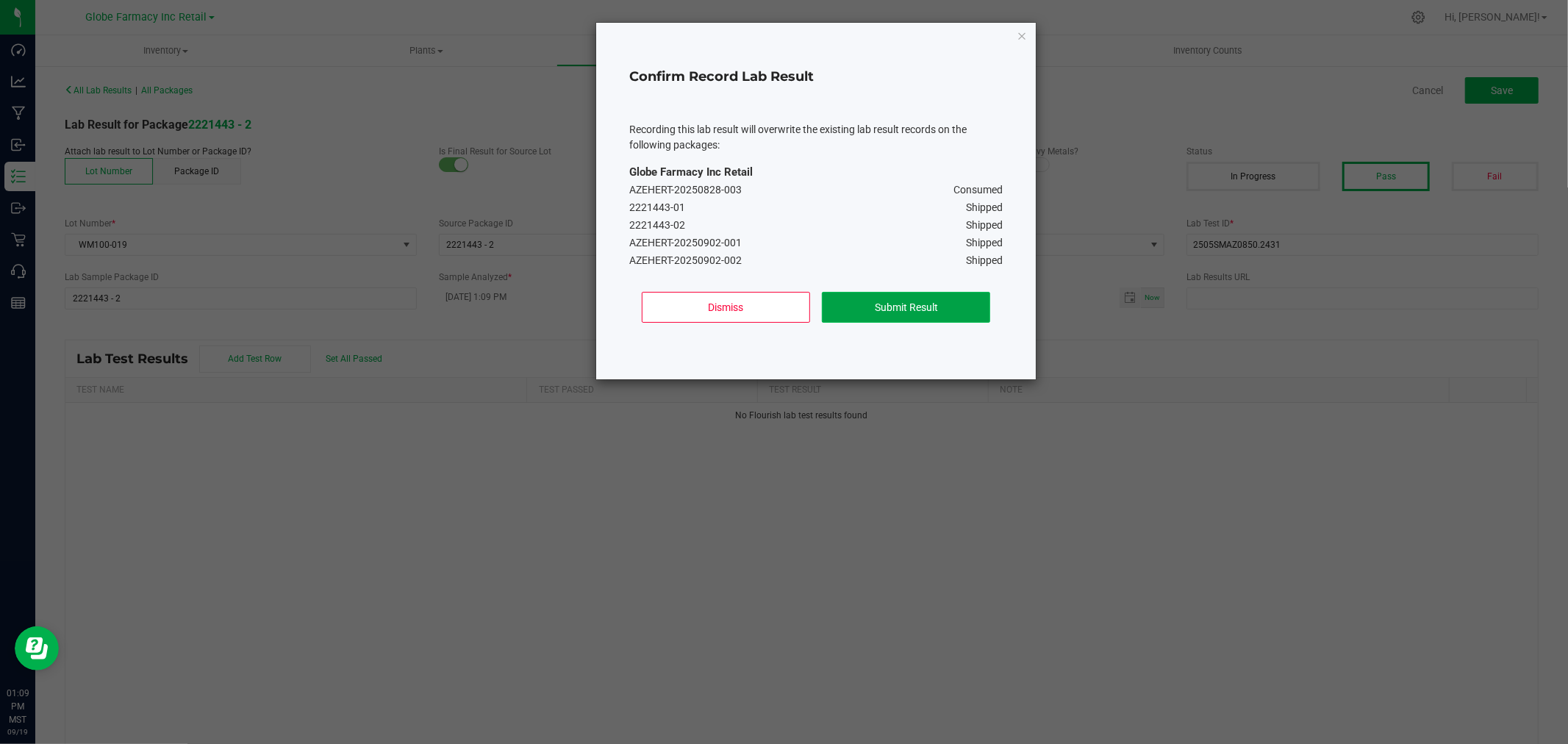
click at [917, 313] on button "Submit Result" at bounding box center [905, 307] width 169 height 31
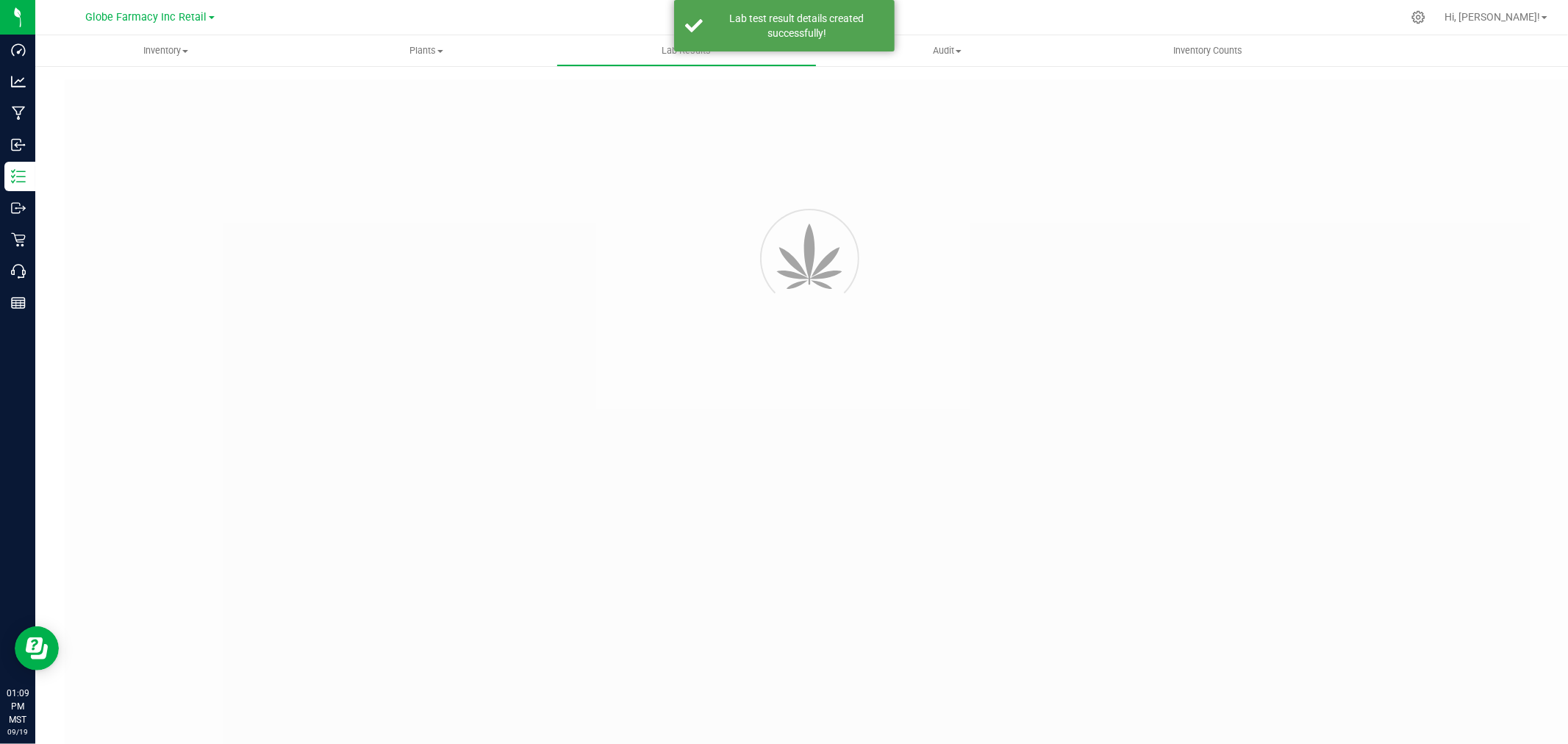
type input "2221443 - 2"
type input "2505SMAZ0850.2431"
type input "2221443 - 2"
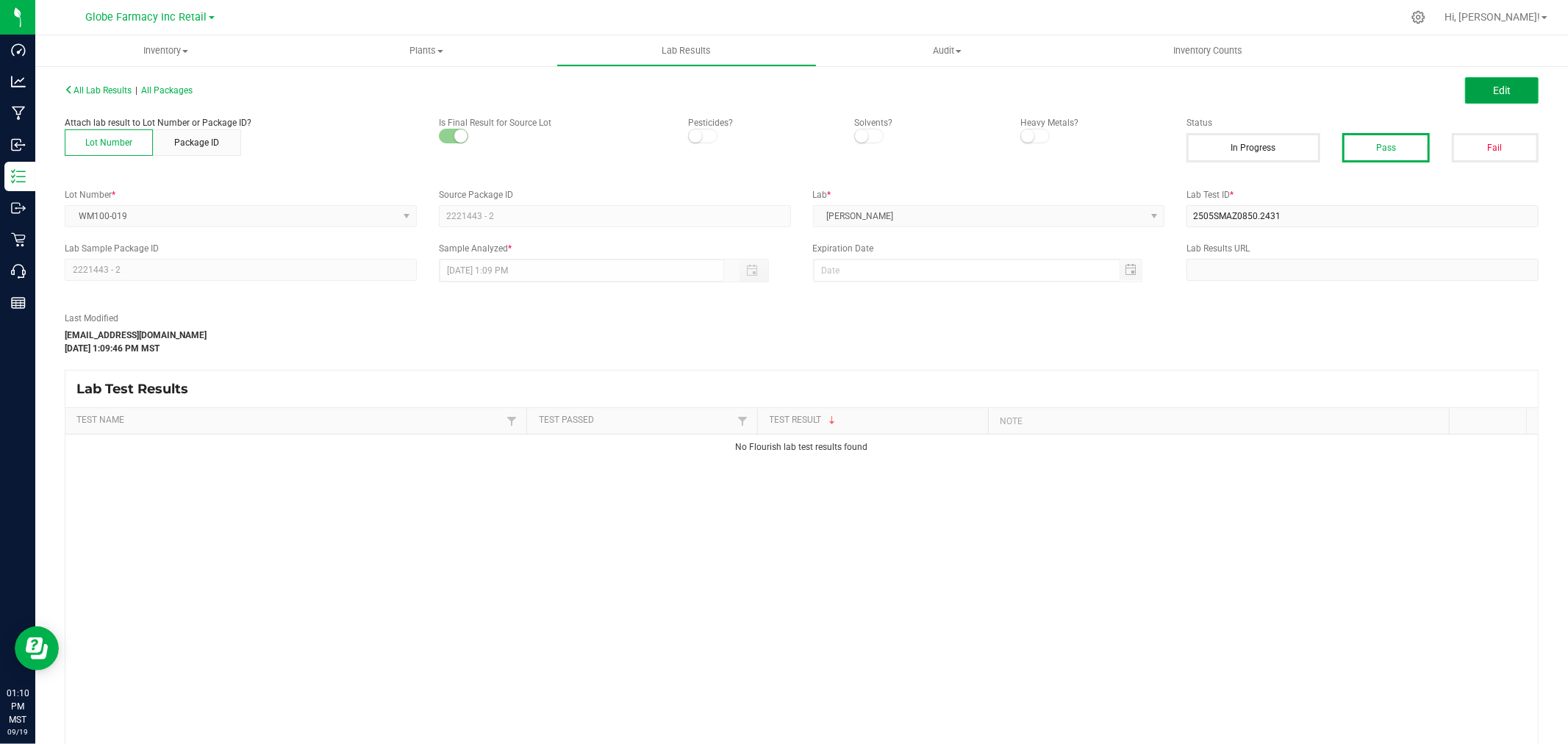
click at [1493, 90] on span "Edit" at bounding box center [1502, 90] width 18 height 11
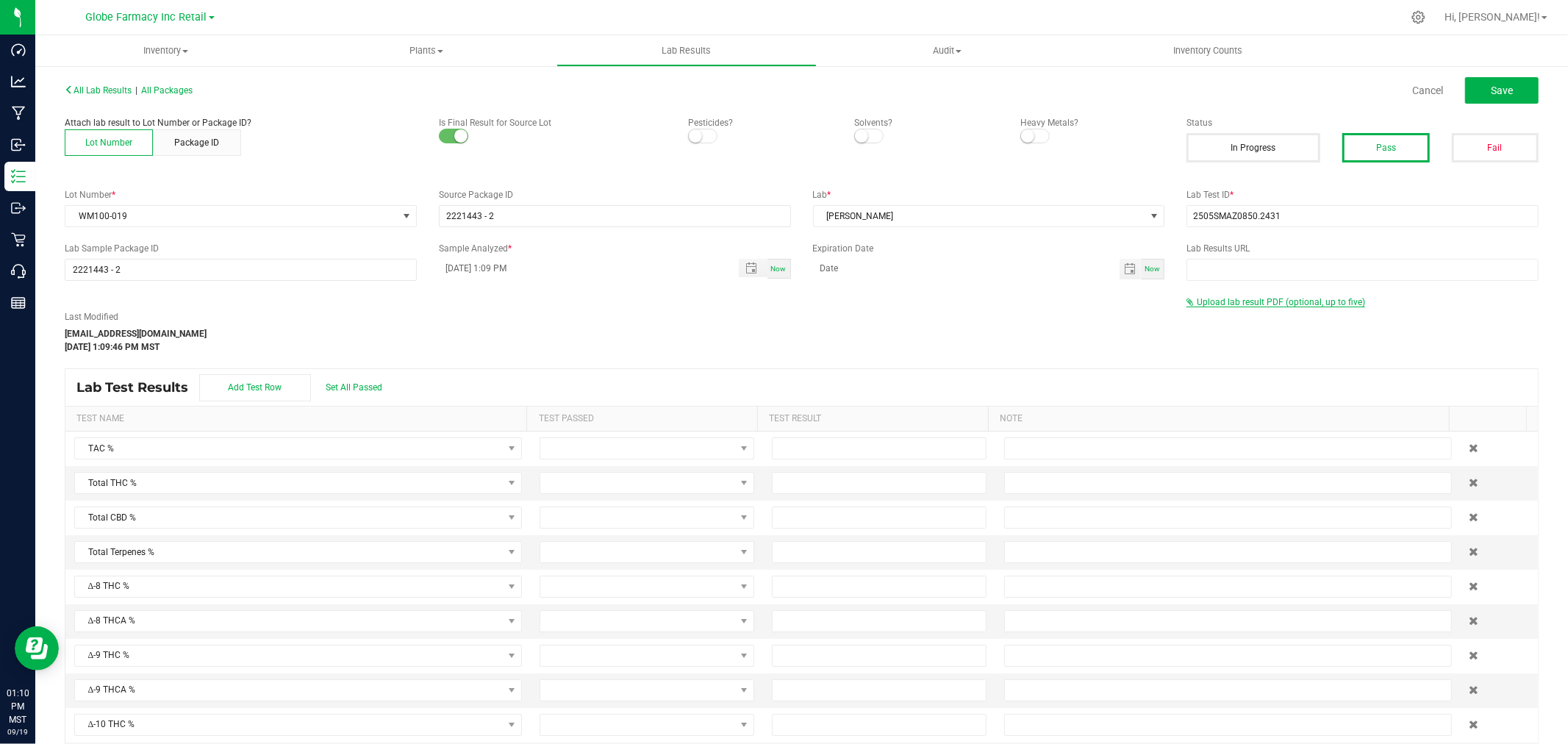
click at [1280, 303] on span "Upload lab result PDF (optional, up to five)" at bounding box center [1280, 302] width 169 height 11
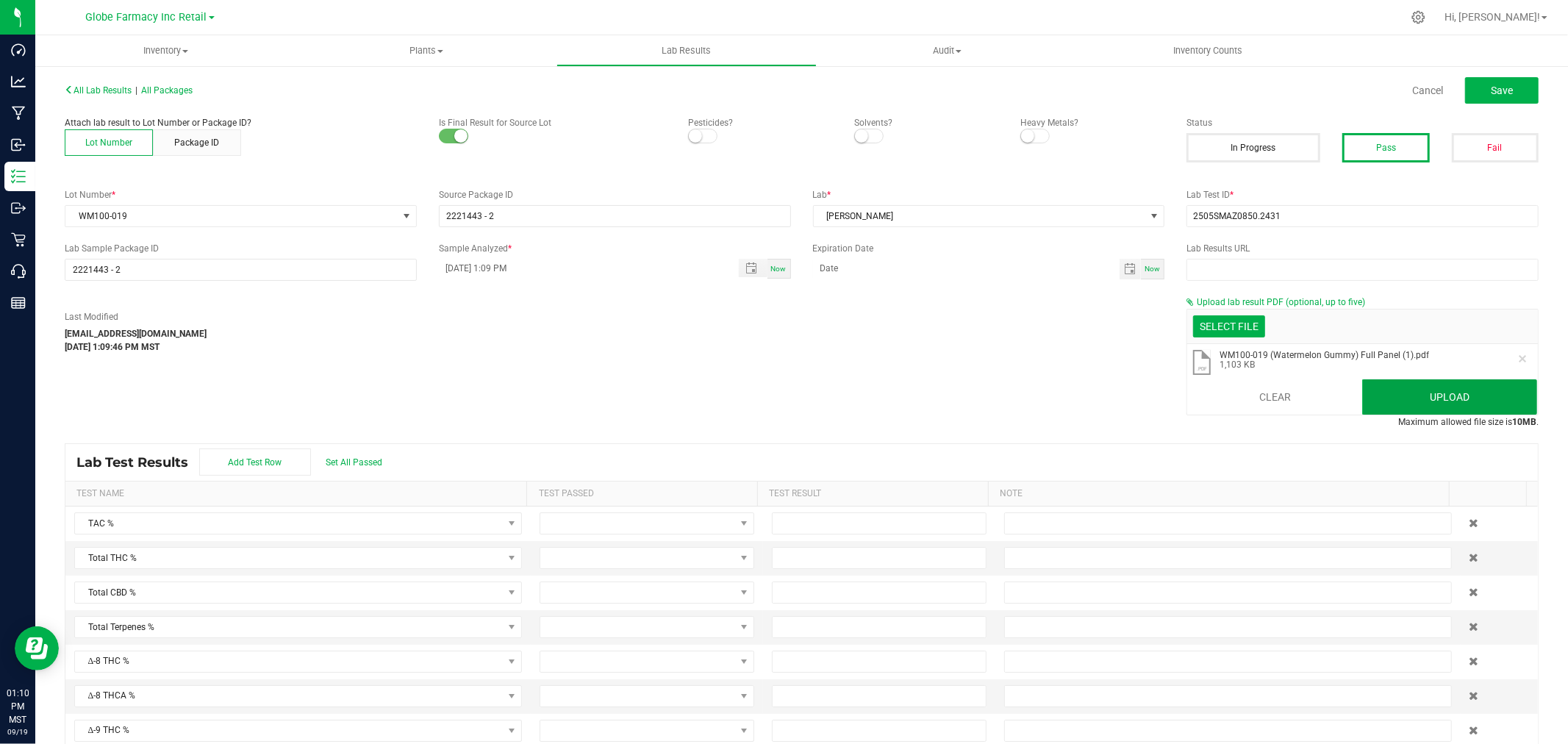
click at [1472, 398] on button "Upload" at bounding box center [1449, 396] width 175 height 35
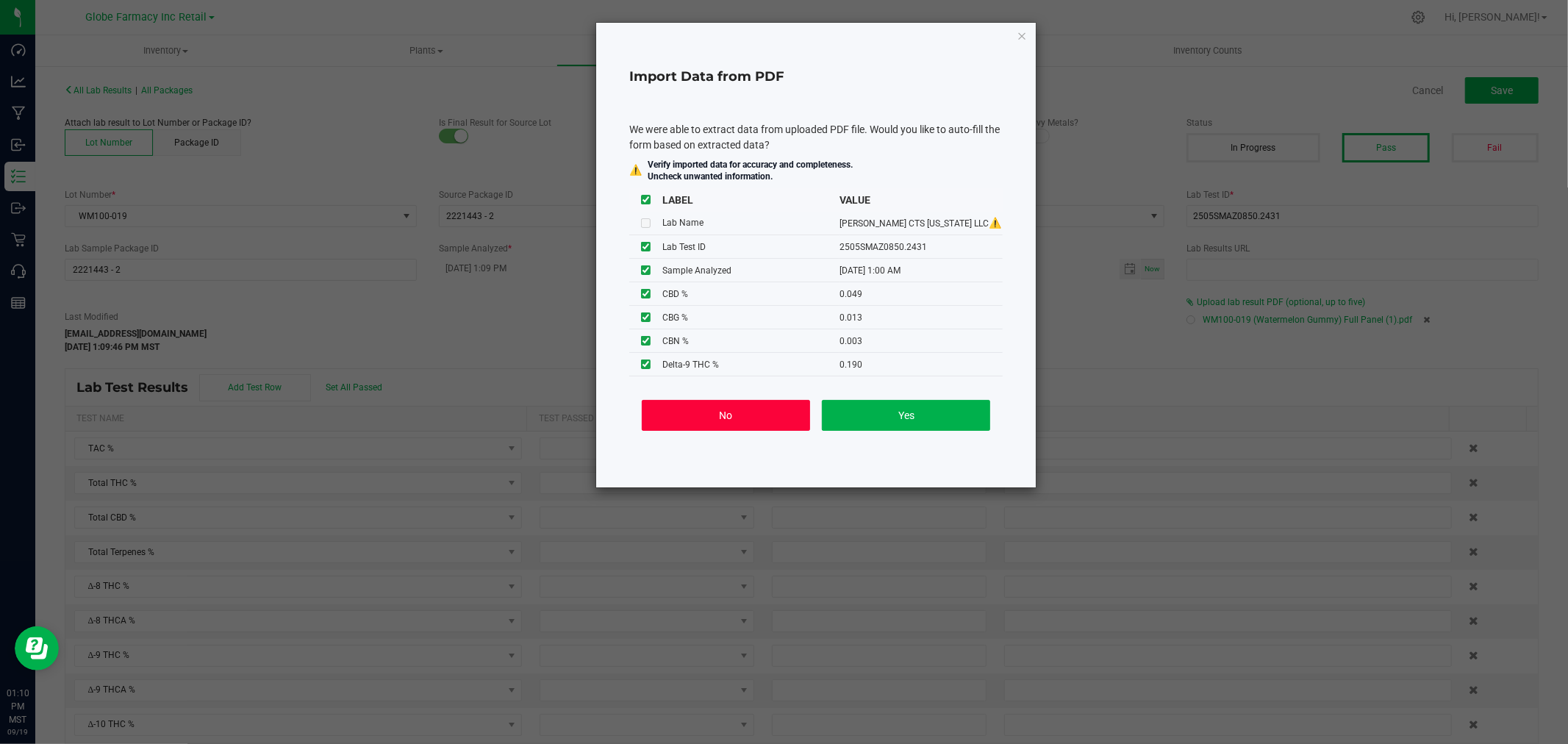
click at [748, 409] on button "No" at bounding box center [725, 416] width 169 height 31
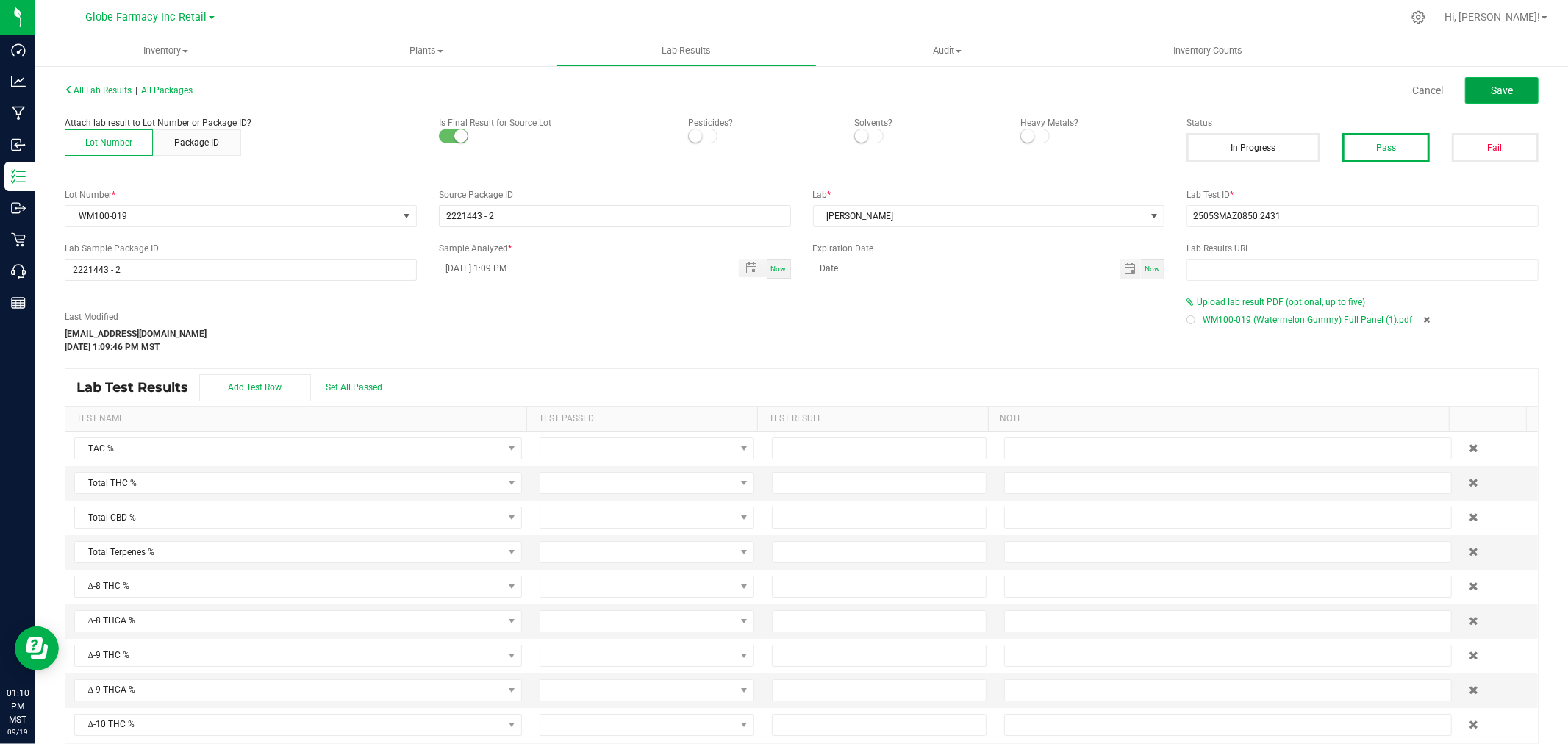
click at [1491, 89] on span "Save" at bounding box center [1501, 90] width 22 height 11
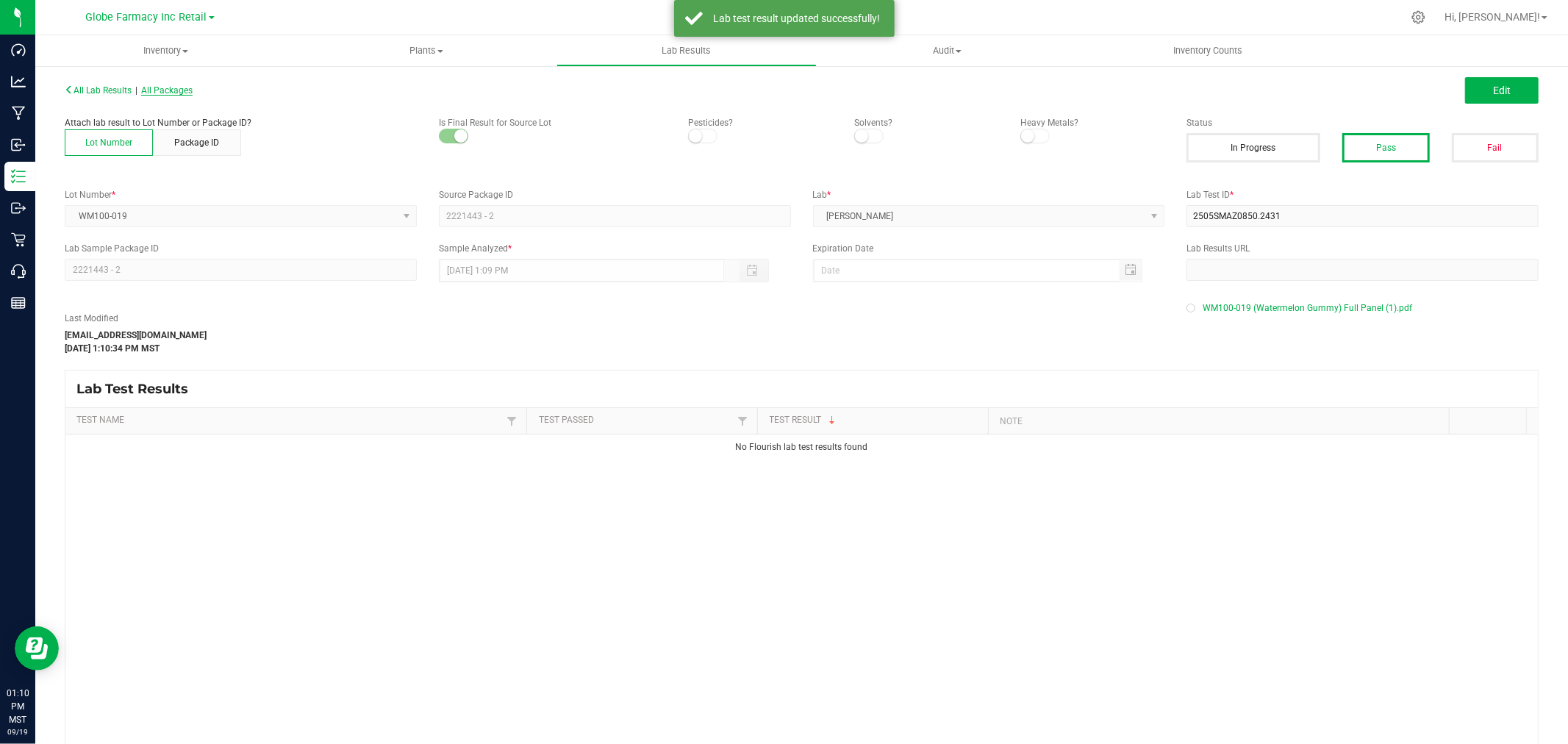
click at [192, 94] on span "All Packages" at bounding box center [166, 90] width 51 height 11
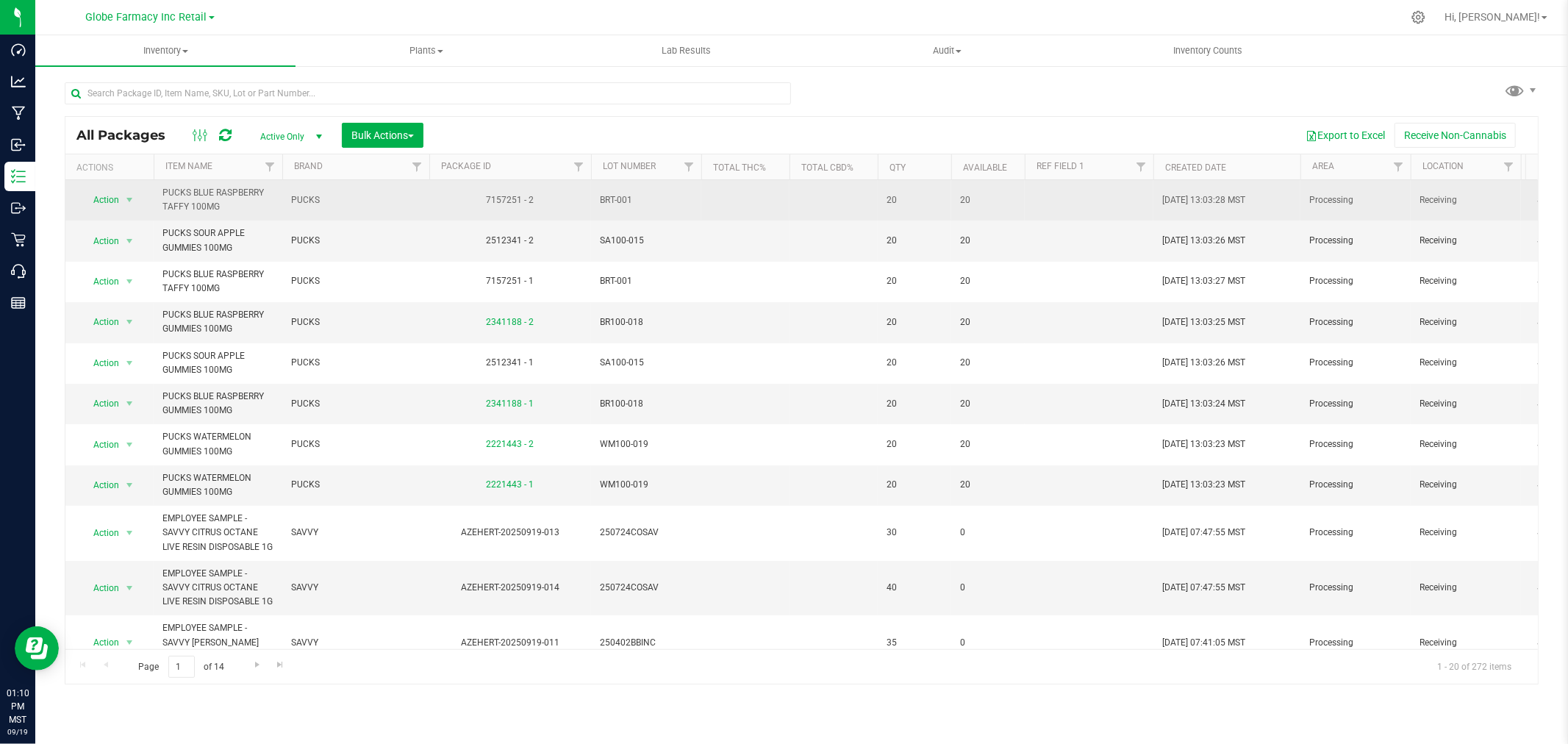
click at [612, 199] on span "BRT-001" at bounding box center [646, 200] width 93 height 14
click at [613, 199] on input "BRT-001" at bounding box center [642, 200] width 105 height 23
click at [755, 217] on td at bounding box center [745, 200] width 88 height 41
click at [125, 206] on span "select" at bounding box center [130, 200] width 11 height 11
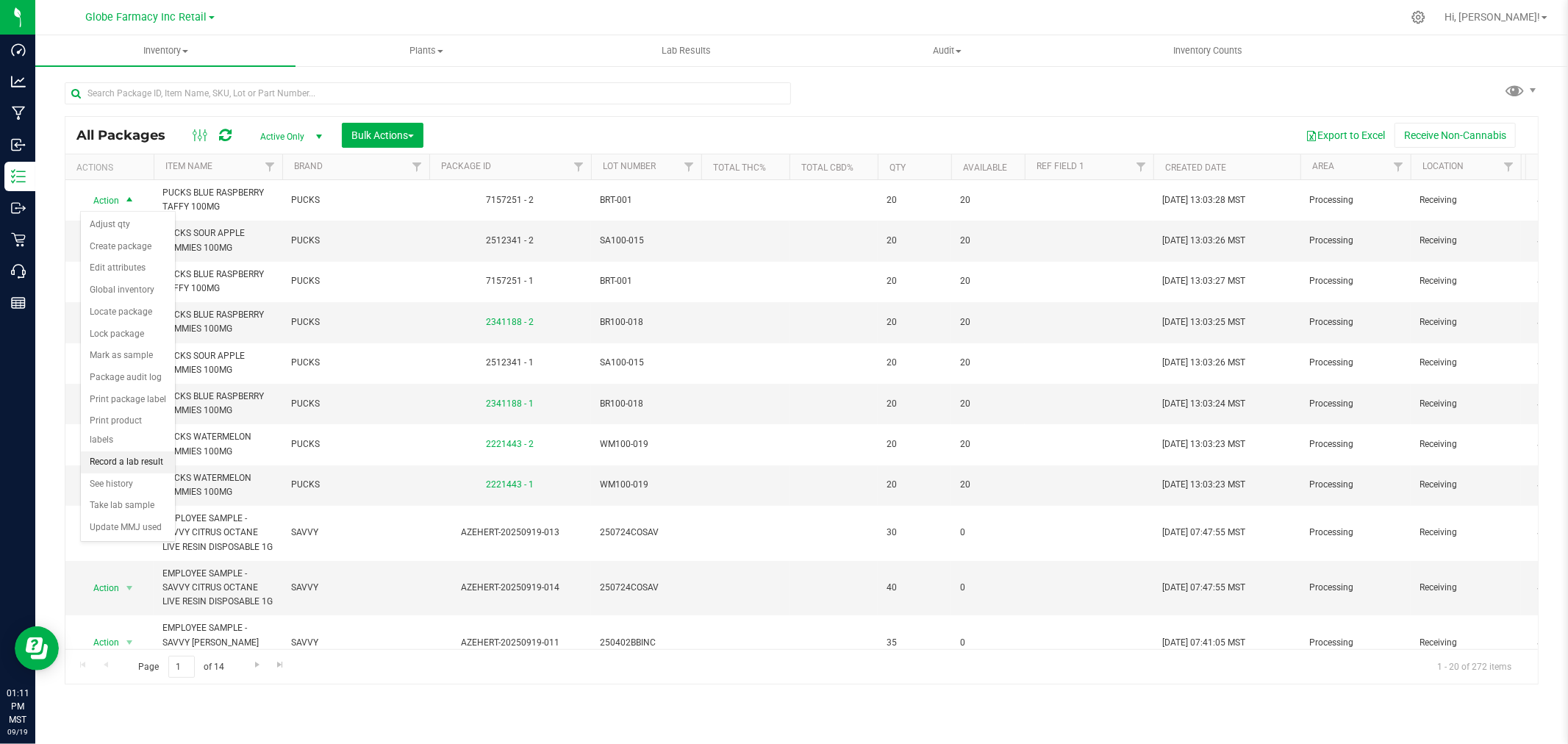
click at [140, 463] on li "Record a lab result" at bounding box center [127, 462] width 94 height 22
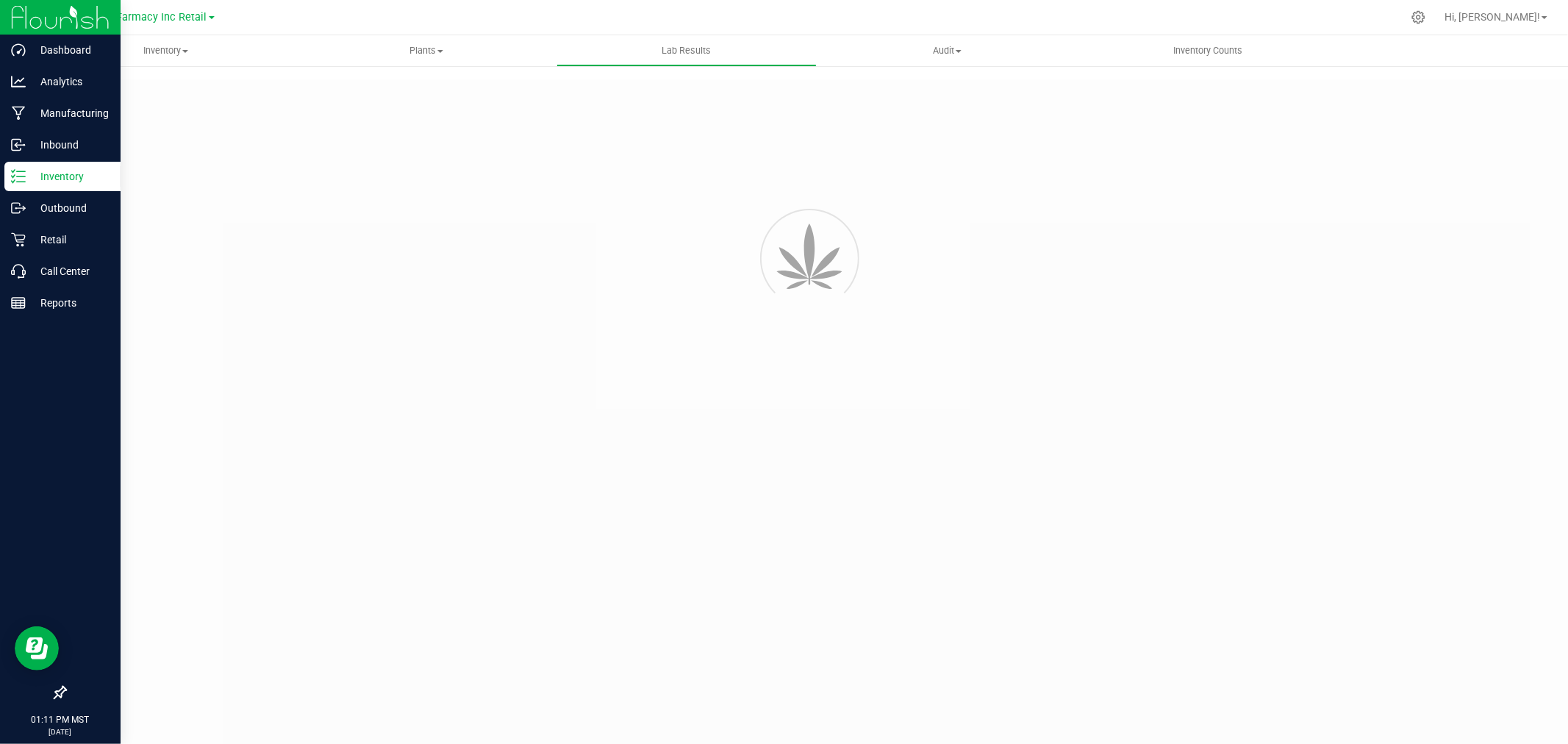
type input "7157251 - 2"
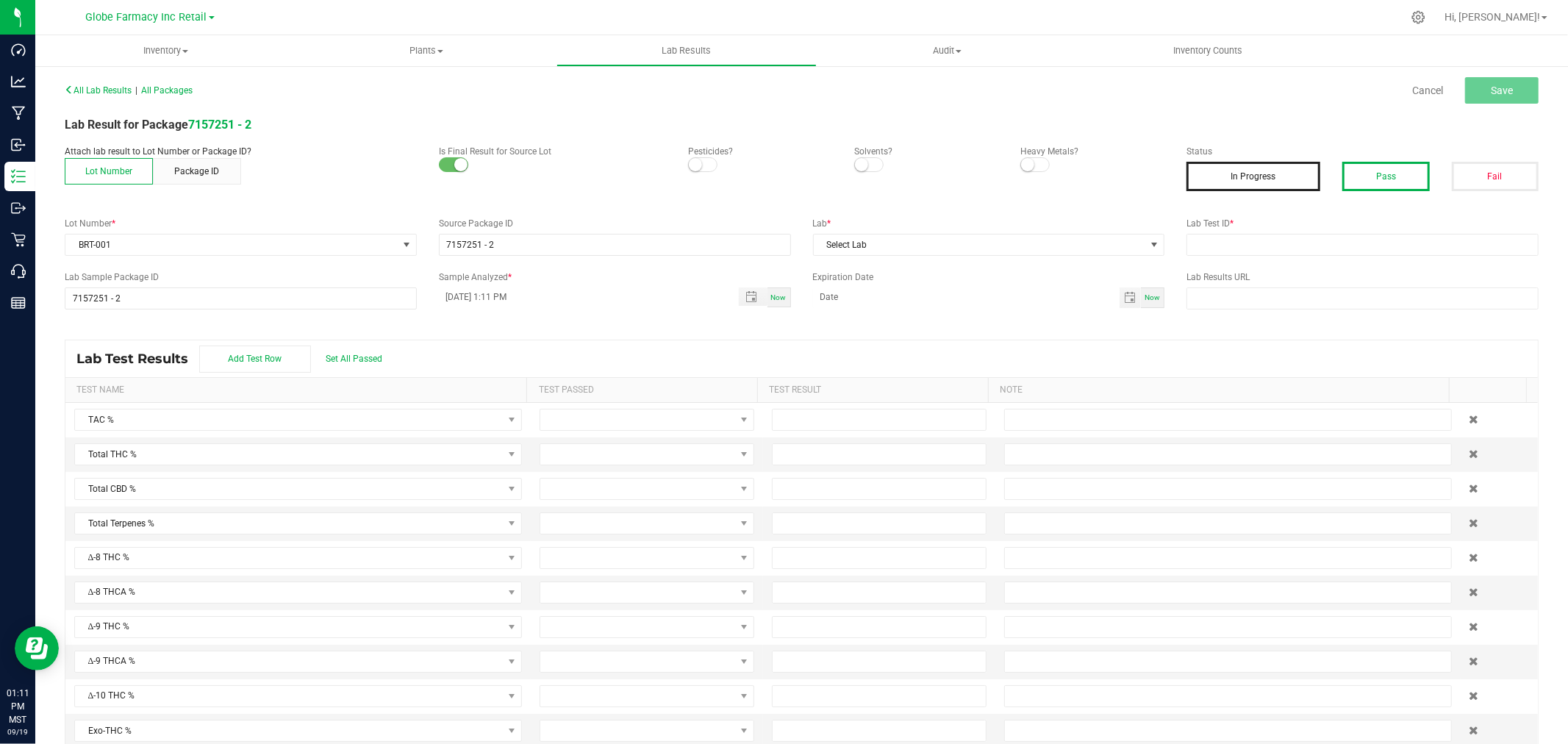
click at [1413, 161] on button "Pass" at bounding box center [1385, 176] width 86 height 29
click at [1328, 247] on input "text" at bounding box center [1363, 244] width 352 height 22
paste input "BRT-001"
type input "BRT-001"
click at [1075, 237] on span "Select Lab" at bounding box center [980, 244] width 333 height 20
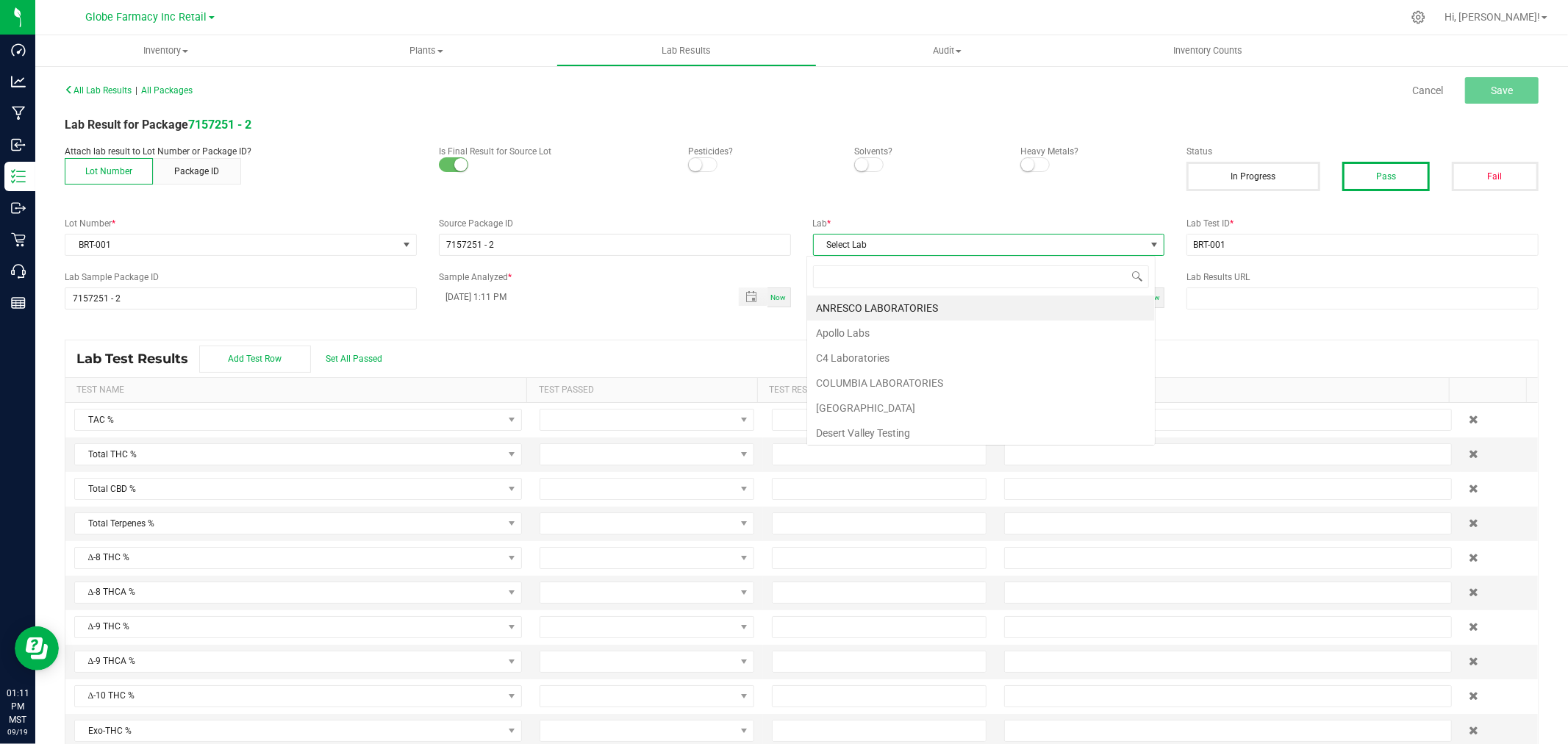
scroll to position [22, 349]
type input "[PERSON_NAME]"
click at [885, 317] on li "[PERSON_NAME]" at bounding box center [980, 308] width 348 height 25
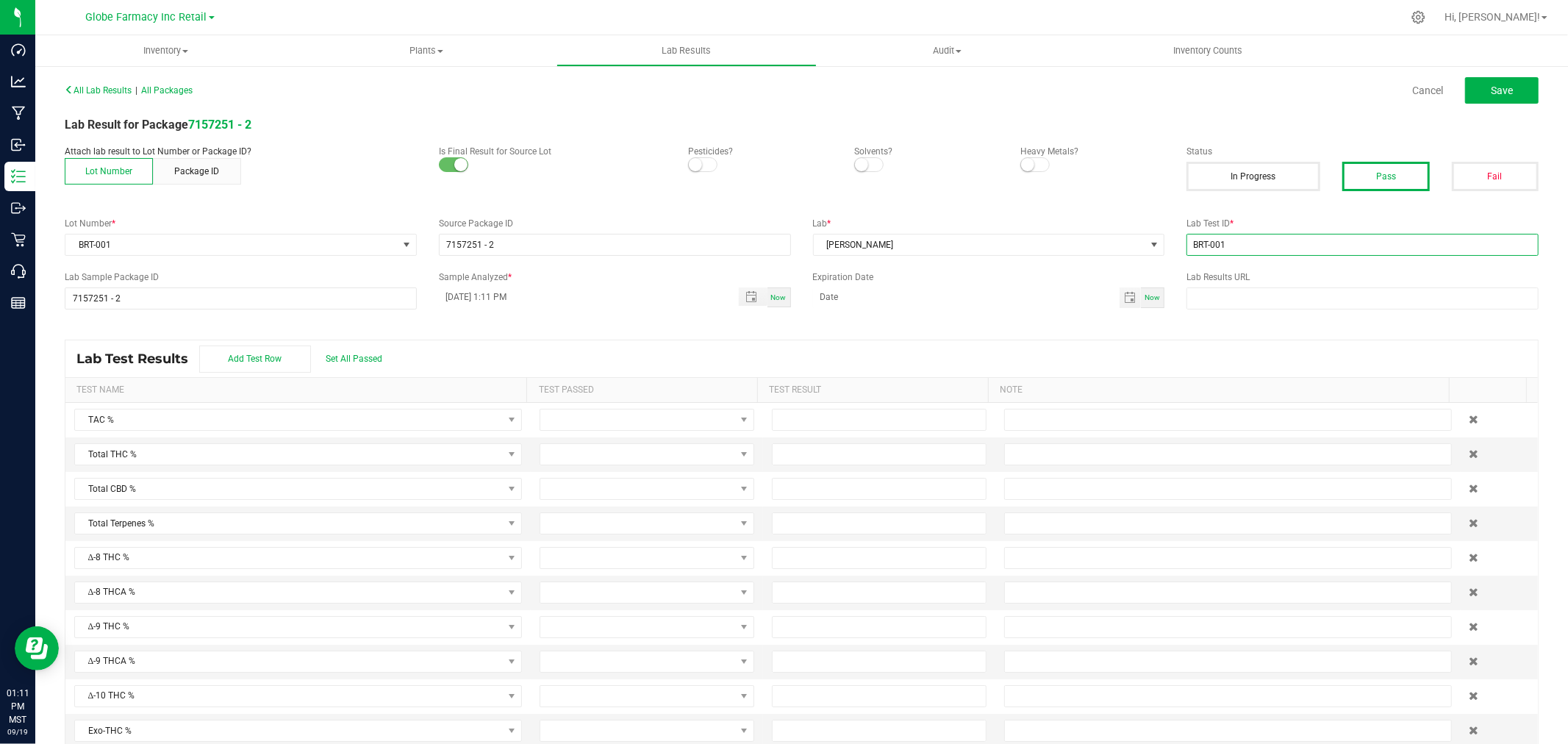
click at [1244, 236] on input "BRT-001" at bounding box center [1363, 244] width 352 height 22
paste input "2506SMAZ1014.2994"
type input "2506SMAZ1014.2994"
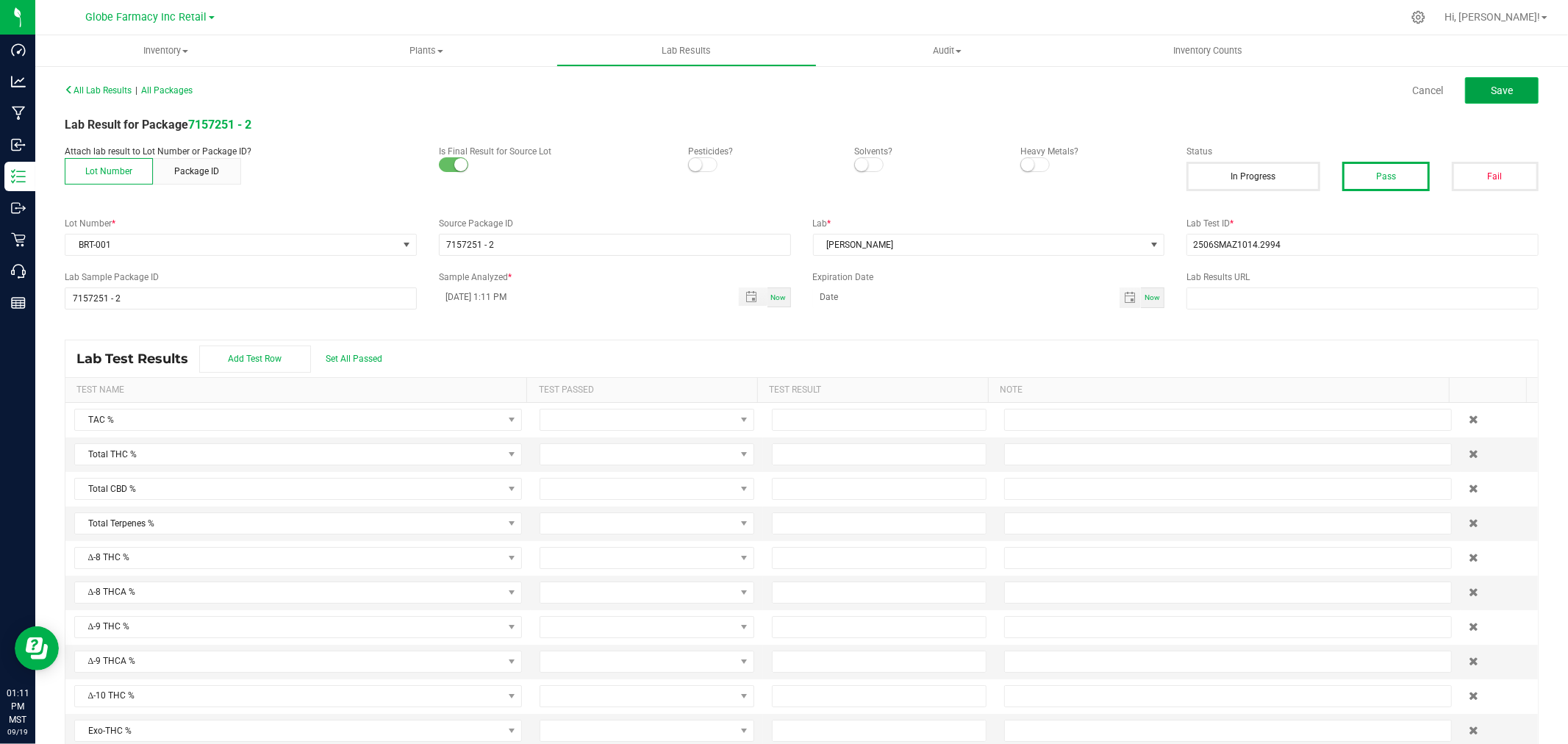
click at [1491, 95] on span "Save" at bounding box center [1501, 90] width 22 height 11
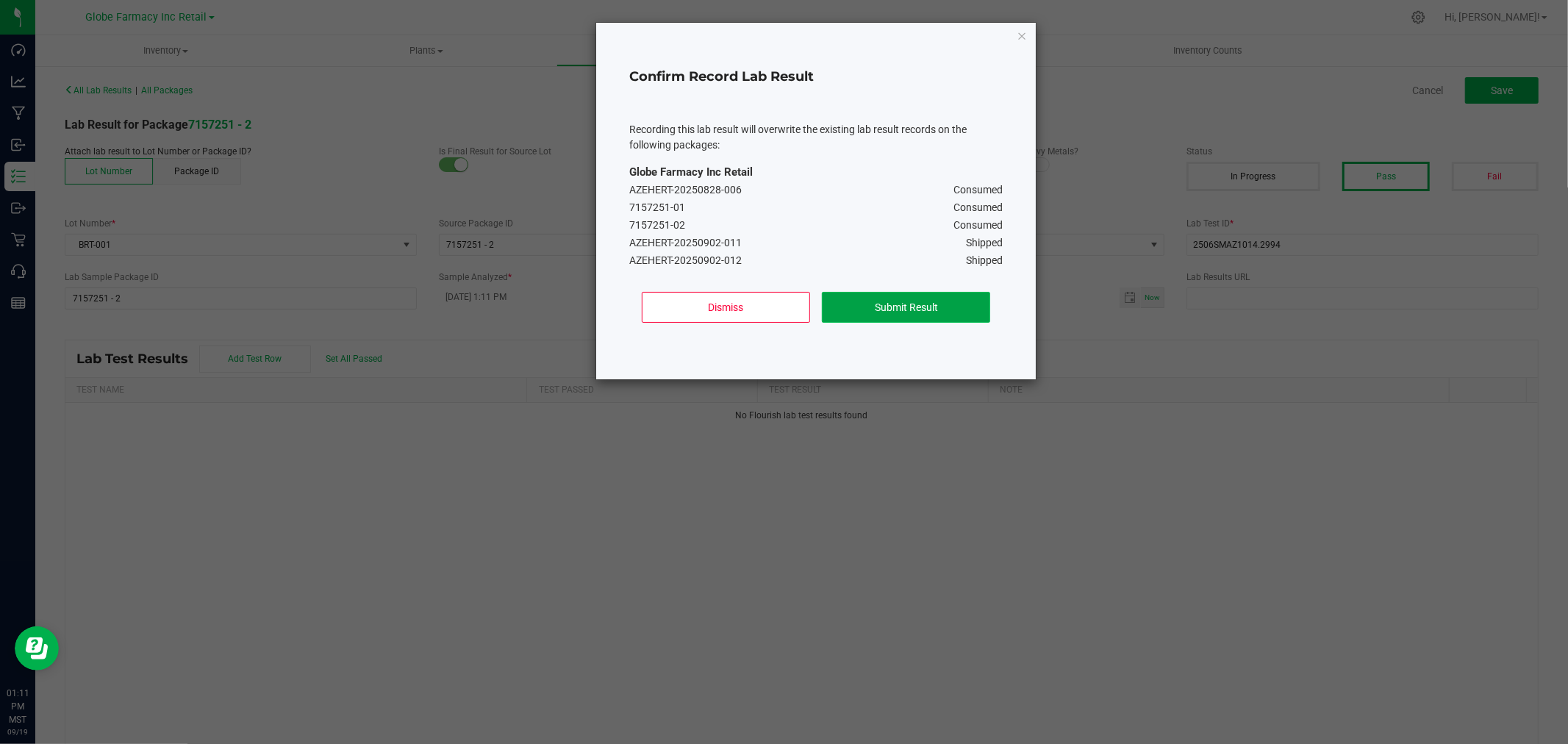
click at [843, 306] on button "Submit Result" at bounding box center [905, 307] width 169 height 31
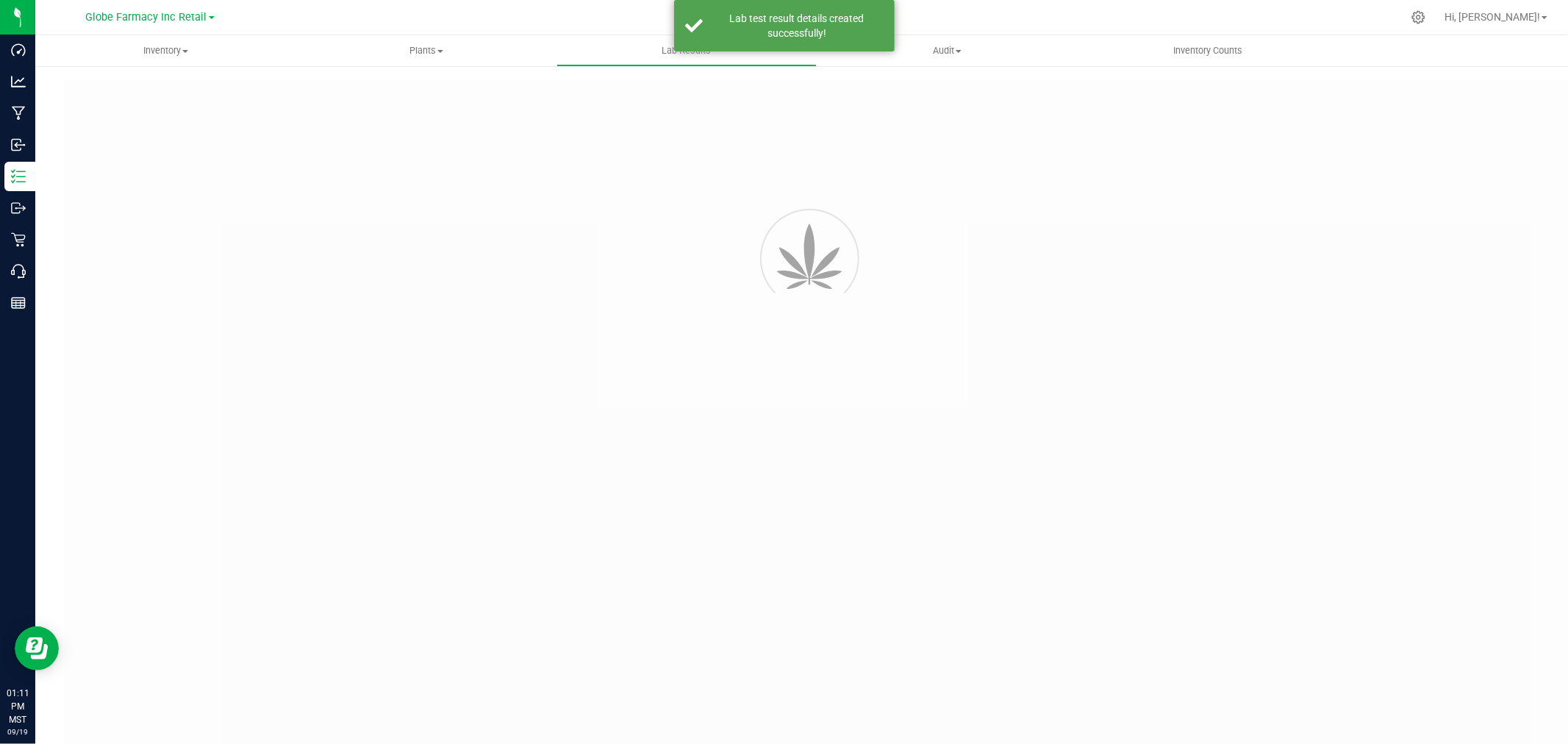
type input "7157251 - 2"
type input "2506SMAZ1014.2994"
type input "7157251 - 2"
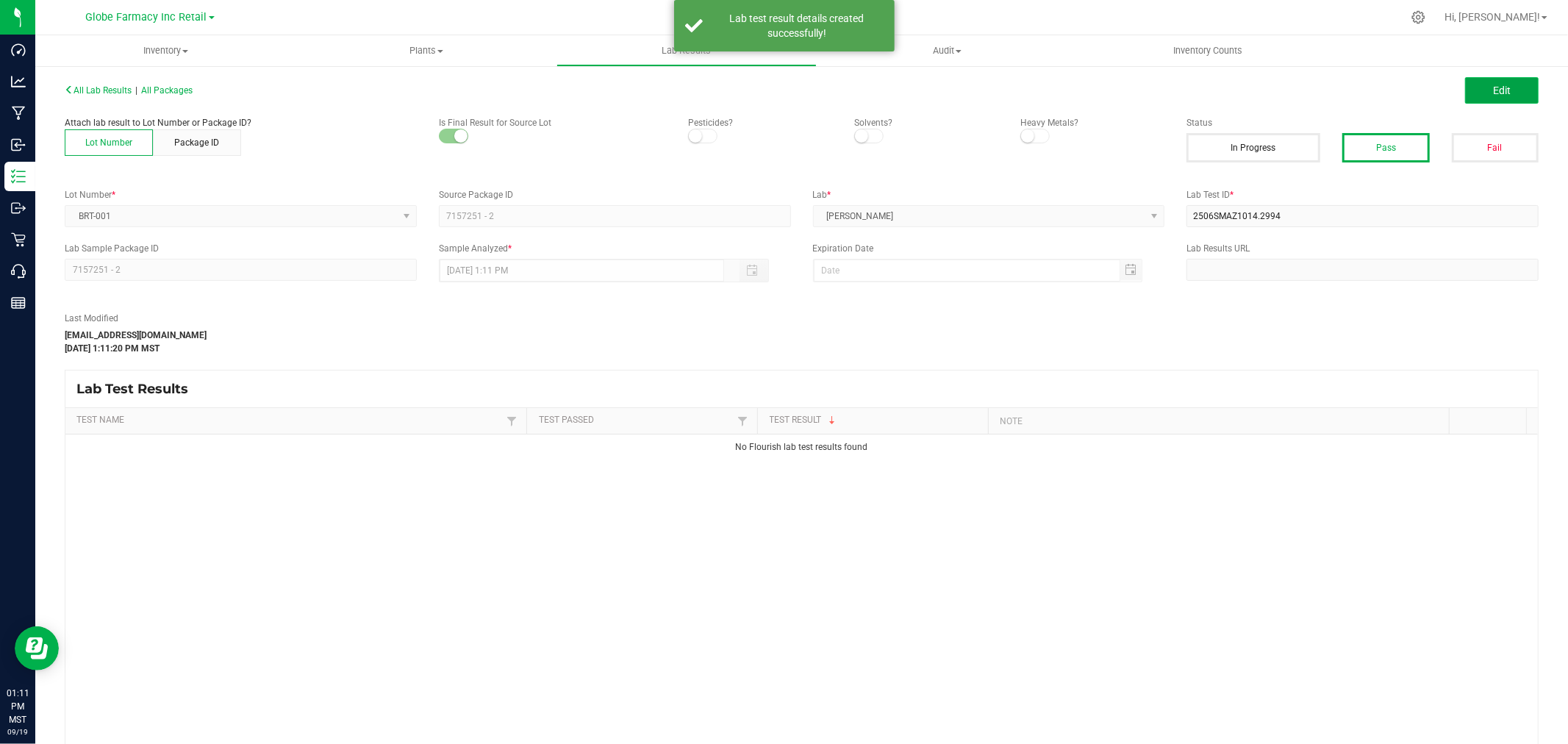
click at [1495, 96] on button "Edit" at bounding box center [1502, 90] width 73 height 26
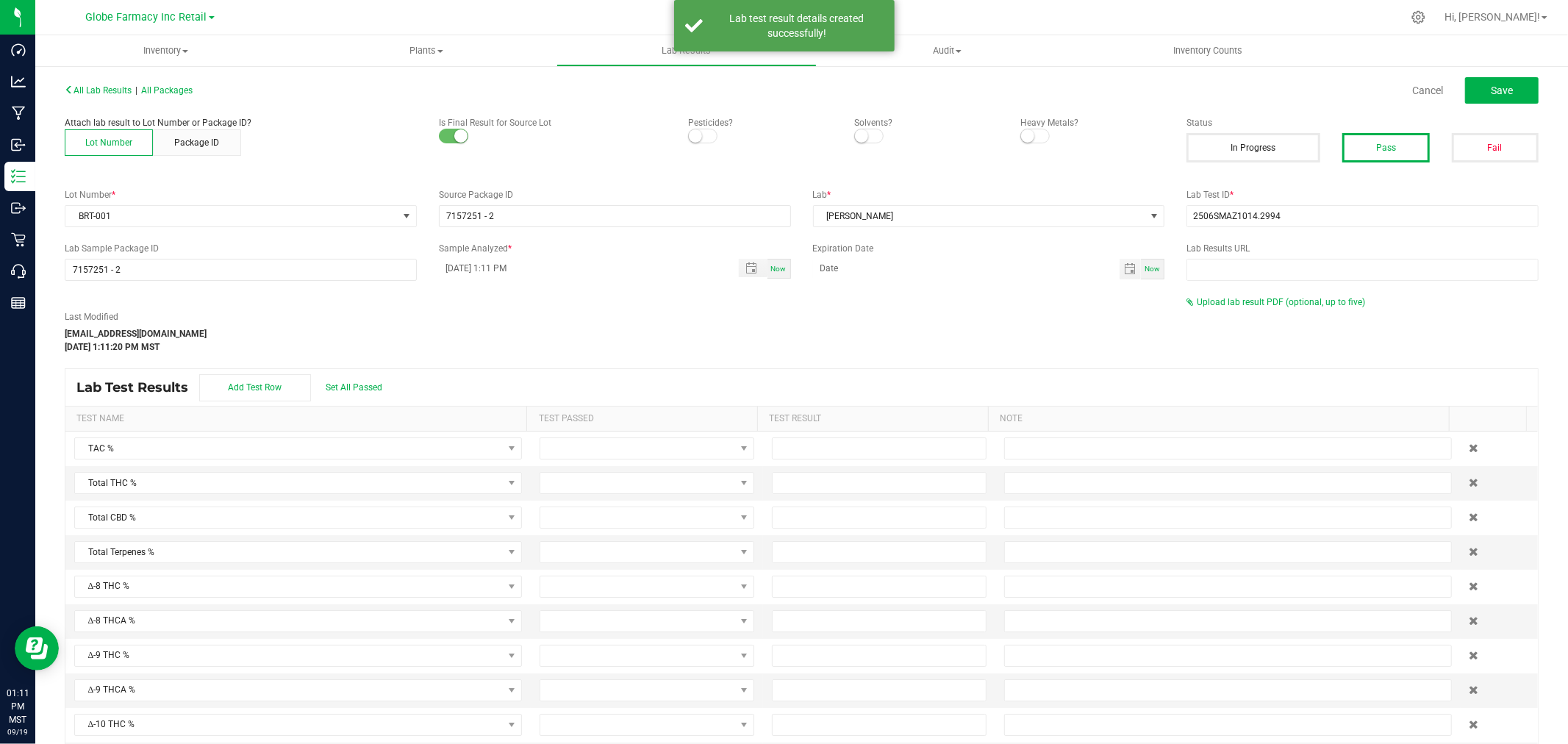
click at [1237, 291] on div "All Lab Results | All Packages Cancel Save Attach lab result to Lot Number or P…" at bounding box center [801, 434] width 1473 height 709
click at [1236, 300] on span "Upload lab result PDF (optional, up to five)" at bounding box center [1280, 302] width 169 height 11
click at [1204, 343] on div "Select file Drop files here to upload" at bounding box center [1363, 326] width 352 height 35
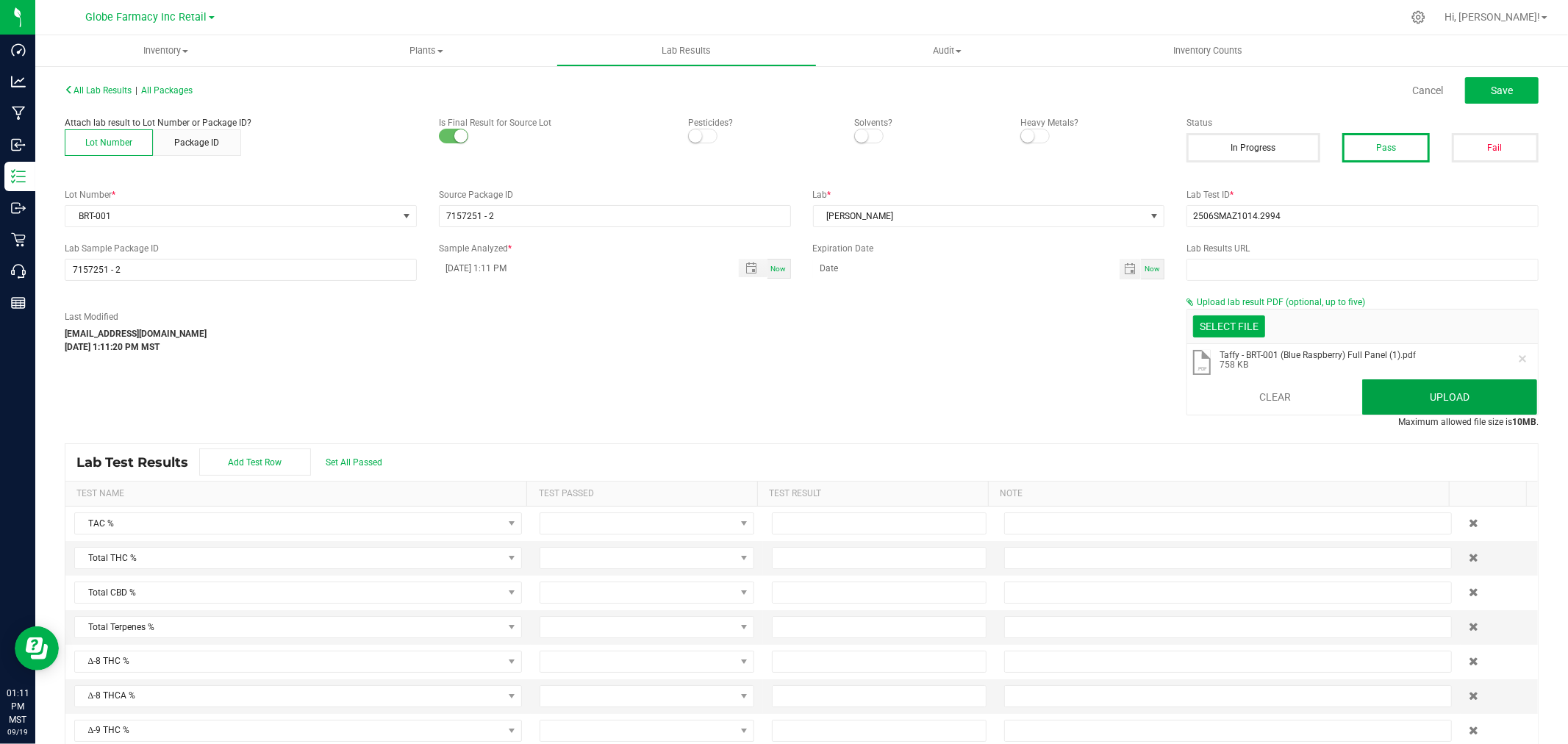
click at [1451, 393] on button "Upload" at bounding box center [1449, 396] width 175 height 35
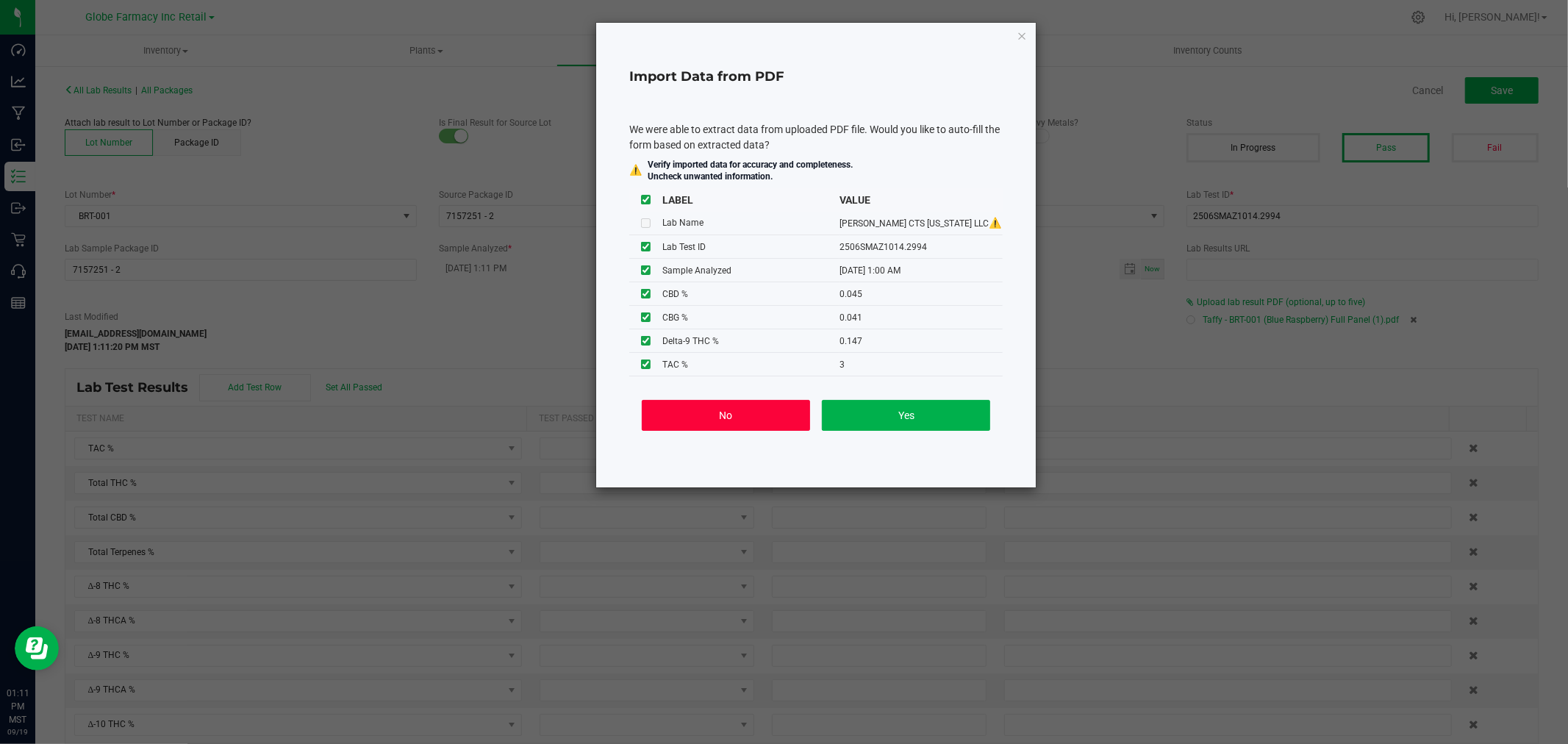
click at [738, 423] on button "No" at bounding box center [725, 416] width 169 height 31
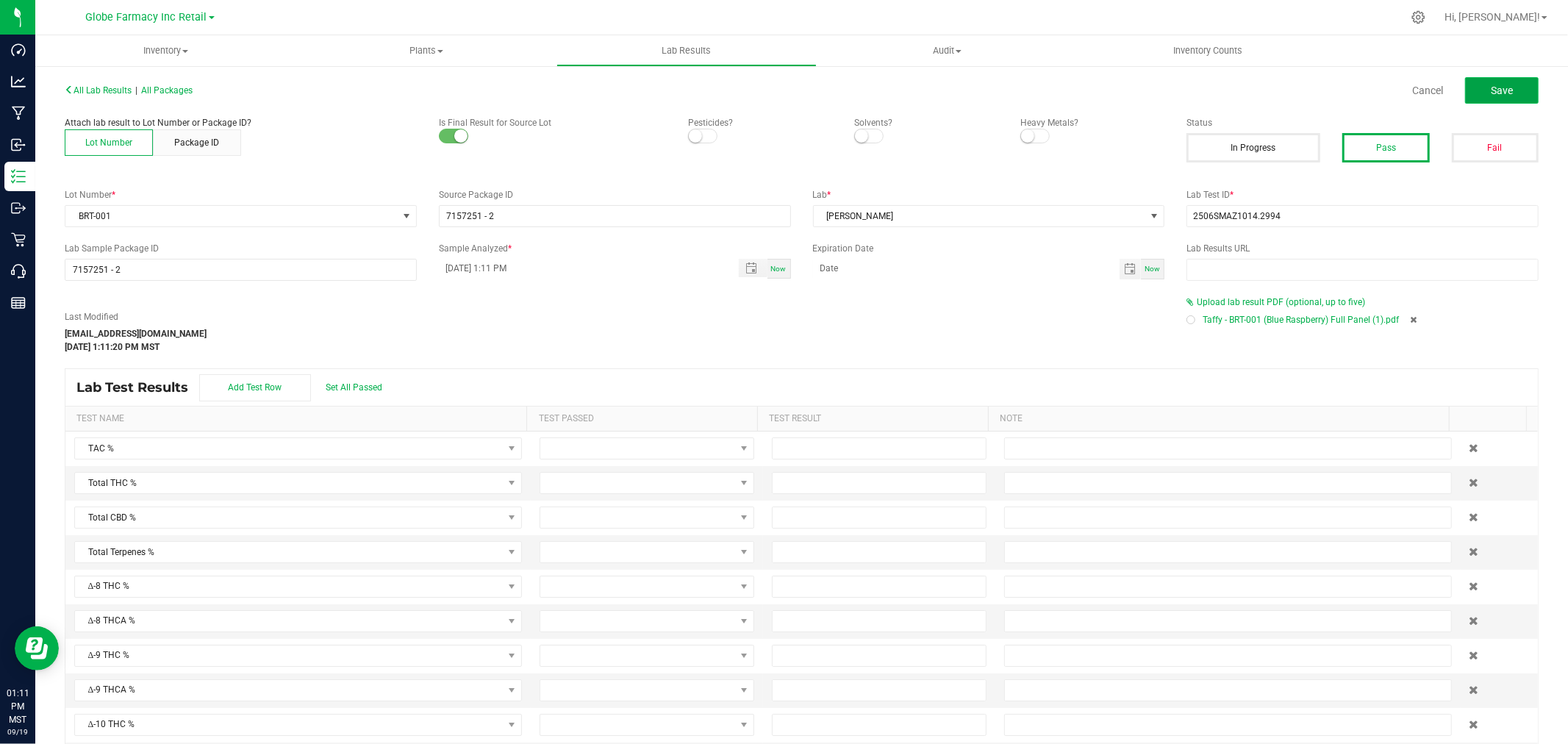
click at [1510, 94] on button "Save" at bounding box center [1502, 90] width 73 height 26
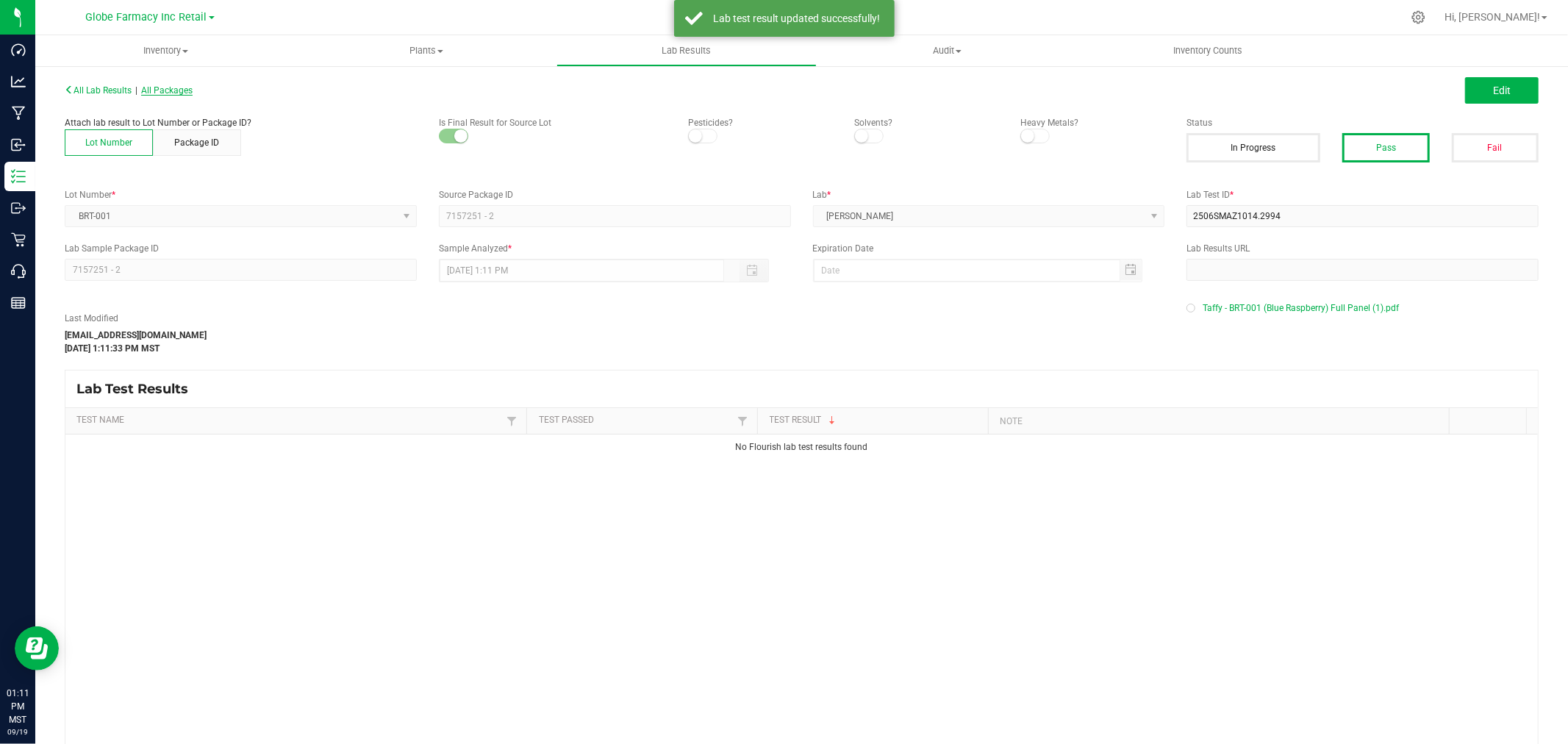
click at [159, 91] on span "All Packages" at bounding box center [166, 90] width 51 height 11
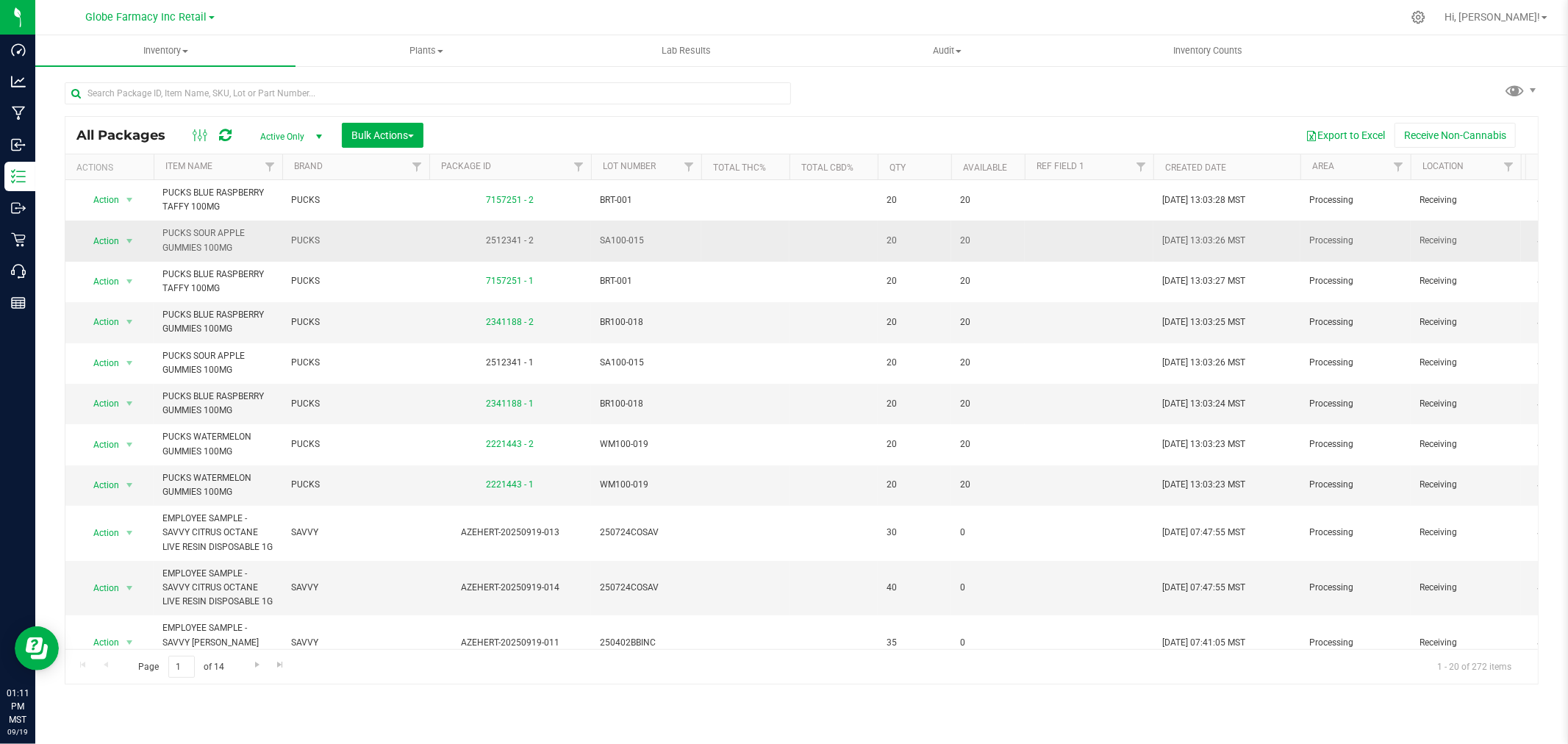
click at [628, 236] on span "SA100-015" at bounding box center [646, 240] width 93 height 14
click at [628, 236] on input "SA100-015" at bounding box center [642, 240] width 105 height 23
click at [650, 119] on div "All Packages Active Only Active Only Lab Samples Locked All Bulk Actions Add to…" at bounding box center [801, 134] width 1473 height 37
click at [598, 243] on td "SA100-015" at bounding box center [645, 241] width 110 height 41
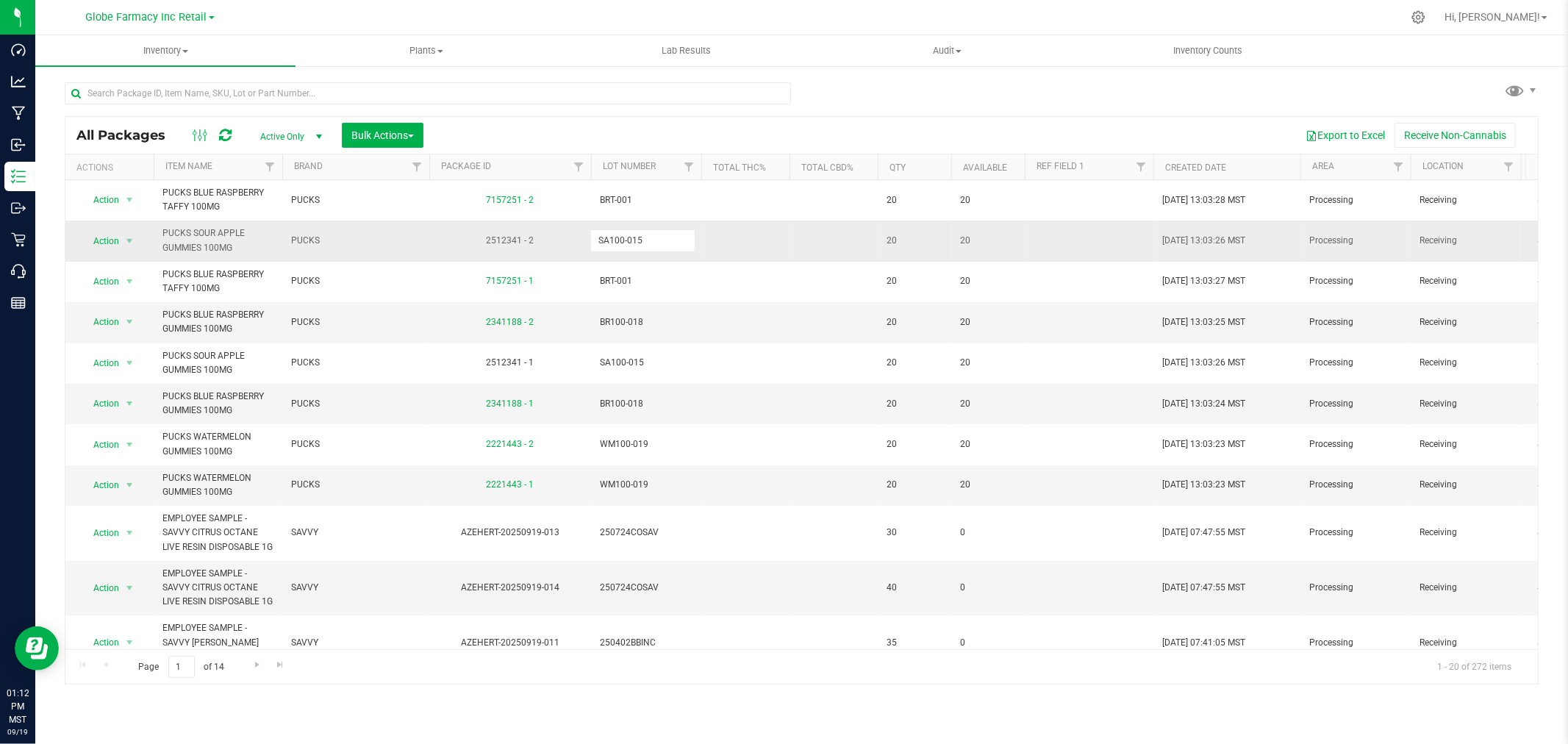
click at [598, 243] on input "SA100-015" at bounding box center [642, 240] width 105 height 23
click at [825, 244] on td at bounding box center [834, 241] width 88 height 41
click at [128, 236] on span "select" at bounding box center [130, 241] width 11 height 11
click at [131, 506] on li "Record a lab result" at bounding box center [127, 502] width 94 height 22
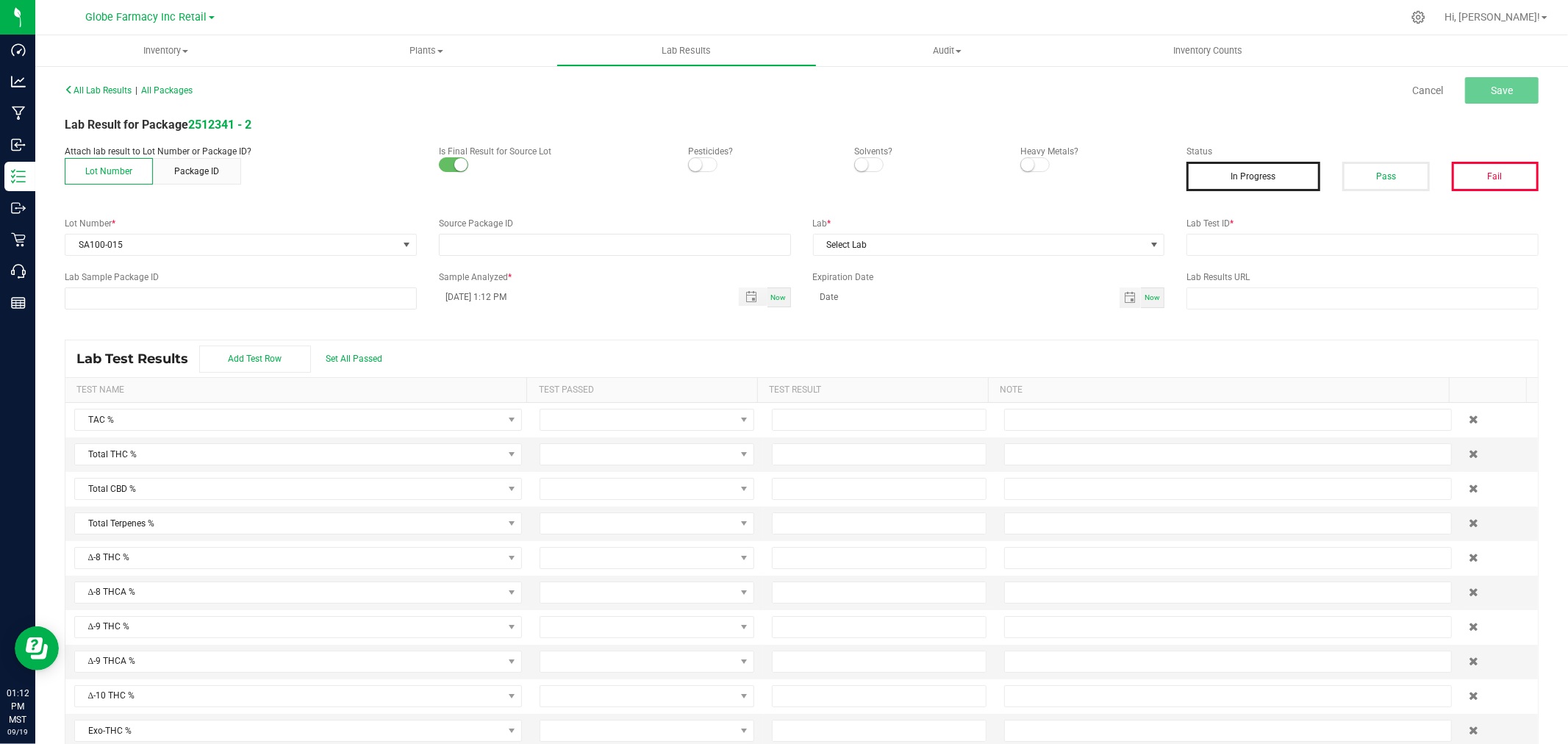
type input "2512341 - 2"
click at [1383, 179] on button "Pass" at bounding box center [1385, 176] width 86 height 29
click at [1366, 236] on input "text" at bounding box center [1363, 244] width 352 height 22
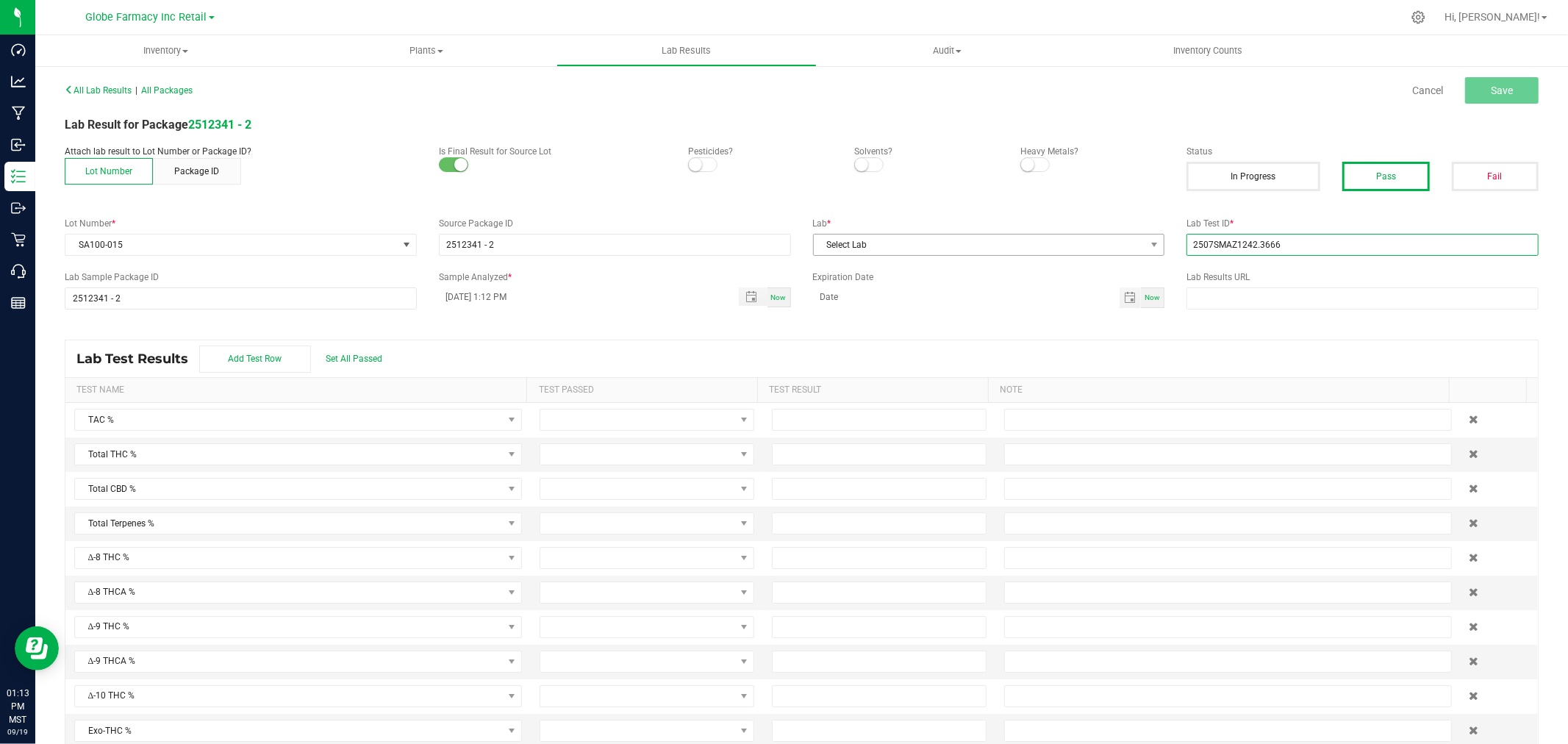
type input "2507SMAZ1242.3666"
click at [1048, 247] on span "Select Lab" at bounding box center [980, 244] width 333 height 20
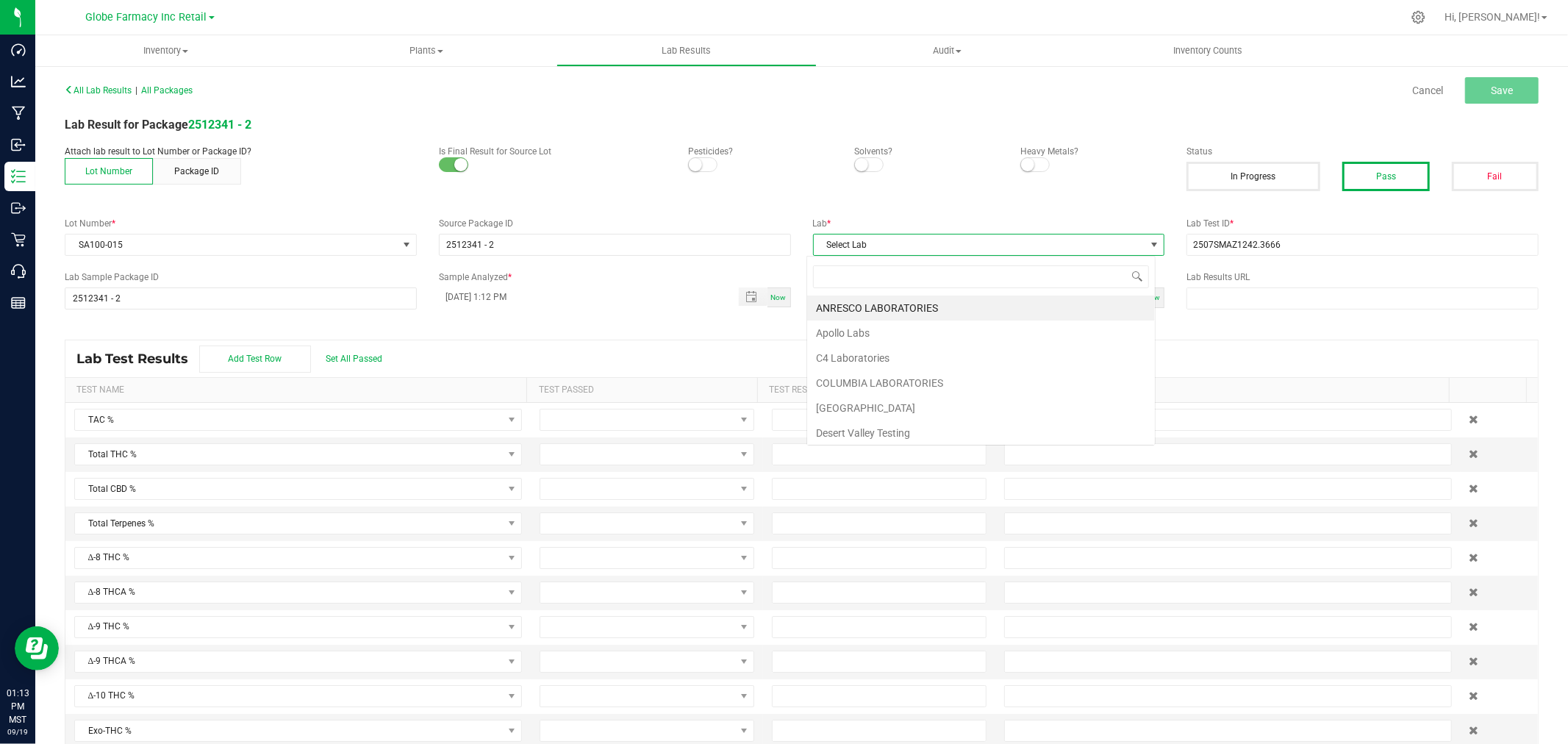
scroll to position [22, 349]
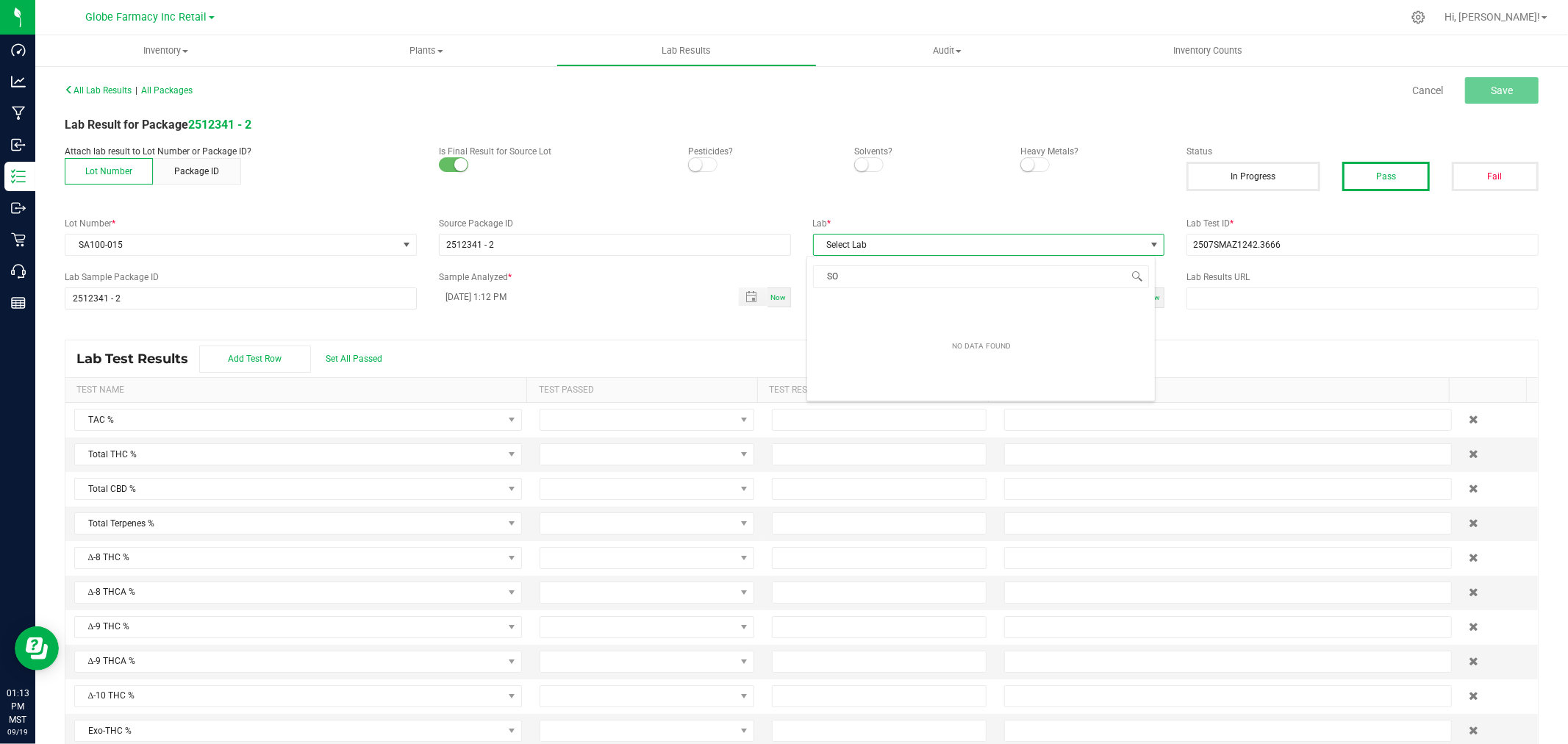
type input "S"
type input "[PERSON_NAME]"
click at [874, 310] on li "[PERSON_NAME]" at bounding box center [980, 308] width 348 height 25
click at [1491, 93] on span "Save" at bounding box center [1501, 90] width 22 height 11
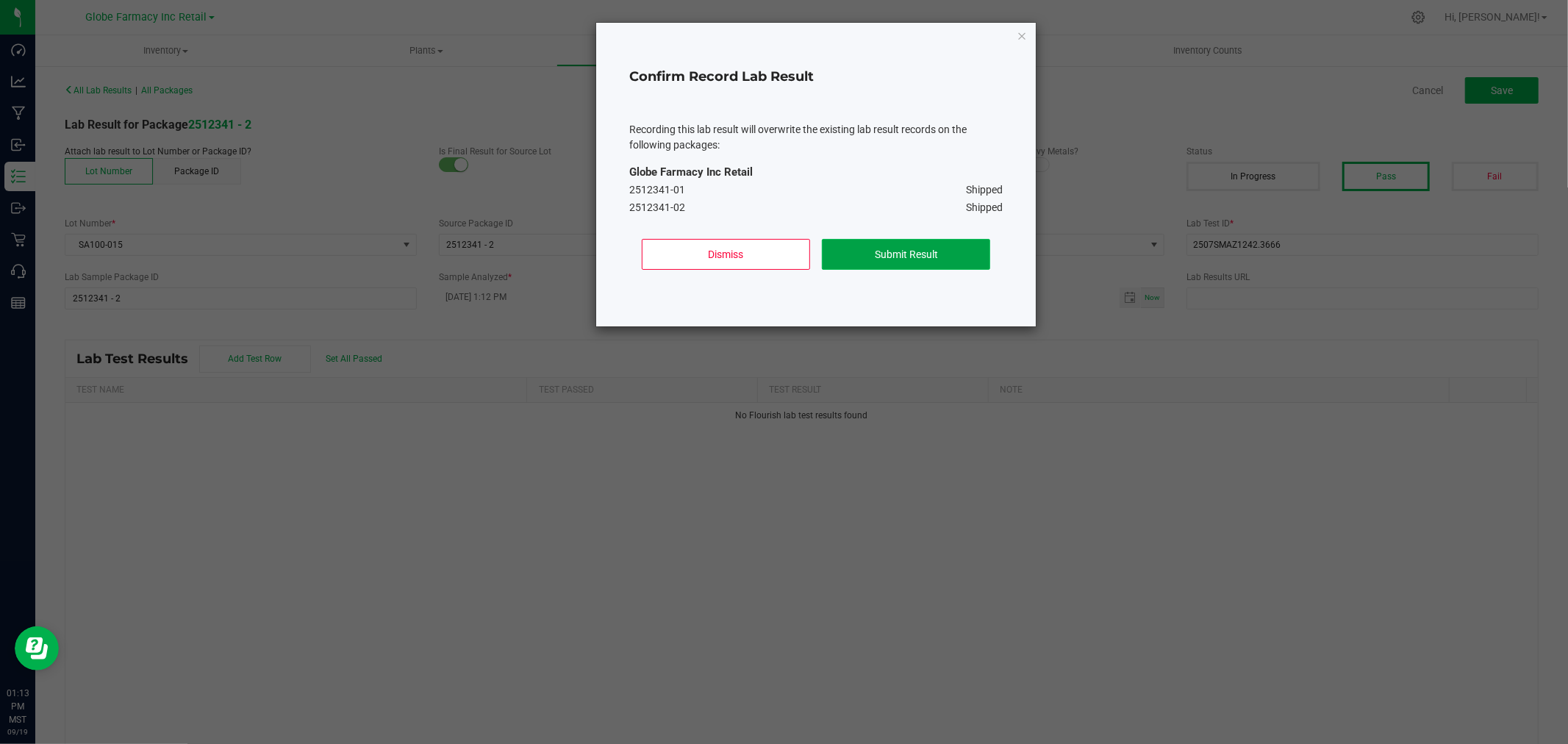
click at [865, 244] on button "Submit Result" at bounding box center [905, 254] width 169 height 31
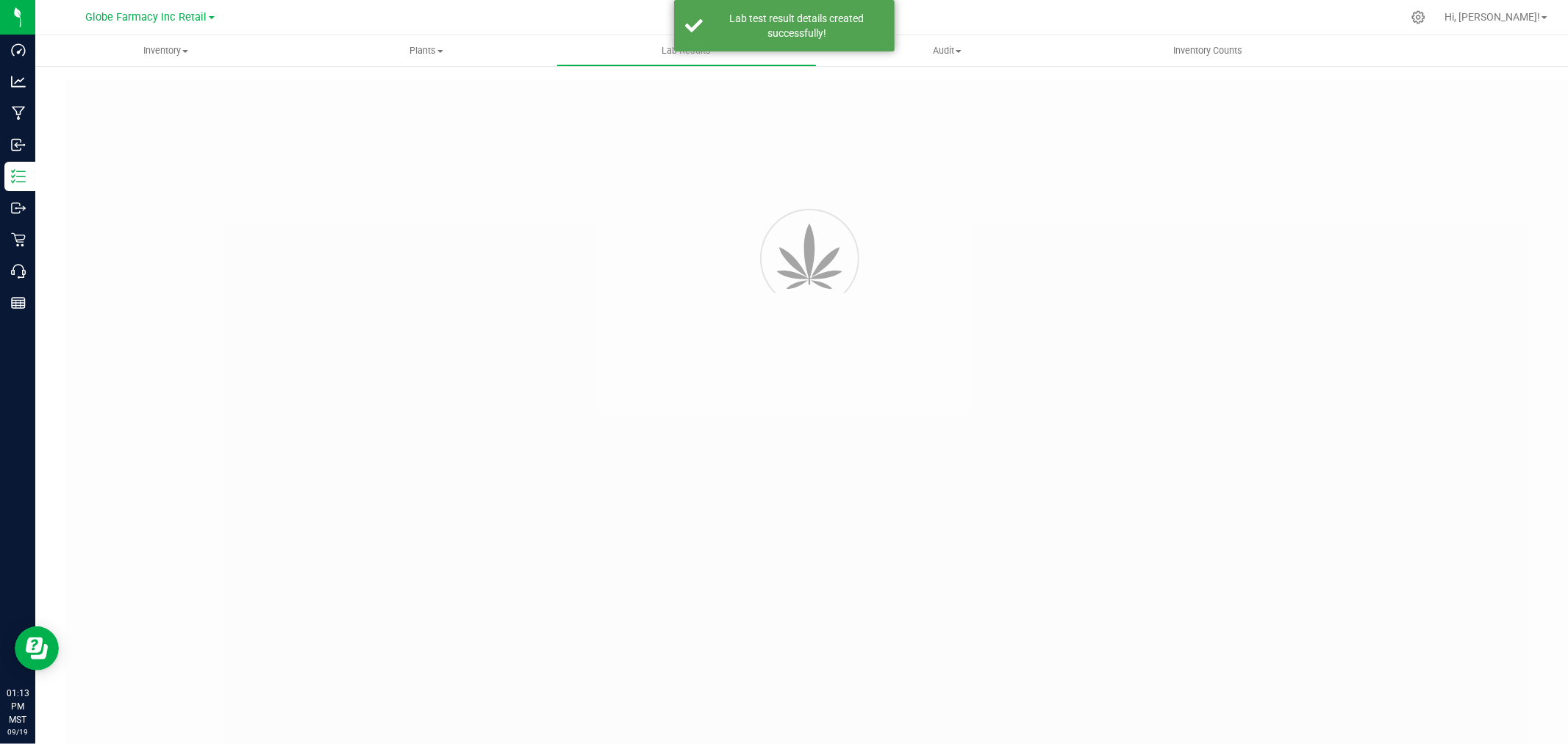
type input "2512341 - 2"
type input "2507SMAZ1242.3666"
type input "2512341 - 2"
type input "[DATE] 1:12 PM"
